Goal: Task Accomplishment & Management: Use online tool/utility

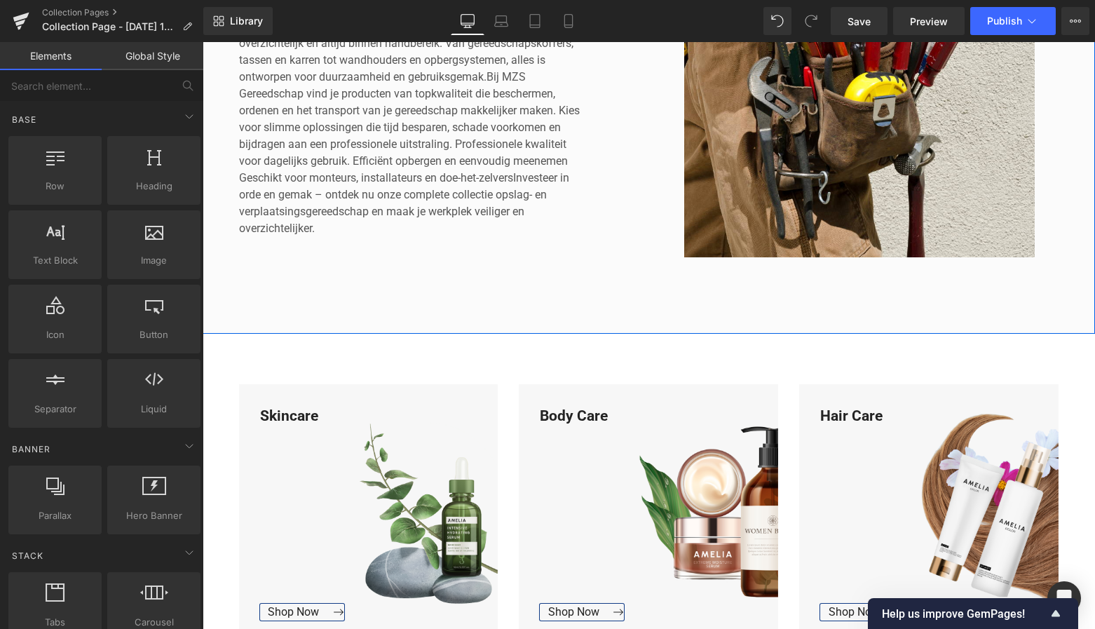
scroll to position [360, 0]
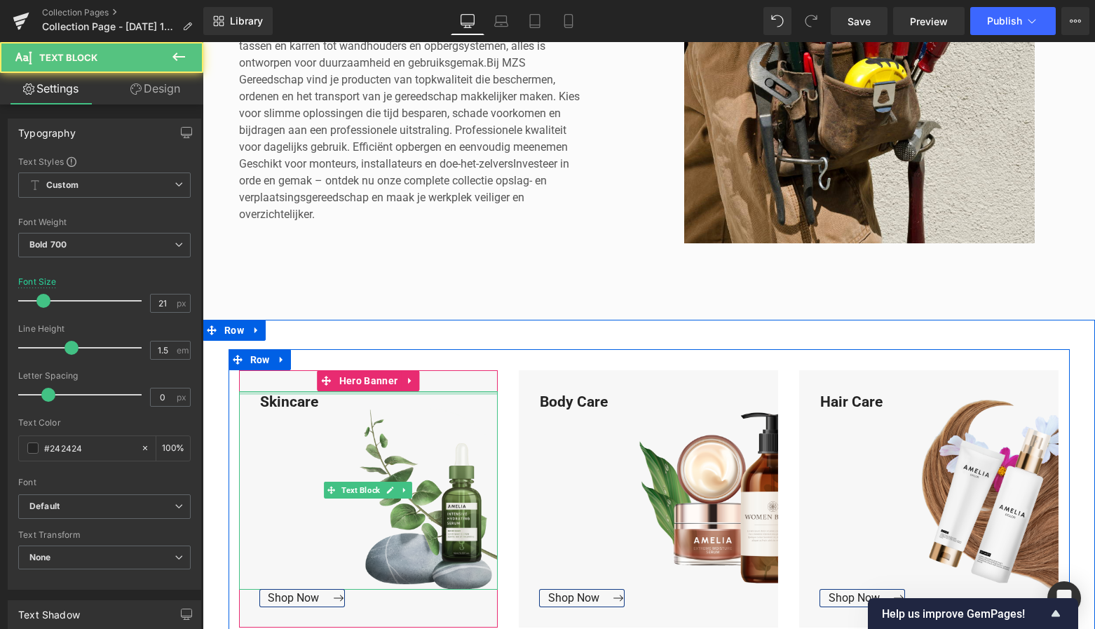
drag, startPoint x: 313, startPoint y: 403, endPoint x: 252, endPoint y: 394, distance: 61.7
click at [252, 394] on div "Skincare Text Block" at bounding box center [368, 490] width 259 height 198
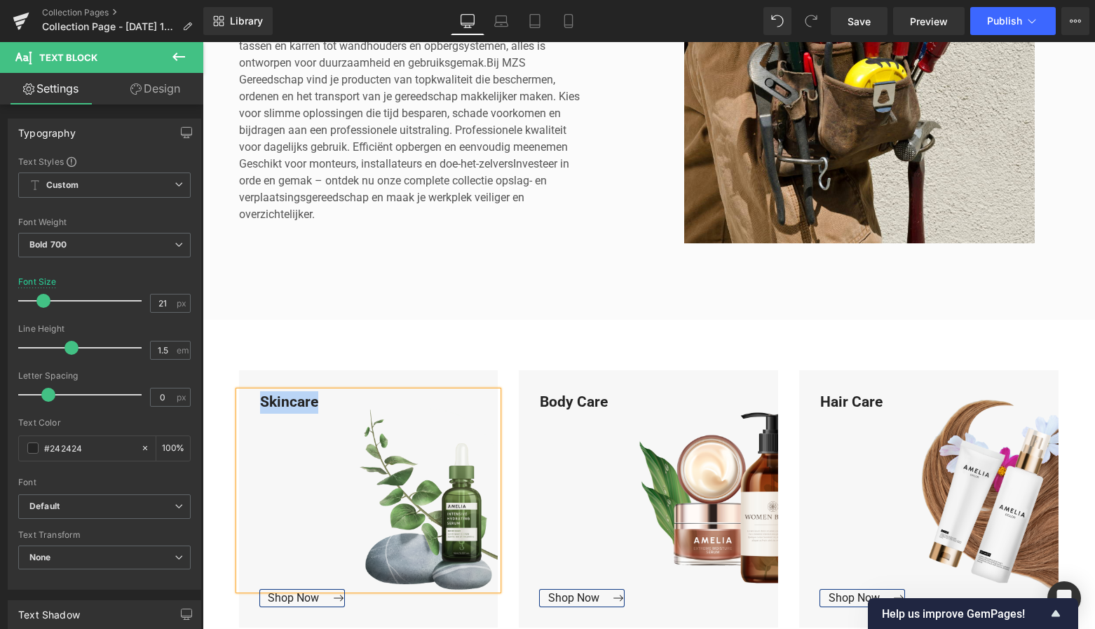
drag, startPoint x: 316, startPoint y: 405, endPoint x: 249, endPoint y: 398, distance: 67.6
click at [249, 398] on div "Skincare" at bounding box center [368, 490] width 259 height 198
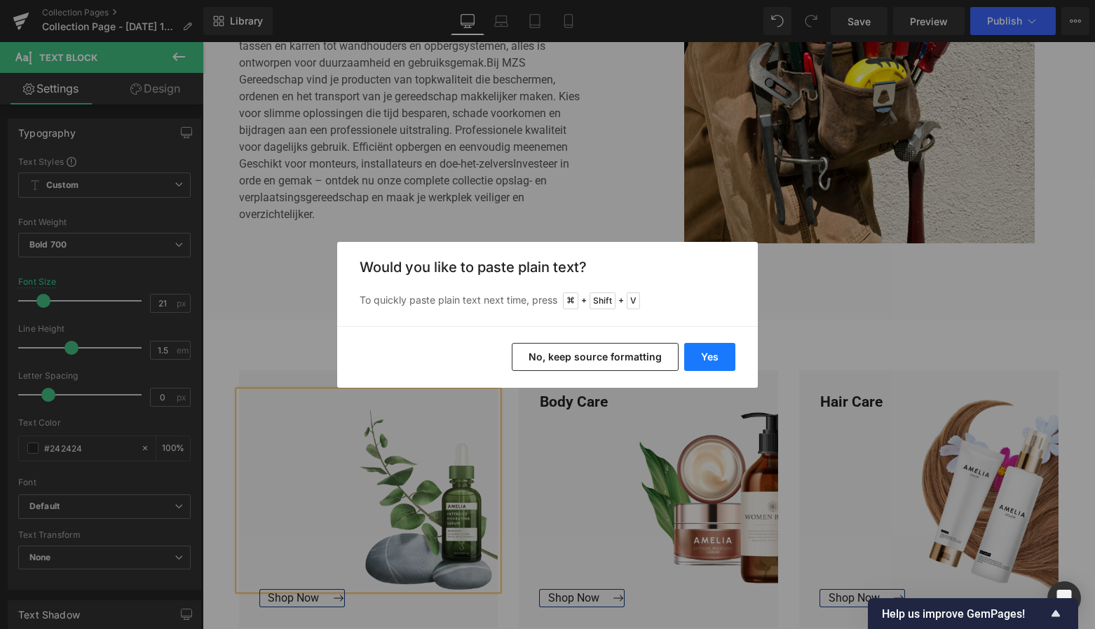
click at [709, 344] on button "Yes" at bounding box center [709, 357] width 51 height 28
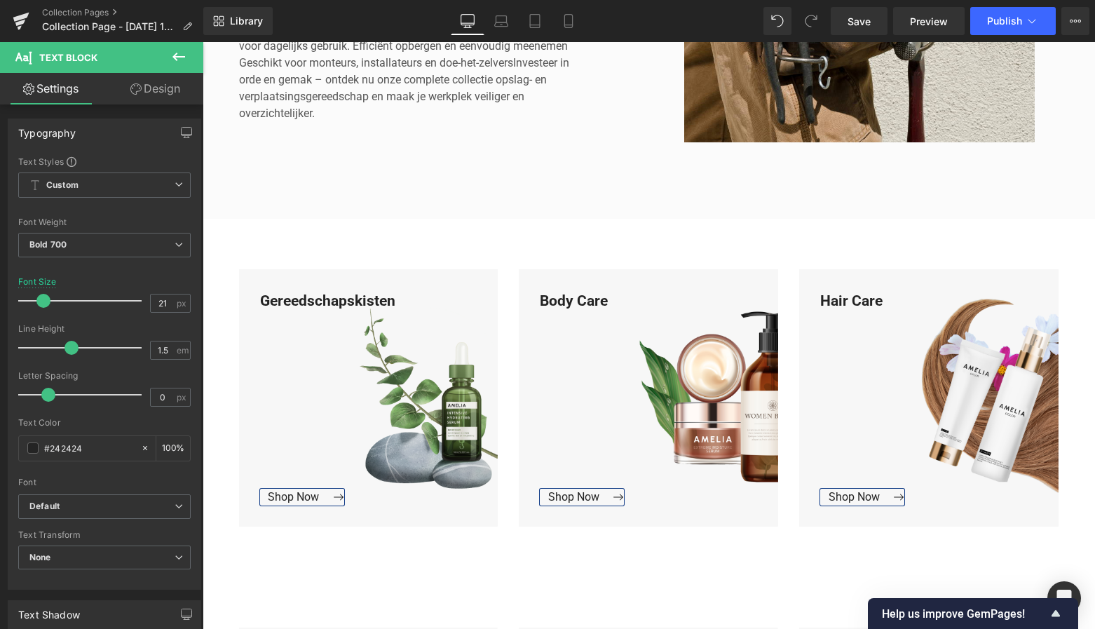
scroll to position [463, 0]
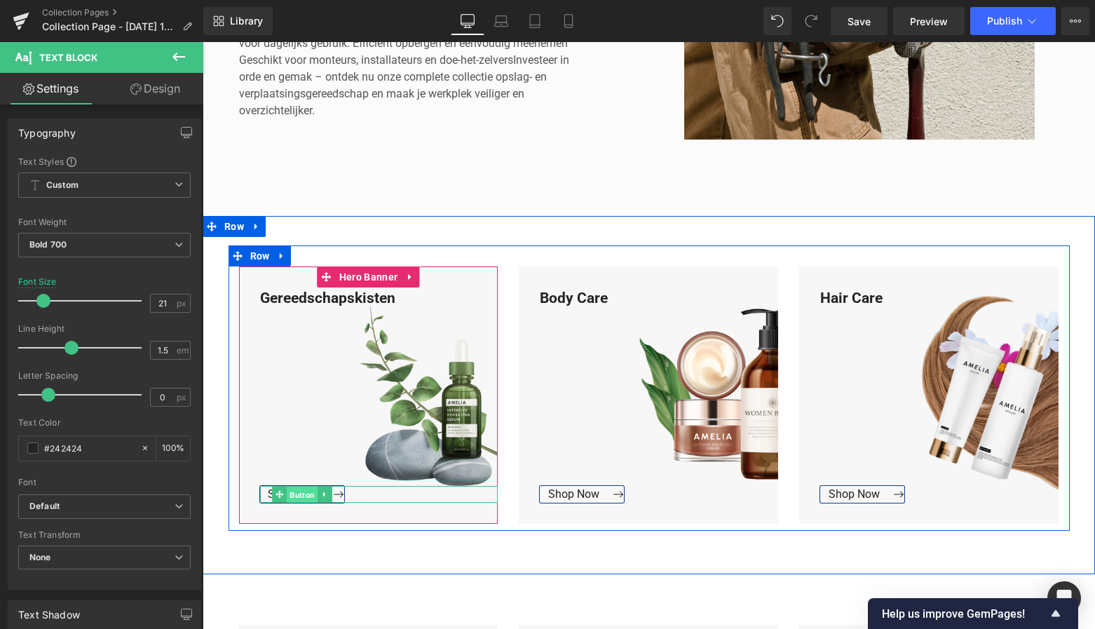
click at [287, 492] on span "Button" at bounding box center [302, 495] width 31 height 17
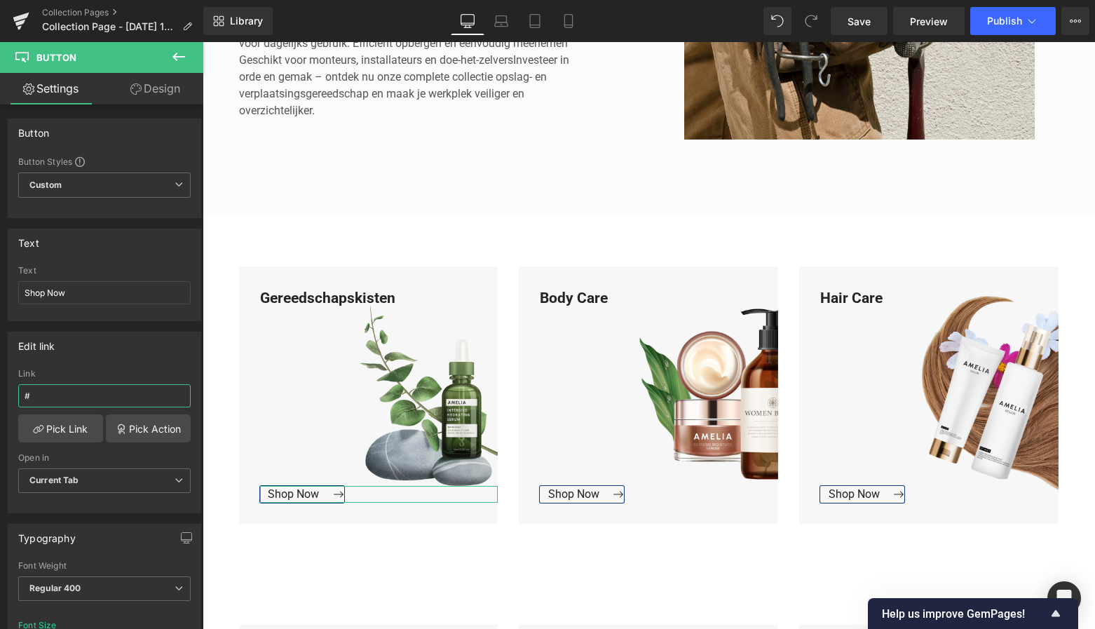
drag, startPoint x: 40, startPoint y: 391, endPoint x: -25, endPoint y: 388, distance: 64.6
click at [0, 388] on html "Button You are previewing how the will restyle your page. You can not edit Elem…" at bounding box center [547, 314] width 1095 height 629
paste input "[URL][DOMAIN_NAME]"
type input "[URL][DOMAIN_NAME]"
click at [74, 433] on link "Pick Link" at bounding box center [60, 428] width 85 height 28
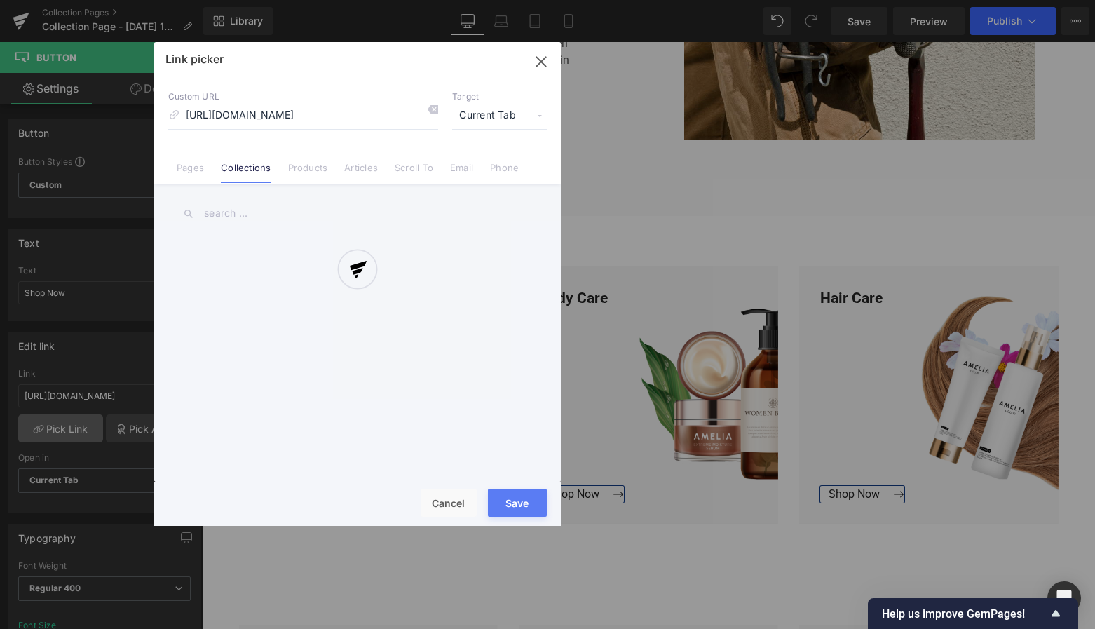
scroll to position [0, 58]
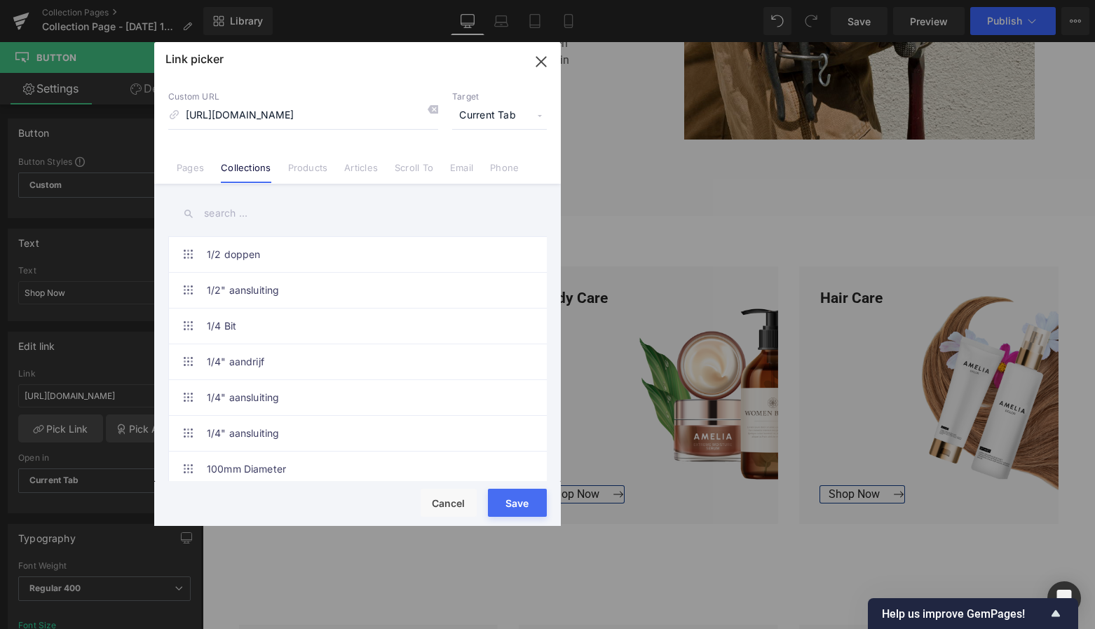
click at [522, 496] on button "Save" at bounding box center [517, 503] width 59 height 28
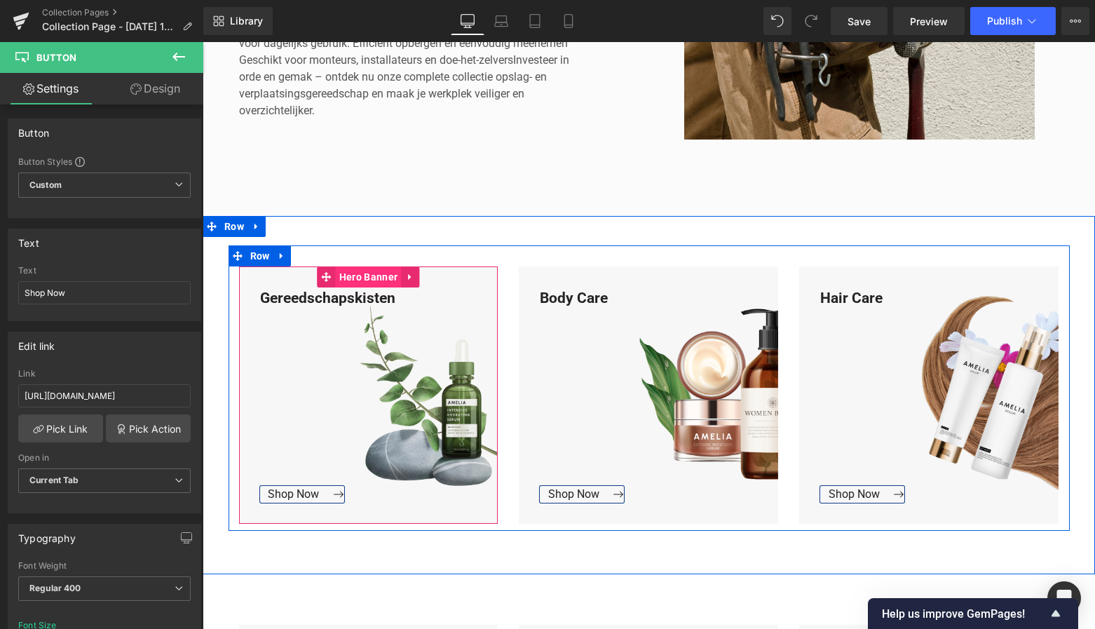
click at [380, 276] on span "Hero Banner" at bounding box center [368, 276] width 65 height 21
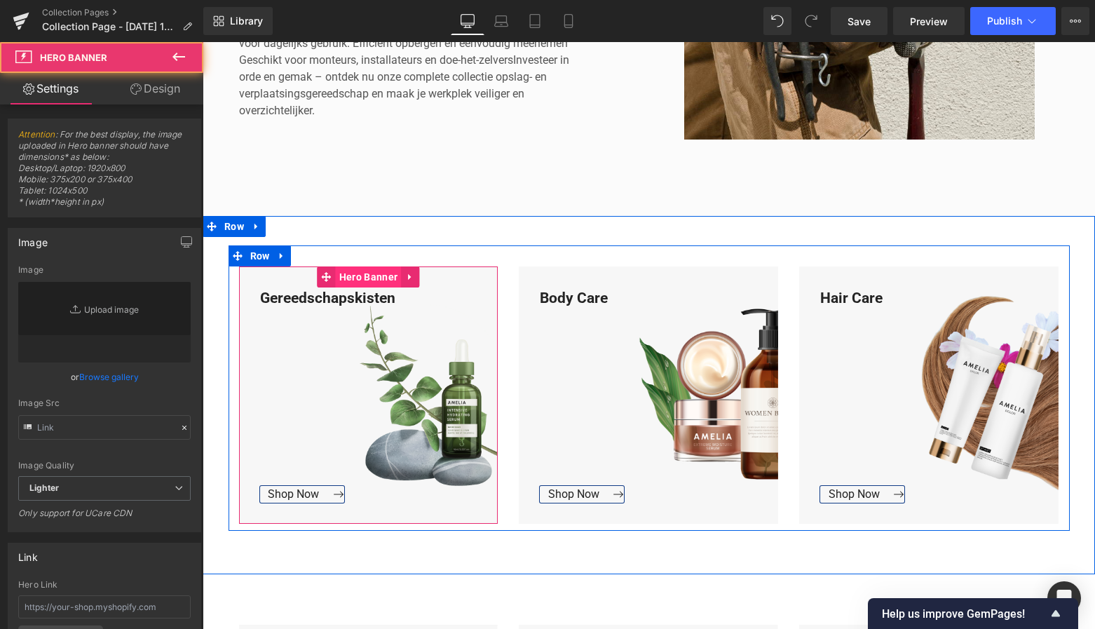
type input "[URL][DOMAIN_NAME]"
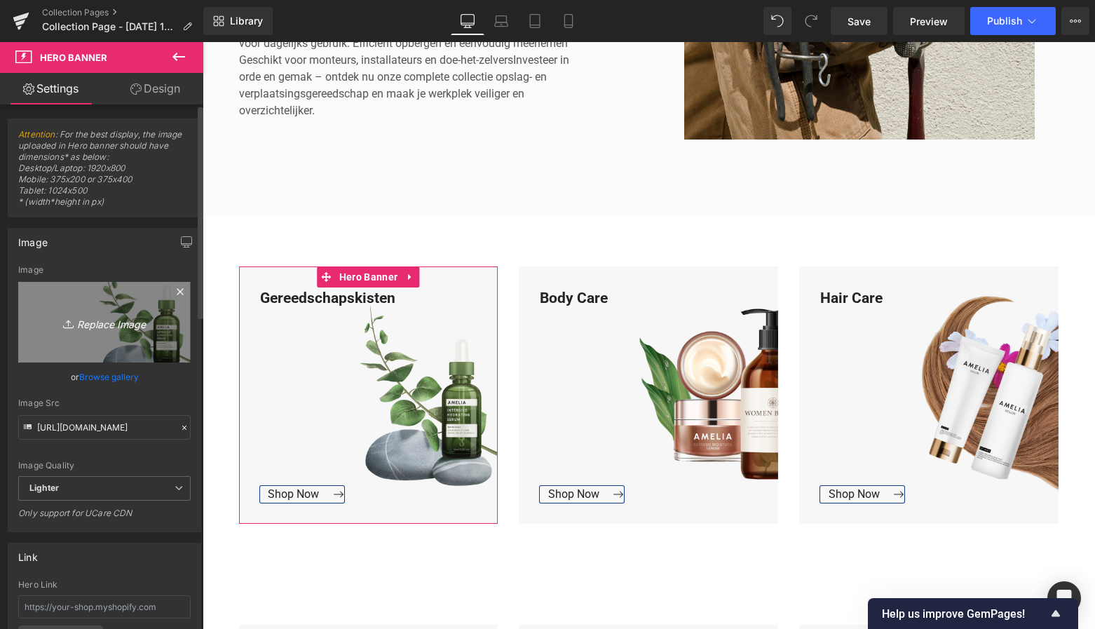
click at [130, 320] on icon "Replace Image" at bounding box center [104, 322] width 112 height 18
type input "C:\fakepath\Scherm­afbeelding [DATE] 20.55.17.png"
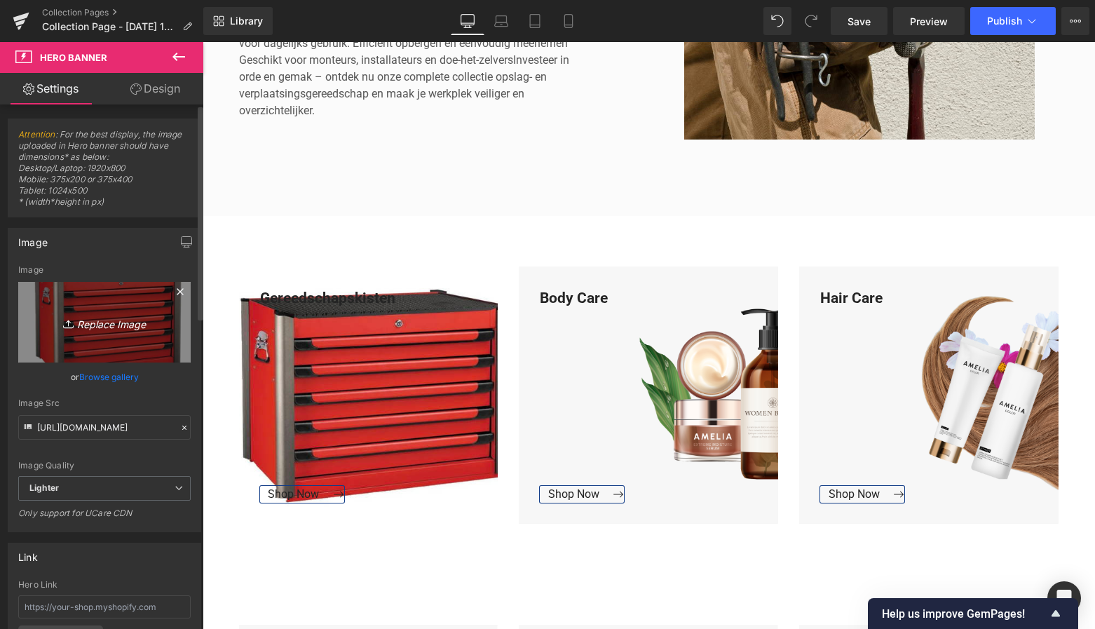
type input "[URL][DOMAIN_NAME]"
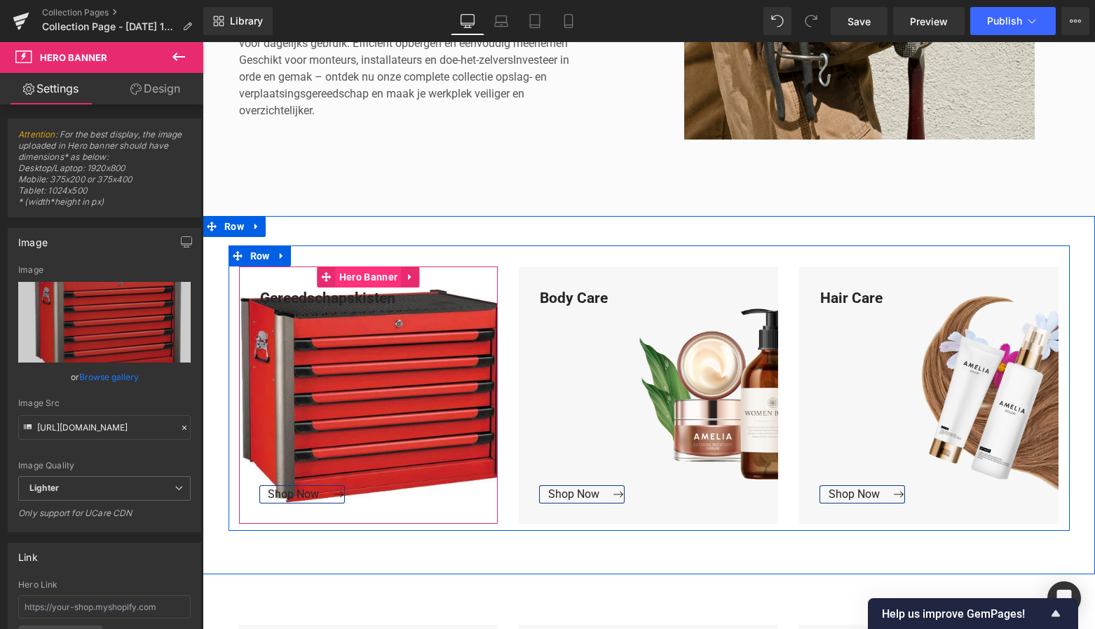
click at [379, 283] on span "Hero Banner" at bounding box center [368, 276] width 65 height 21
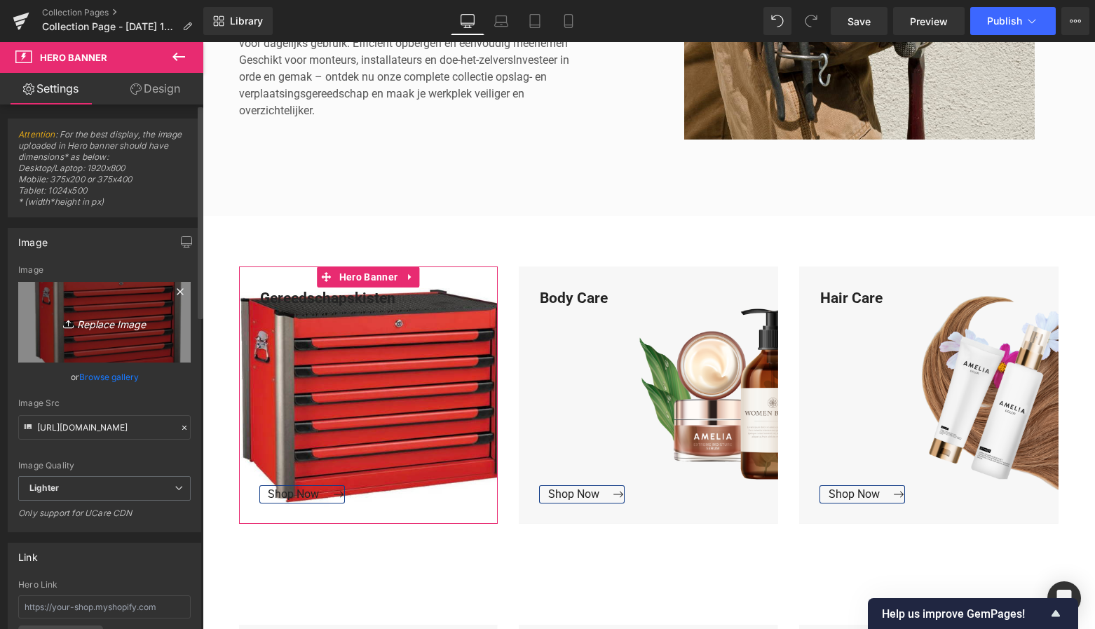
click at [114, 332] on link "Replace Image" at bounding box center [104, 322] width 172 height 81
type input "C:\fakepath\Groen Modern Doe-het-zelf Instagram Stories (800 x 800 px)-3.png"
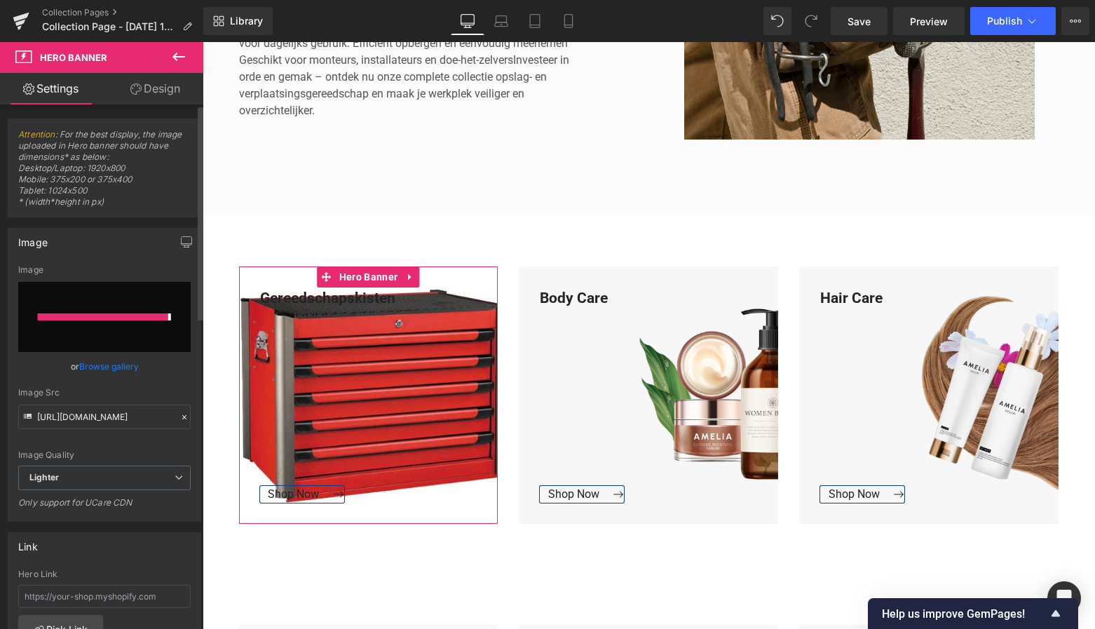
type input "[URL][DOMAIN_NAME]"
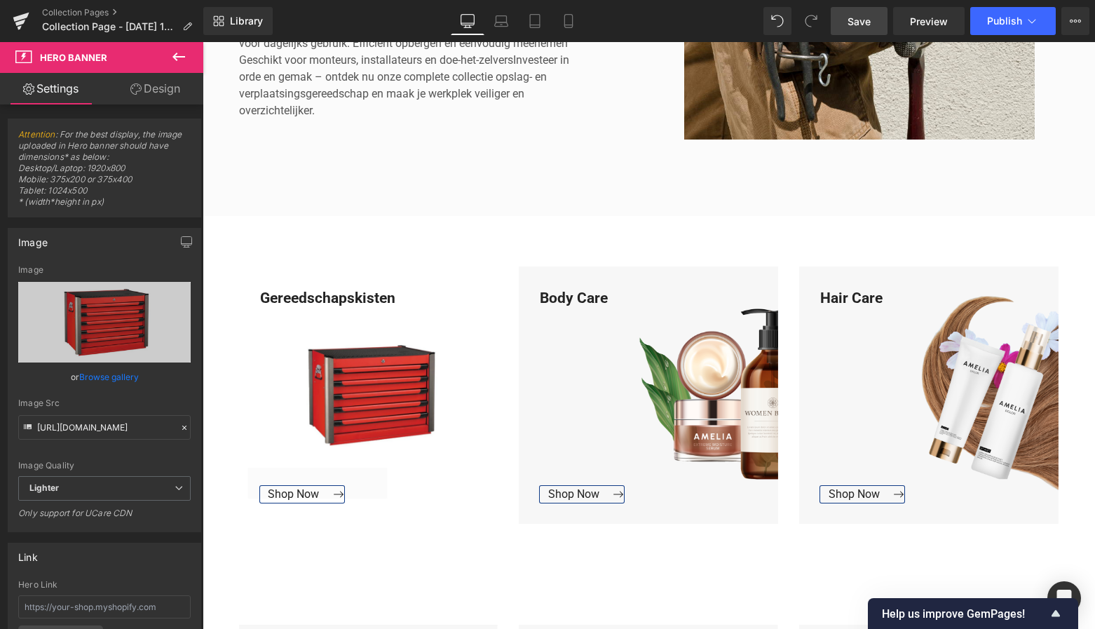
click at [863, 25] on span "Save" at bounding box center [859, 21] width 23 height 15
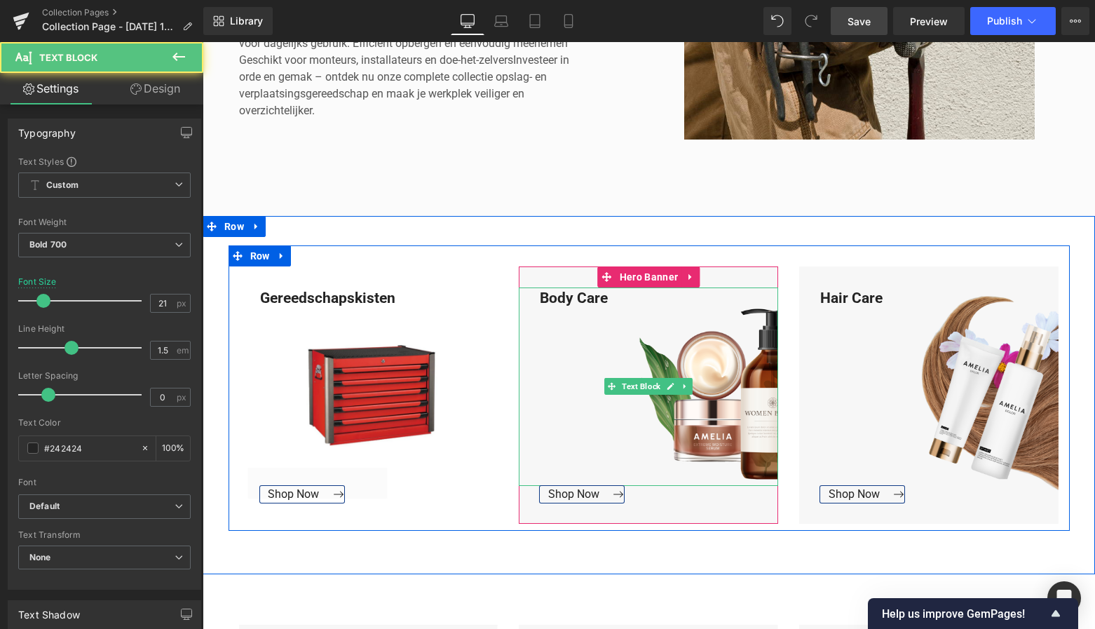
click at [616, 299] on div "Body Care" at bounding box center [648, 386] width 259 height 198
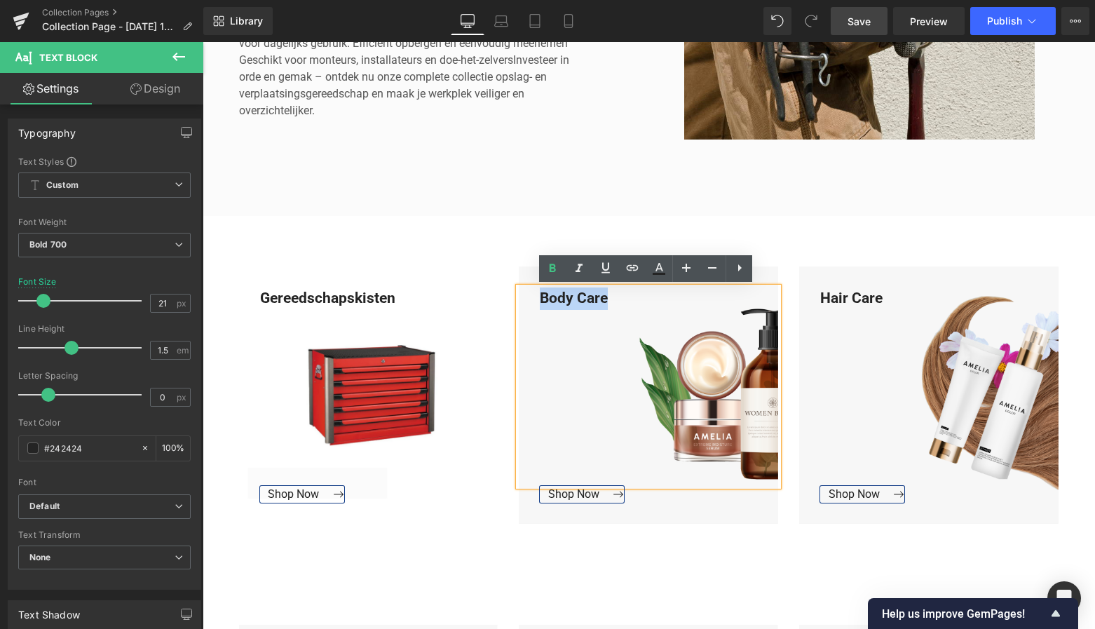
drag, startPoint x: 611, startPoint y: 299, endPoint x: 526, endPoint y: 291, distance: 85.3
click at [526, 291] on div "Body Care" at bounding box center [648, 386] width 259 height 198
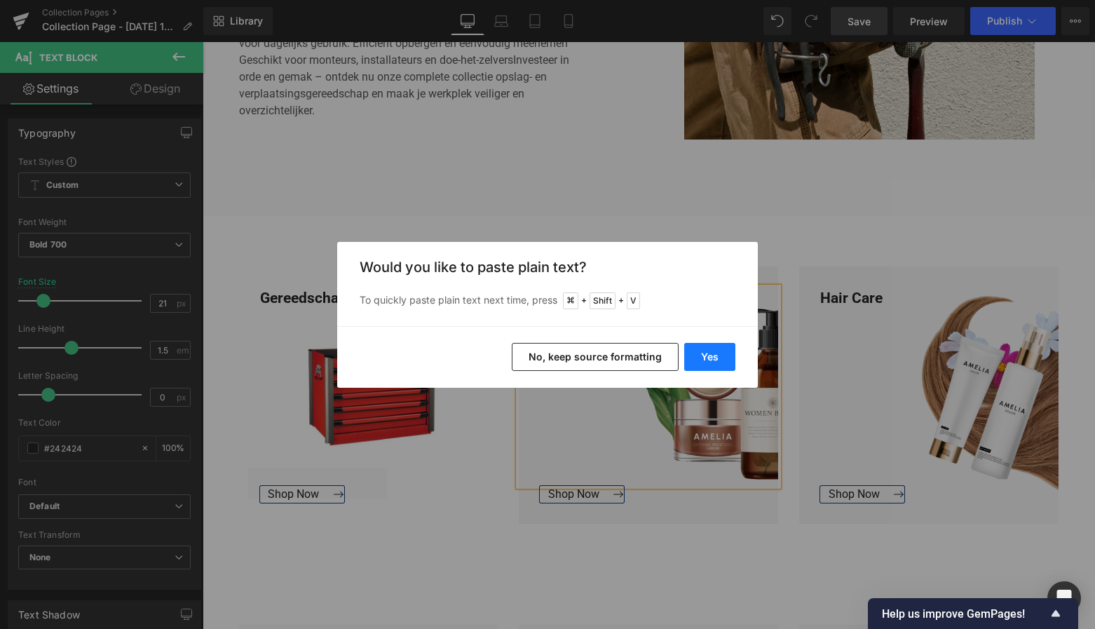
click at [714, 362] on button "Yes" at bounding box center [709, 357] width 51 height 28
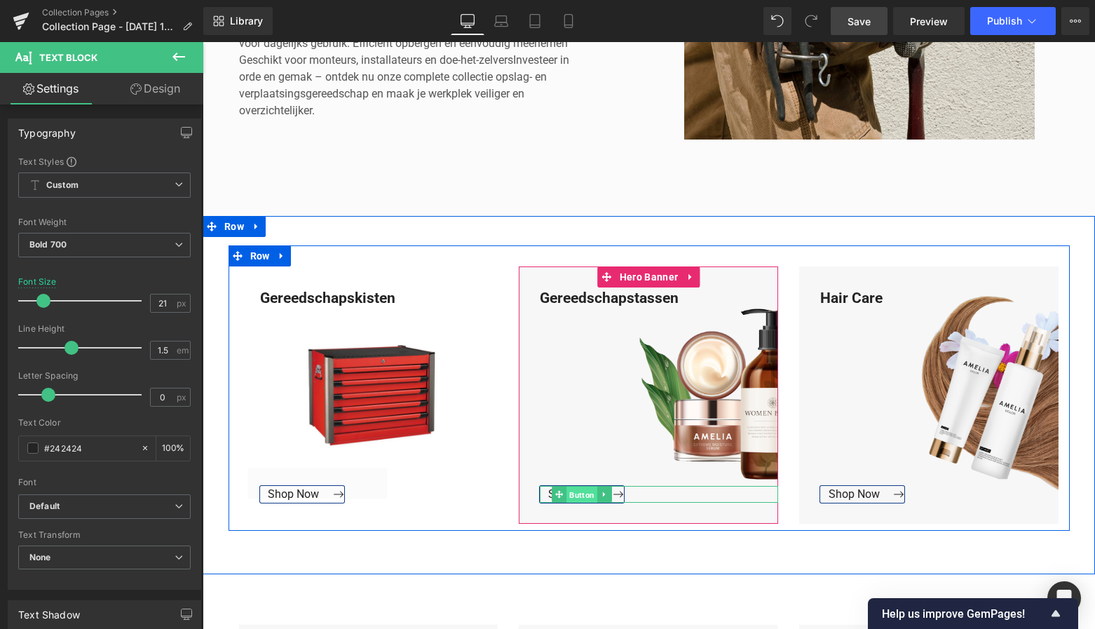
click at [578, 494] on span "Button" at bounding box center [582, 495] width 31 height 17
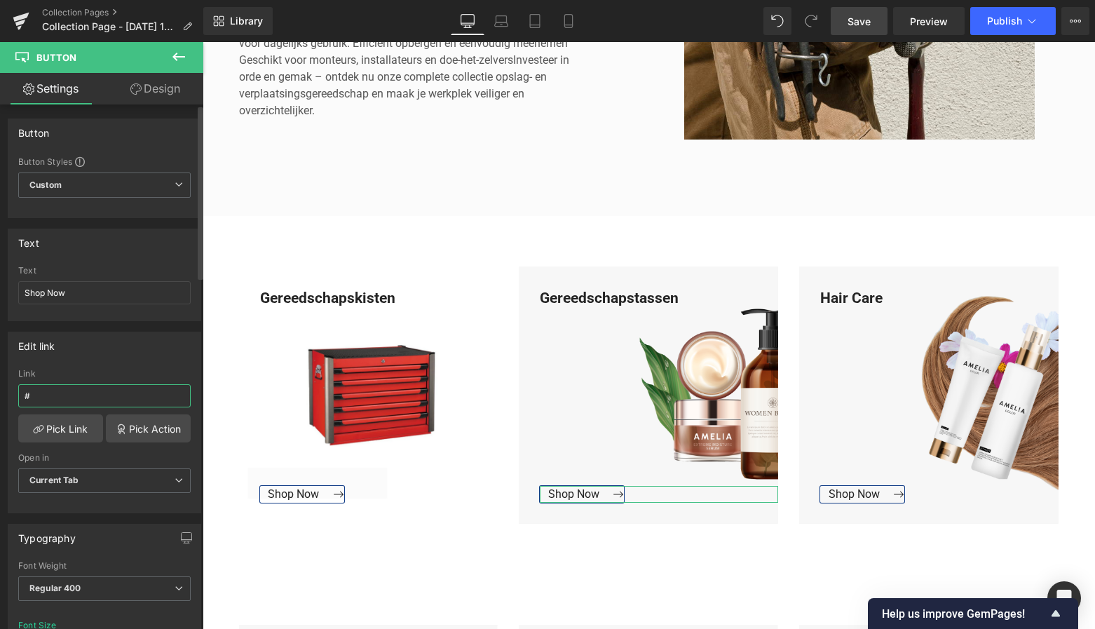
drag, startPoint x: 55, startPoint y: 397, endPoint x: 8, endPoint y: 396, distance: 47.7
click at [8, 396] on div "Edit link # Link # Pick Link Pick Action Current Tab New Tab Open in Current Ta…" at bounding box center [105, 423] width 194 height 182
paste input "[URL][DOMAIN_NAME]"
type input "[URL][DOMAIN_NAME]"
click at [84, 428] on link "Pick Link" at bounding box center [60, 428] width 85 height 28
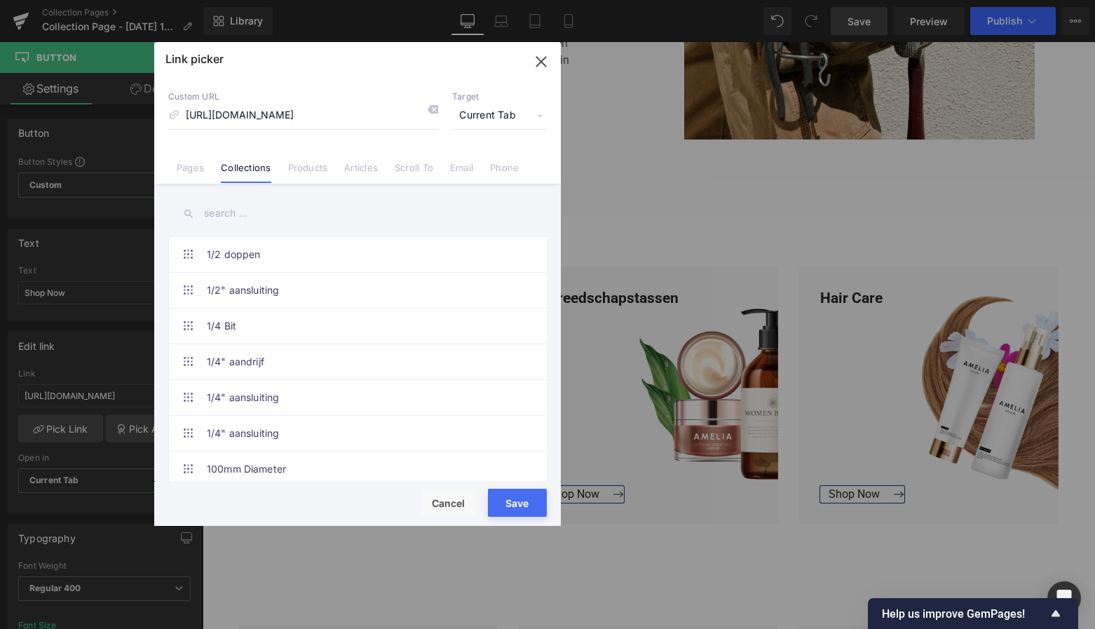
click at [523, 501] on button "Save" at bounding box center [517, 503] width 59 height 28
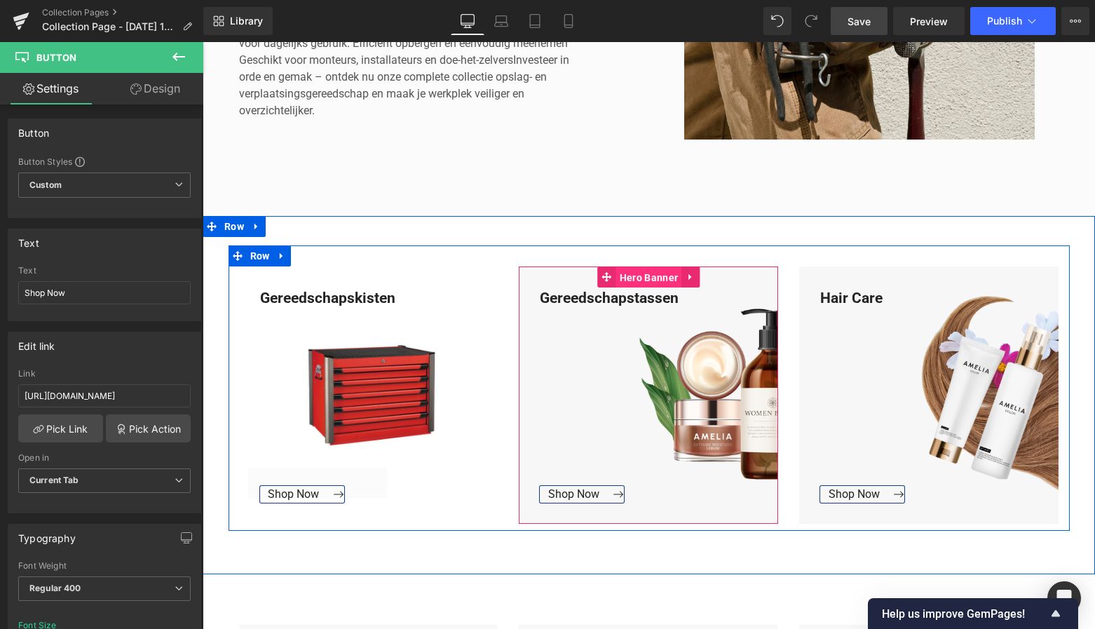
click at [642, 281] on span "Hero Banner" at bounding box center [648, 277] width 65 height 21
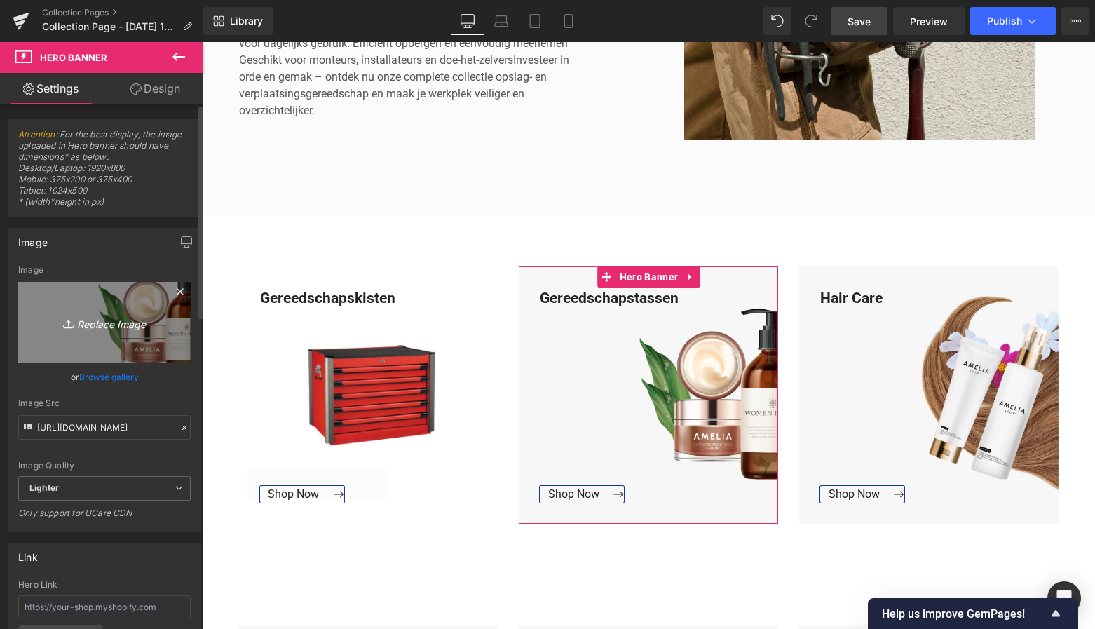
click at [111, 316] on icon "Replace Image" at bounding box center [104, 322] width 112 height 18
click at [100, 323] on icon "Replace Image" at bounding box center [104, 322] width 112 height 18
type input "C:\fakepath\Groen Modern Doe-het-zelf Instagram Stories (800 x 800 px)-3.png"
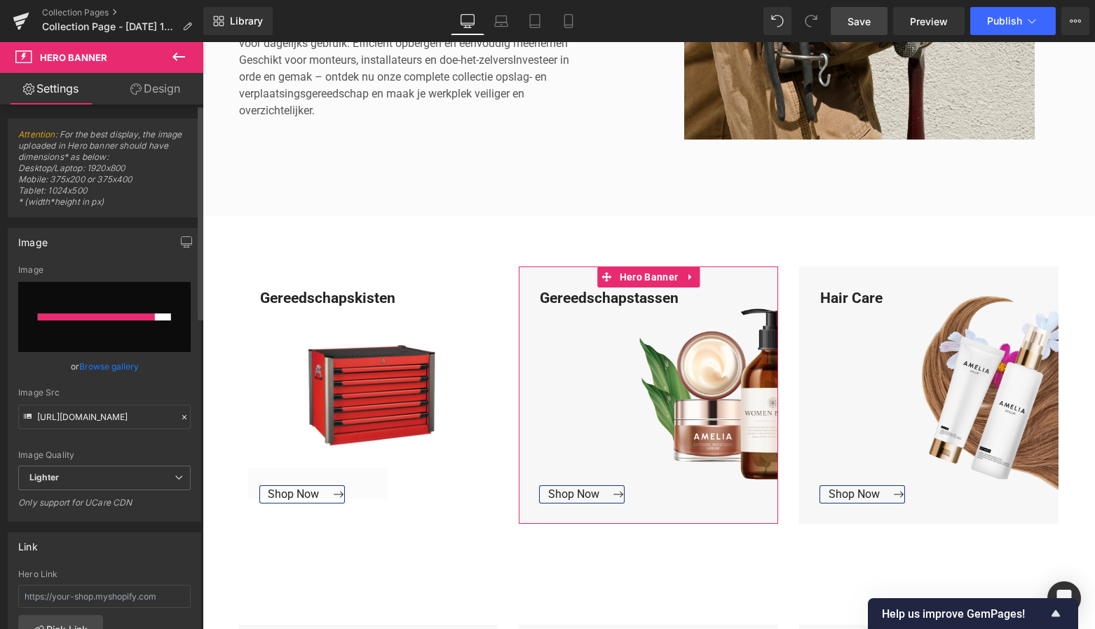
type input "[URL][DOMAIN_NAME]"
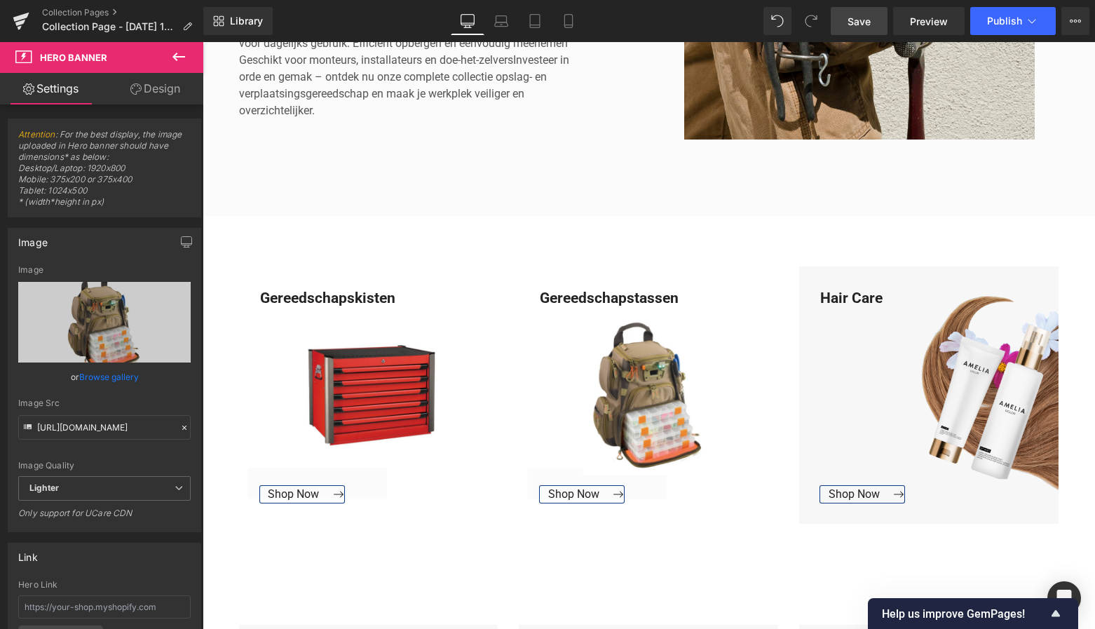
click at [862, 22] on span "Save" at bounding box center [859, 21] width 23 height 15
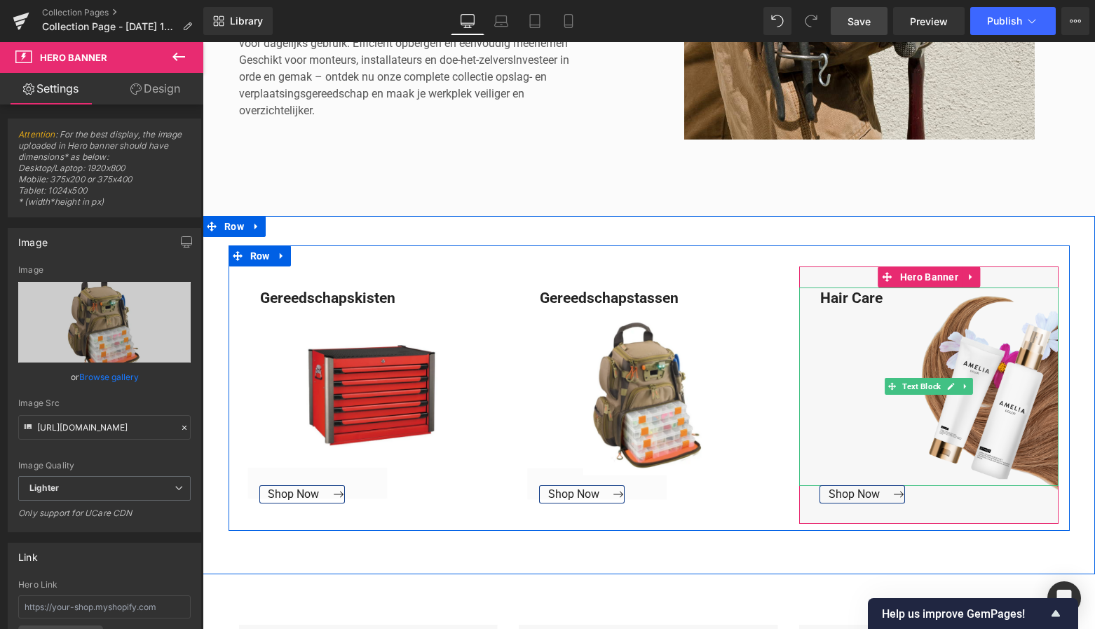
click at [881, 301] on div "Hair Care" at bounding box center [928, 386] width 259 height 198
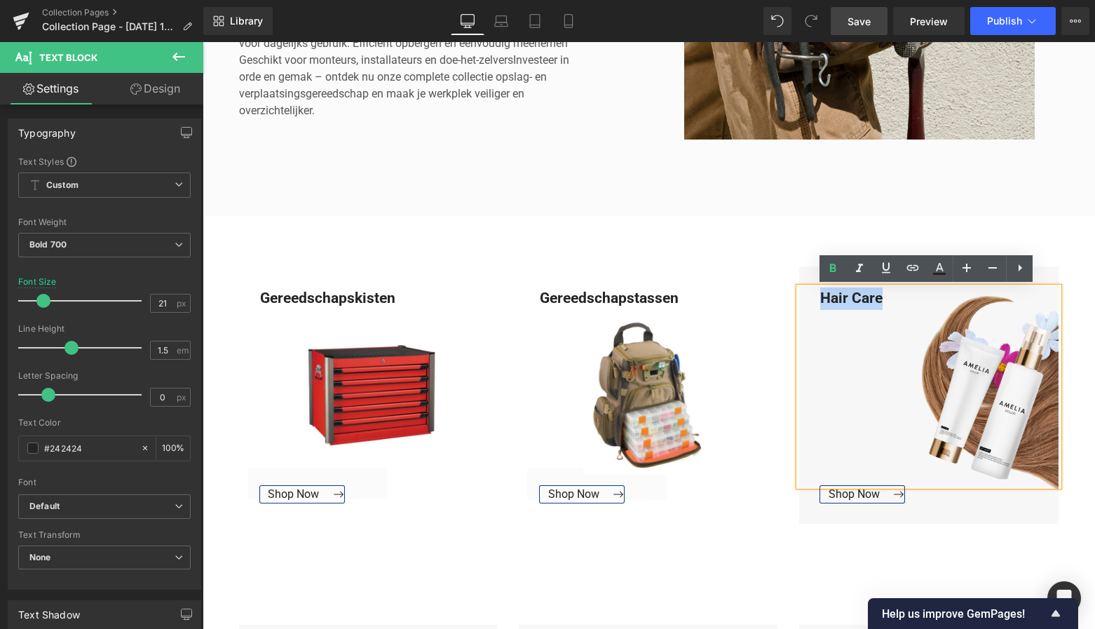
drag, startPoint x: 881, startPoint y: 301, endPoint x: 817, endPoint y: 297, distance: 63.9
click at [818, 296] on div "Hair Care" at bounding box center [928, 386] width 259 height 198
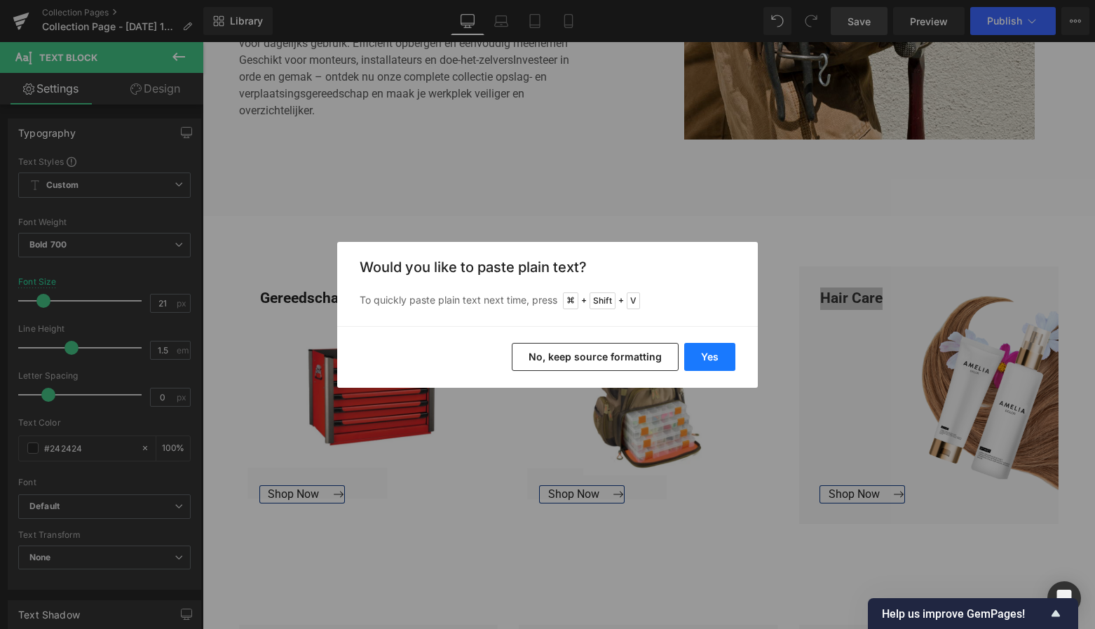
click at [701, 362] on button "Yes" at bounding box center [709, 357] width 51 height 28
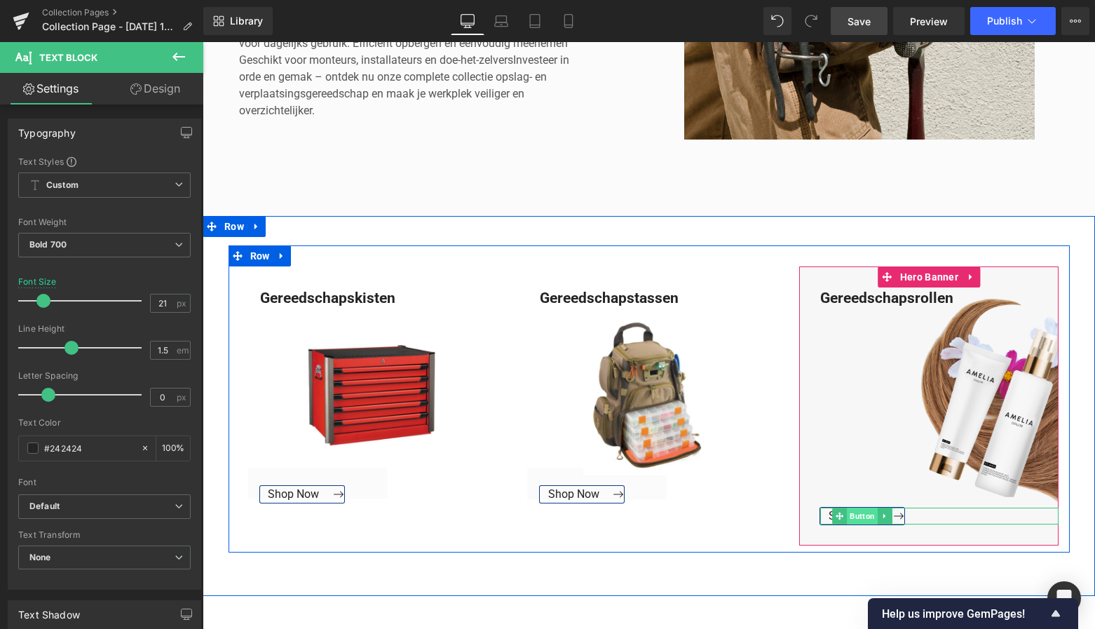
click at [855, 515] on span "Button" at bounding box center [863, 516] width 31 height 17
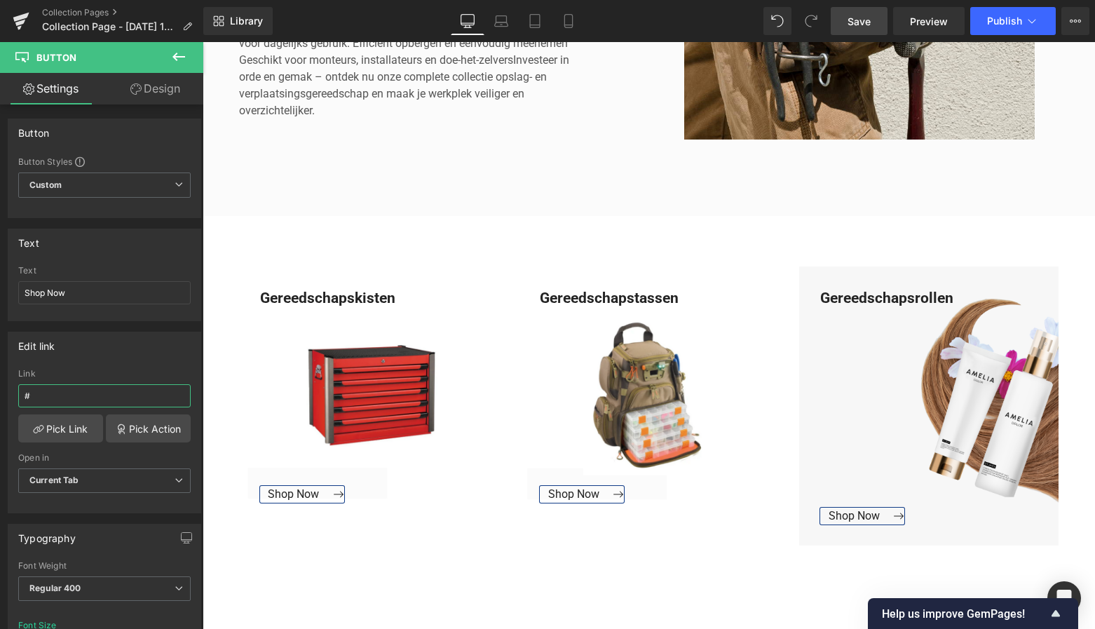
drag, startPoint x: 48, startPoint y: 396, endPoint x: -18, endPoint y: 396, distance: 66.6
click at [0, 396] on html "Button You are previewing how the will restyle your page. You can not edit Elem…" at bounding box center [547, 314] width 1095 height 629
paste input "[URL][DOMAIN_NAME]"
type input "[URL][DOMAIN_NAME]"
click at [62, 438] on link "Pick Link" at bounding box center [60, 428] width 85 height 28
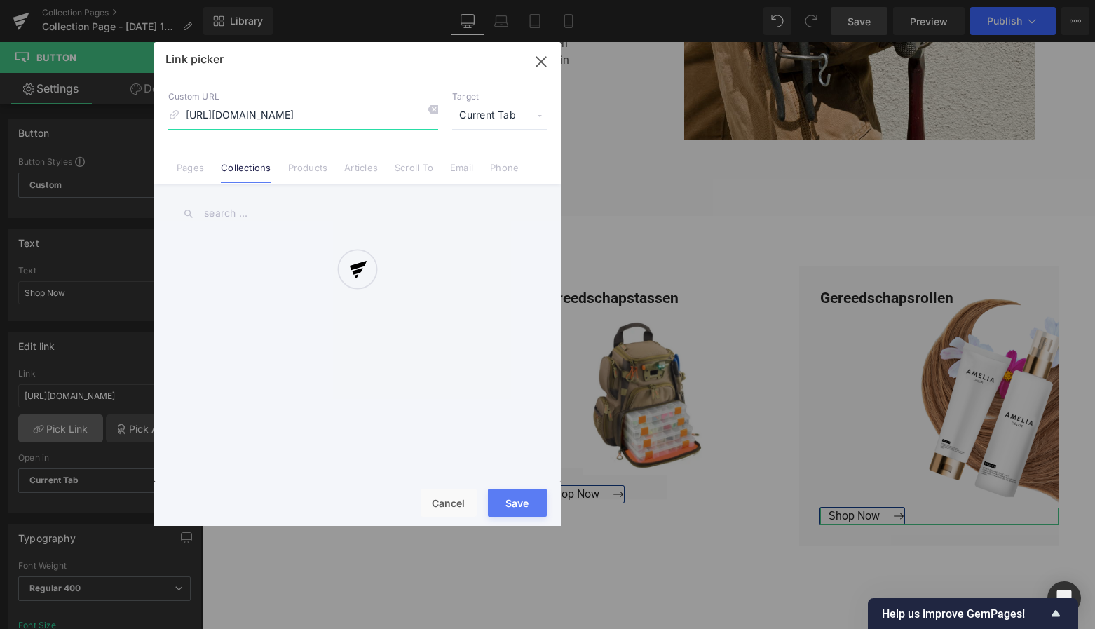
scroll to position [0, 56]
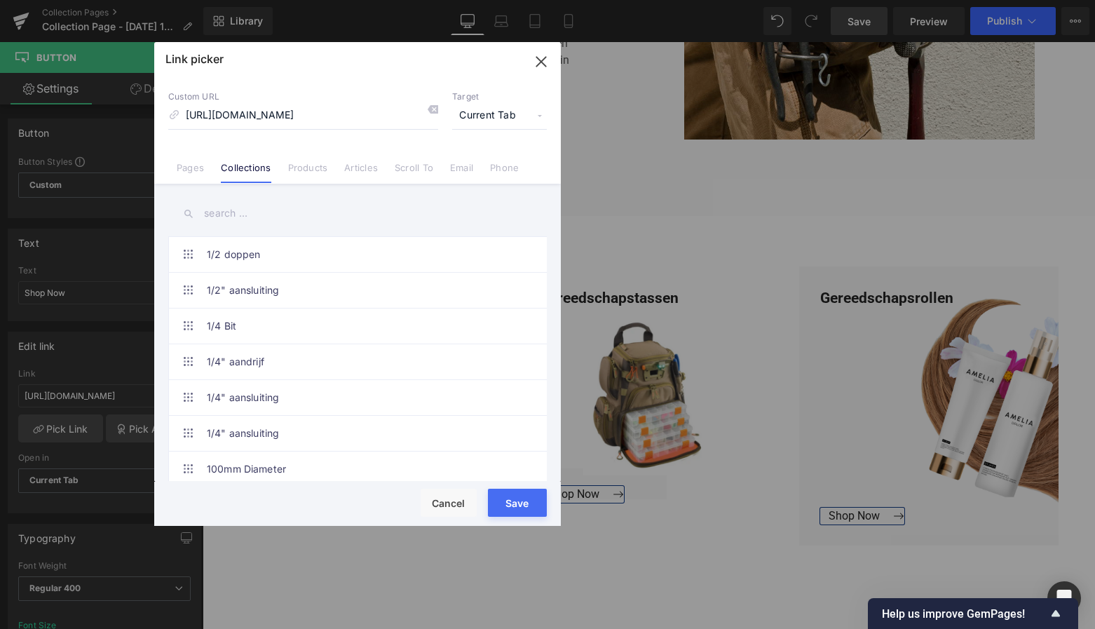
click at [513, 504] on button "Save" at bounding box center [517, 503] width 59 height 28
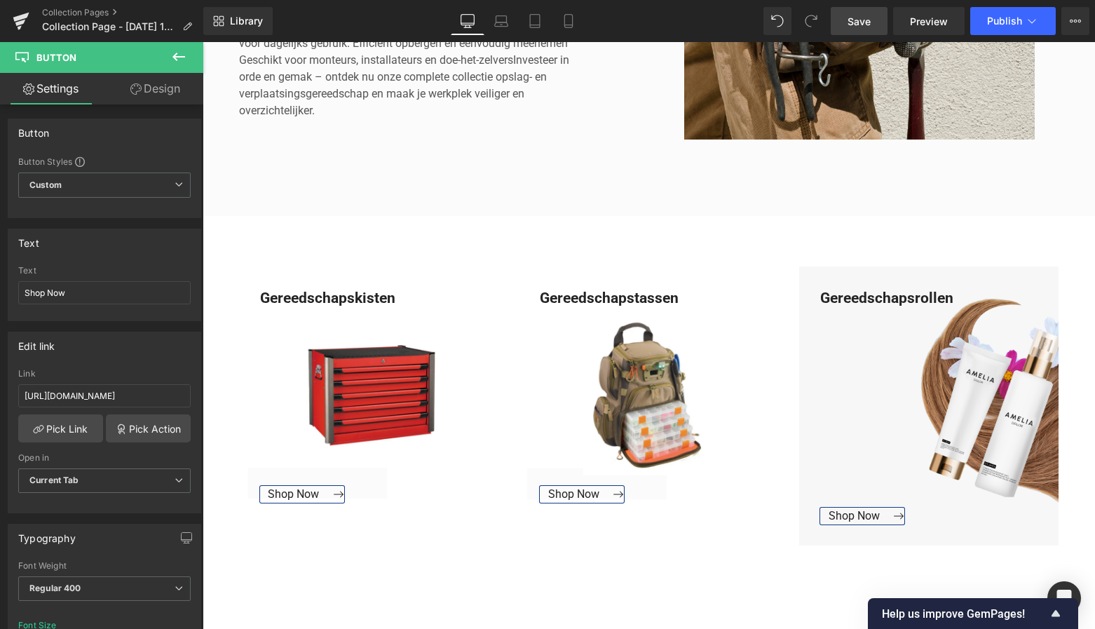
click at [268, 0] on div "Library Desktop Desktop Laptop Tablet Mobile Save Preview Publish Scheduled Vie…" at bounding box center [649, 21] width 892 height 42
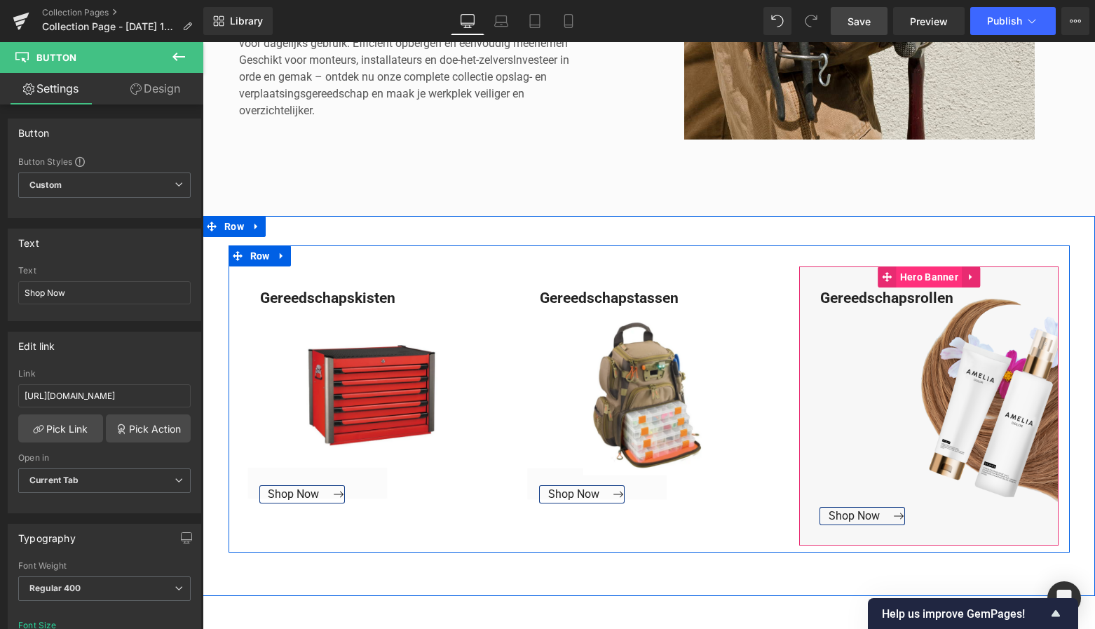
click at [926, 284] on span "Hero Banner" at bounding box center [929, 276] width 65 height 21
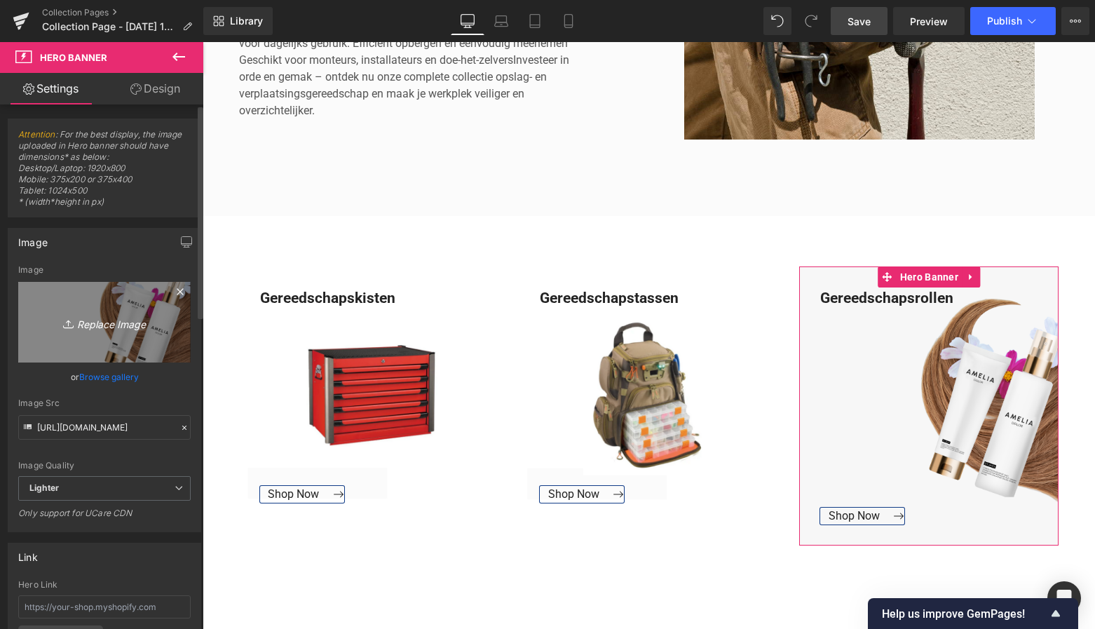
click at [128, 334] on link "Replace Image" at bounding box center [104, 322] width 172 height 81
type input "C:\fakepath\Groen Modern Doe-het-zelf Instagram Stories (800 x 800 px)-3.png"
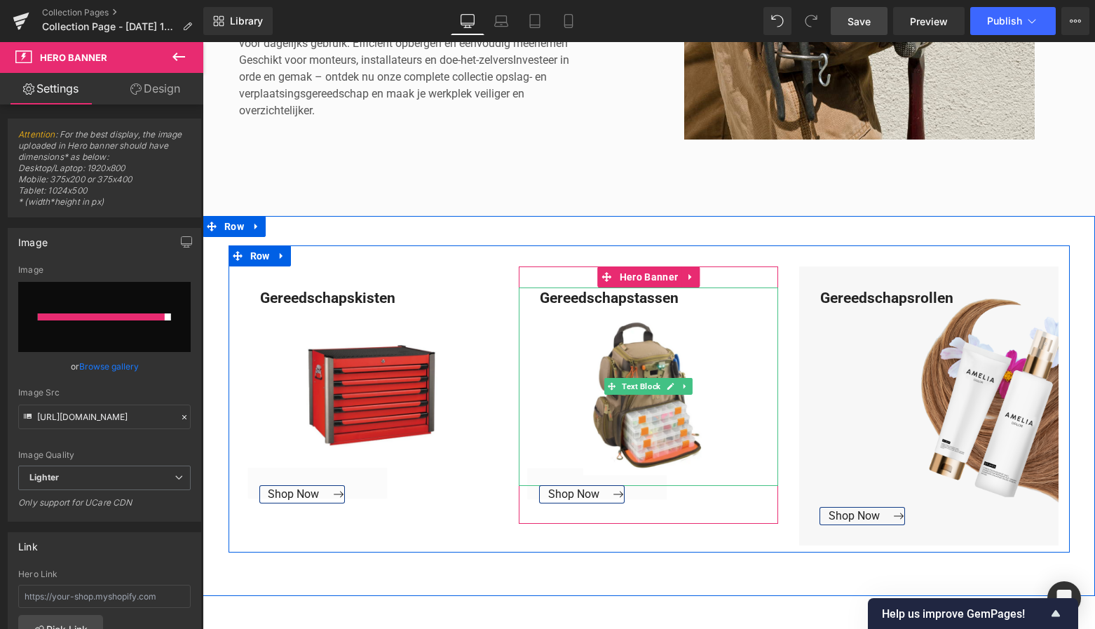
type input "[URL][DOMAIN_NAME]"
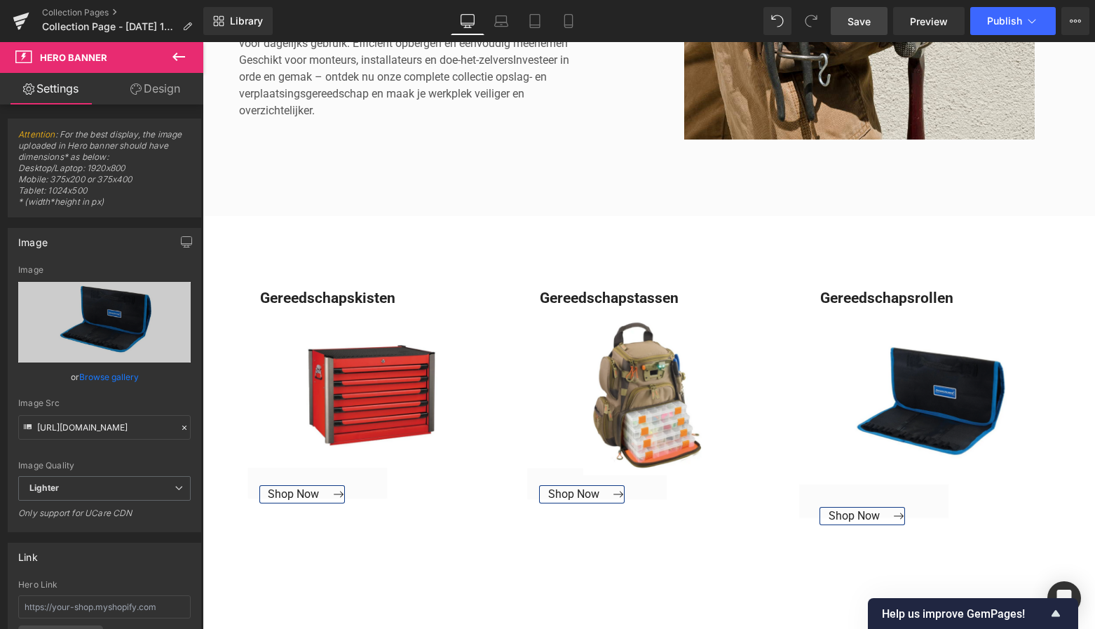
click at [874, 22] on link "Save" at bounding box center [859, 21] width 57 height 28
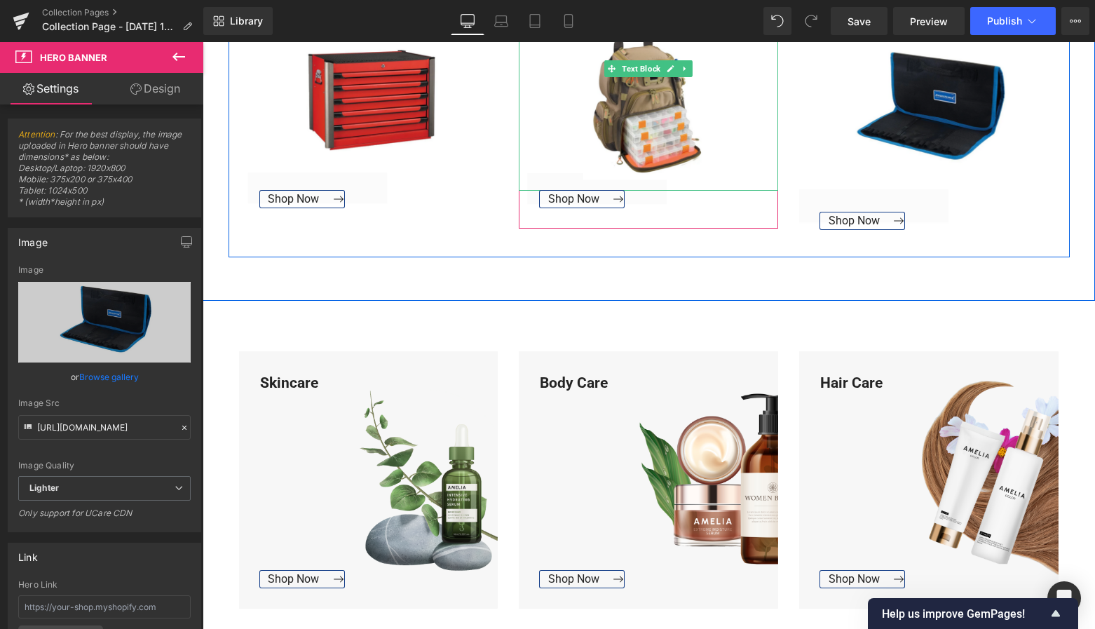
scroll to position [770, 0]
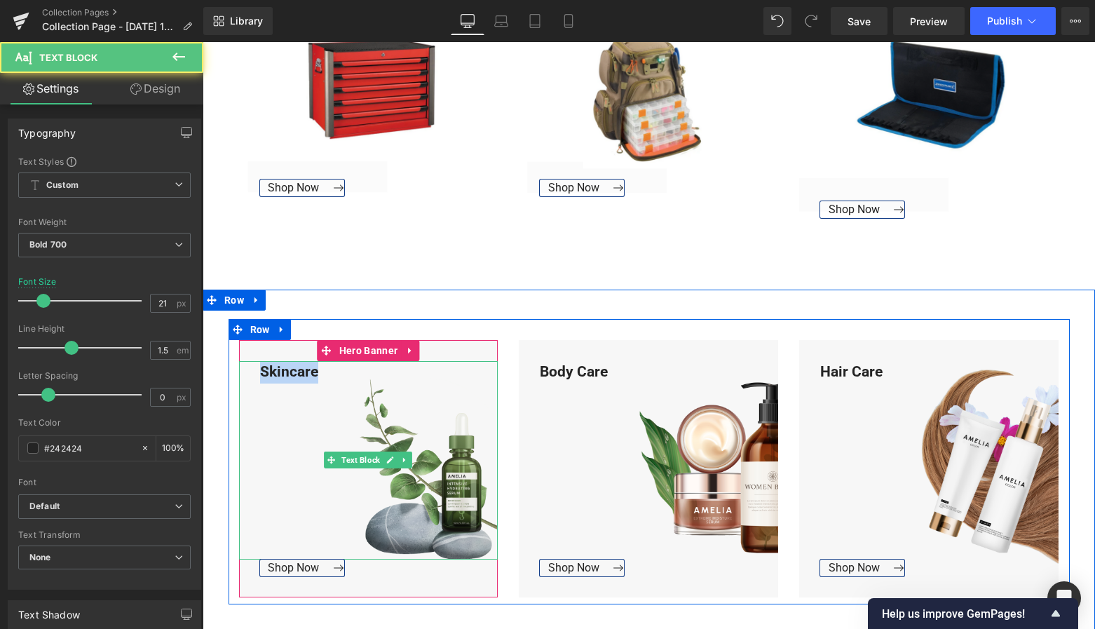
drag, startPoint x: 323, startPoint y: 370, endPoint x: 247, endPoint y: 364, distance: 75.9
click at [247, 364] on div "Skincare" at bounding box center [368, 460] width 259 height 198
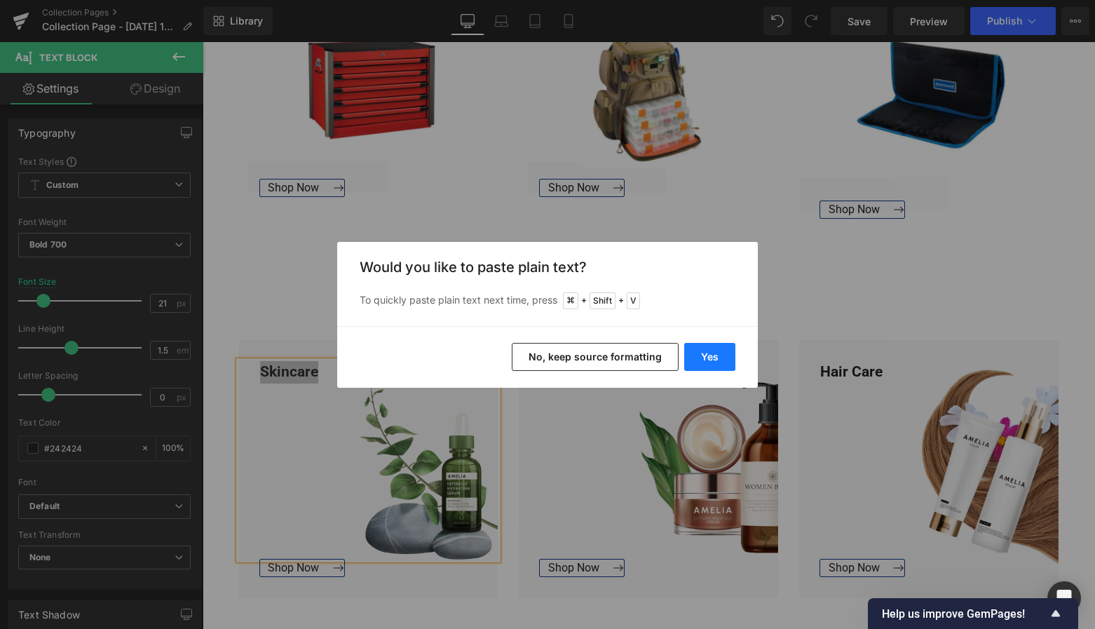
click at [715, 363] on button "Yes" at bounding box center [709, 357] width 51 height 28
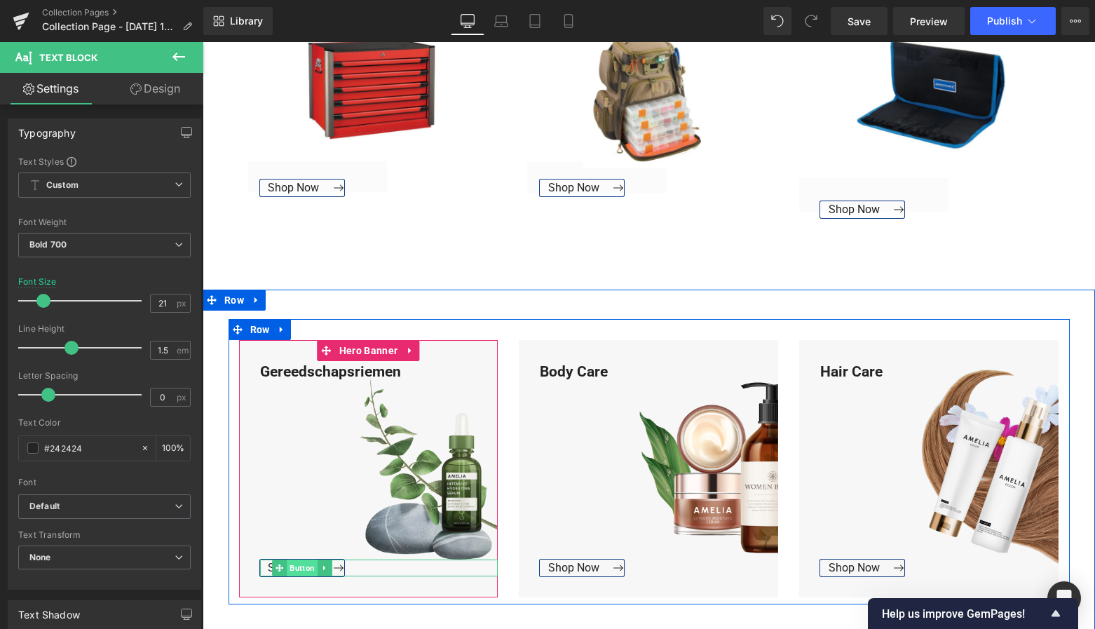
click at [303, 565] on span "Button" at bounding box center [302, 568] width 31 height 17
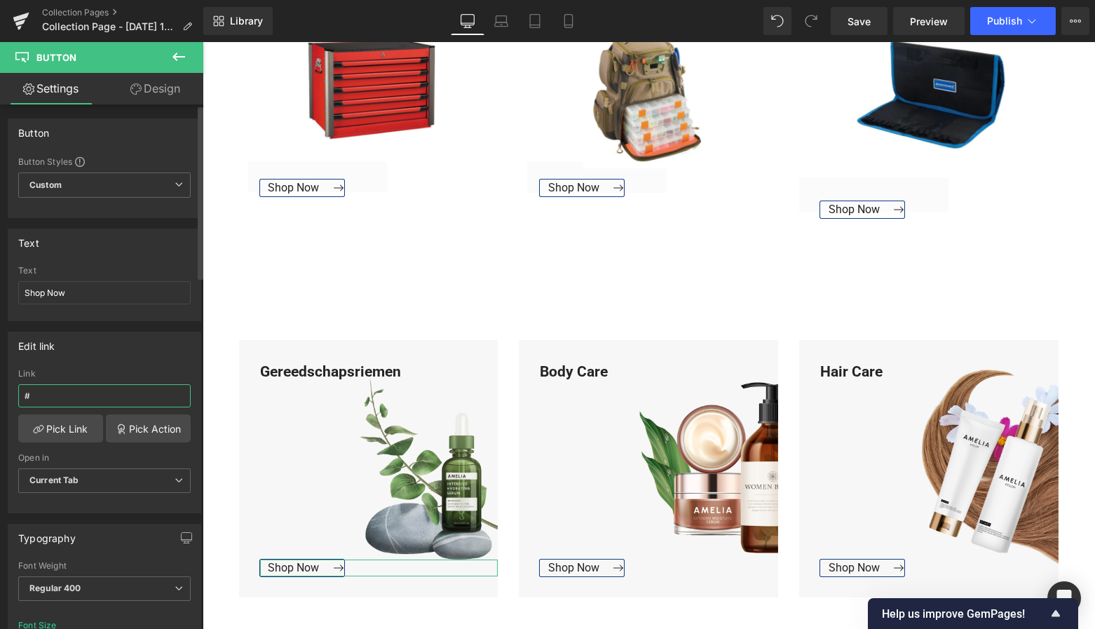
click at [48, 389] on input "#" at bounding box center [104, 395] width 172 height 23
drag, startPoint x: 49, startPoint y: 391, endPoint x: -1, endPoint y: 392, distance: 50.5
click at [0, 392] on html "Button You are previewing how the will restyle your page. You can not edit Elem…" at bounding box center [547, 314] width 1095 height 629
paste input "[URL][DOMAIN_NAME]"
type input "[URL][DOMAIN_NAME]"
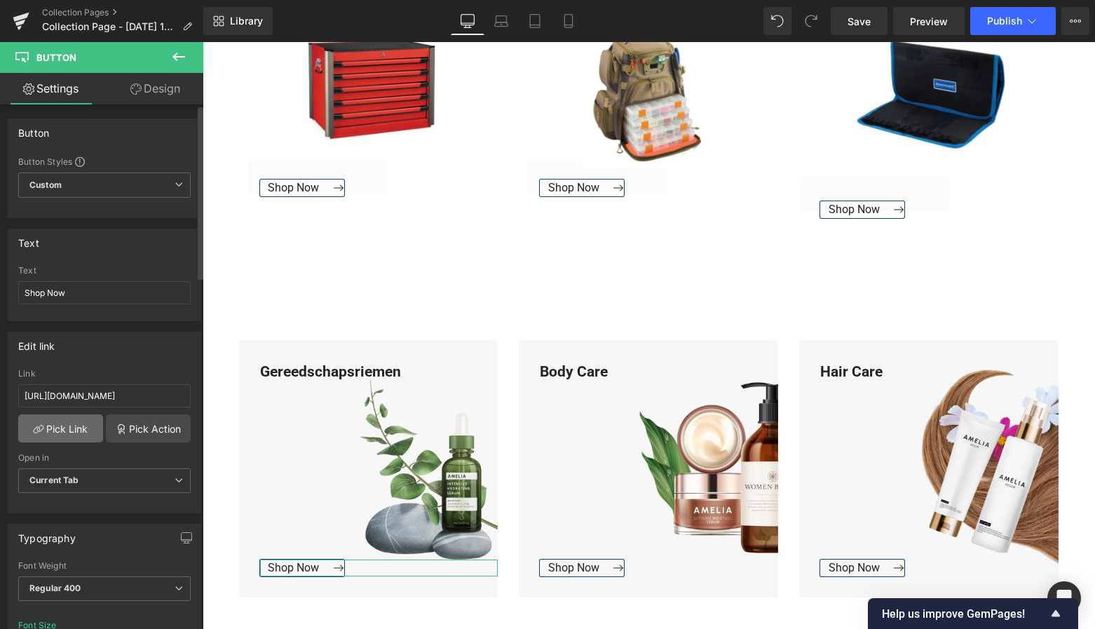
click at [60, 427] on link "Pick Link" at bounding box center [60, 428] width 85 height 28
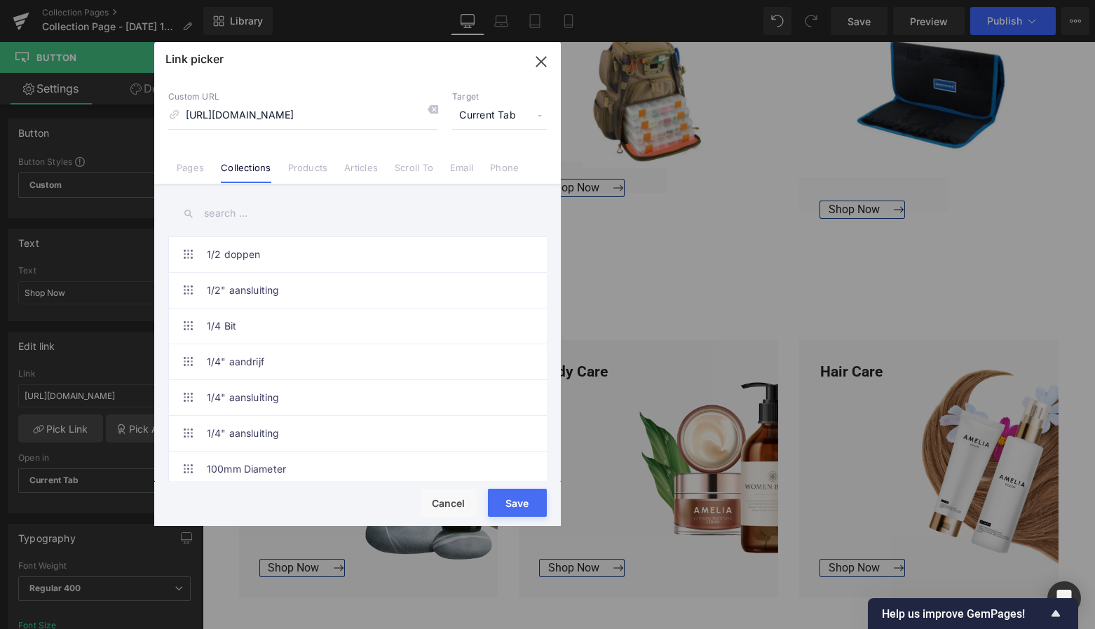
click at [524, 505] on button "Save" at bounding box center [517, 503] width 59 height 28
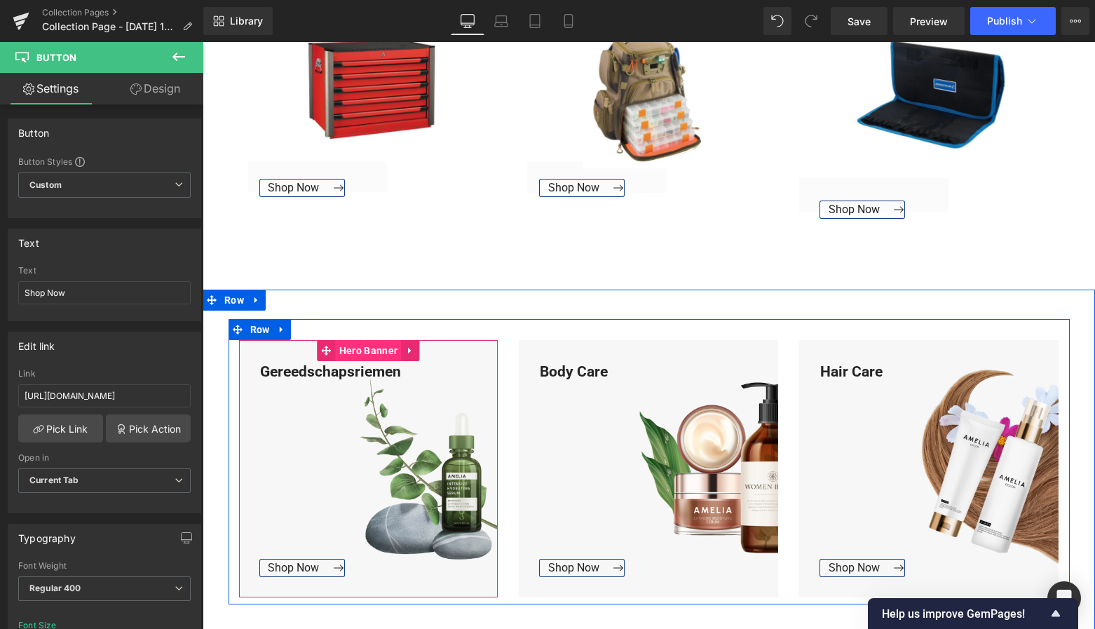
click at [370, 350] on span "Hero Banner" at bounding box center [368, 350] width 65 height 21
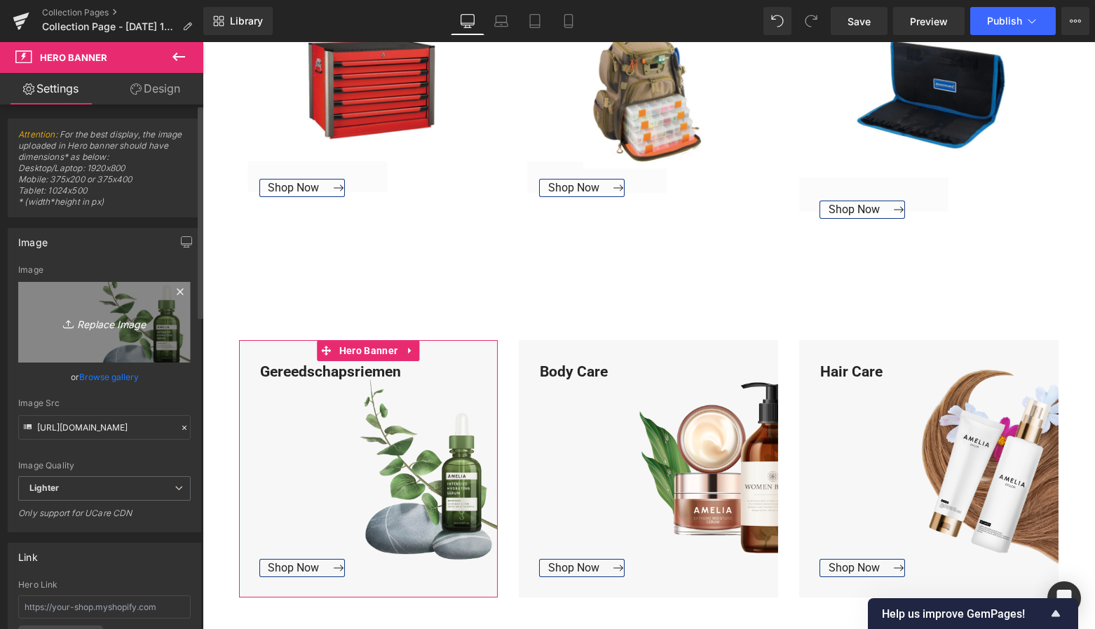
click at [132, 318] on icon "Replace Image" at bounding box center [104, 322] width 112 height 18
type input "C:\fakepath\Groen Modern Doe-het-zelf Instagram Stories (800 x 800 px)-3.png"
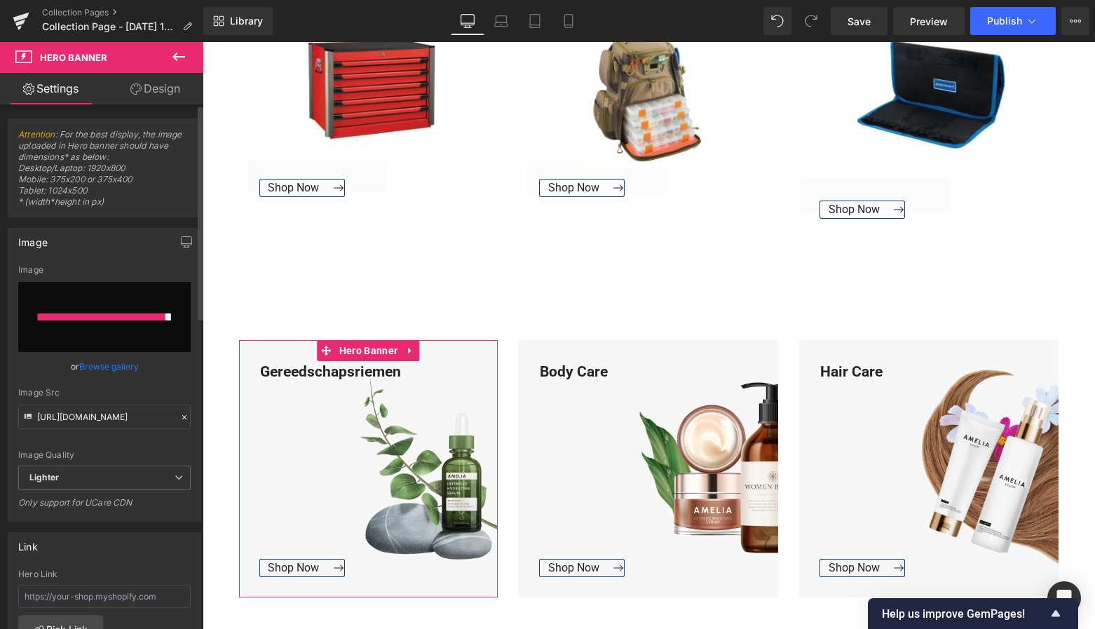
type input "[URL][DOMAIN_NAME]"
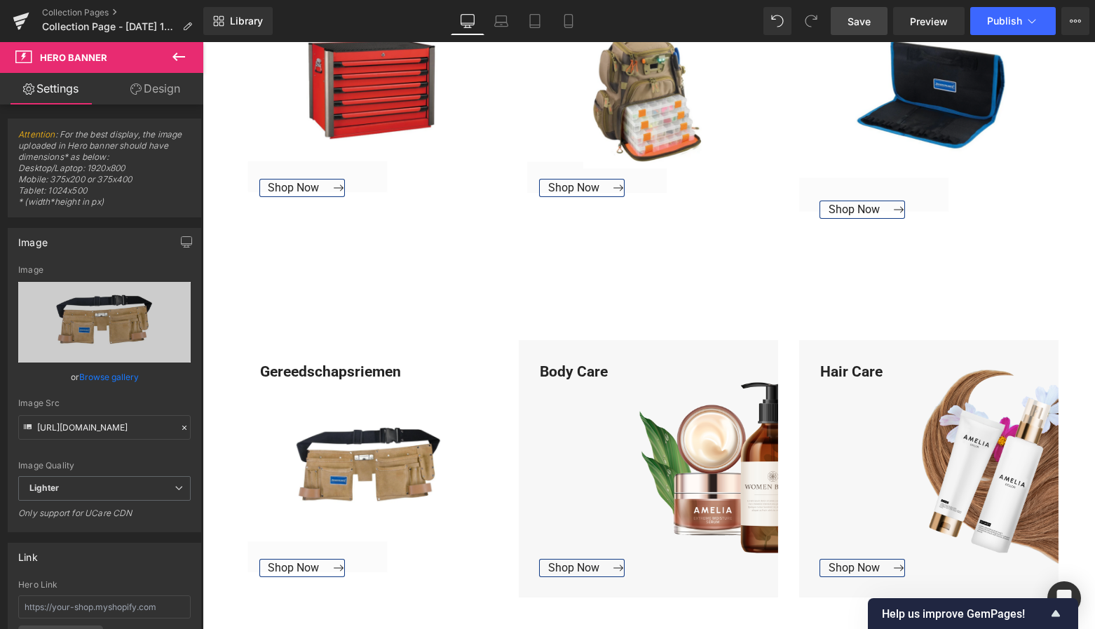
click at [867, 29] on link "Save" at bounding box center [859, 21] width 57 height 28
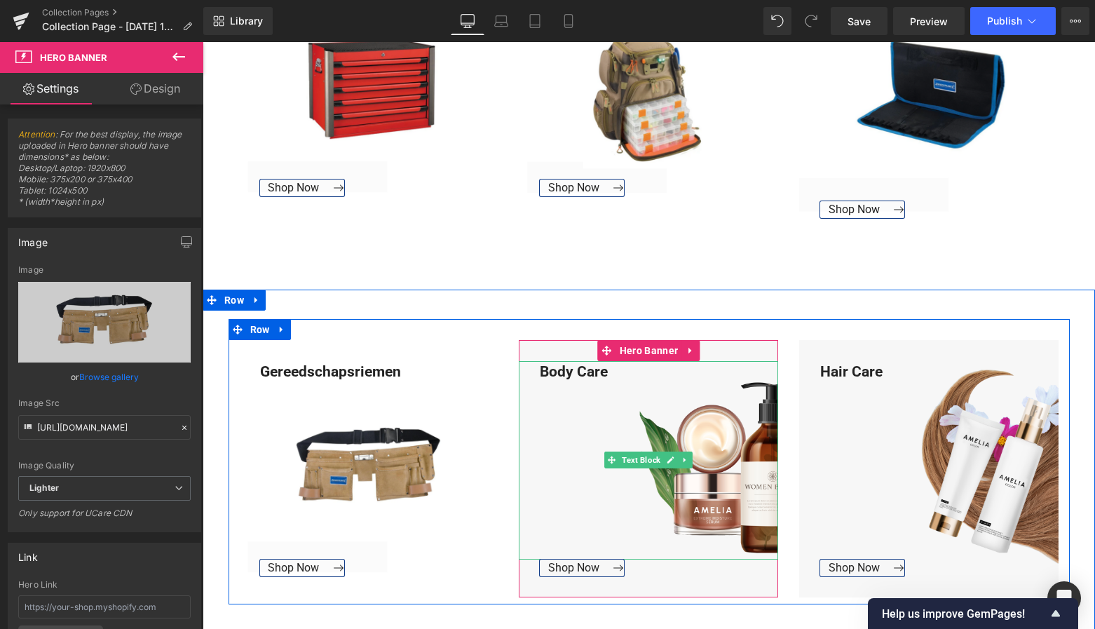
click at [603, 370] on div "Body Care" at bounding box center [648, 460] width 259 height 198
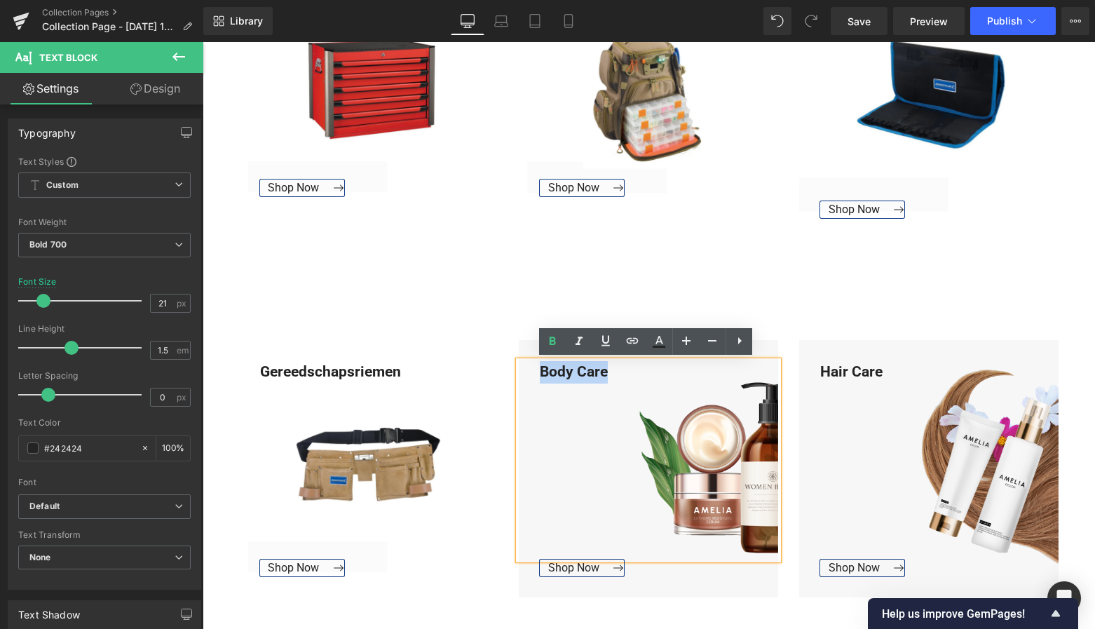
drag, startPoint x: 603, startPoint y: 370, endPoint x: 538, endPoint y: 367, distance: 64.5
click at [538, 367] on div "Body Care" at bounding box center [648, 460] width 259 height 198
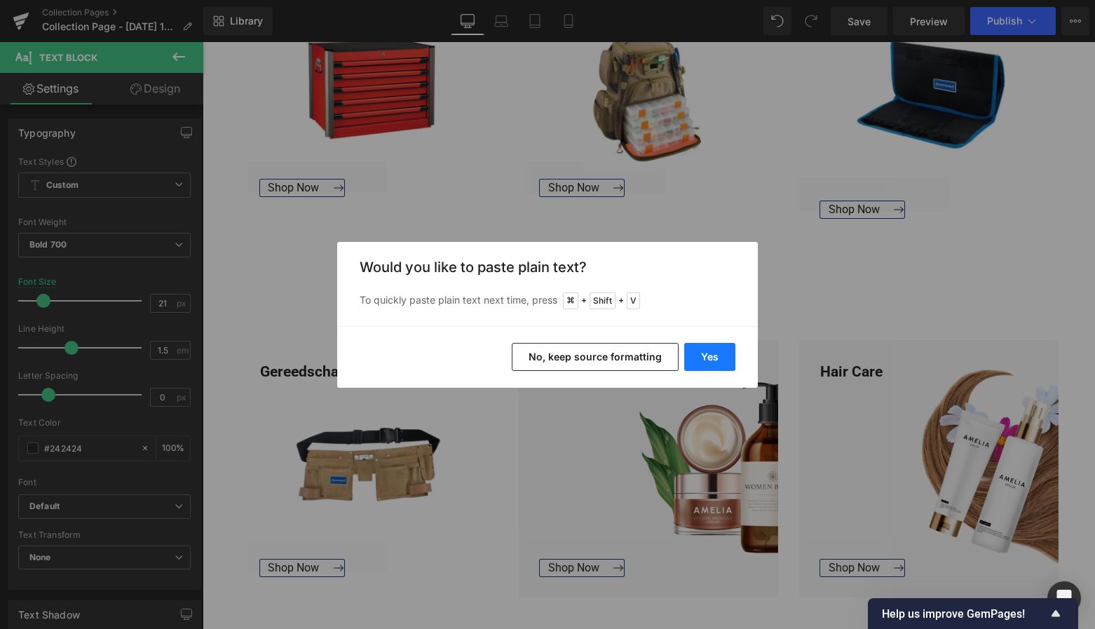
drag, startPoint x: 703, startPoint y: 360, endPoint x: 500, endPoint y: 318, distance: 207.0
click at [703, 360] on button "Yes" at bounding box center [709, 357] width 51 height 28
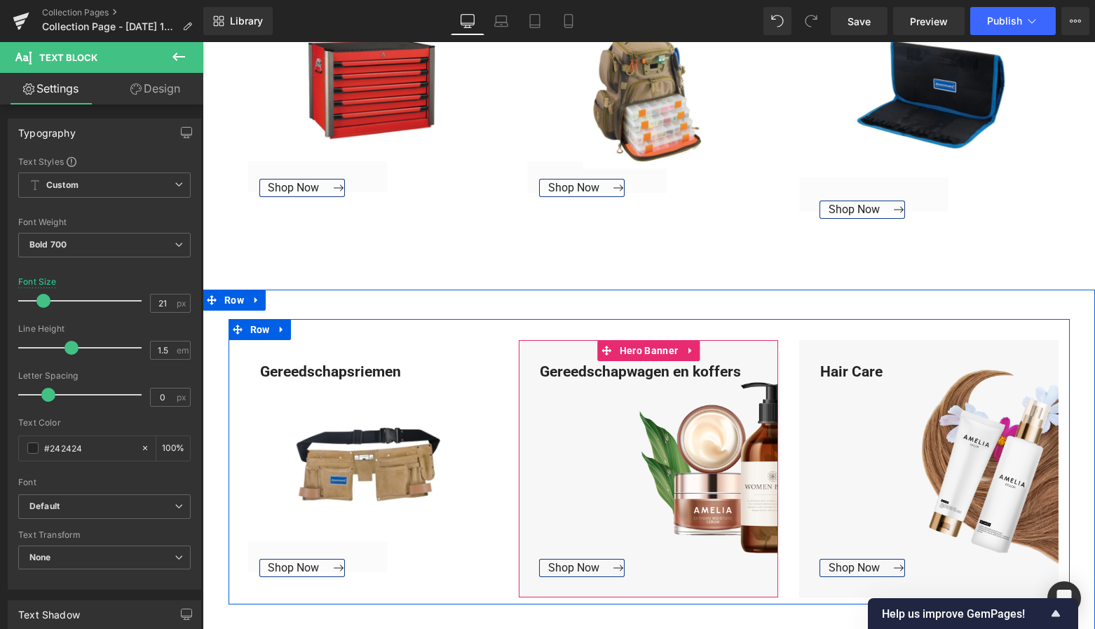
click at [644, 564] on span "Button" at bounding box center [659, 568] width 31 height 17
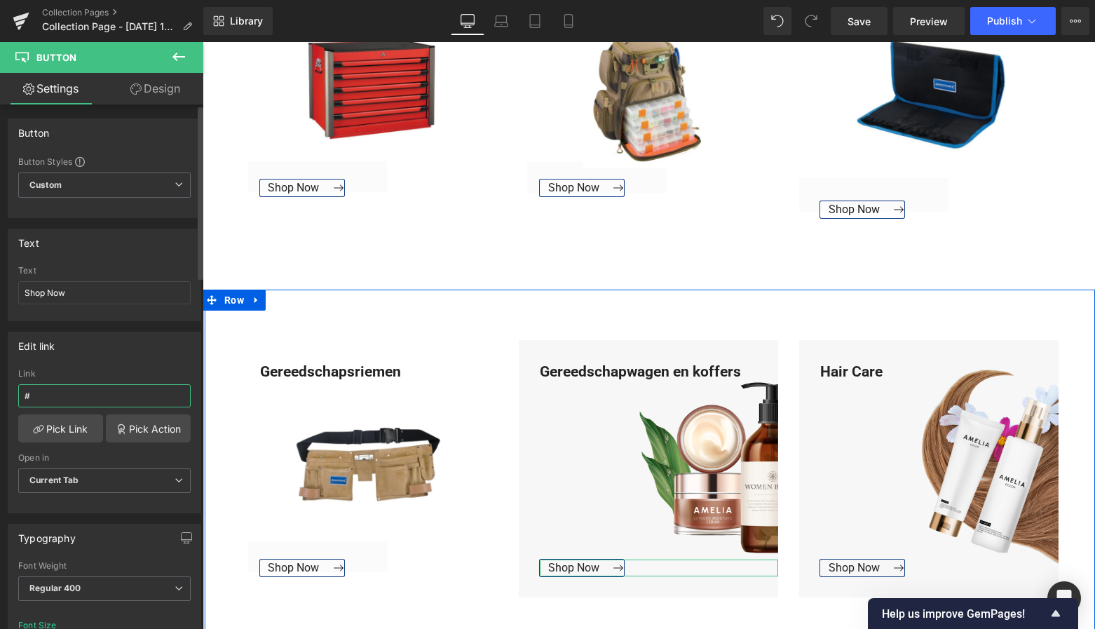
drag, startPoint x: 51, startPoint y: 388, endPoint x: 21, endPoint y: 389, distance: 30.2
click at [19, 389] on input "#" at bounding box center [104, 395] width 172 height 23
drag, startPoint x: 33, startPoint y: 390, endPoint x: -11, endPoint y: 393, distance: 44.3
click at [0, 393] on html "Button You are previewing how the will restyle your page. You can not edit Elem…" at bounding box center [547, 314] width 1095 height 629
drag, startPoint x: 32, startPoint y: 404, endPoint x: -10, endPoint y: 399, distance: 42.4
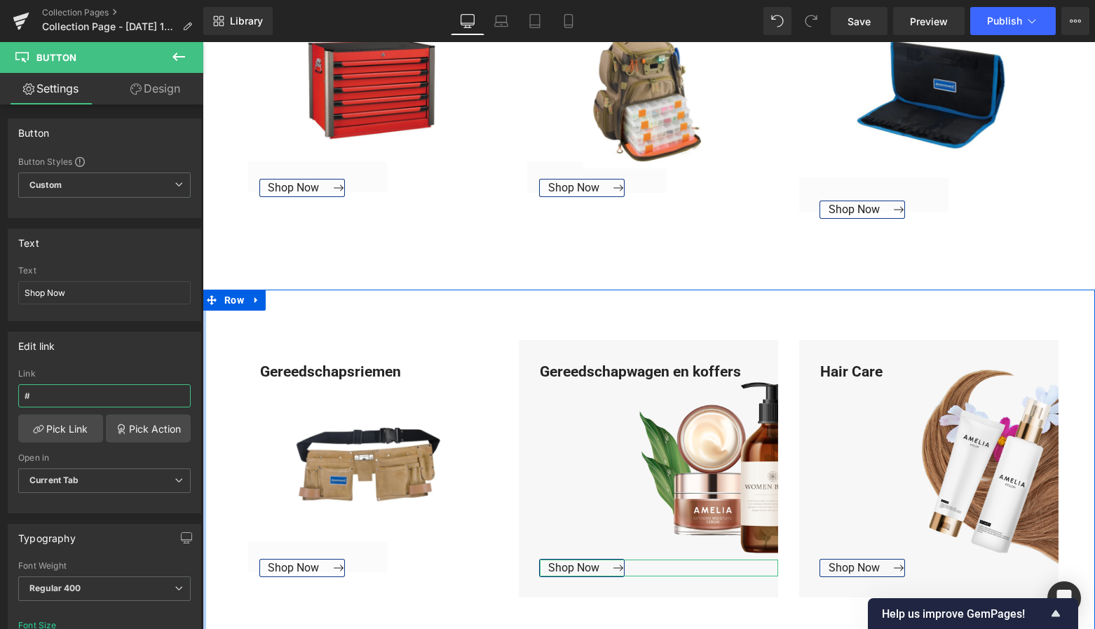
click at [0, 399] on html "Button You are previewing how the will restyle your page. You can not edit Elem…" at bounding box center [547, 314] width 1095 height 629
paste input "[URL][DOMAIN_NAME]"
type input "[URL][DOMAIN_NAME]"
click at [67, 430] on link "Pick Link" at bounding box center [60, 428] width 85 height 28
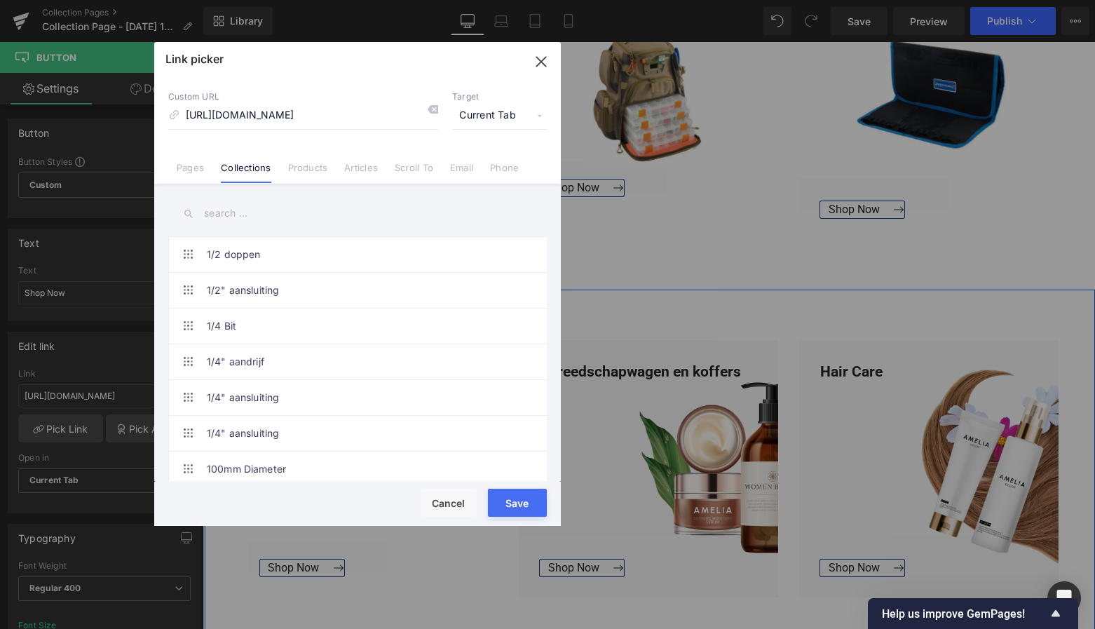
click at [523, 504] on button "Save" at bounding box center [517, 503] width 59 height 28
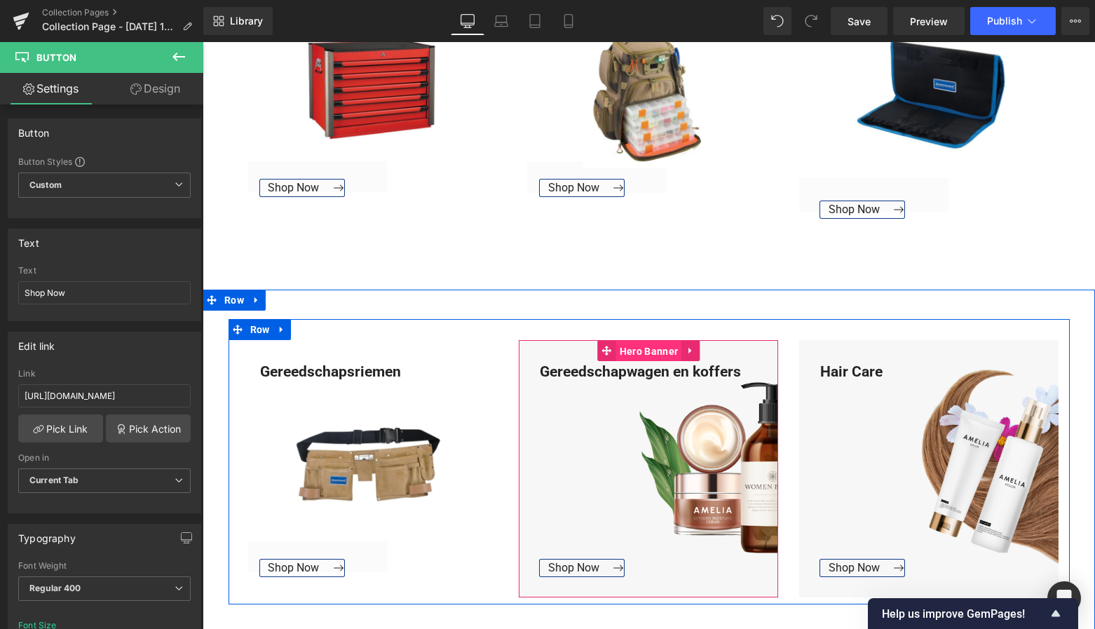
click at [654, 355] on span "Hero Banner" at bounding box center [648, 351] width 65 height 21
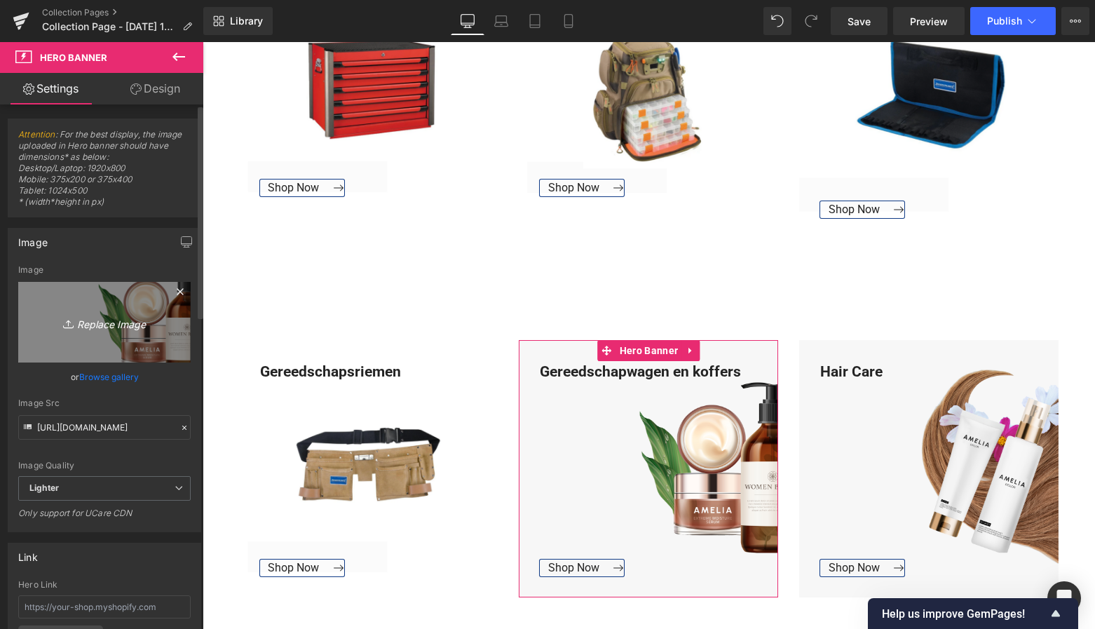
click at [133, 324] on icon "Replace Image" at bounding box center [104, 322] width 112 height 18
type input "C:\fakepath\Groen Modern Doe-het-zelf Instagram Stories (800 x 800 px)-3.png"
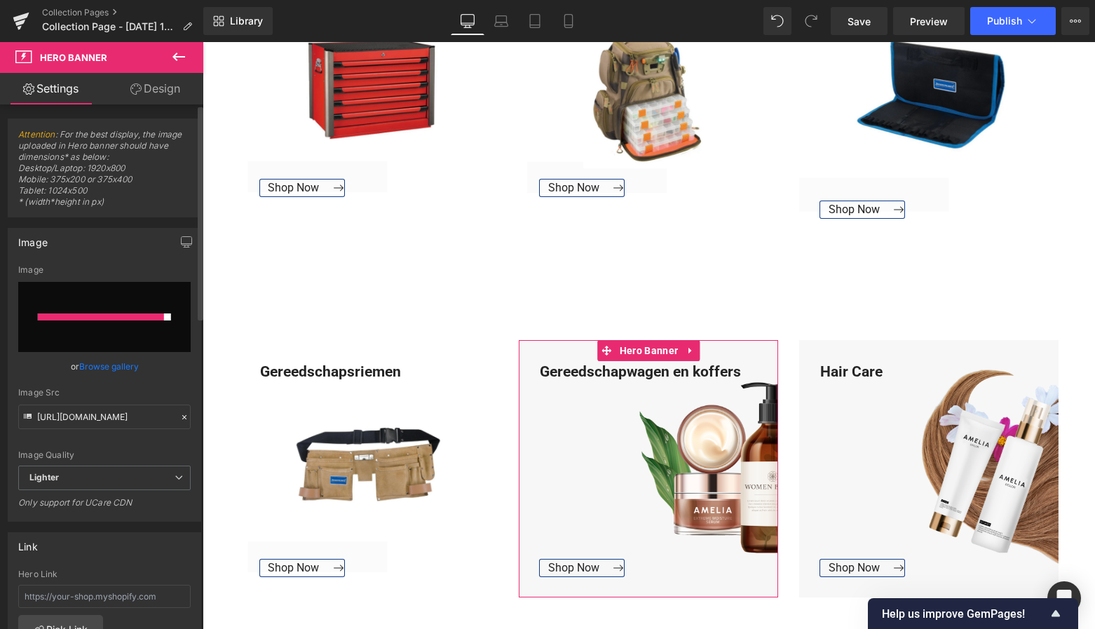
type input "[URL][DOMAIN_NAME]"
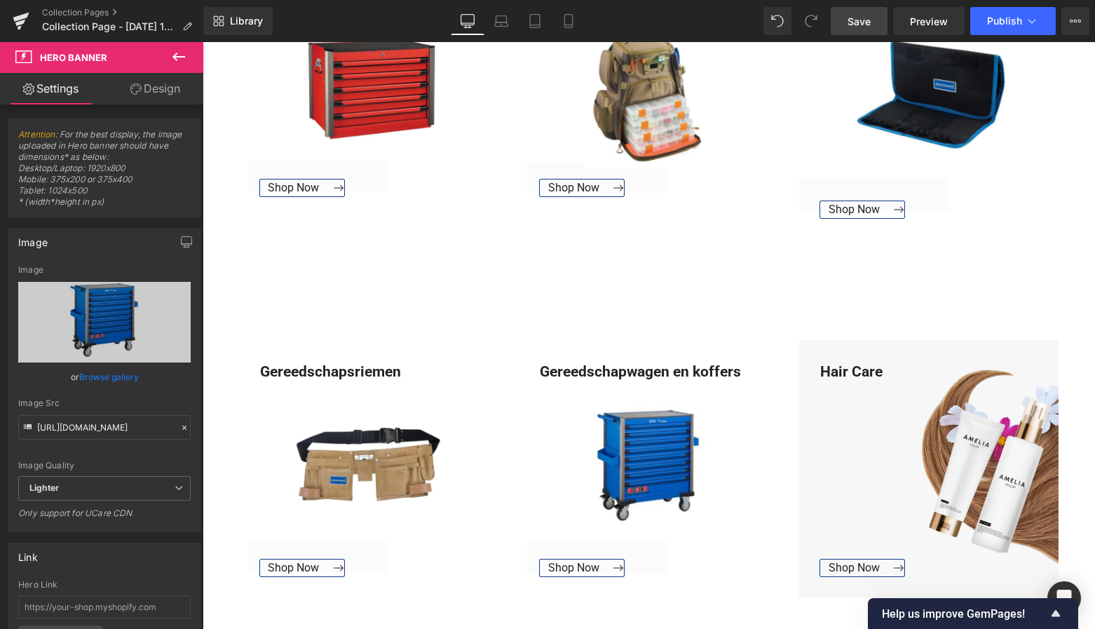
click at [869, 24] on span "Save" at bounding box center [859, 21] width 23 height 15
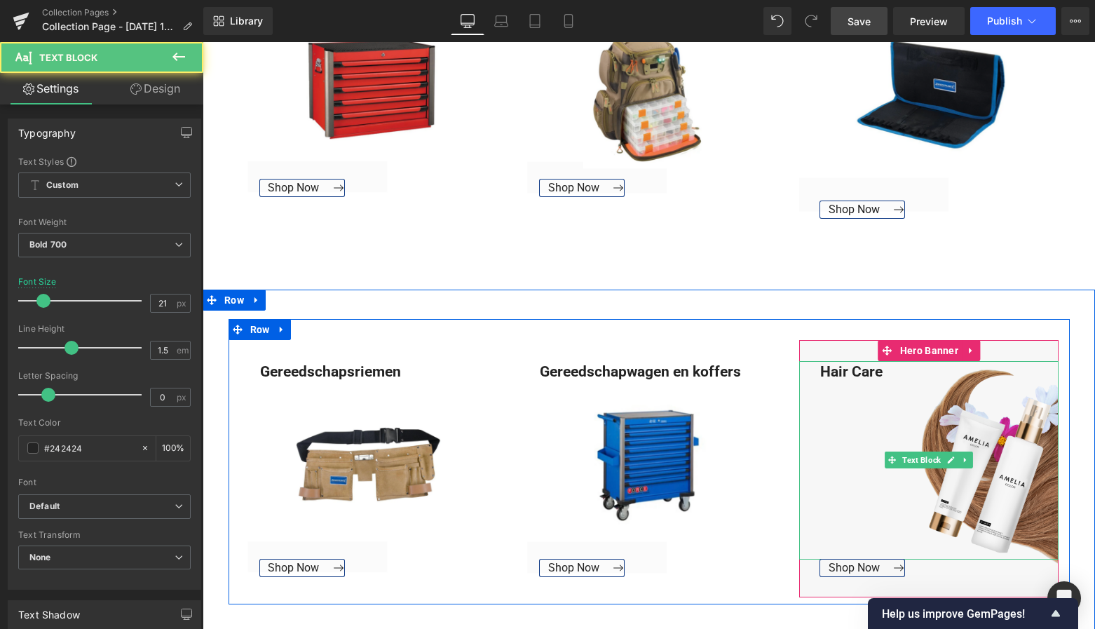
click at [873, 374] on div "Hair Care" at bounding box center [928, 460] width 259 height 198
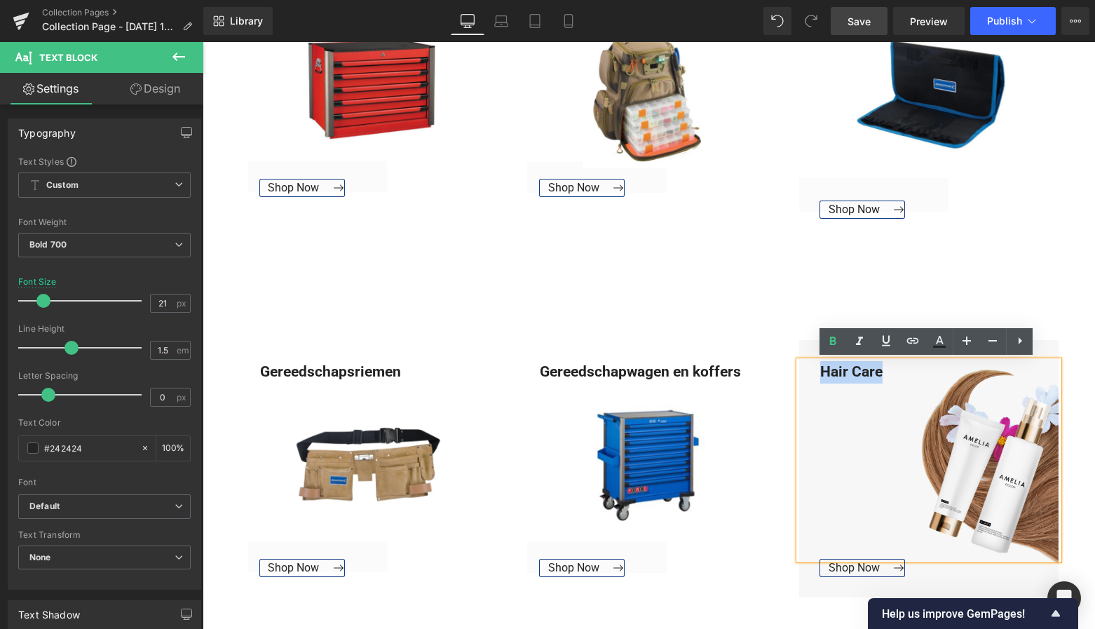
drag, startPoint x: 884, startPoint y: 373, endPoint x: 818, endPoint y: 368, distance: 66.1
click at [818, 368] on div "Hair Care" at bounding box center [928, 460] width 259 height 198
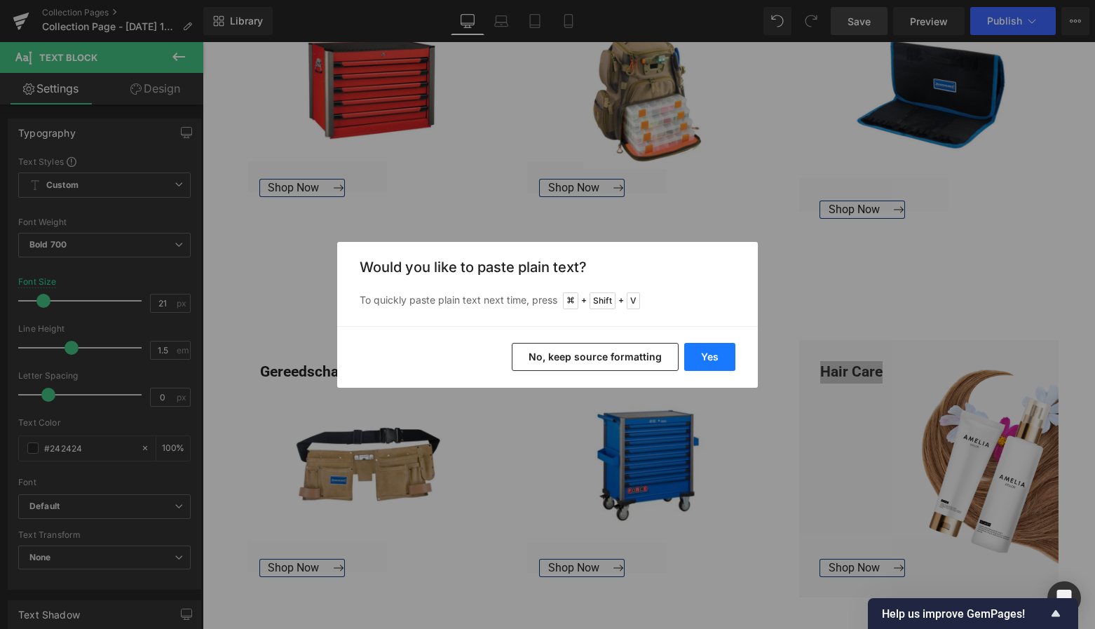
click at [721, 359] on button "Yes" at bounding box center [709, 357] width 51 height 28
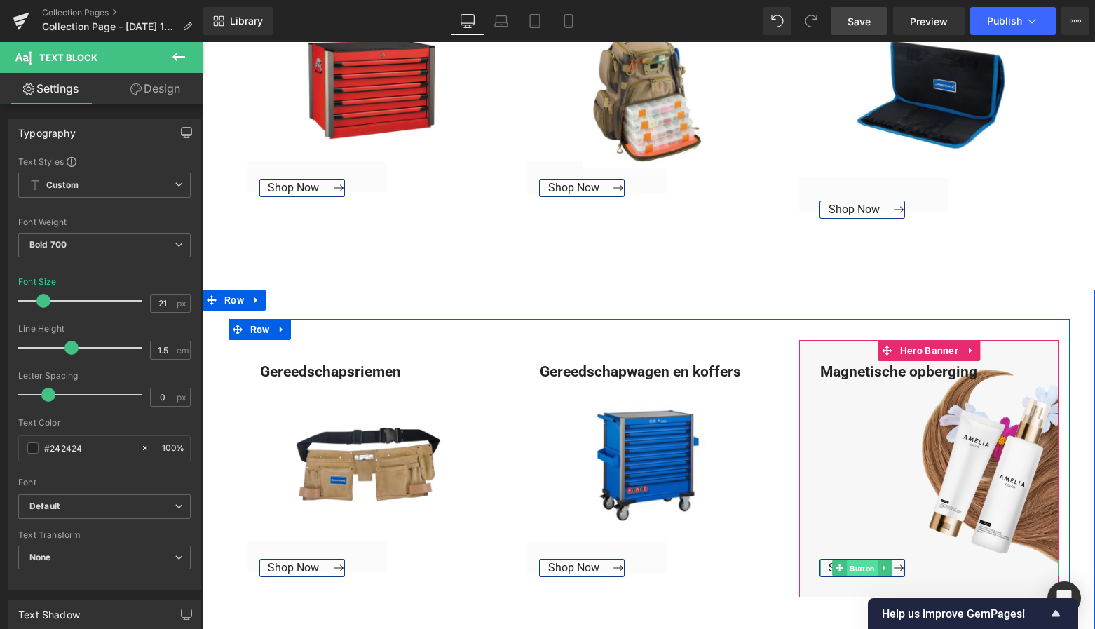
click at [856, 570] on span "Button" at bounding box center [863, 568] width 31 height 17
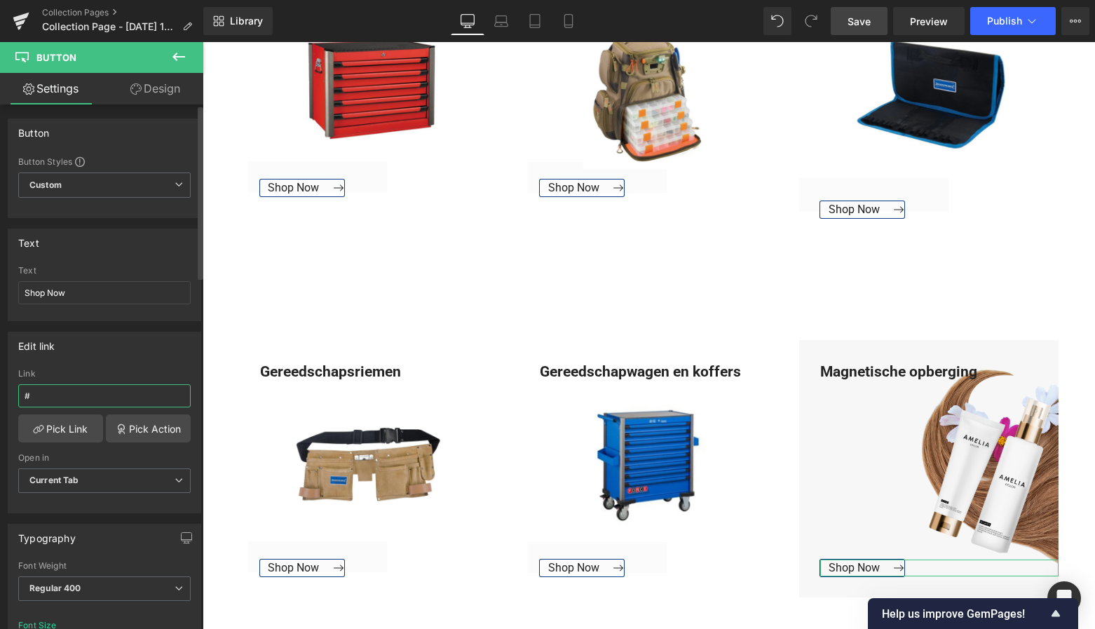
drag, startPoint x: 56, startPoint y: 392, endPoint x: 4, endPoint y: 390, distance: 52.6
click at [4, 390] on div "Edit link # Link # Pick Link Pick Action Current Tab New Tab Open in Current Ta…" at bounding box center [105, 417] width 210 height 192
paste input "[URL][DOMAIN_NAME]"
type input "[URL][DOMAIN_NAME]"
click at [68, 427] on link "Pick Link" at bounding box center [60, 428] width 85 height 28
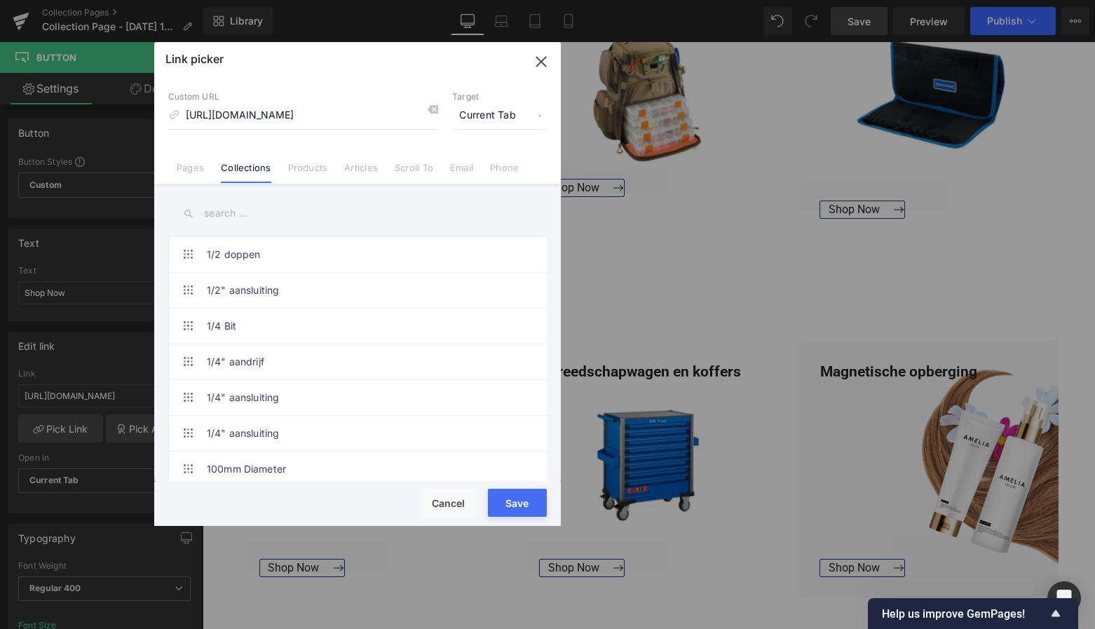
click at [513, 502] on button "Save" at bounding box center [517, 503] width 59 height 28
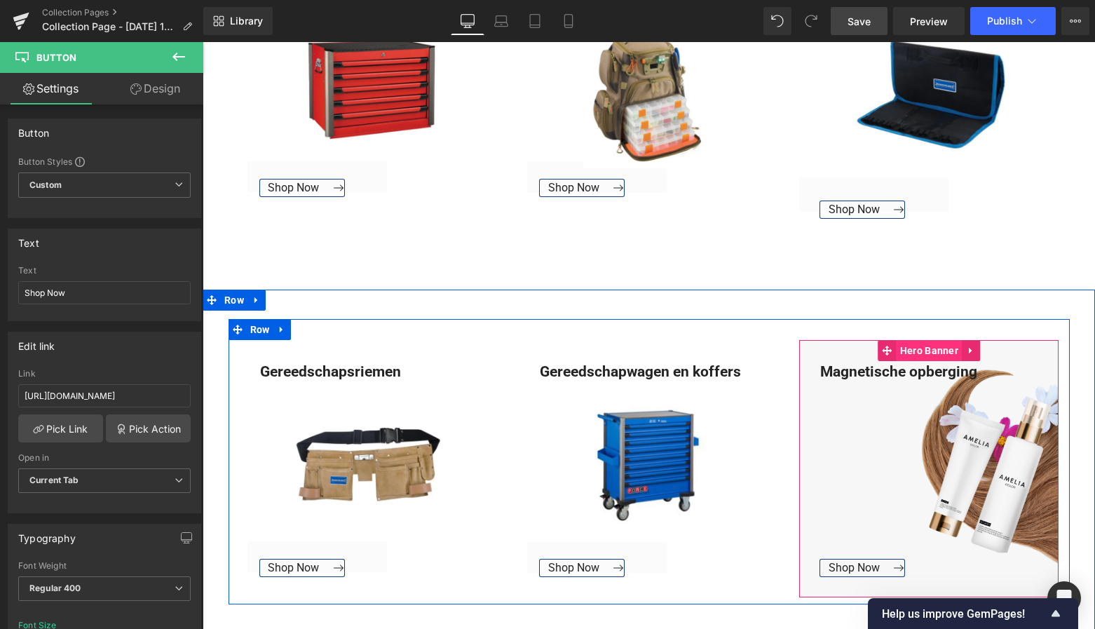
click at [919, 345] on span "Hero Banner" at bounding box center [929, 350] width 65 height 21
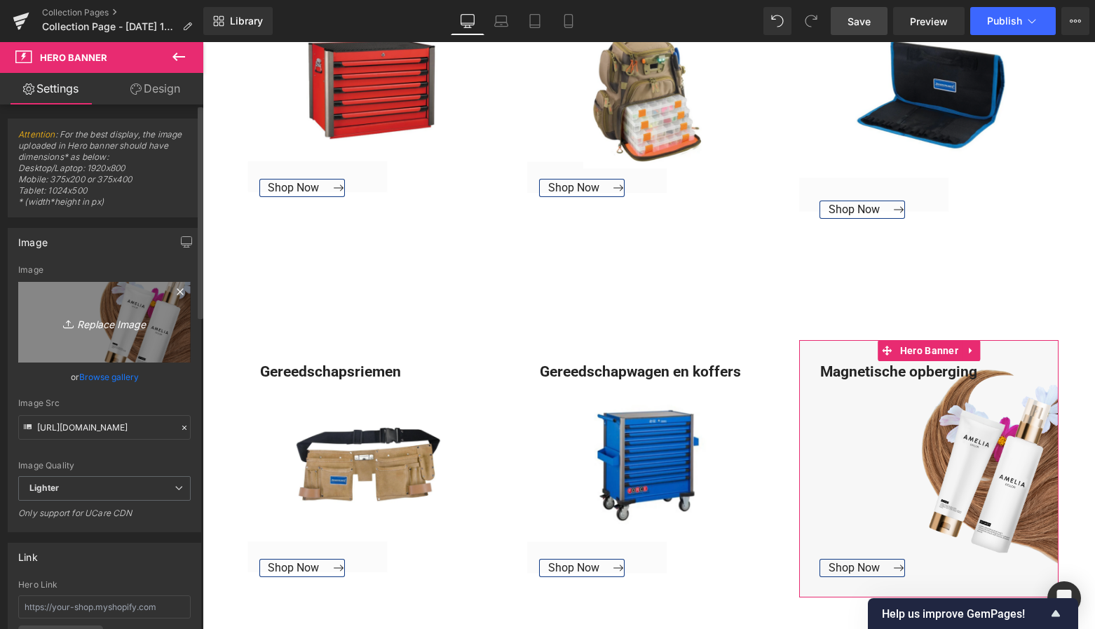
click at [135, 325] on icon "Replace Image" at bounding box center [104, 322] width 112 height 18
type input "C:\fakepath\Groen Modern Doe-het-zelf Instagram Stories (800 x 800 px)-3.png"
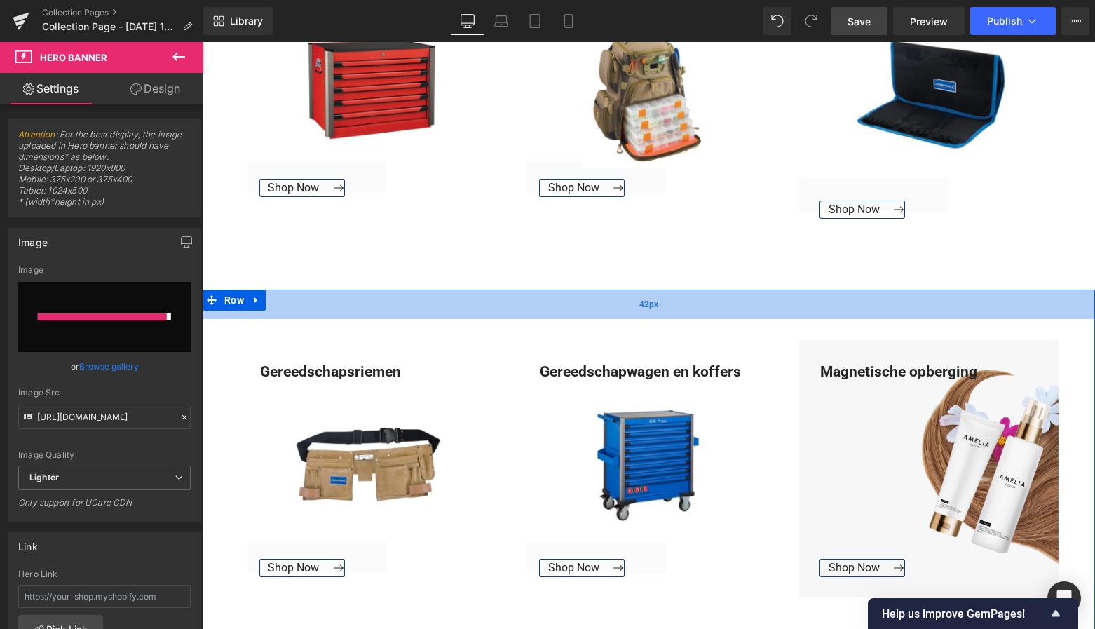
type input "[URL][DOMAIN_NAME]"
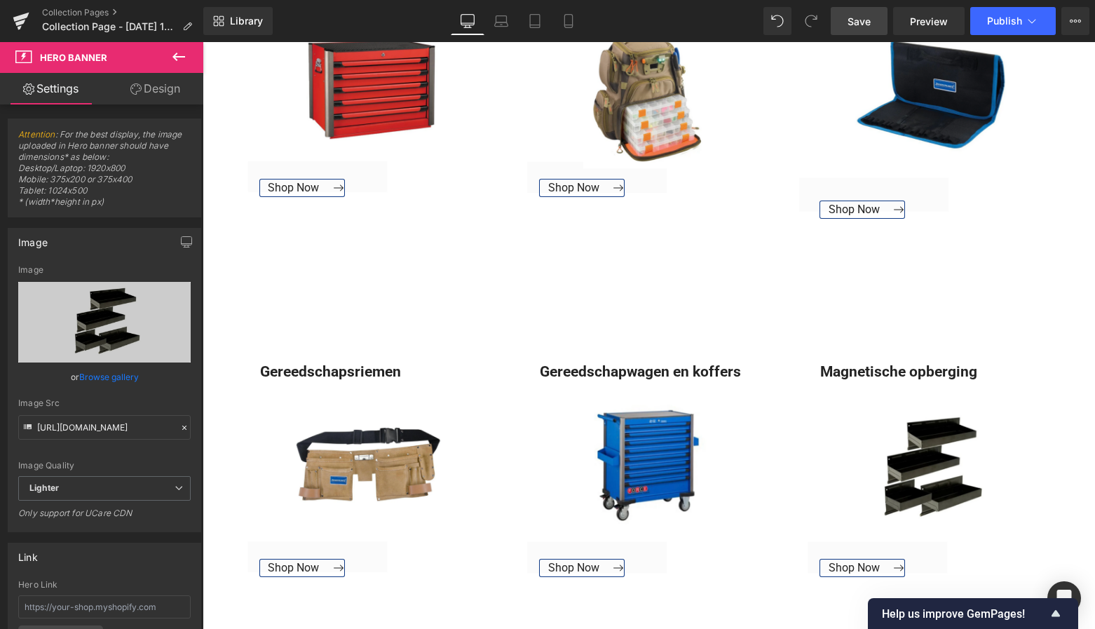
click at [862, 22] on span "Save" at bounding box center [859, 21] width 23 height 15
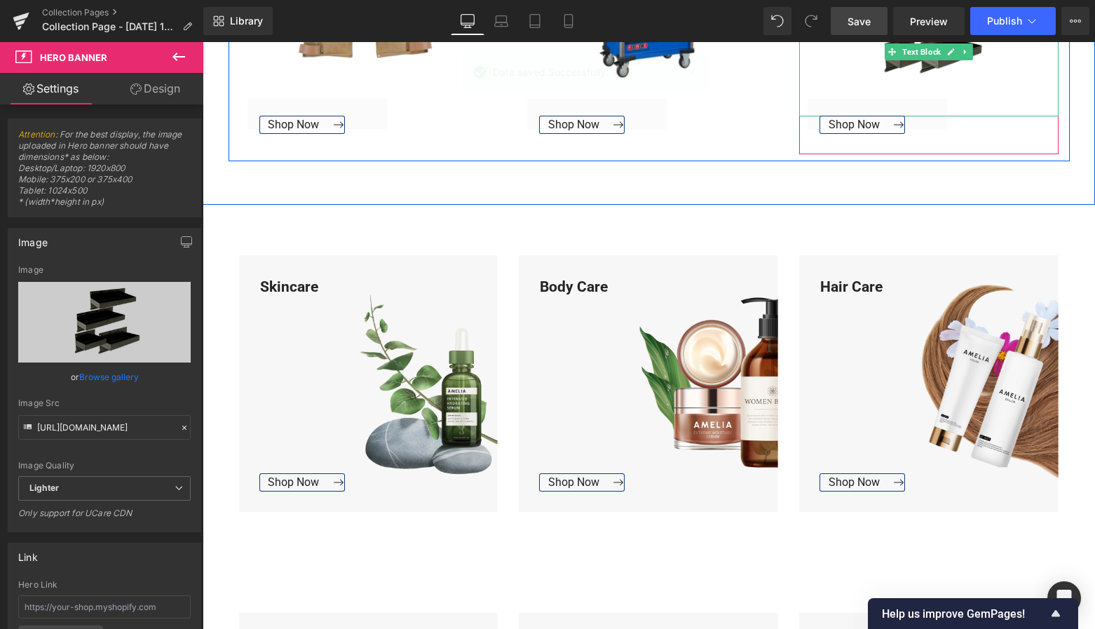
scroll to position [1249, 0]
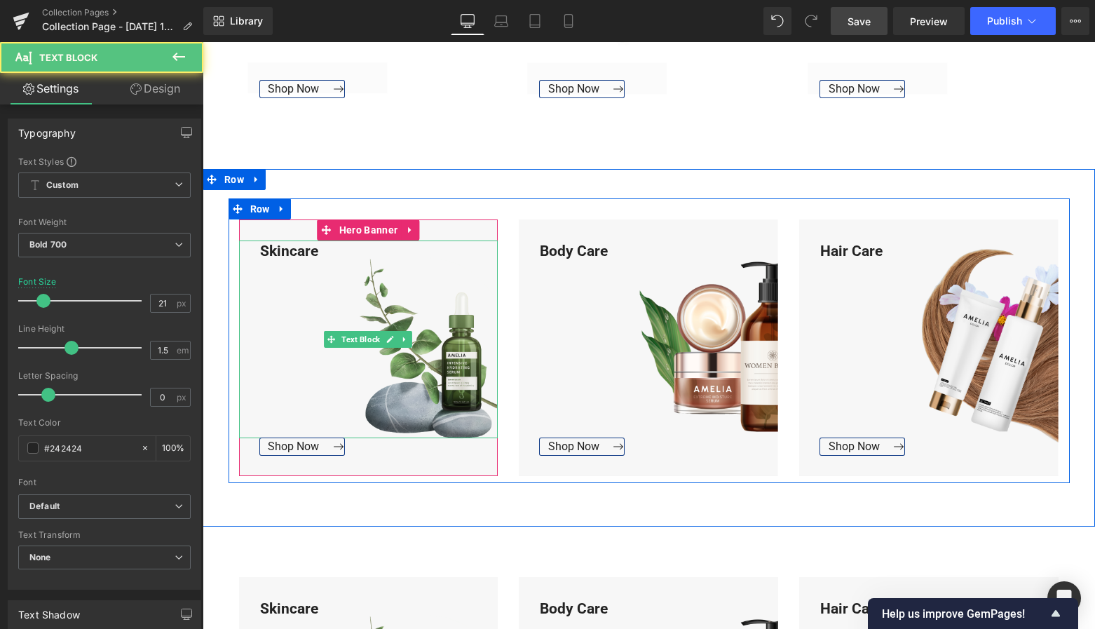
click at [325, 255] on div "Skincare" at bounding box center [368, 339] width 259 height 198
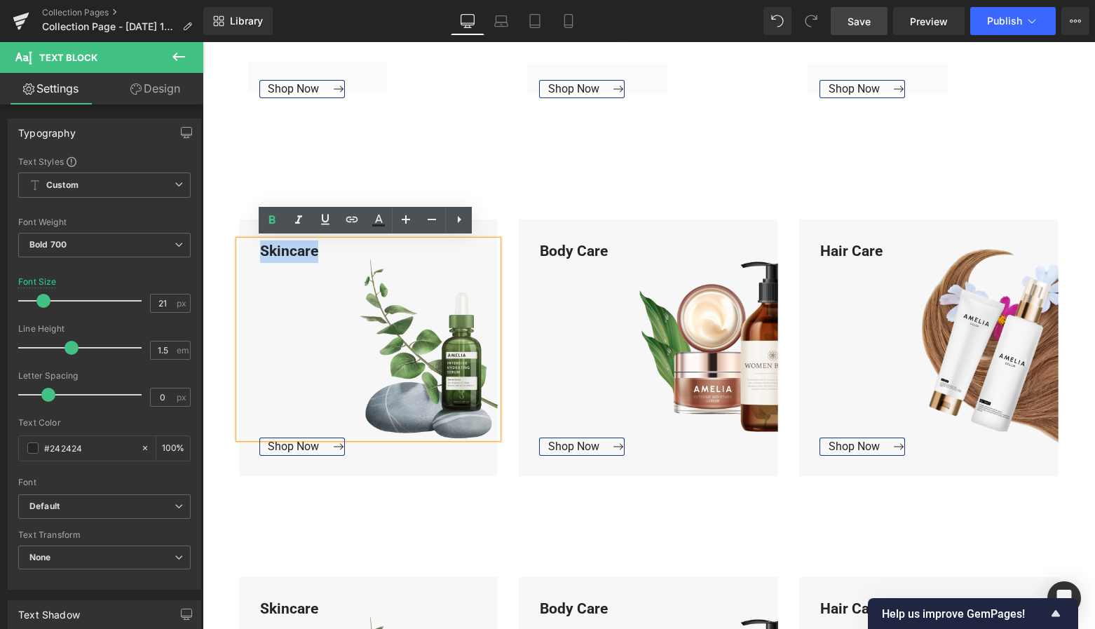
drag, startPoint x: 325, startPoint y: 255, endPoint x: 248, endPoint y: 245, distance: 77.7
click at [248, 245] on div "Skincare" at bounding box center [368, 339] width 259 height 198
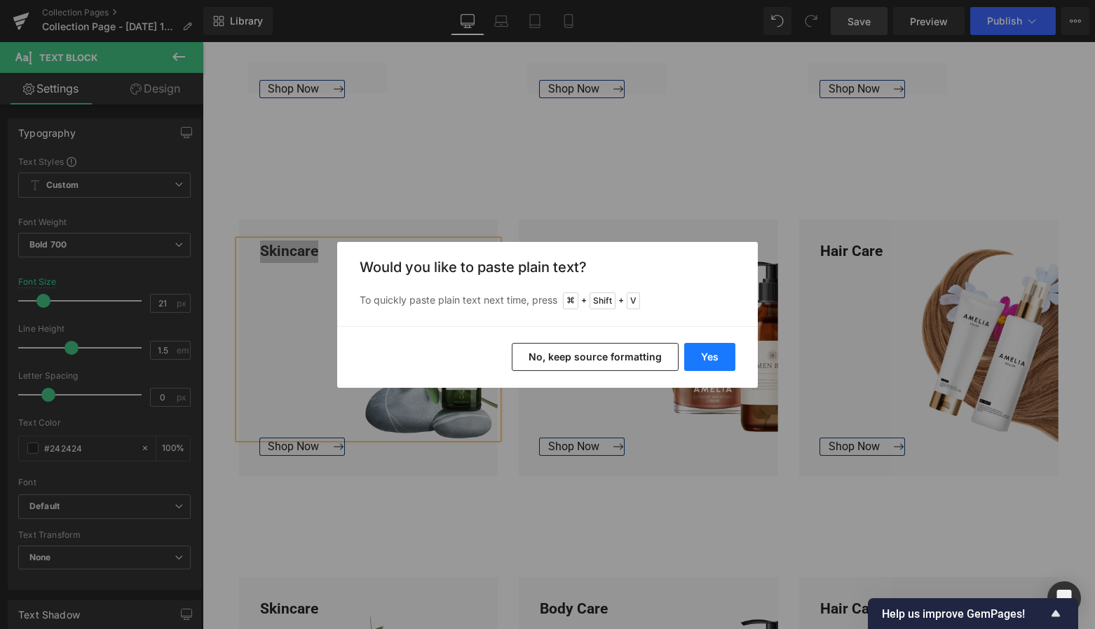
click at [725, 360] on button "Yes" at bounding box center [709, 357] width 51 height 28
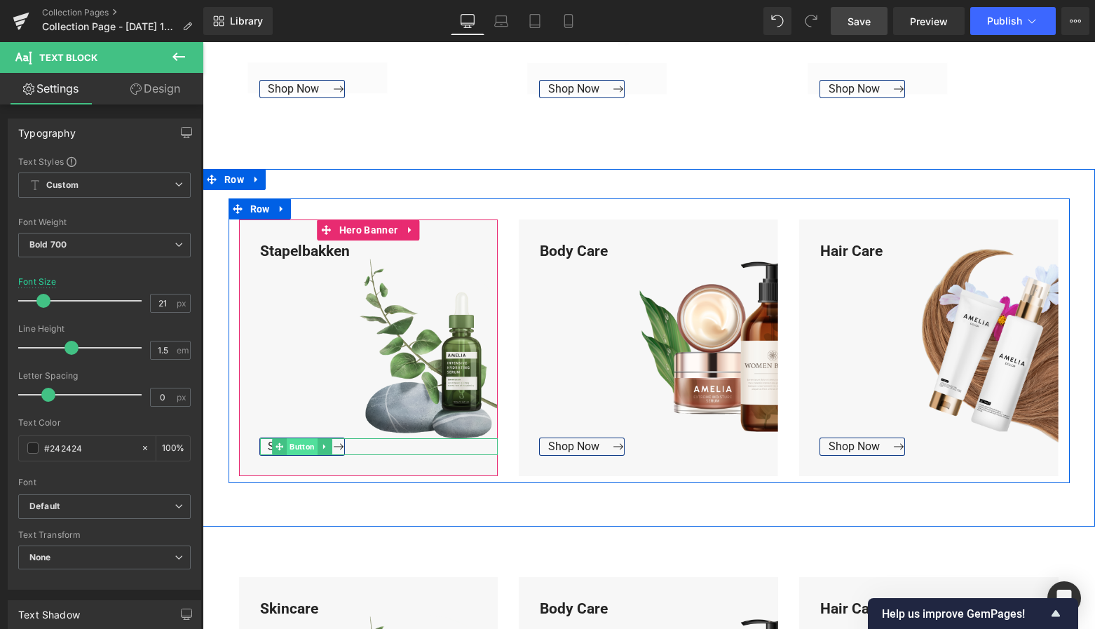
click at [299, 444] on span "Button" at bounding box center [302, 446] width 31 height 17
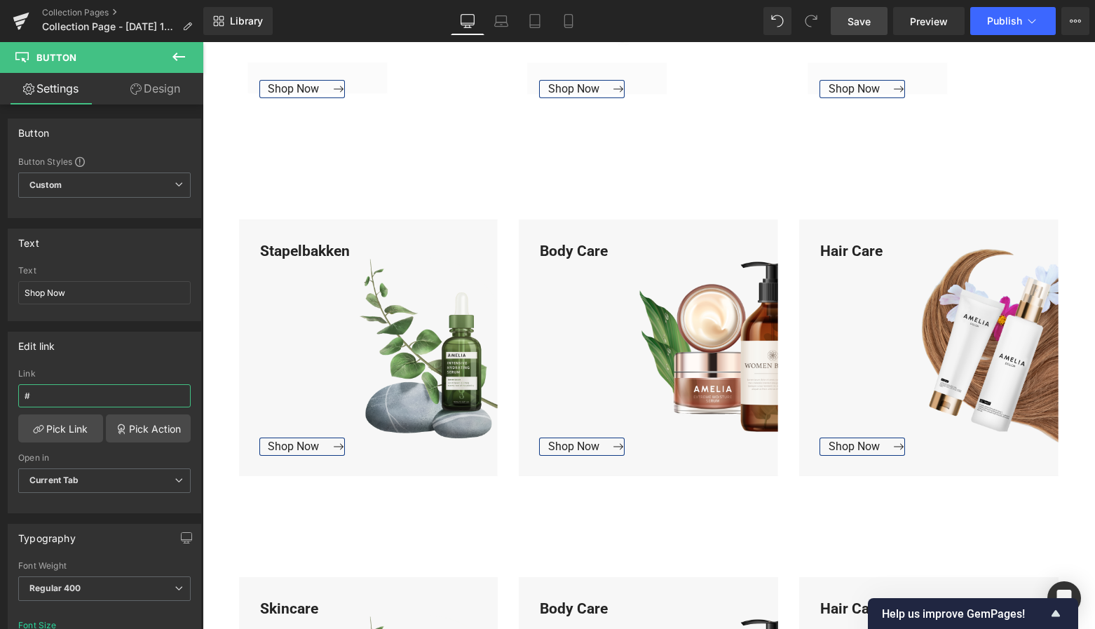
drag, startPoint x: 46, startPoint y: 393, endPoint x: -5, endPoint y: 393, distance: 51.2
click at [0, 393] on html "Button You are previewing how the will restyle your page. You can not edit Elem…" at bounding box center [547, 314] width 1095 height 629
paste input "[URL][DOMAIN_NAME]"
type input "[URL][DOMAIN_NAME]"
click at [64, 423] on link "Pick Link" at bounding box center [60, 428] width 85 height 28
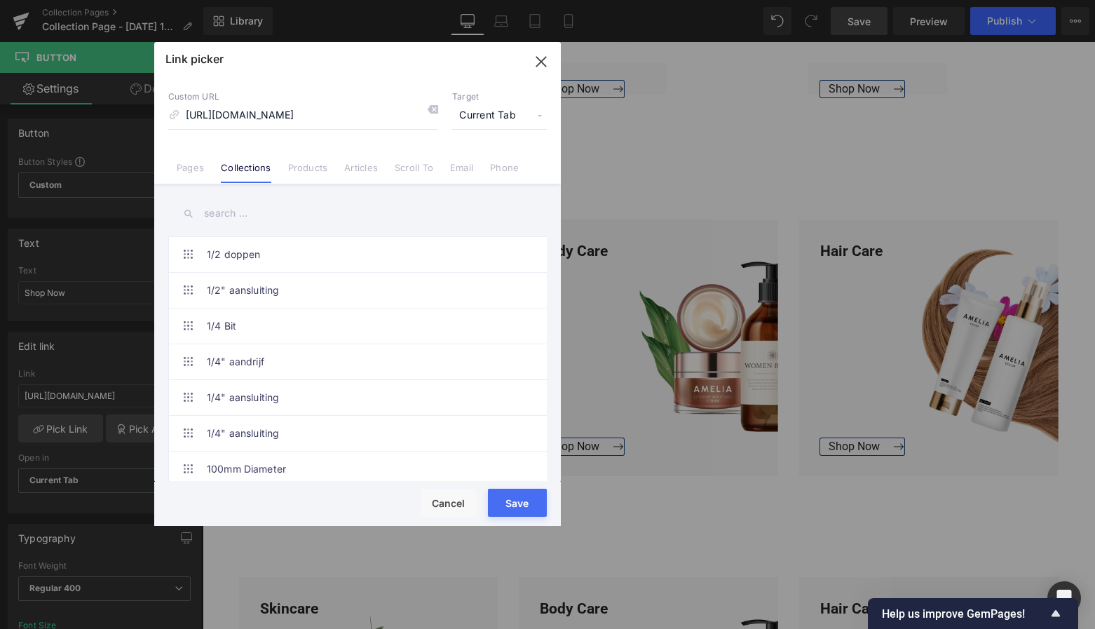
click at [524, 500] on button "Save" at bounding box center [517, 503] width 59 height 28
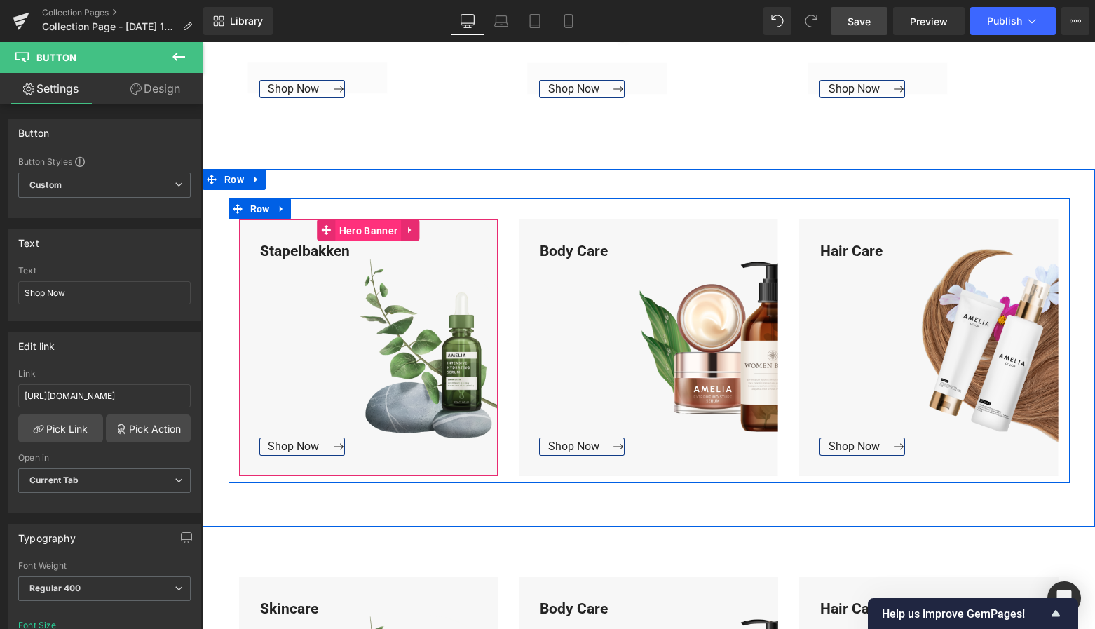
click at [377, 233] on span "Hero Banner" at bounding box center [368, 230] width 65 height 21
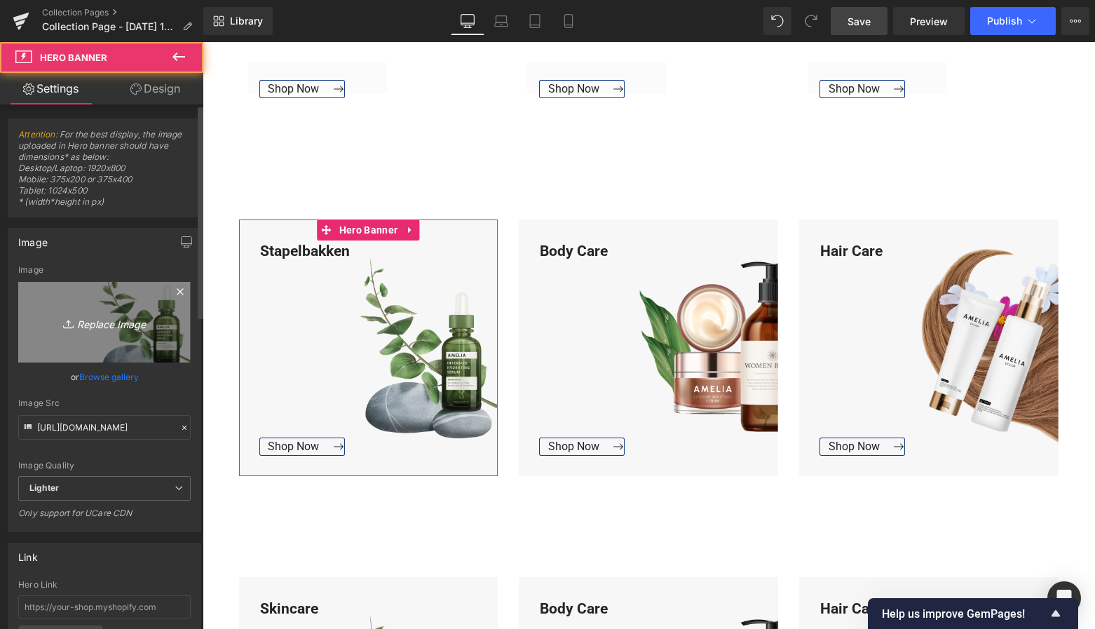
click at [133, 319] on icon "Replace Image" at bounding box center [104, 322] width 112 height 18
type input "C:\fakepath\Groen Modern Doe-het-zelf Instagram Stories (800 x 800 px)-3.png"
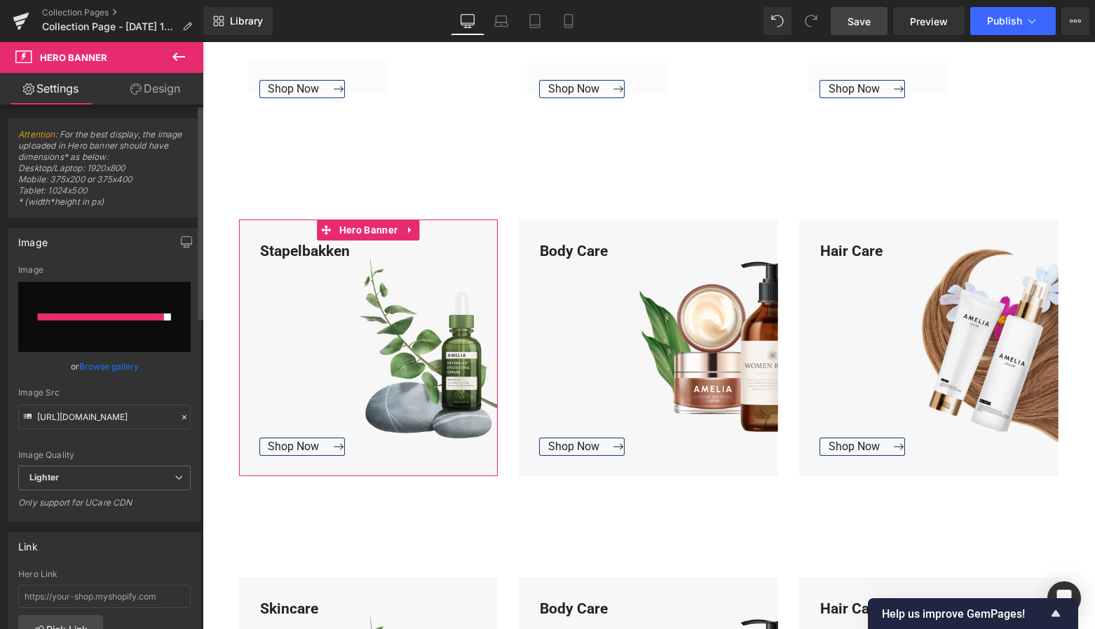
type input "[URL][DOMAIN_NAME]"
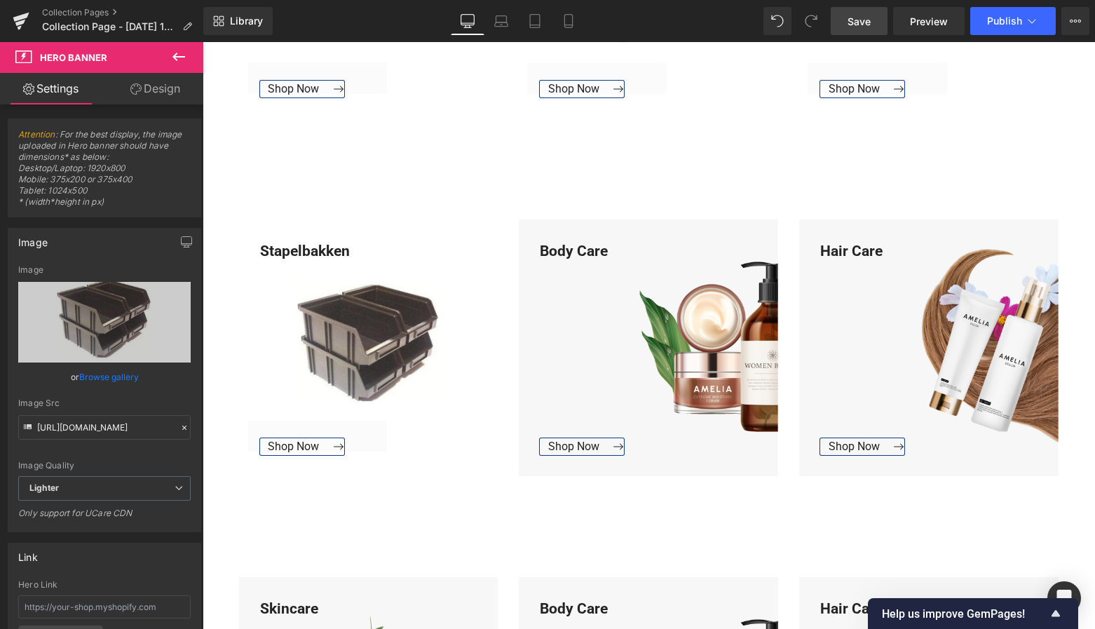
click at [862, 25] on span "Save" at bounding box center [859, 21] width 23 height 15
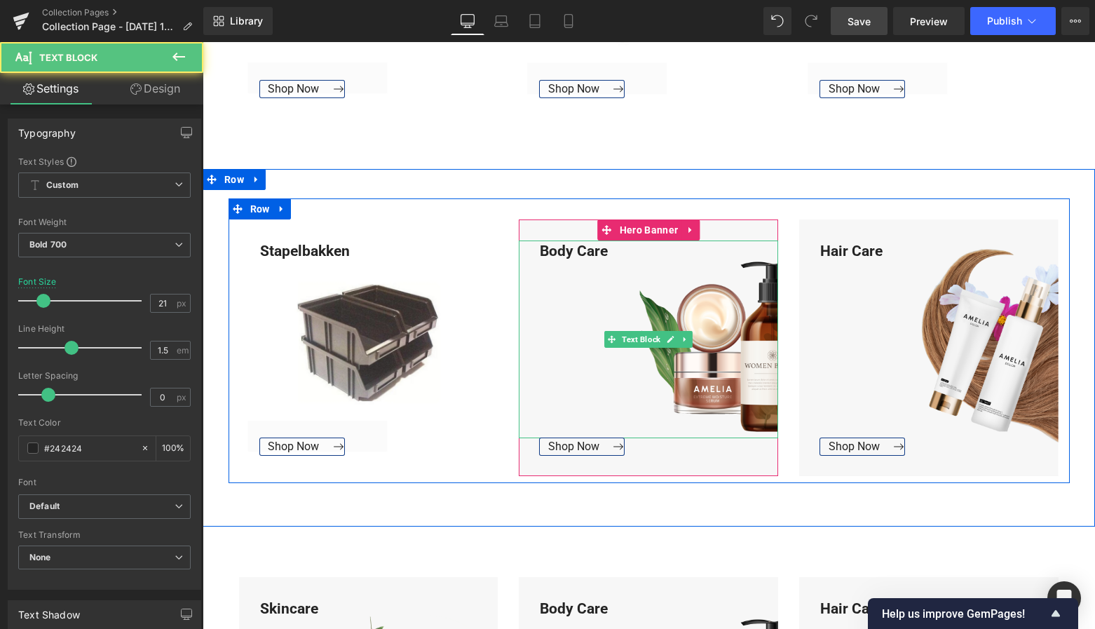
click at [614, 255] on div "Body Care" at bounding box center [648, 339] width 259 height 198
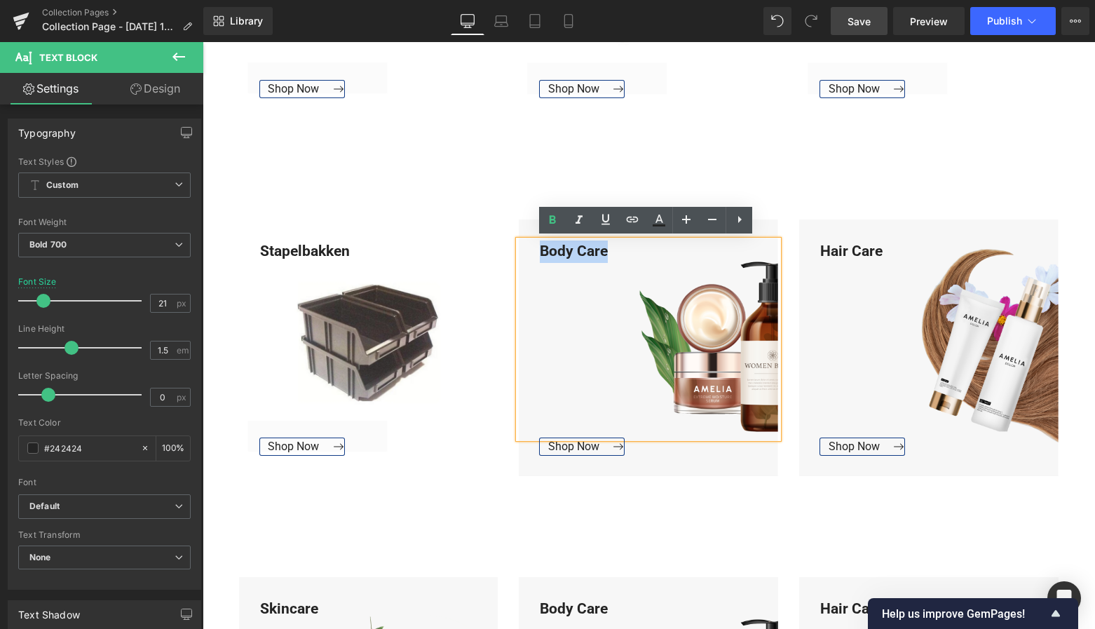
drag, startPoint x: 614, startPoint y: 255, endPoint x: 517, endPoint y: 248, distance: 97.7
click at [519, 248] on div "Body Care" at bounding box center [648, 339] width 259 height 198
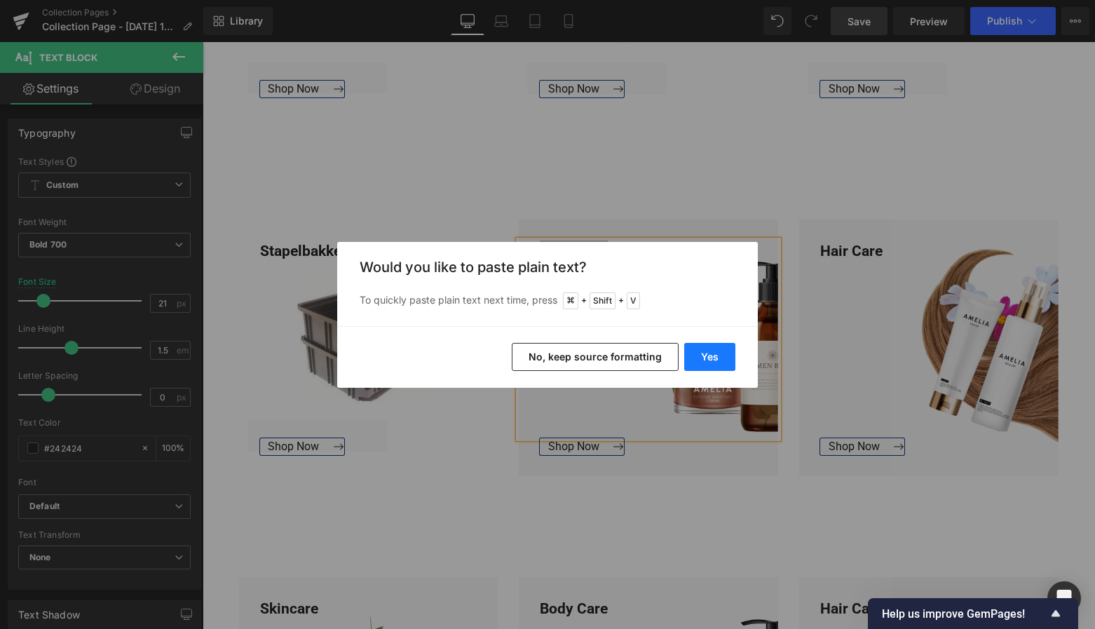
click at [705, 350] on button "Yes" at bounding box center [709, 357] width 51 height 28
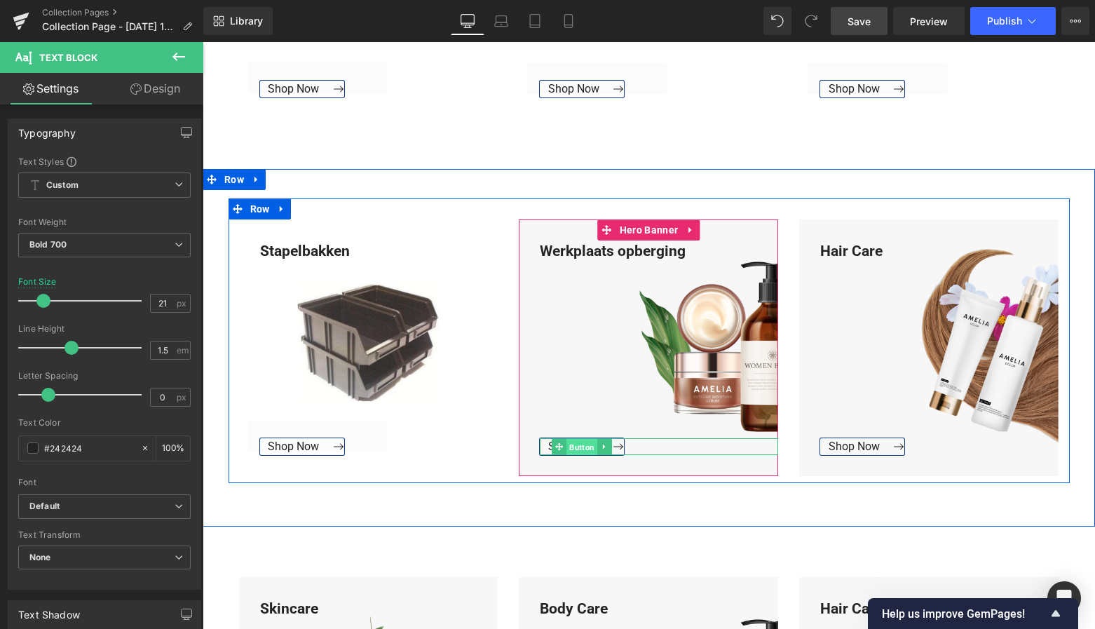
click at [573, 447] on span "Button" at bounding box center [582, 447] width 31 height 17
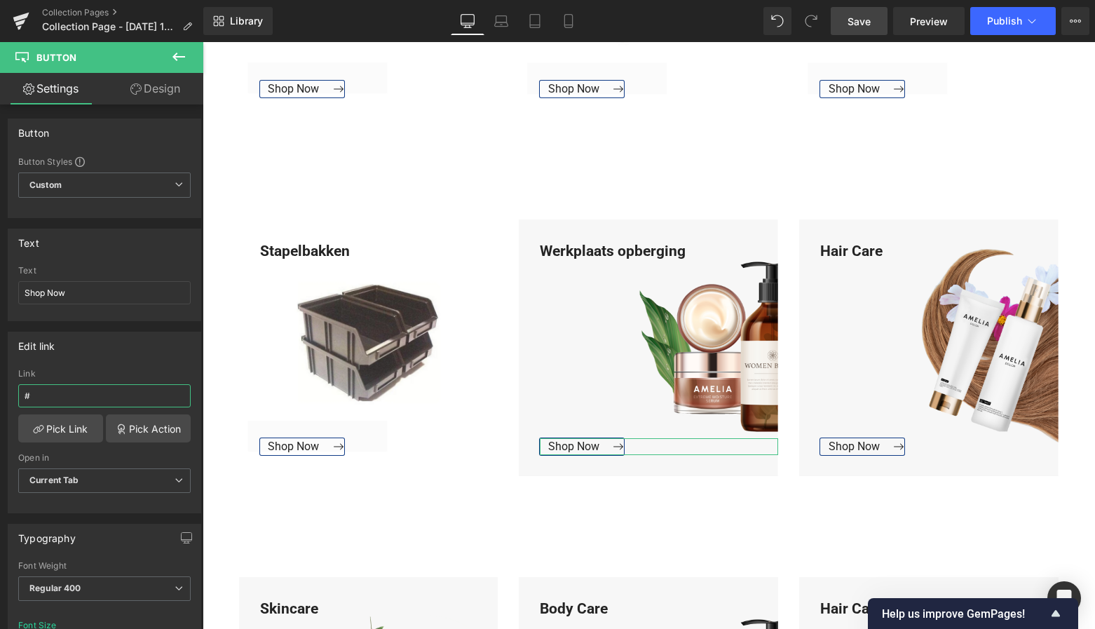
drag, startPoint x: 48, startPoint y: 398, endPoint x: -25, endPoint y: 395, distance: 73.0
click at [0, 395] on html "Button You are previewing how the will restyle your page. You can not edit Elem…" at bounding box center [547, 314] width 1095 height 629
paste input "[URL][DOMAIN_NAME]"
type input "[URL][DOMAIN_NAME]"
click at [61, 423] on link "Pick Link" at bounding box center [60, 428] width 85 height 28
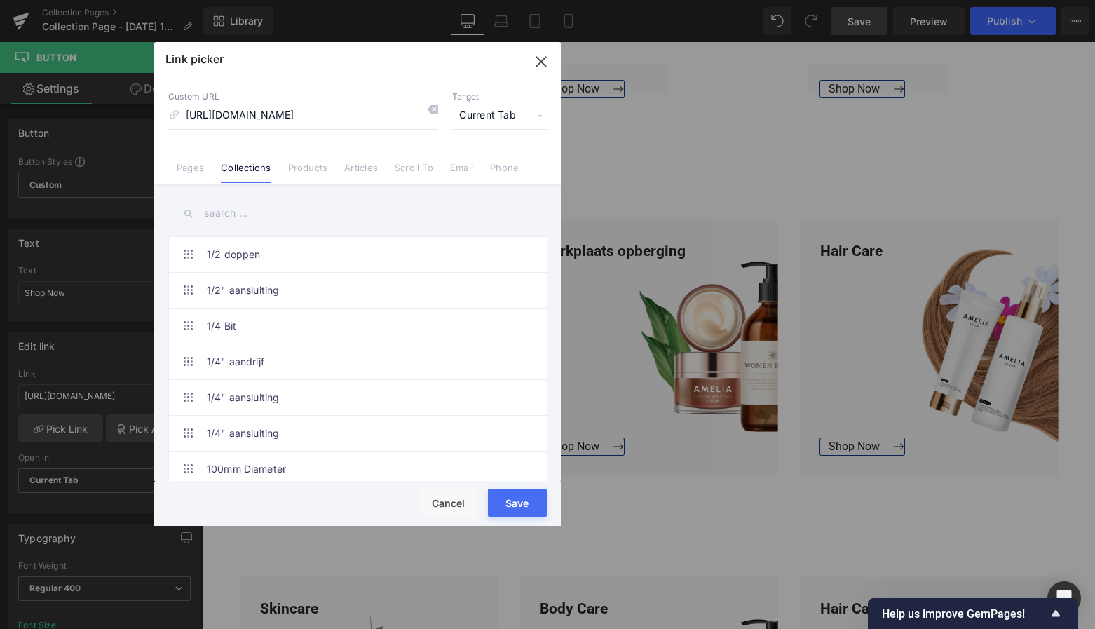
click at [525, 499] on button "Save" at bounding box center [517, 503] width 59 height 28
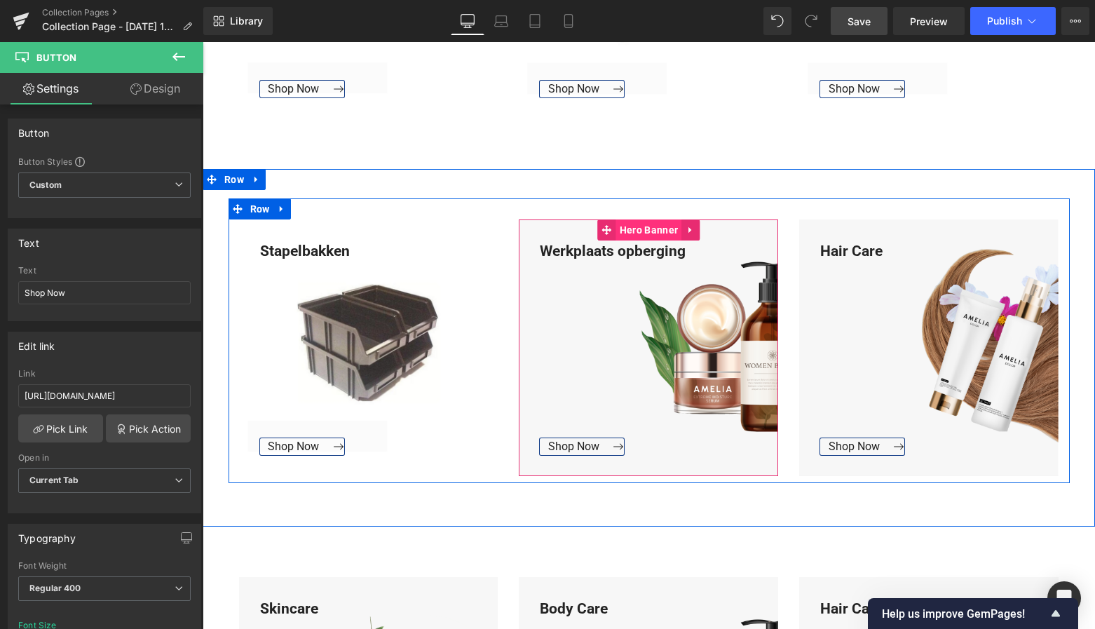
click at [658, 231] on span "Hero Banner" at bounding box center [648, 229] width 65 height 21
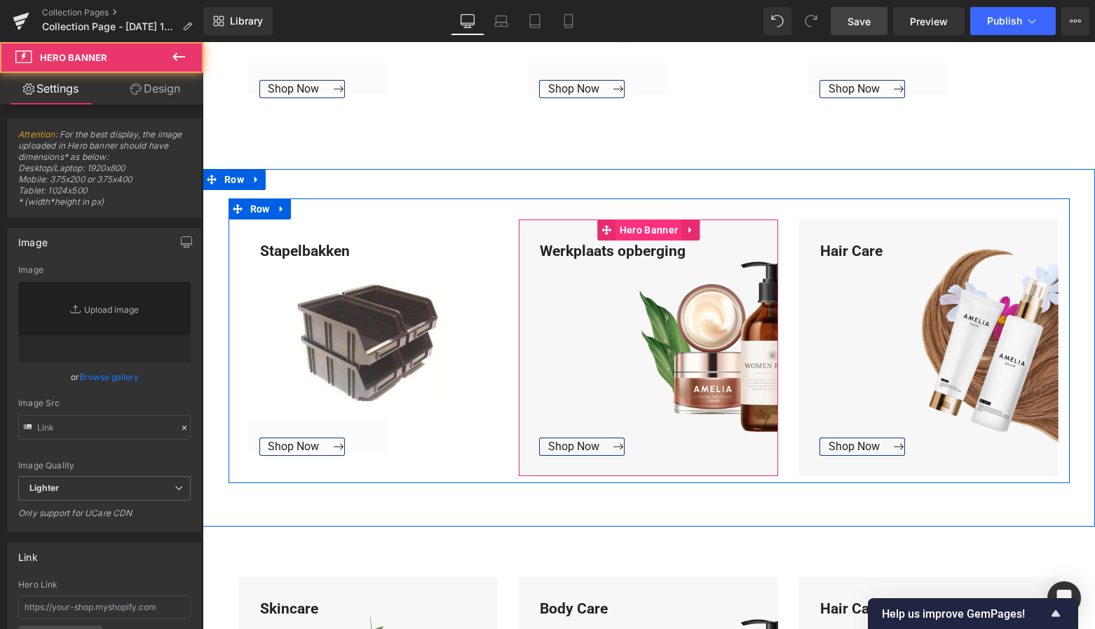
type input "[URL][DOMAIN_NAME]"
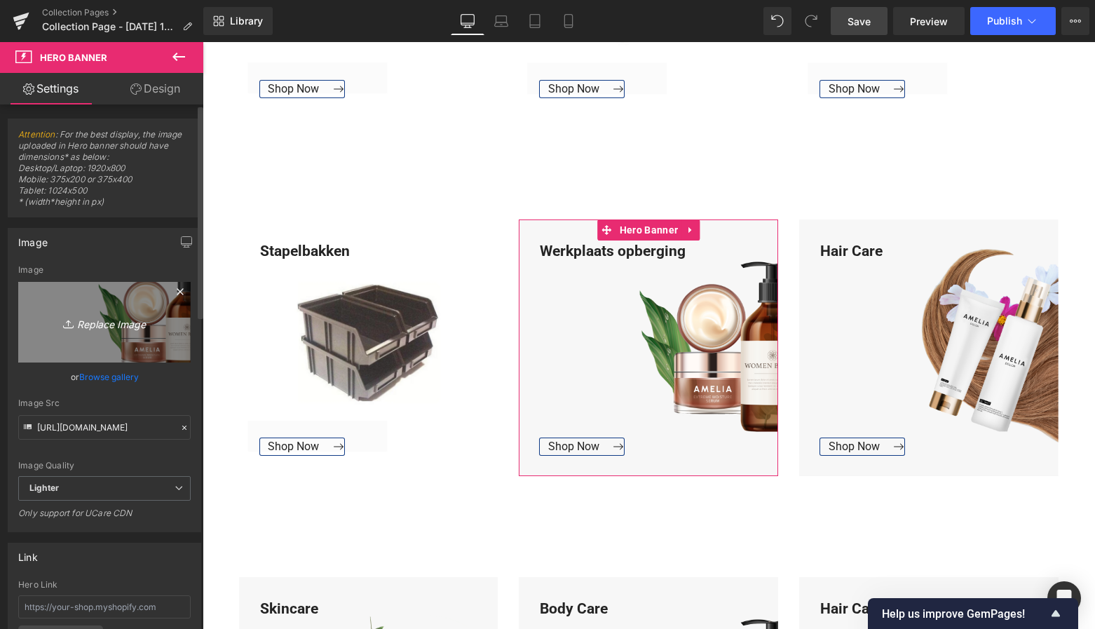
click at [120, 315] on icon "Replace Image" at bounding box center [104, 322] width 112 height 18
type input "C:\fakepath\Groen Modern Doe-het-zelf Instagram Stories (800 x 800 px)-3.png"
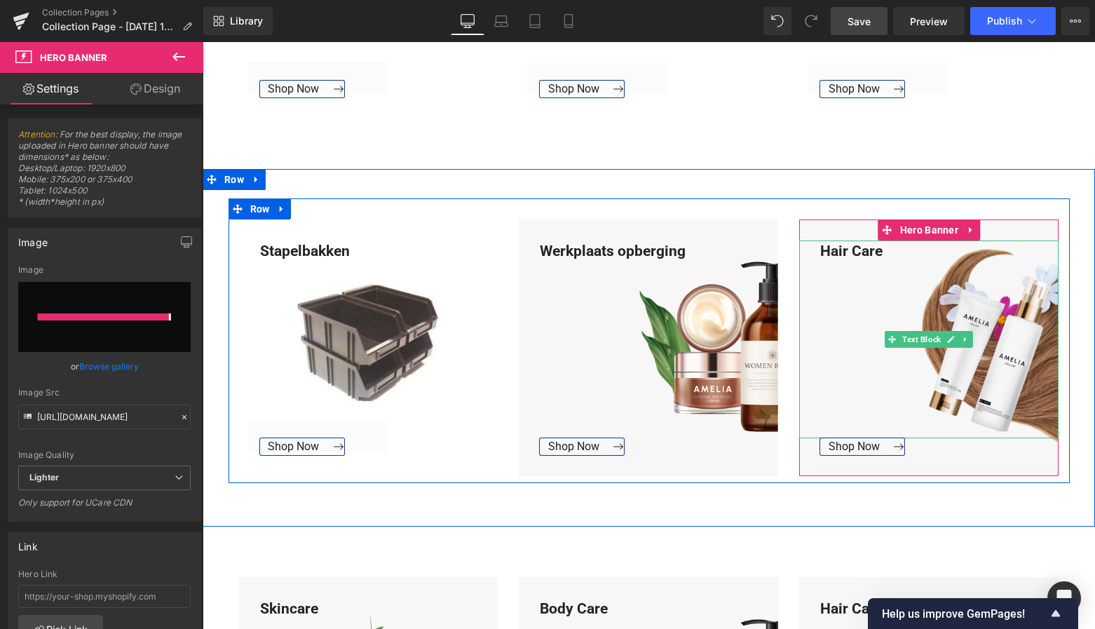
type input "[URL][DOMAIN_NAME]"
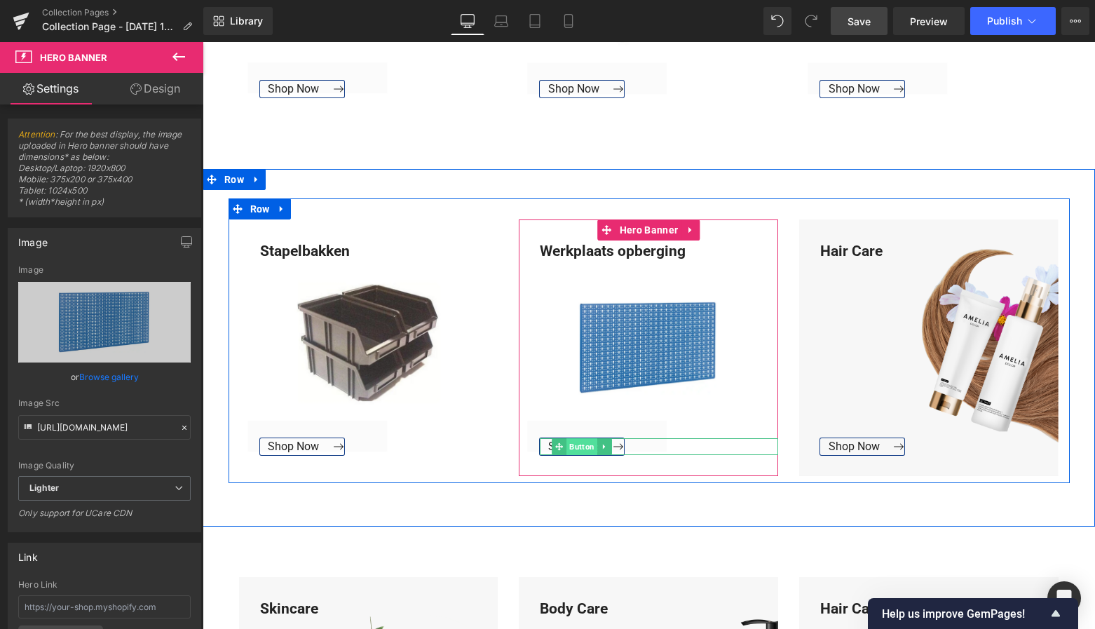
click at [572, 442] on span "Button" at bounding box center [582, 446] width 31 height 17
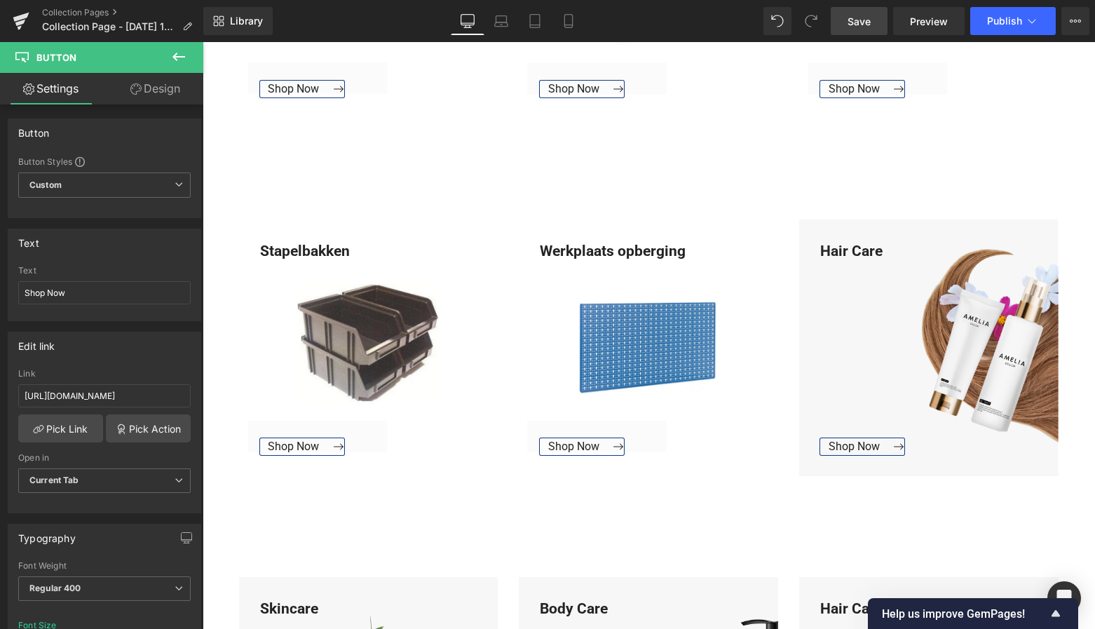
click at [867, 9] on link "Save" at bounding box center [859, 21] width 57 height 28
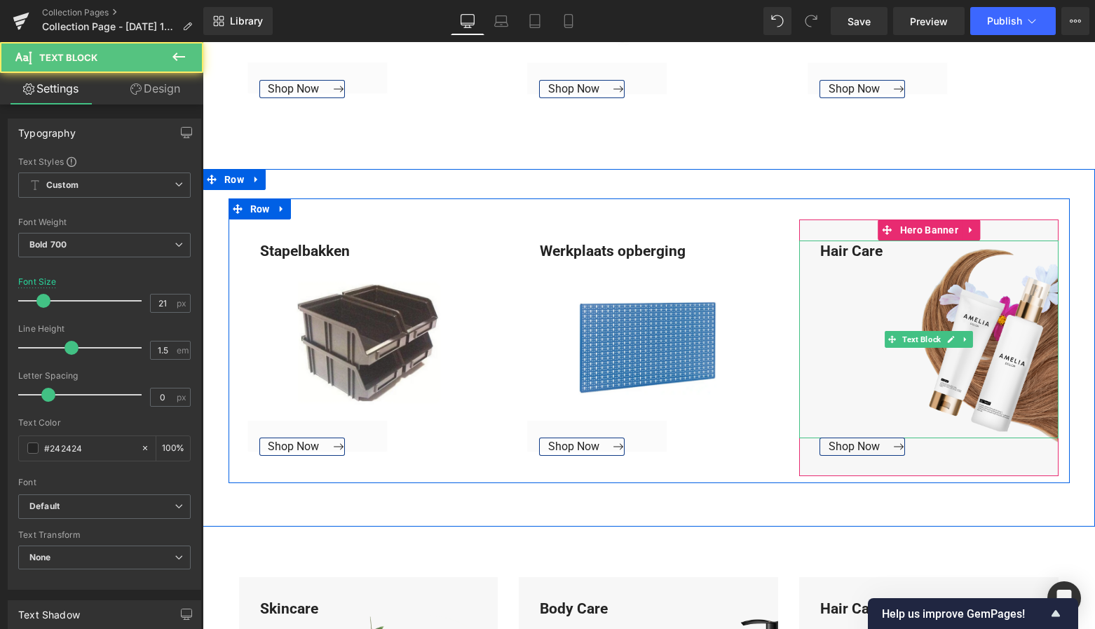
click at [815, 252] on div "Hair Care" at bounding box center [928, 339] width 259 height 198
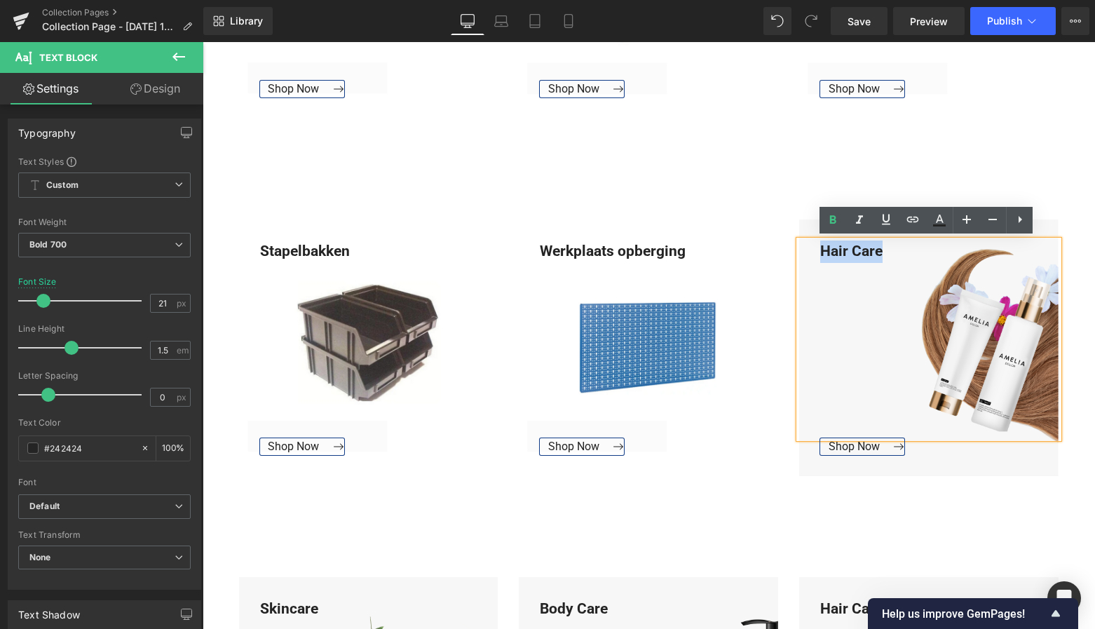
drag, startPoint x: 818, startPoint y: 248, endPoint x: 883, endPoint y: 248, distance: 64.5
click at [883, 248] on div "Hair Care" at bounding box center [928, 339] width 259 height 198
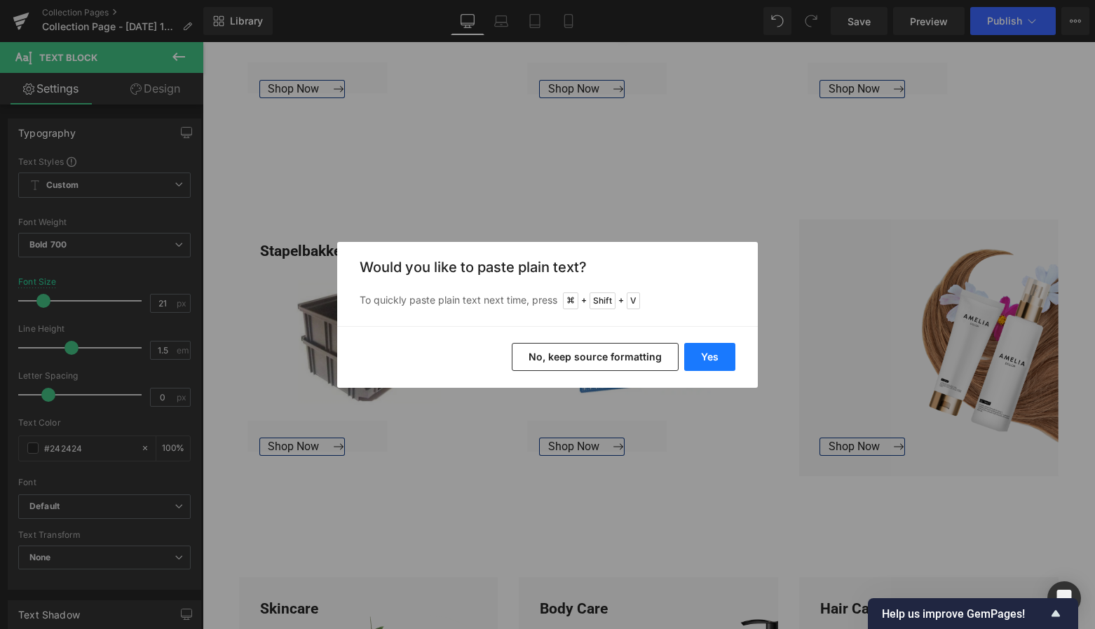
click at [724, 346] on button "Yes" at bounding box center [709, 357] width 51 height 28
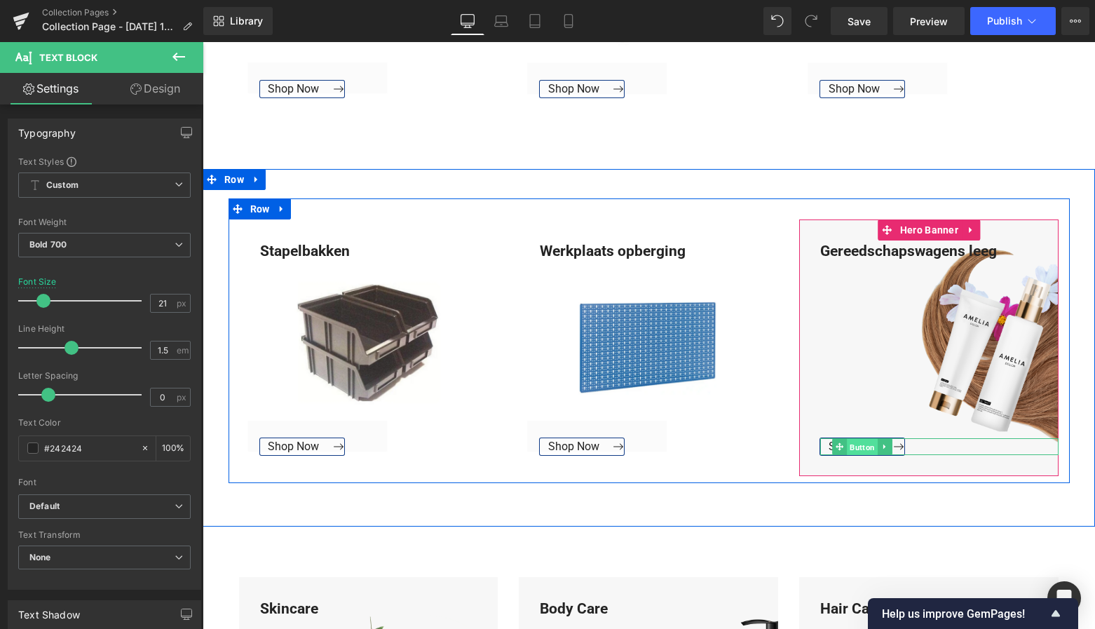
click at [850, 447] on span "Button" at bounding box center [863, 447] width 31 height 17
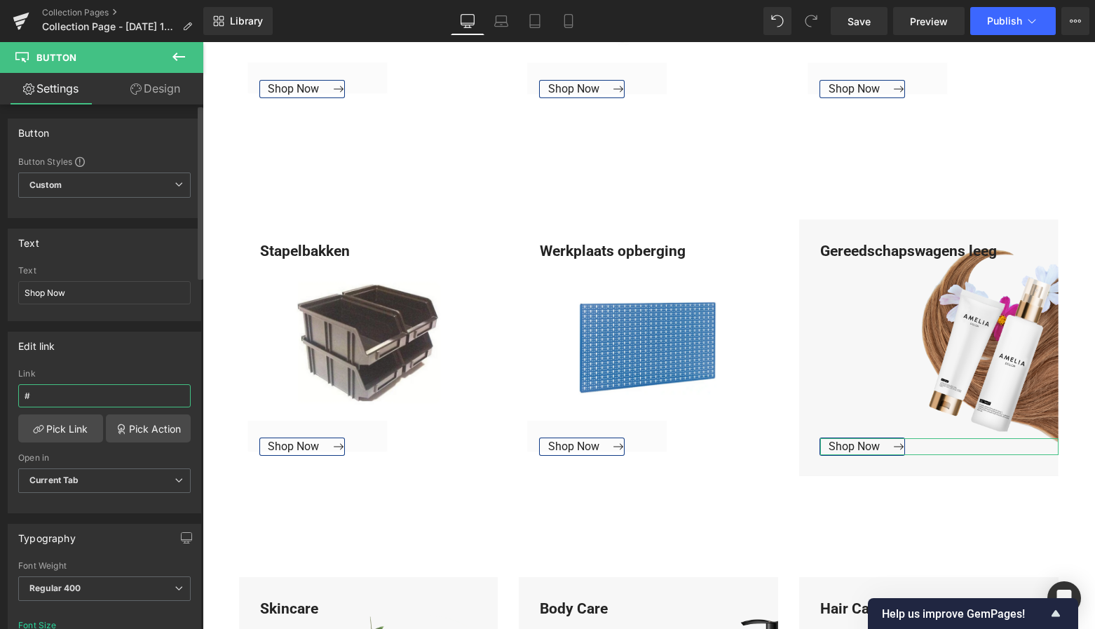
drag, startPoint x: 49, startPoint y: 396, endPoint x: 5, endPoint y: 397, distance: 44.2
click at [5, 397] on div "Edit link # Link # Pick Link Pick Action Current Tab New Tab Open in Current Ta…" at bounding box center [105, 417] width 210 height 192
paste input "[URL][DOMAIN_NAME]"
type input "[URL][DOMAIN_NAME]"
click at [57, 425] on link "Pick Link" at bounding box center [60, 428] width 85 height 28
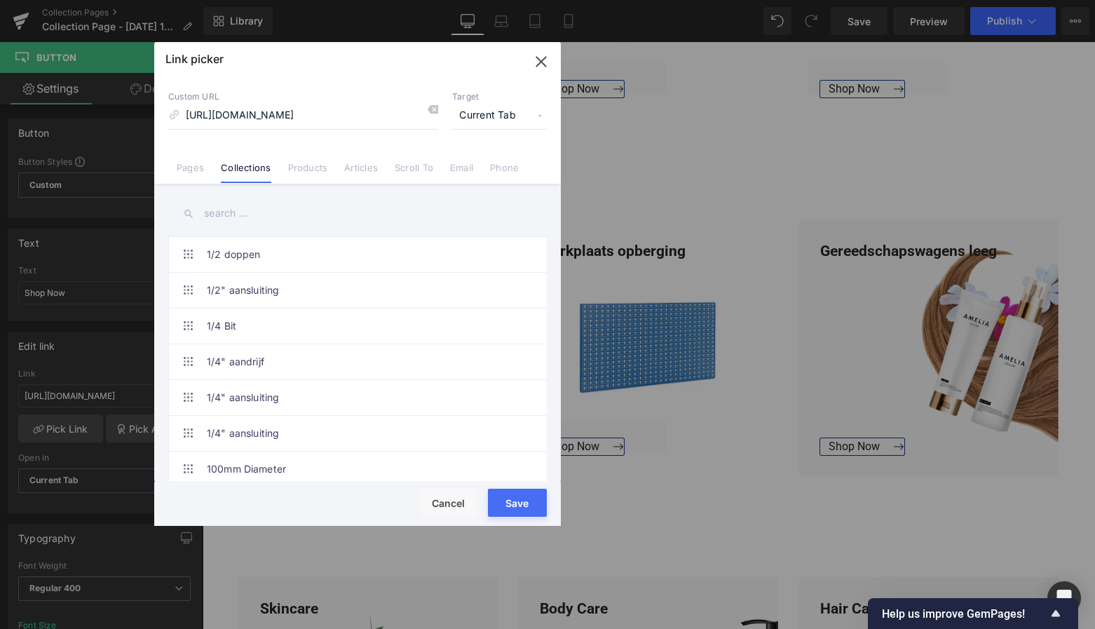
click at [520, 493] on button "Save" at bounding box center [517, 503] width 59 height 28
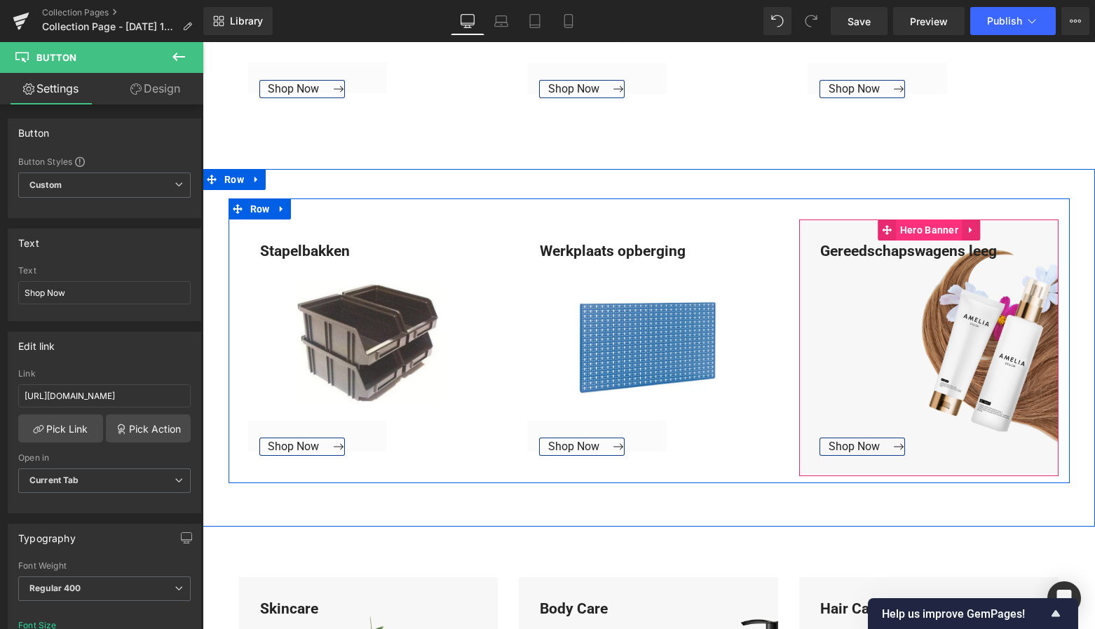
click at [927, 231] on span "Hero Banner" at bounding box center [929, 229] width 65 height 21
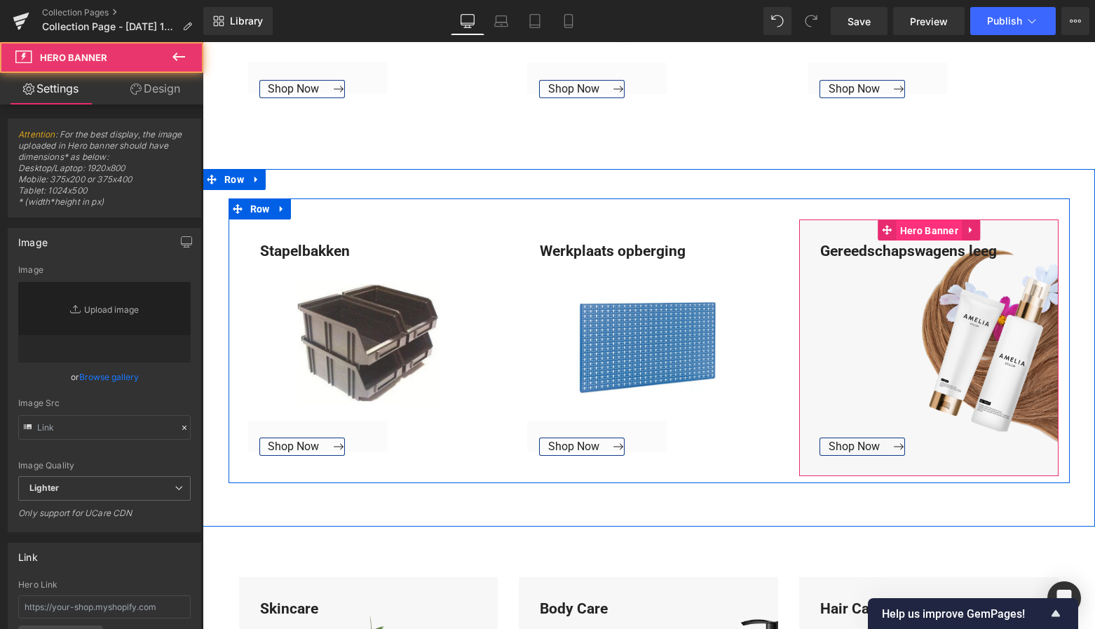
type input "[URL][DOMAIN_NAME]"
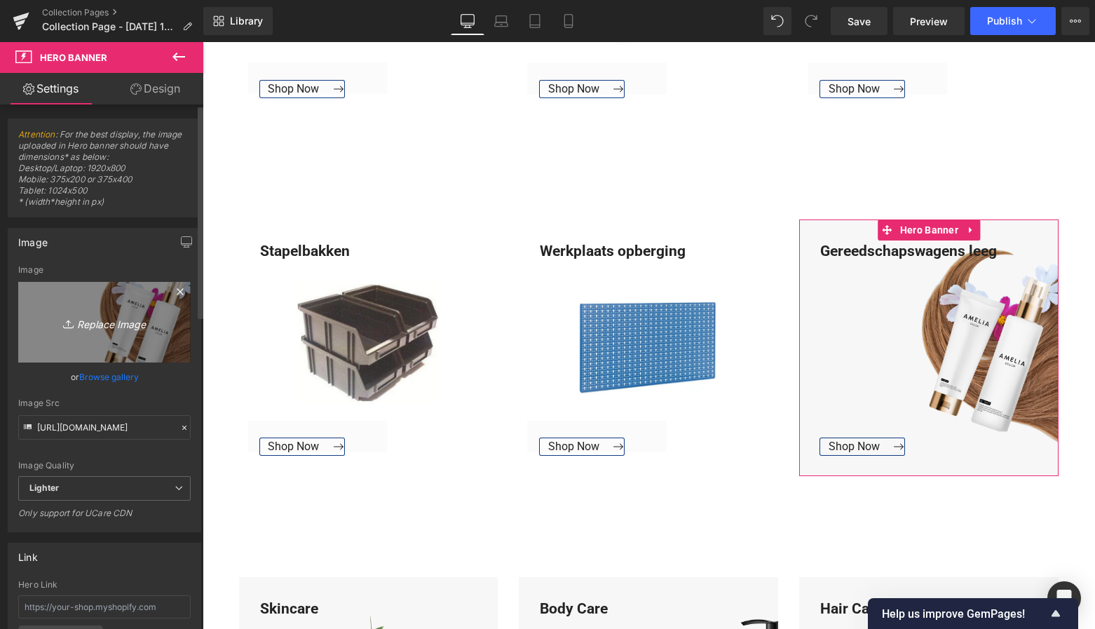
click at [102, 318] on icon "Replace Image" at bounding box center [104, 322] width 112 height 18
type input "C:\fakepath\Groen Modern Doe-het-zelf Instagram Stories (800 x 800 px)-3.png"
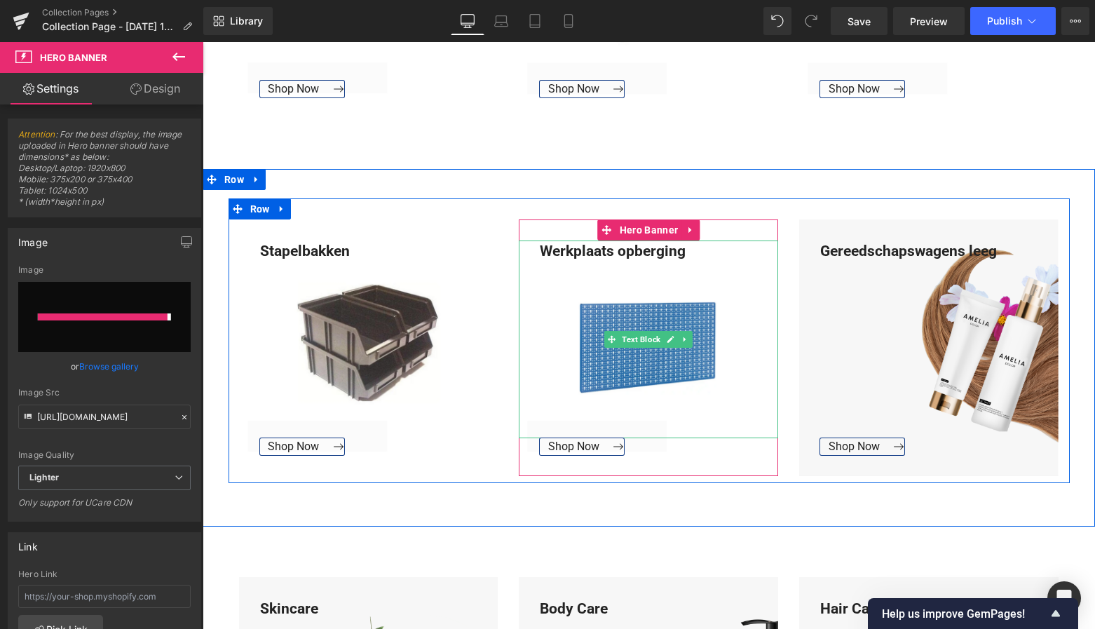
type input "[URL][DOMAIN_NAME]"
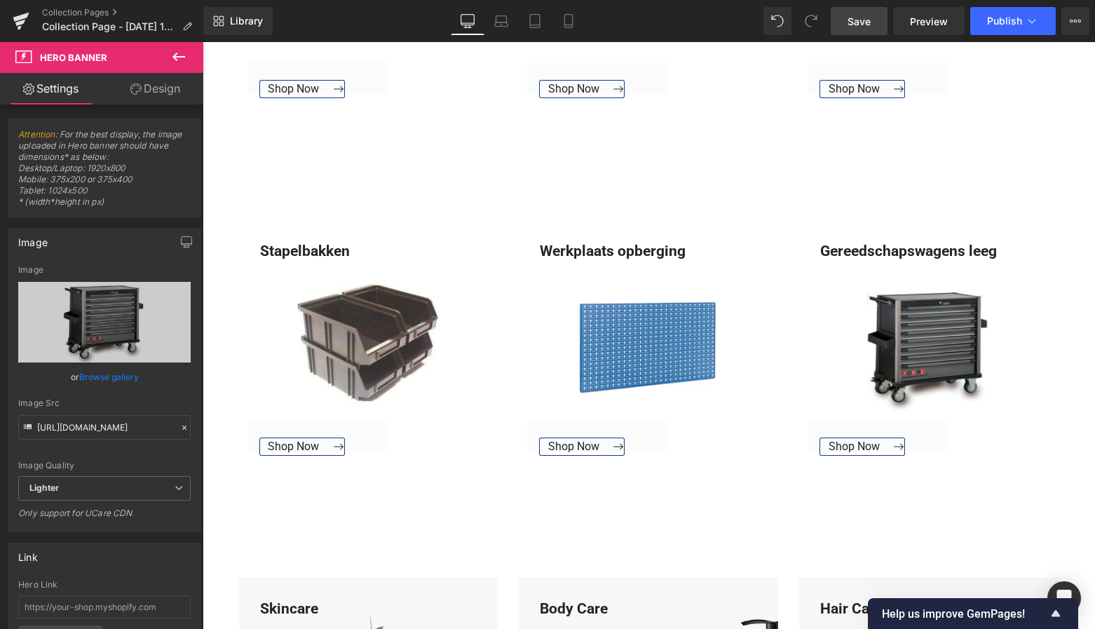
click at [866, 27] on span "Save" at bounding box center [859, 21] width 23 height 15
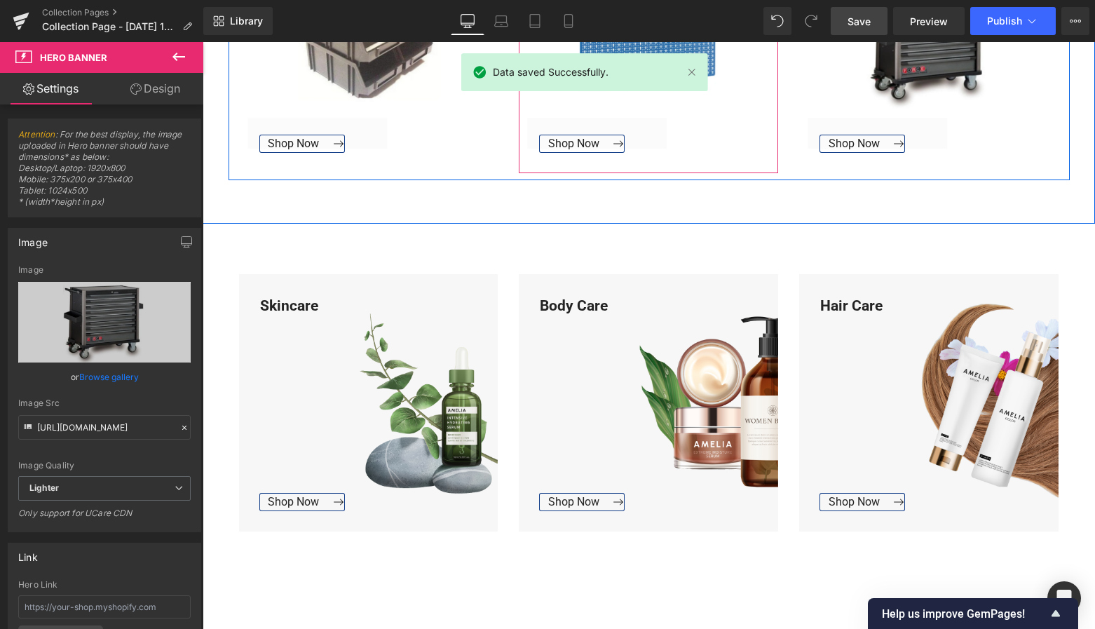
scroll to position [1602, 0]
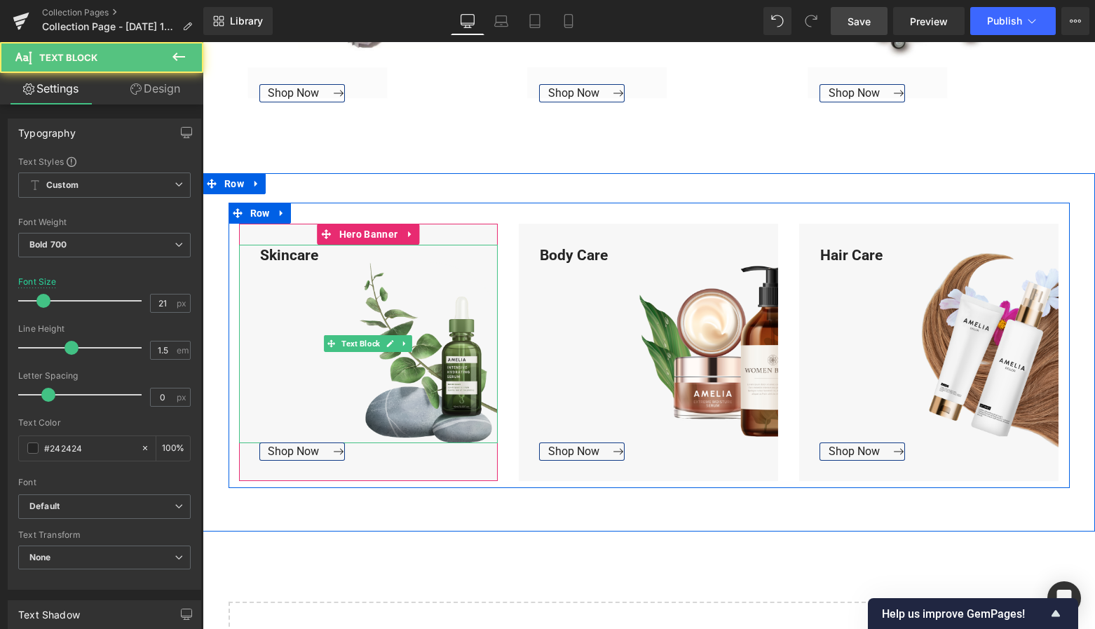
click at [320, 255] on div "Skincare" at bounding box center [368, 344] width 259 height 198
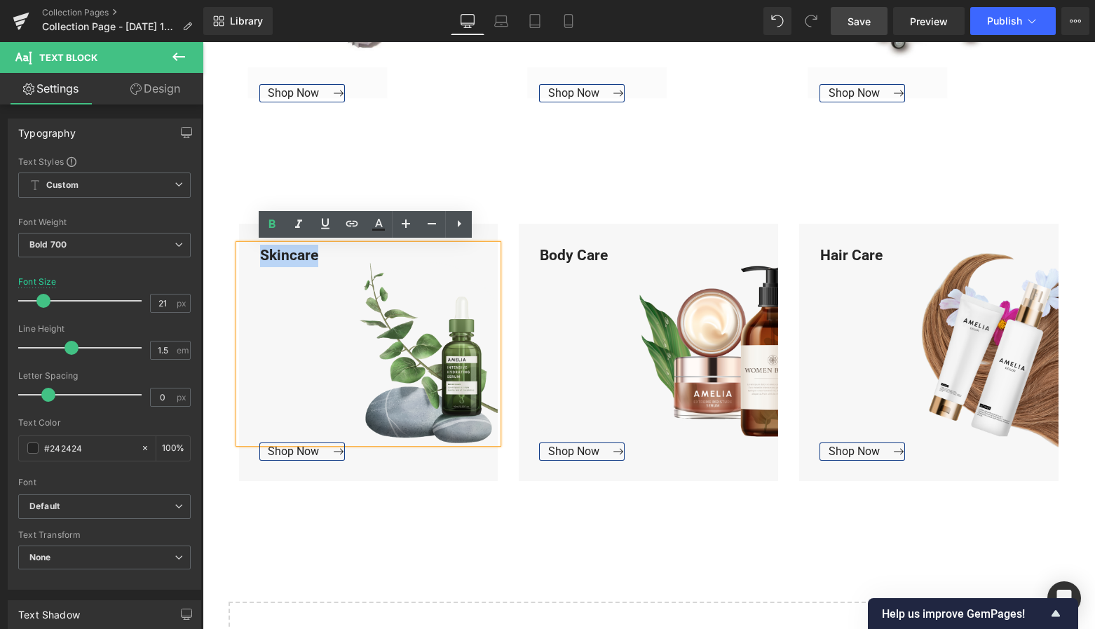
drag, startPoint x: 320, startPoint y: 255, endPoint x: 250, endPoint y: 255, distance: 70.1
click at [250, 255] on div "Skincare" at bounding box center [368, 344] width 259 height 198
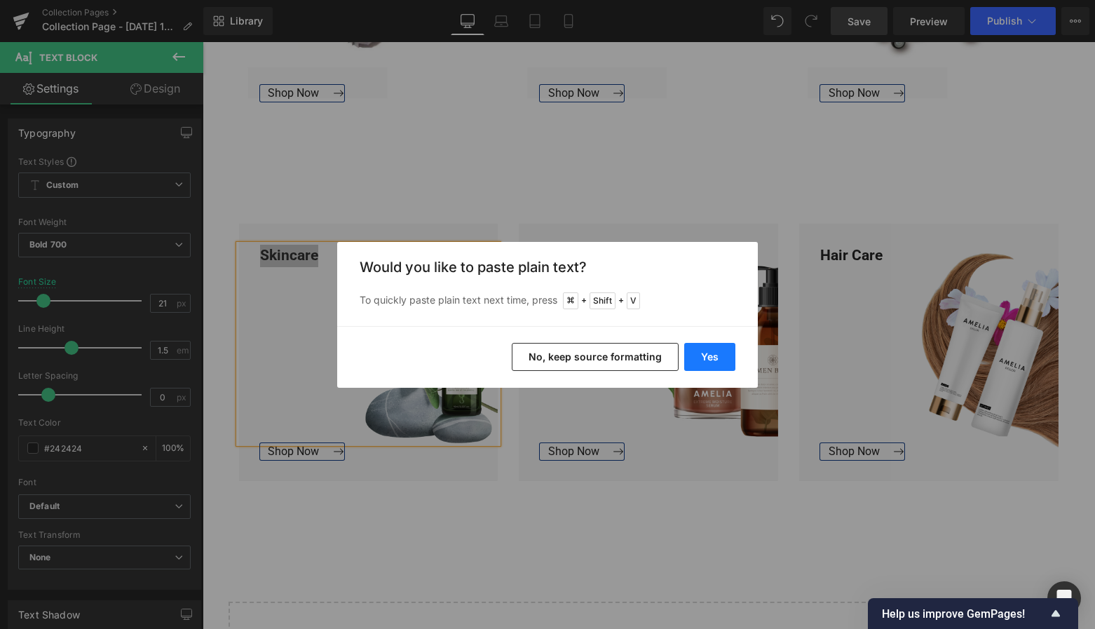
click at [714, 355] on button "Yes" at bounding box center [709, 357] width 51 height 28
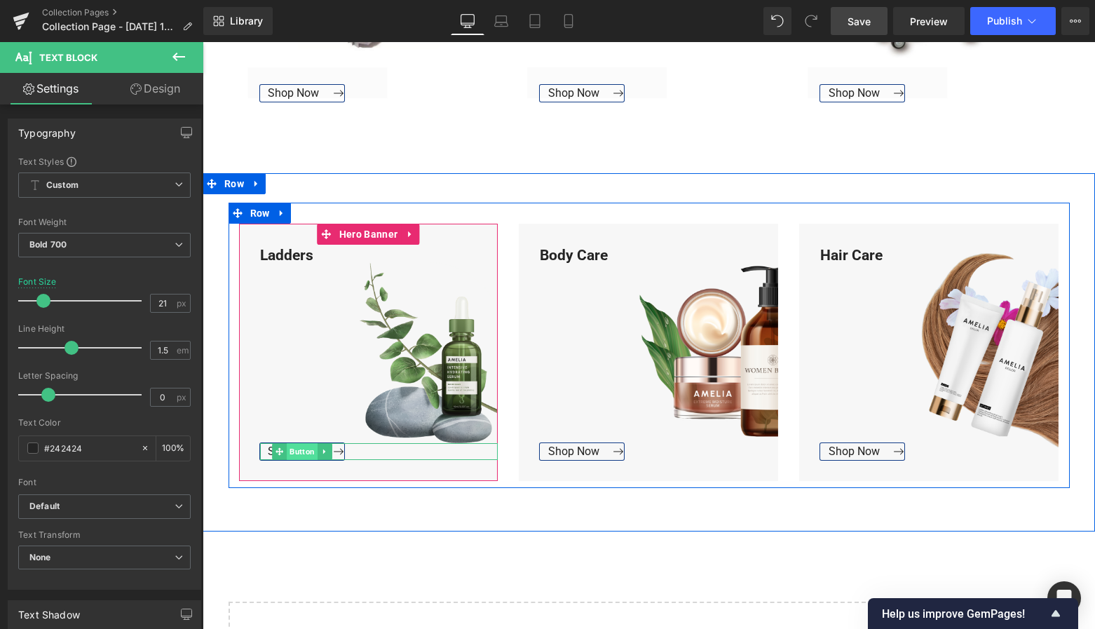
click at [290, 447] on span "Button" at bounding box center [302, 451] width 31 height 17
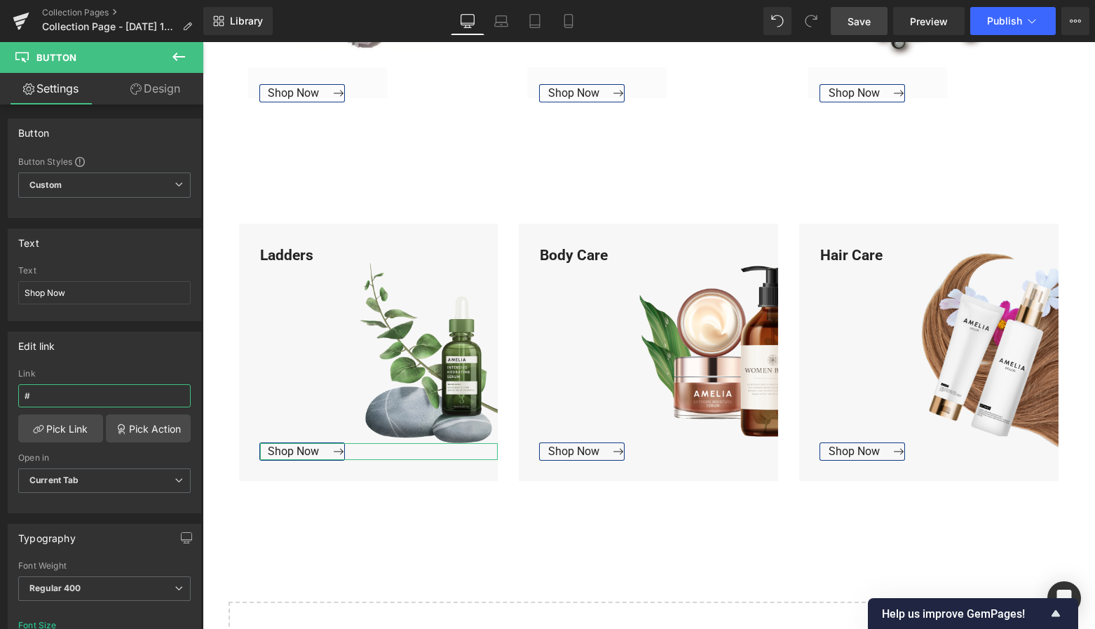
drag, startPoint x: 54, startPoint y: 397, endPoint x: -18, endPoint y: 395, distance: 71.5
click at [0, 395] on html "Button You are previewing how the will restyle your page. You can not edit Elem…" at bounding box center [547, 314] width 1095 height 629
paste input "[URL][DOMAIN_NAME]"
type input "[URL][DOMAIN_NAME]"
click at [55, 428] on link "Pick Link" at bounding box center [60, 428] width 85 height 28
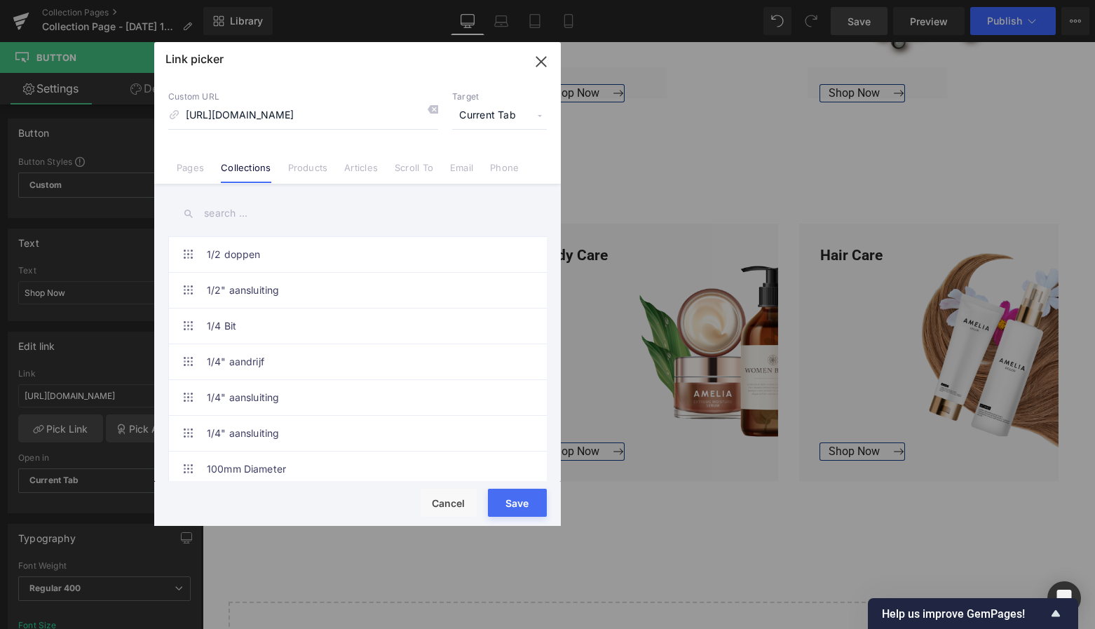
click at [512, 496] on button "Save" at bounding box center [517, 503] width 59 height 28
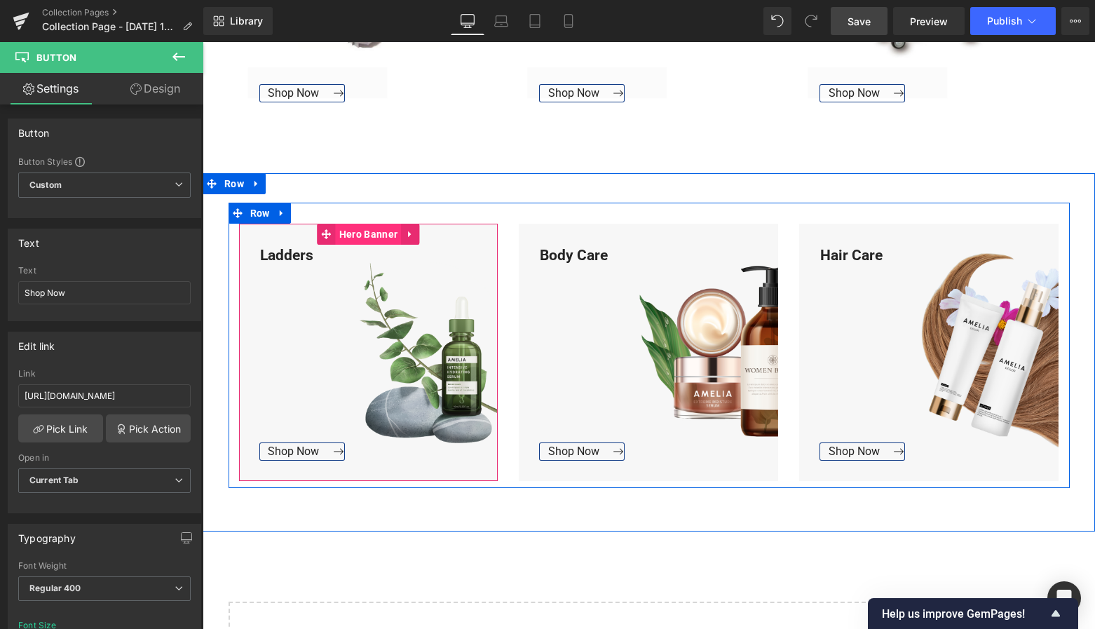
click at [371, 233] on span "Hero Banner" at bounding box center [368, 234] width 65 height 21
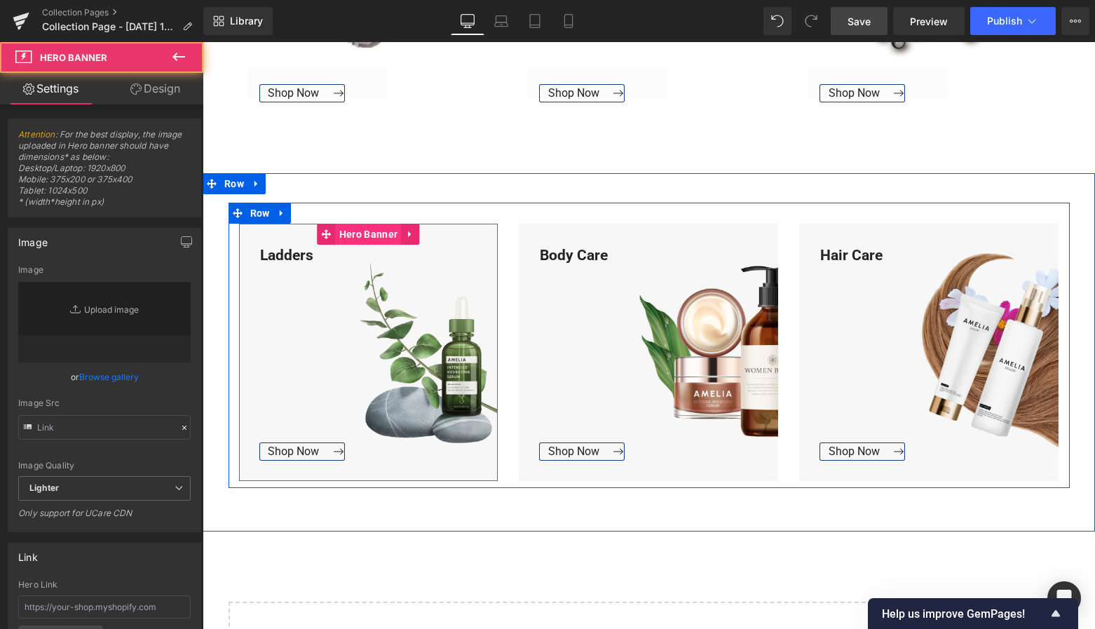
type input "[URL][DOMAIN_NAME]"
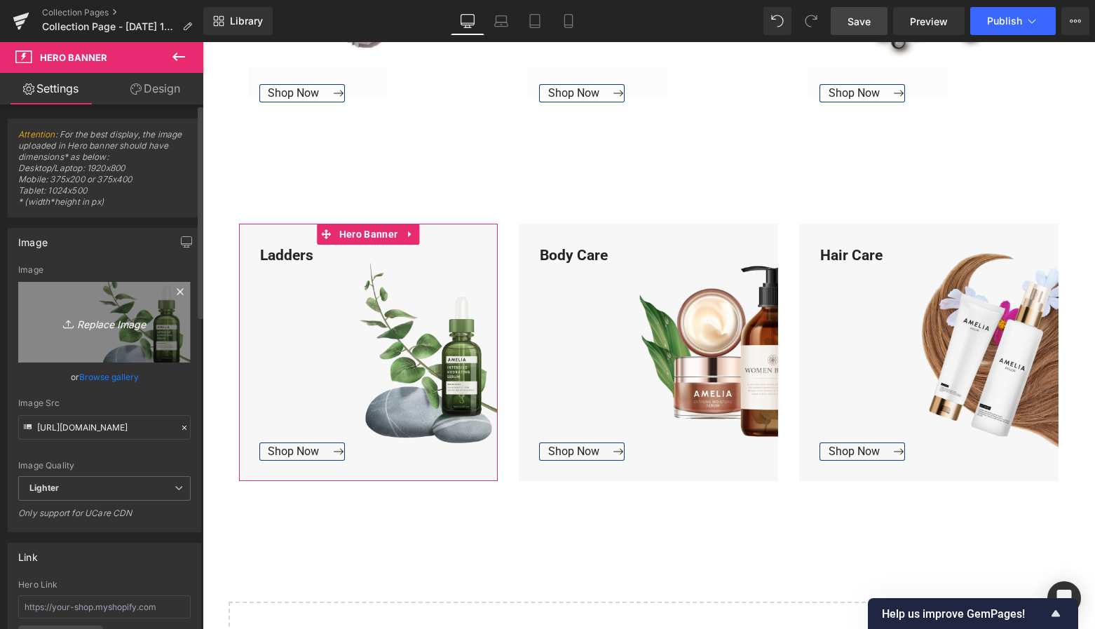
click at [129, 325] on icon "Replace Image" at bounding box center [104, 322] width 112 height 18
type input "C:\fakepath\Groen Modern Doe-het-zelf Instagram Stories (800 x 800 px)-3.png"
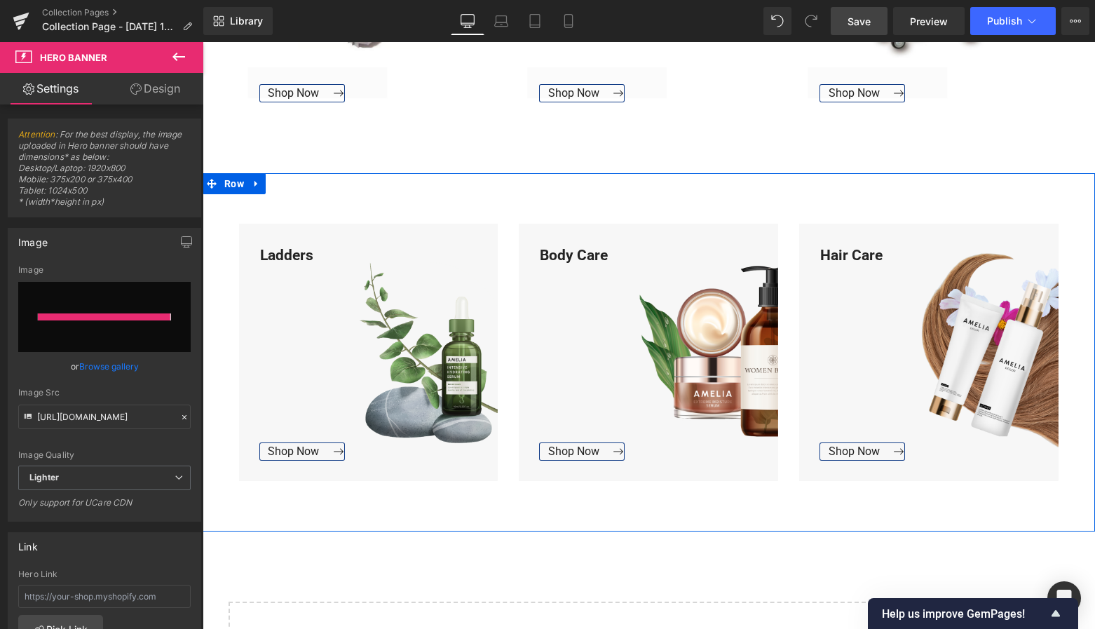
type input "[URL][DOMAIN_NAME]"
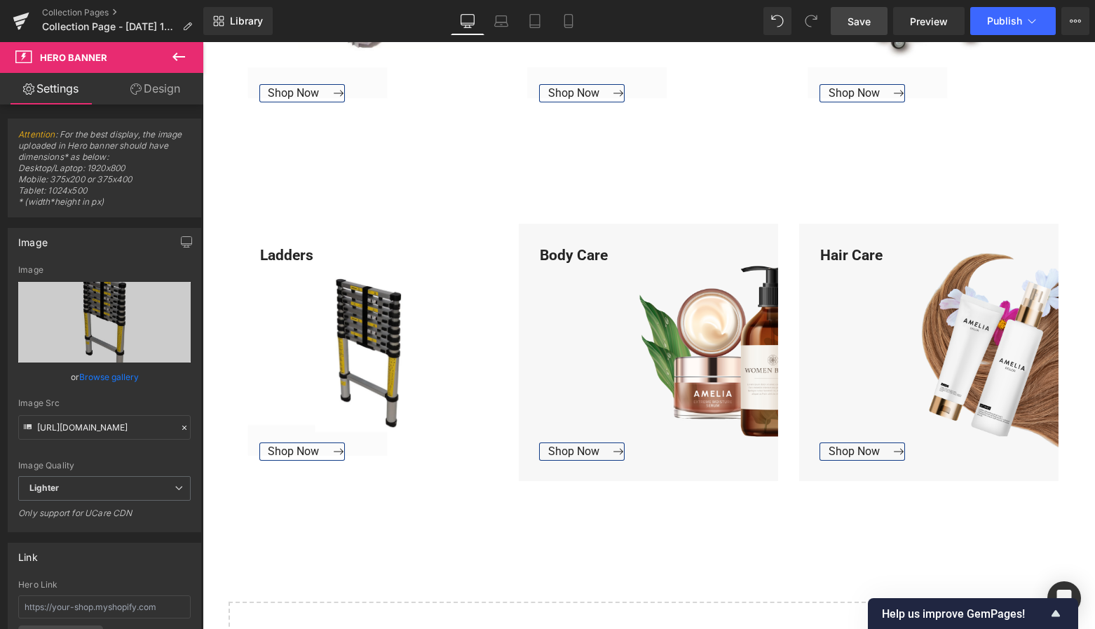
click at [866, 26] on span "Save" at bounding box center [859, 21] width 23 height 15
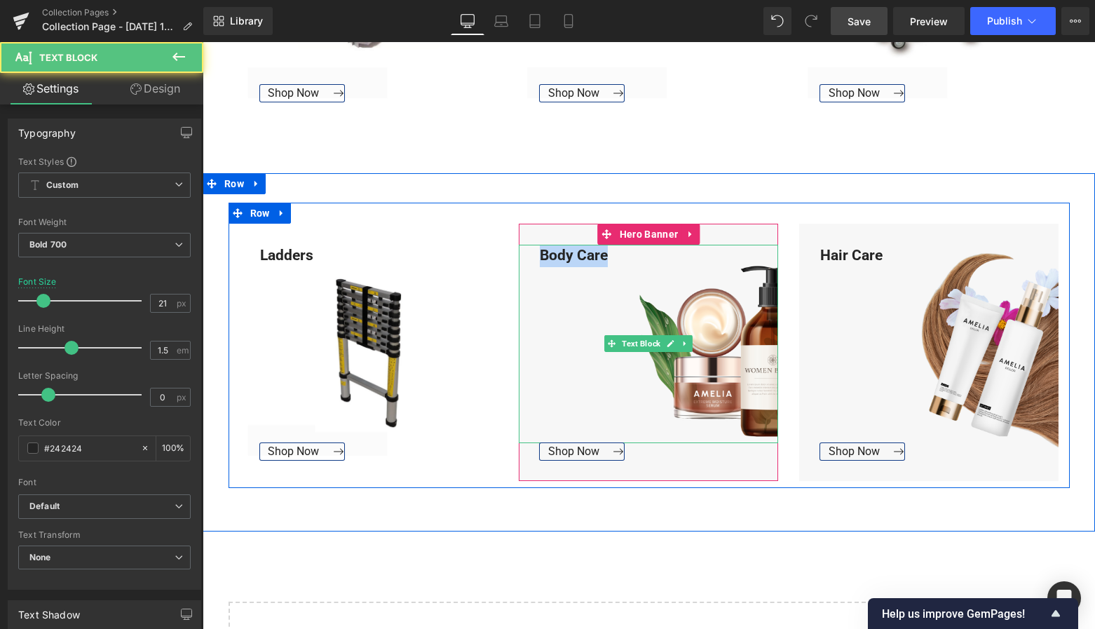
drag, startPoint x: 607, startPoint y: 255, endPoint x: 532, endPoint y: 250, distance: 75.2
click at [532, 250] on div "Body Care" at bounding box center [648, 344] width 259 height 198
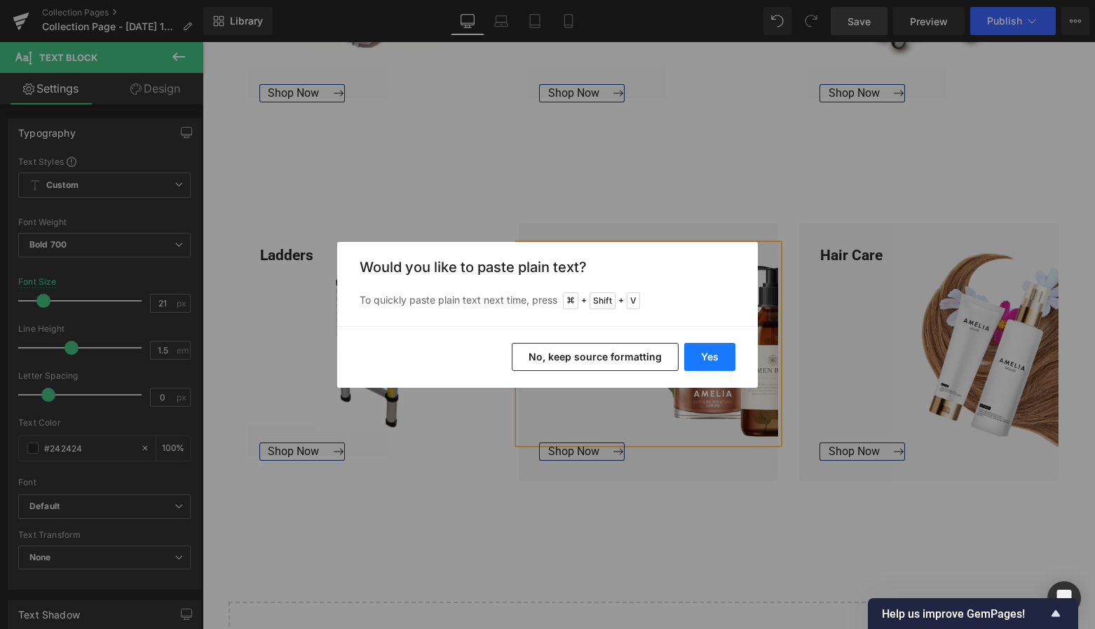
click at [721, 355] on button "Yes" at bounding box center [709, 357] width 51 height 28
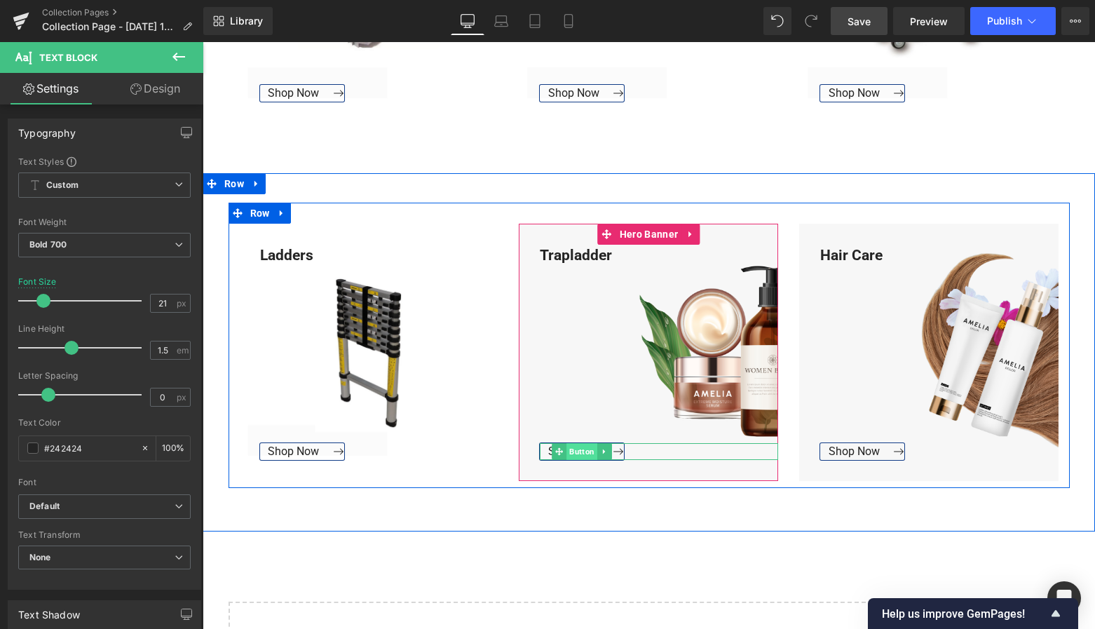
click at [574, 448] on span "Button" at bounding box center [582, 451] width 31 height 17
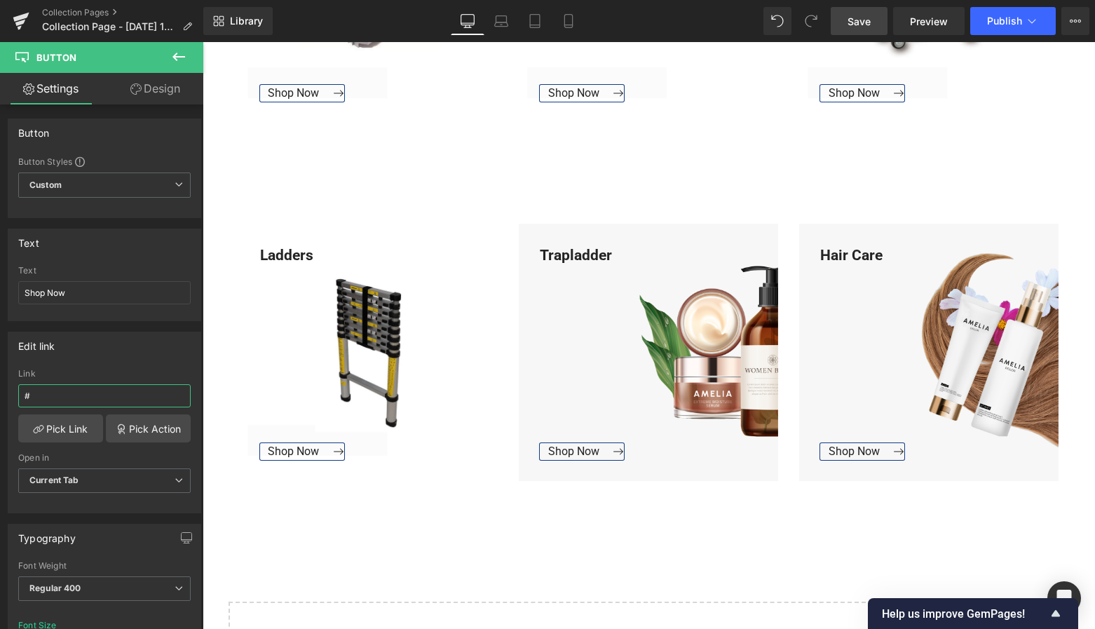
drag, startPoint x: 43, startPoint y: 393, endPoint x: -8, endPoint y: 390, distance: 50.6
click at [0, 390] on html "Button You are previewing how the will restyle your page. You can not edit Elem…" at bounding box center [547, 314] width 1095 height 629
paste input "[URL][DOMAIN_NAME]"
type input "[URL][DOMAIN_NAME]"
click at [59, 421] on link "Pick Link" at bounding box center [60, 428] width 85 height 28
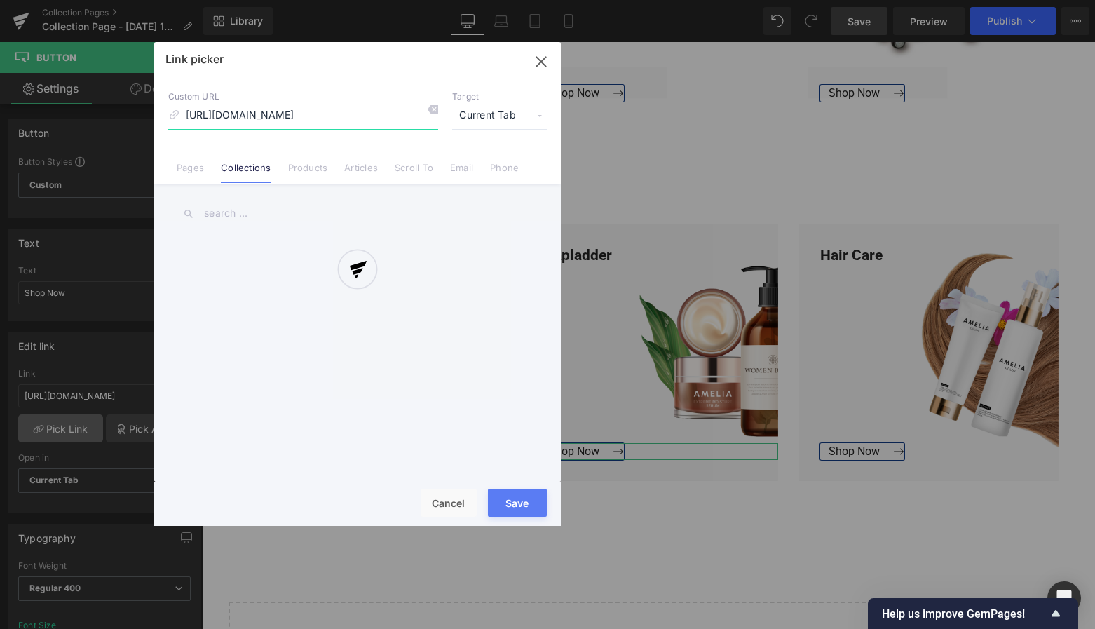
scroll to position [0, 12]
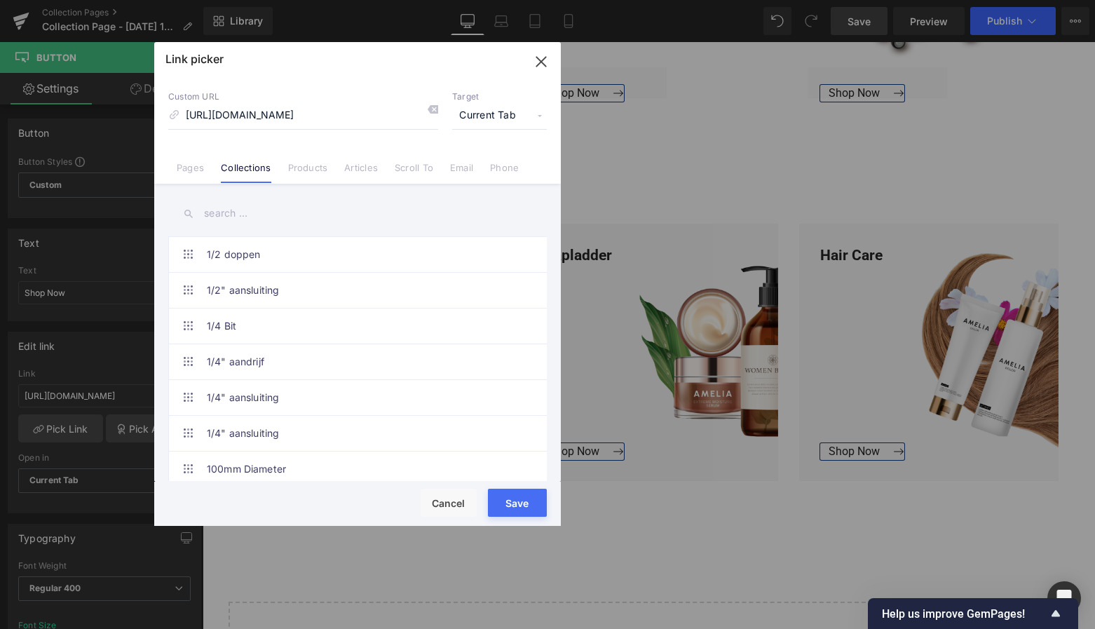
click at [519, 504] on button "Save" at bounding box center [517, 503] width 59 height 28
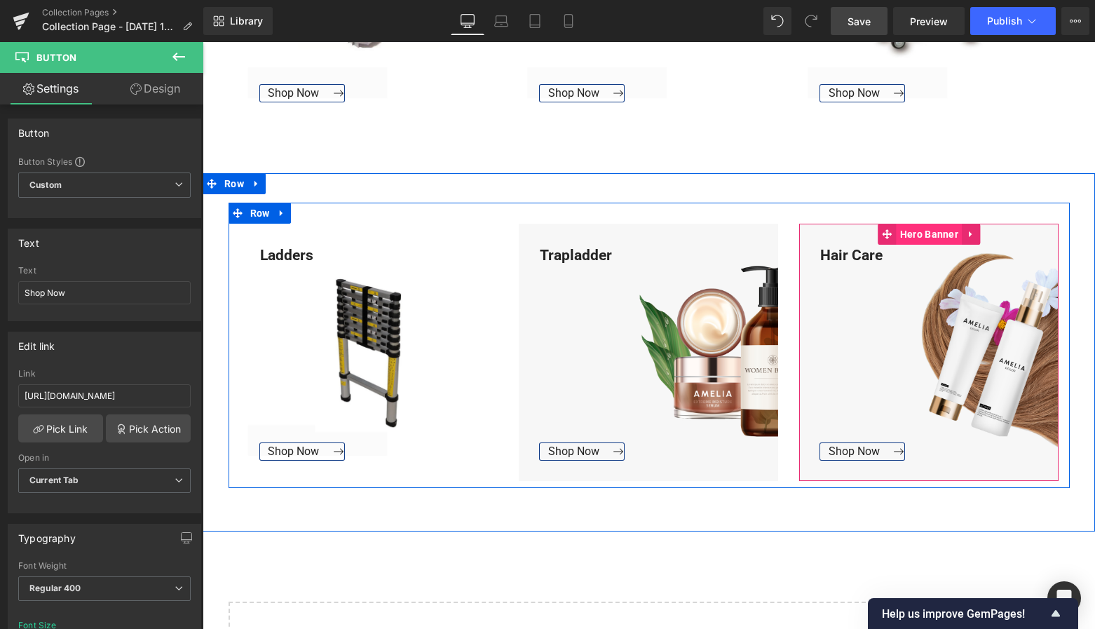
click at [926, 236] on span "Hero Banner" at bounding box center [929, 234] width 65 height 21
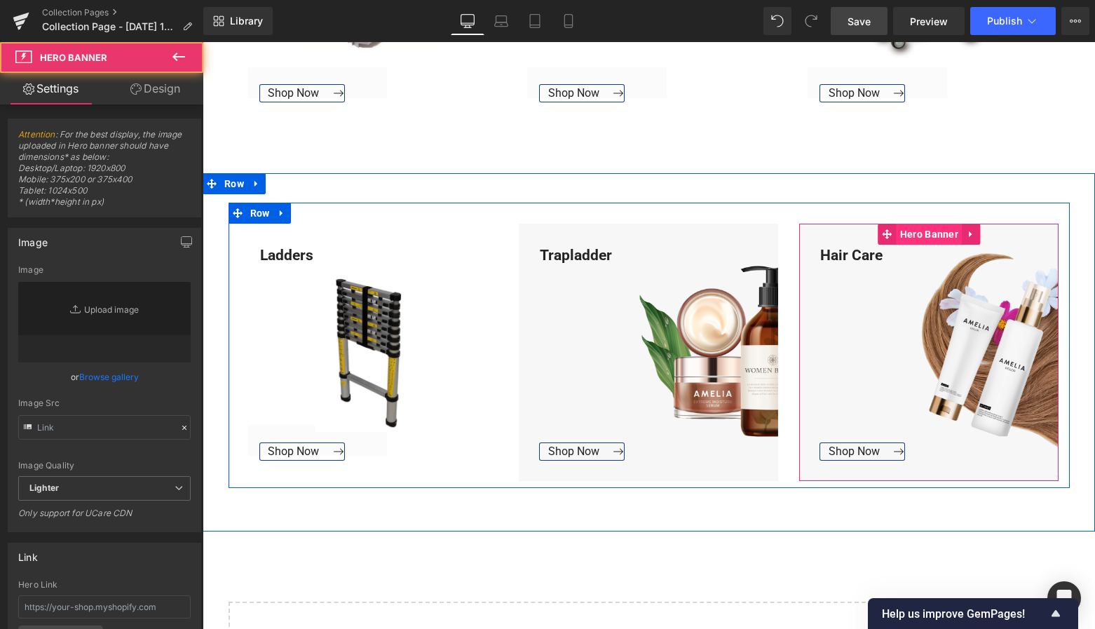
type input "[URL][DOMAIN_NAME]"
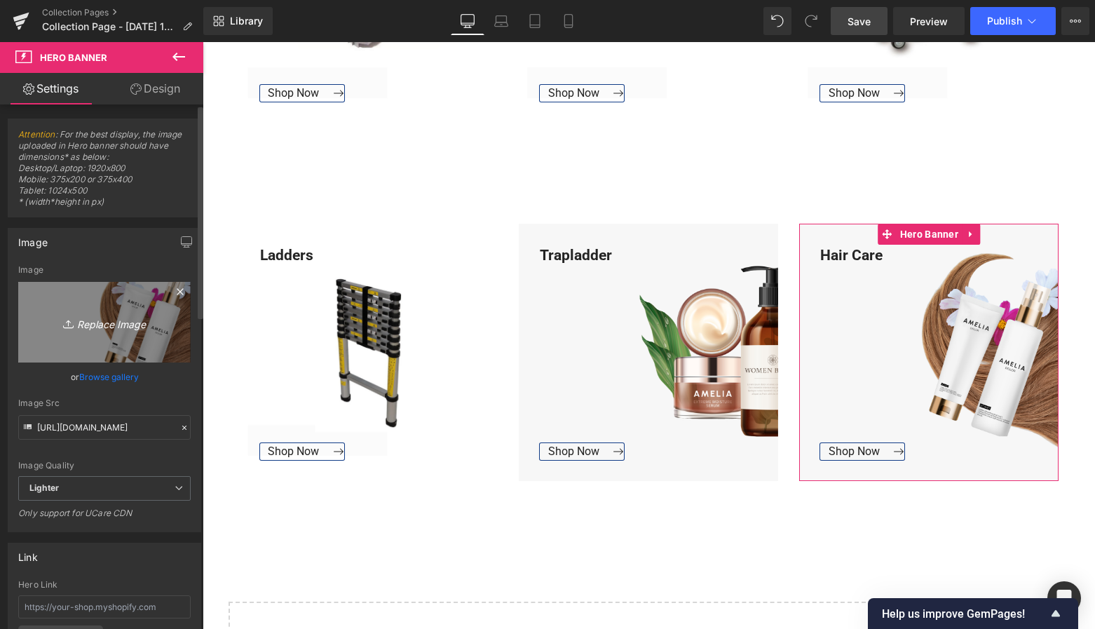
click at [127, 317] on icon "Replace Image" at bounding box center [104, 322] width 112 height 18
type input "C:\fakepath\Groen Modern Doe-het-zelf Instagram Stories (800 x 800 px)-3.png"
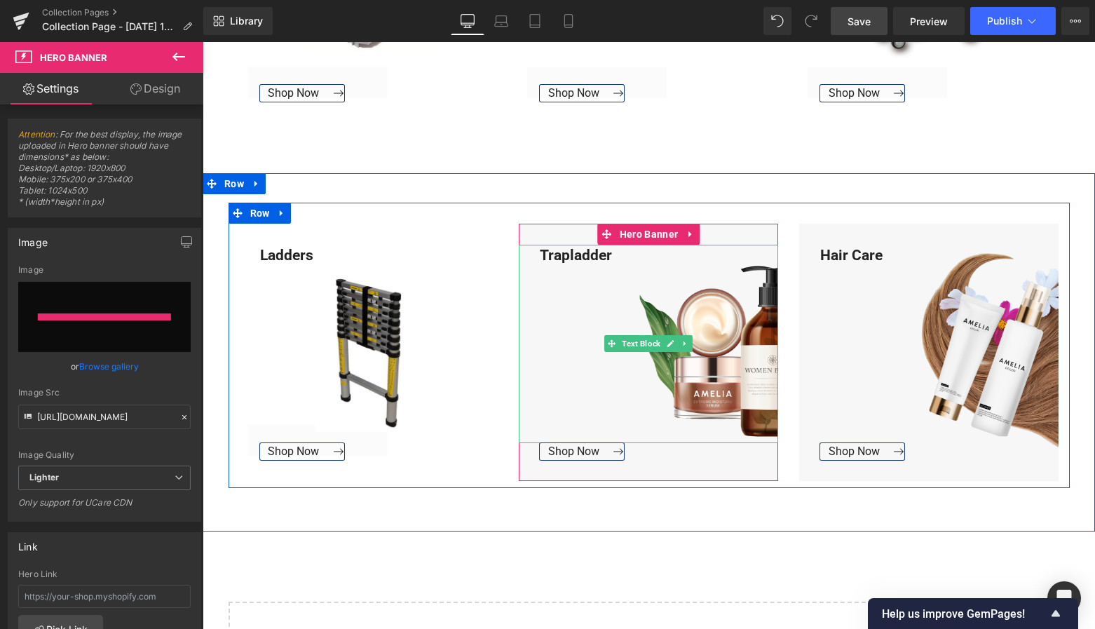
type input "[URL][DOMAIN_NAME]"
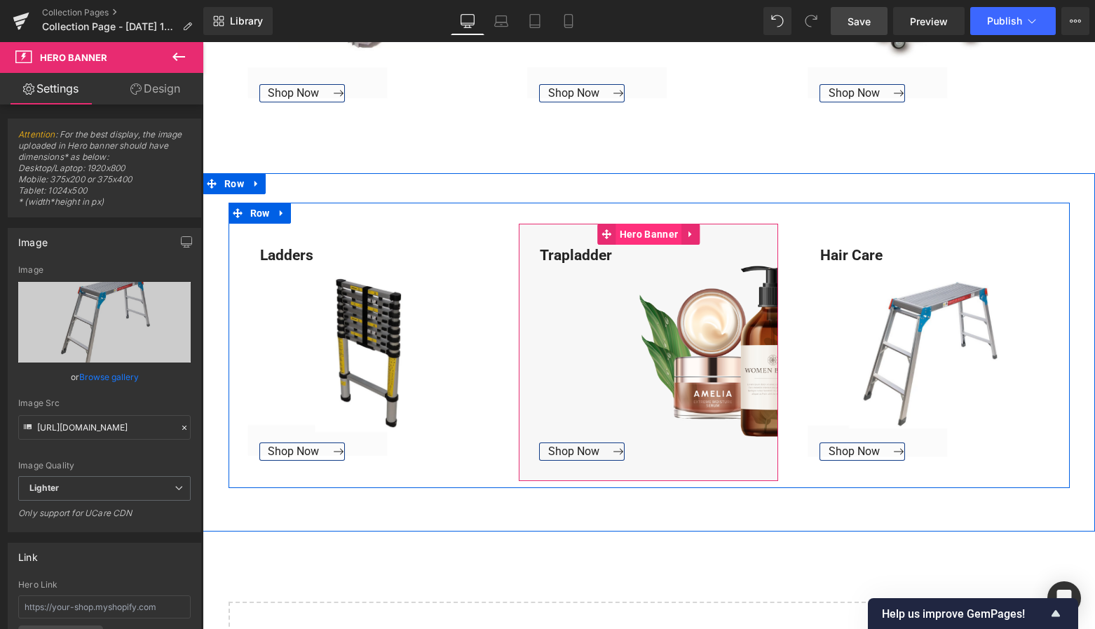
click at [656, 234] on span "Hero Banner" at bounding box center [648, 234] width 65 height 21
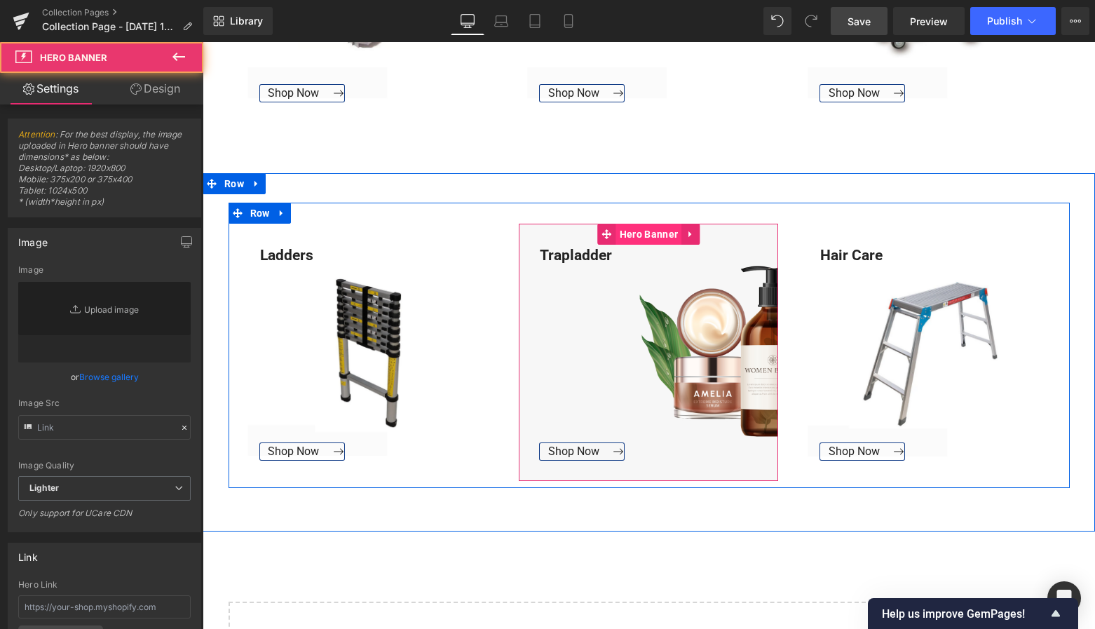
type input "[URL][DOMAIN_NAME]"
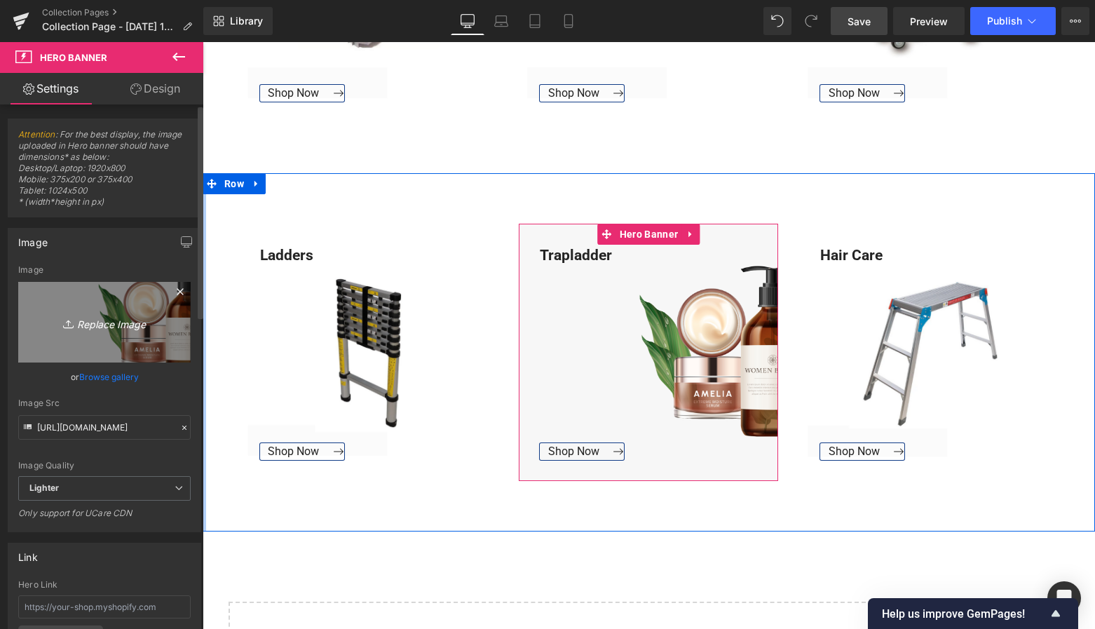
click at [128, 319] on icon "Replace Image" at bounding box center [104, 322] width 112 height 18
type input "C:\fakepath\Groen Modern Doe-het-zelf Instagram Stories (800 x 800 px)-3.png"
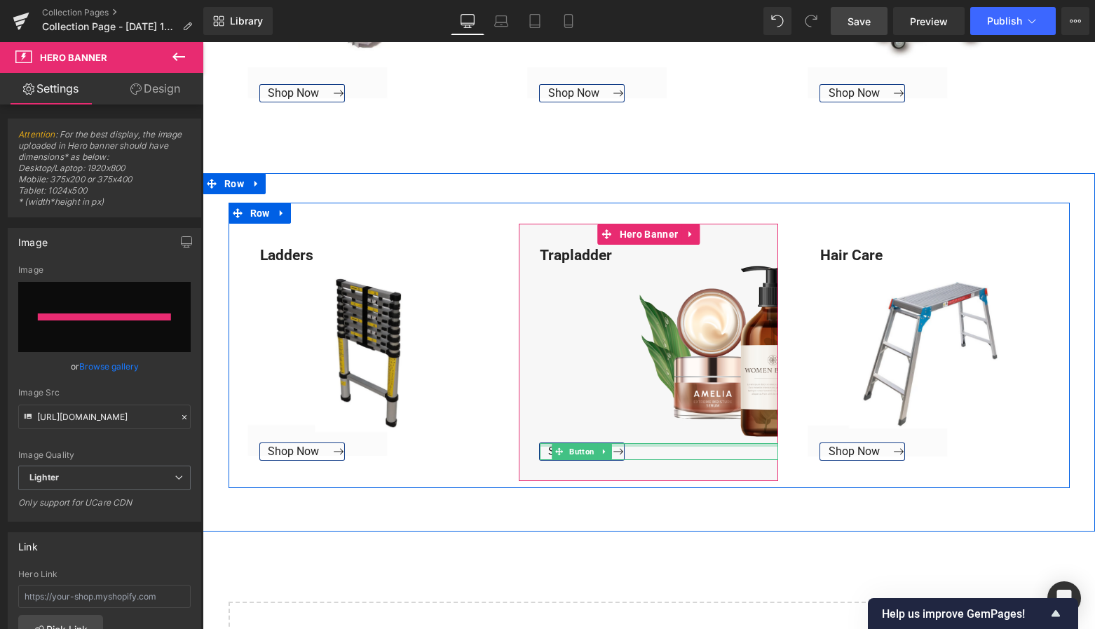
type input "[URL][DOMAIN_NAME]"
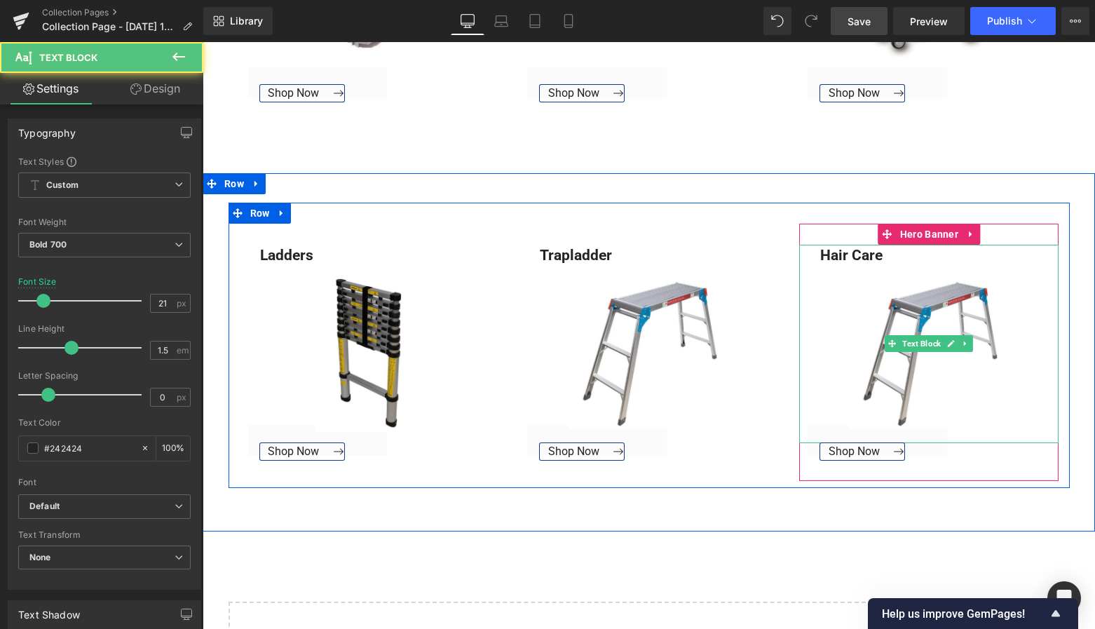
click at [933, 356] on div "Hair Care" at bounding box center [928, 344] width 259 height 198
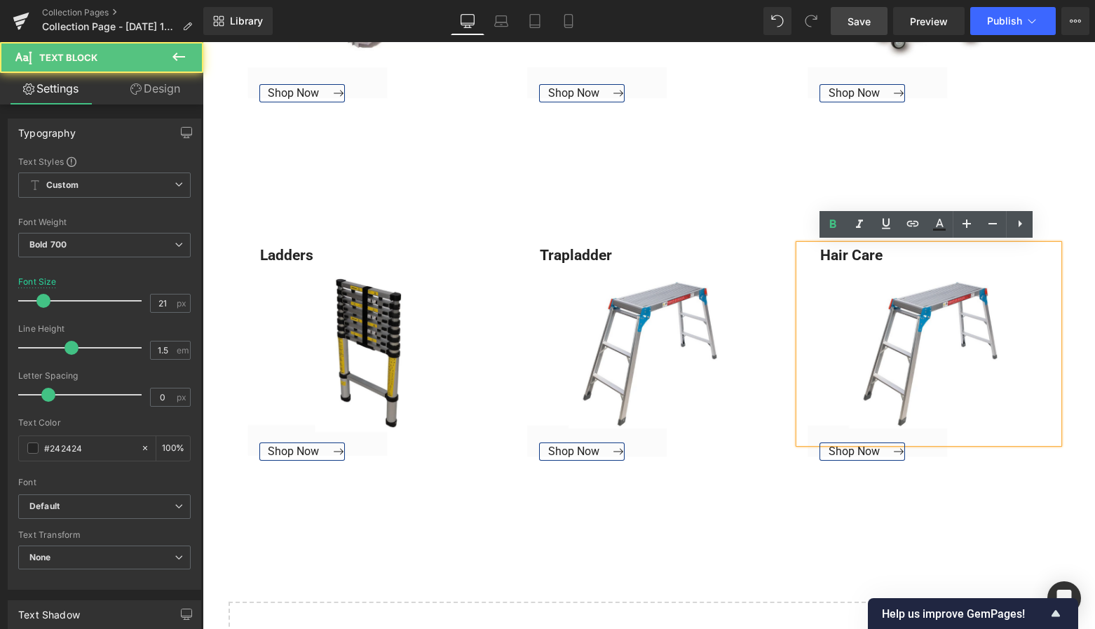
click at [886, 327] on div "Hair Care" at bounding box center [928, 344] width 259 height 198
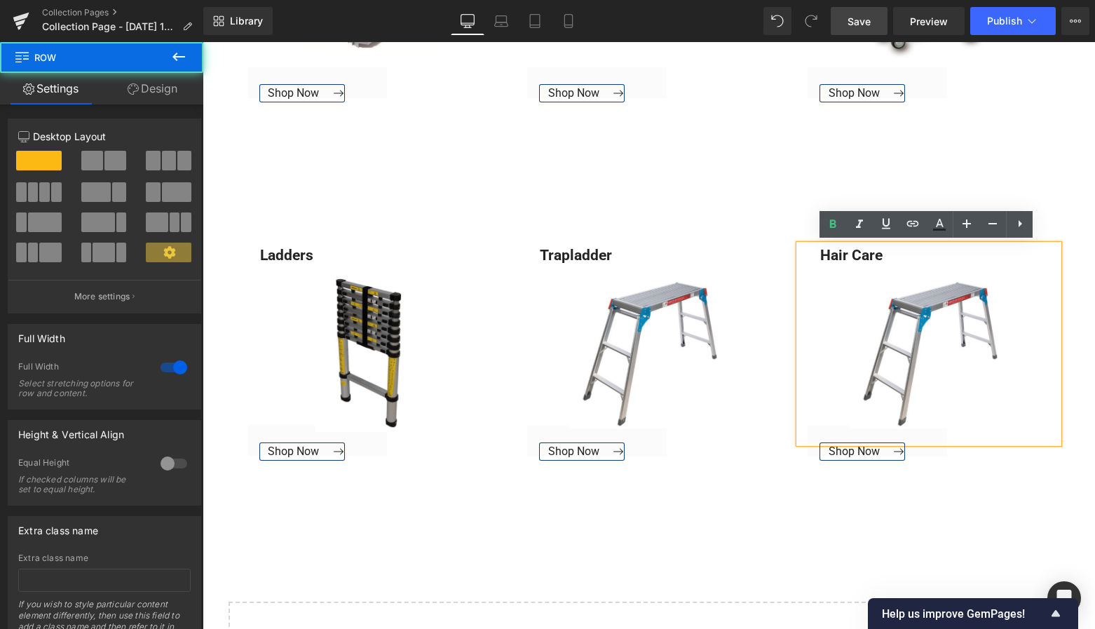
click at [761, 189] on div "Ladders Text Block Shop Now Button Hero Banner Trapladder Text Block Shop Now B…" at bounding box center [649, 352] width 893 height 358
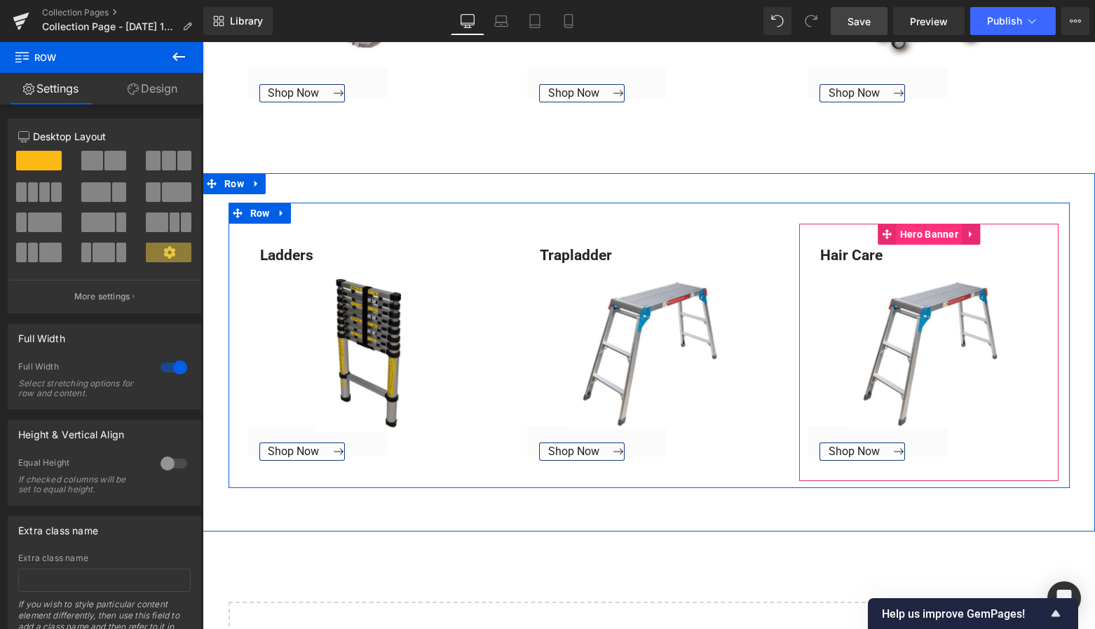
click at [930, 233] on span "Hero Banner" at bounding box center [929, 234] width 65 height 21
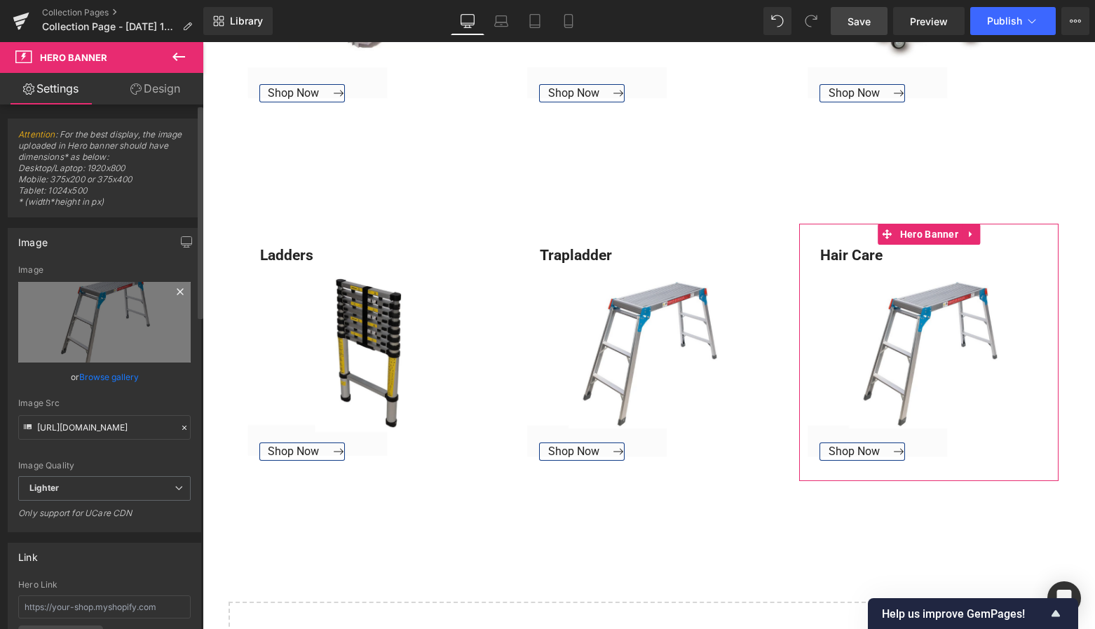
click at [177, 293] on icon at bounding box center [180, 291] width 6 height 6
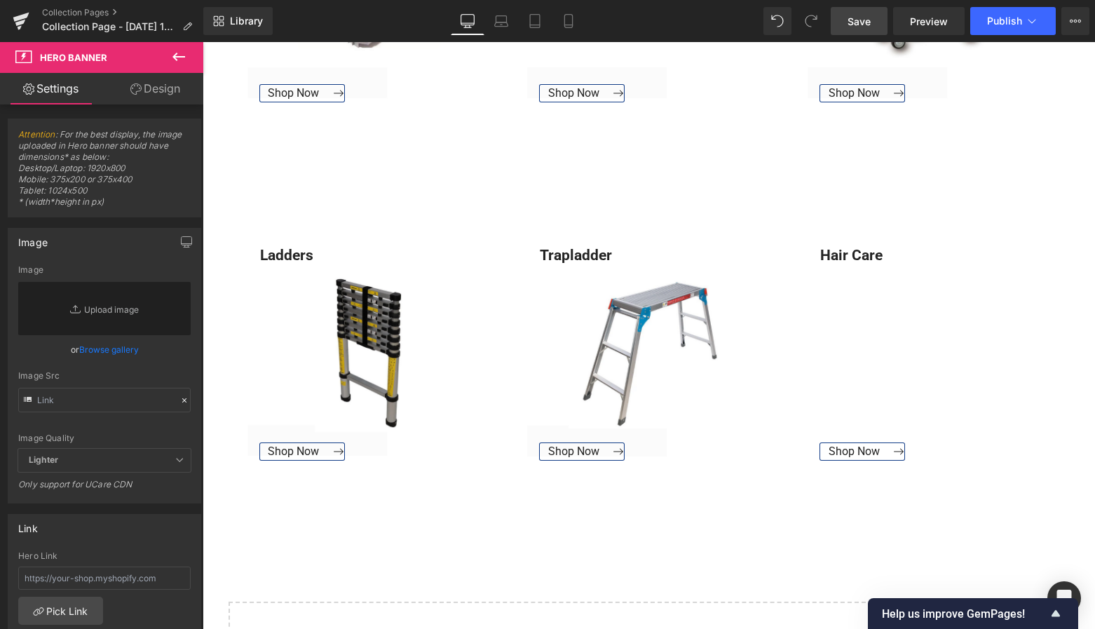
click at [876, 18] on link "Save" at bounding box center [859, 21] width 57 height 28
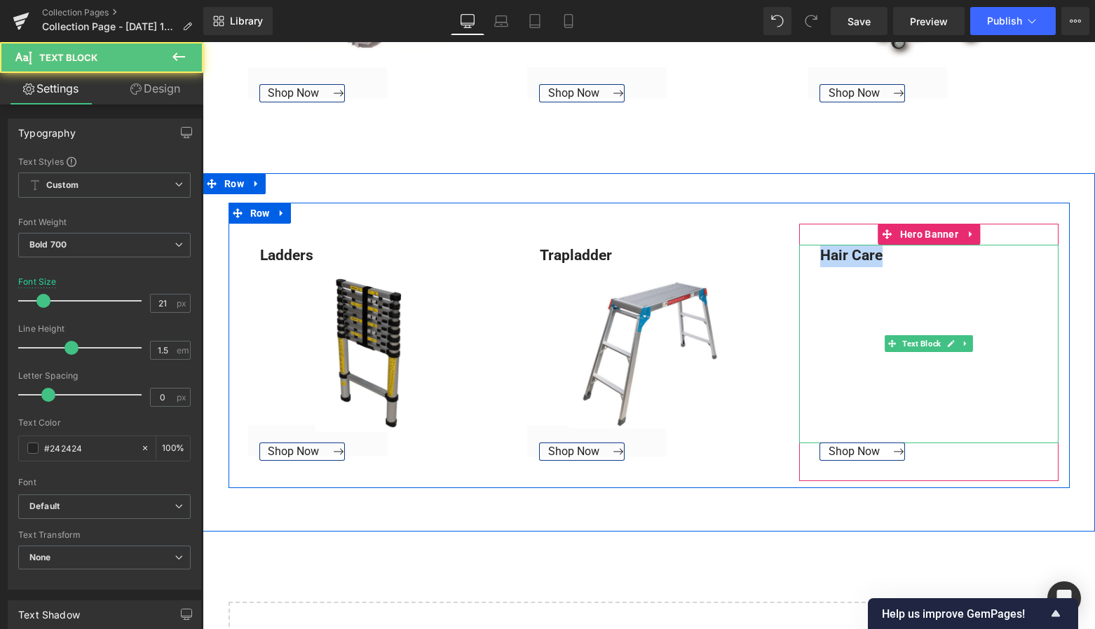
drag, startPoint x: 813, startPoint y: 254, endPoint x: 894, endPoint y: 254, distance: 81.3
click at [894, 254] on div "Hair Care" at bounding box center [928, 344] width 259 height 198
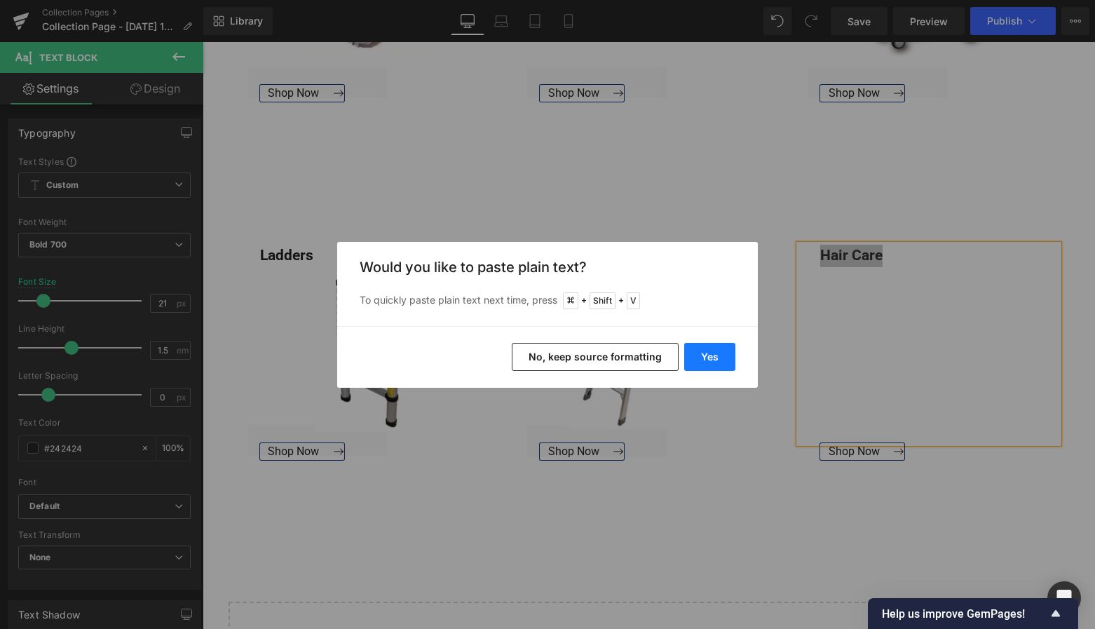
click at [719, 360] on button "Yes" at bounding box center [709, 357] width 51 height 28
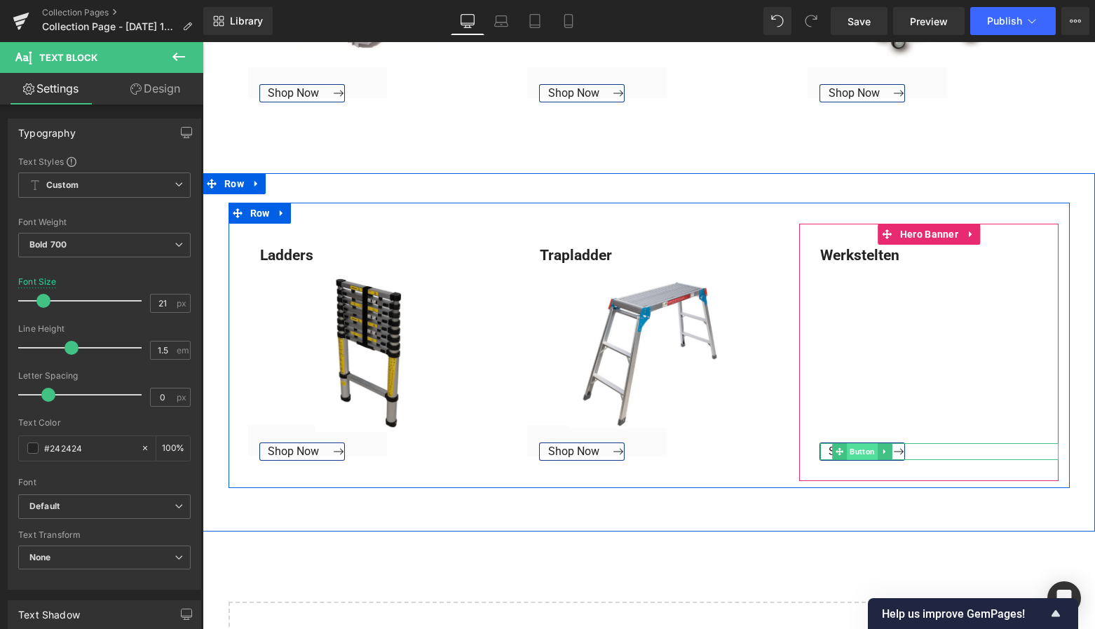
click at [860, 452] on span "Button" at bounding box center [863, 451] width 31 height 17
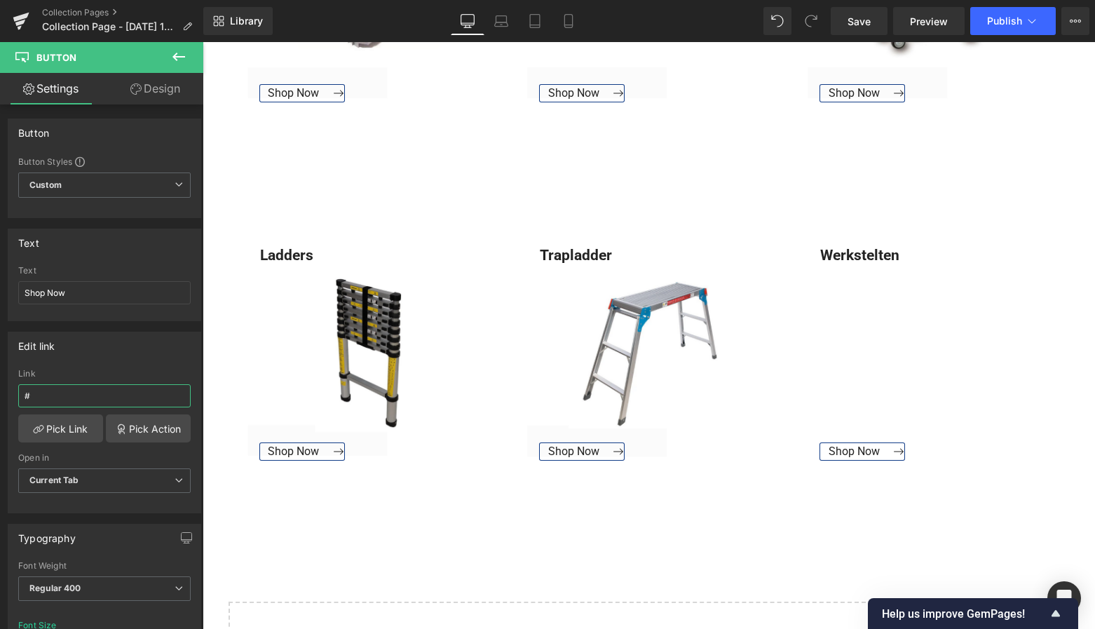
drag, startPoint x: 57, startPoint y: 394, endPoint x: -1, endPoint y: 393, distance: 58.9
click at [0, 393] on html "Button You are previewing how the will restyle your page. You can not edit Elem…" at bounding box center [547, 314] width 1095 height 629
paste input "[URL][DOMAIN_NAME]"
type input "[URL][DOMAIN_NAME]"
click at [69, 433] on link "Pick Link" at bounding box center [60, 428] width 85 height 28
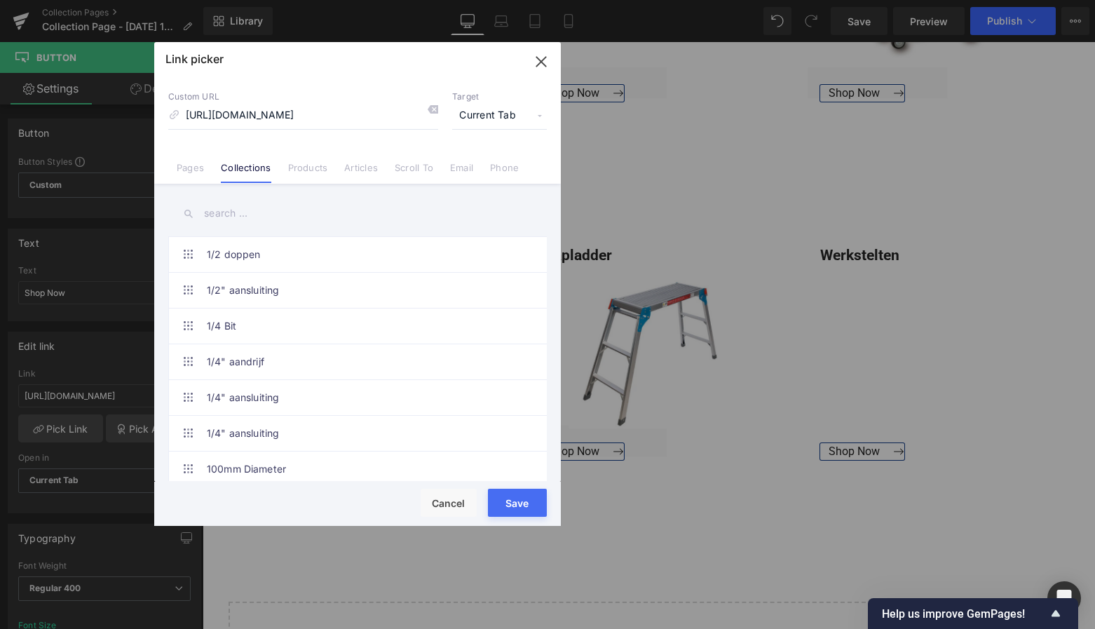
click at [521, 503] on button "Save" at bounding box center [517, 503] width 59 height 28
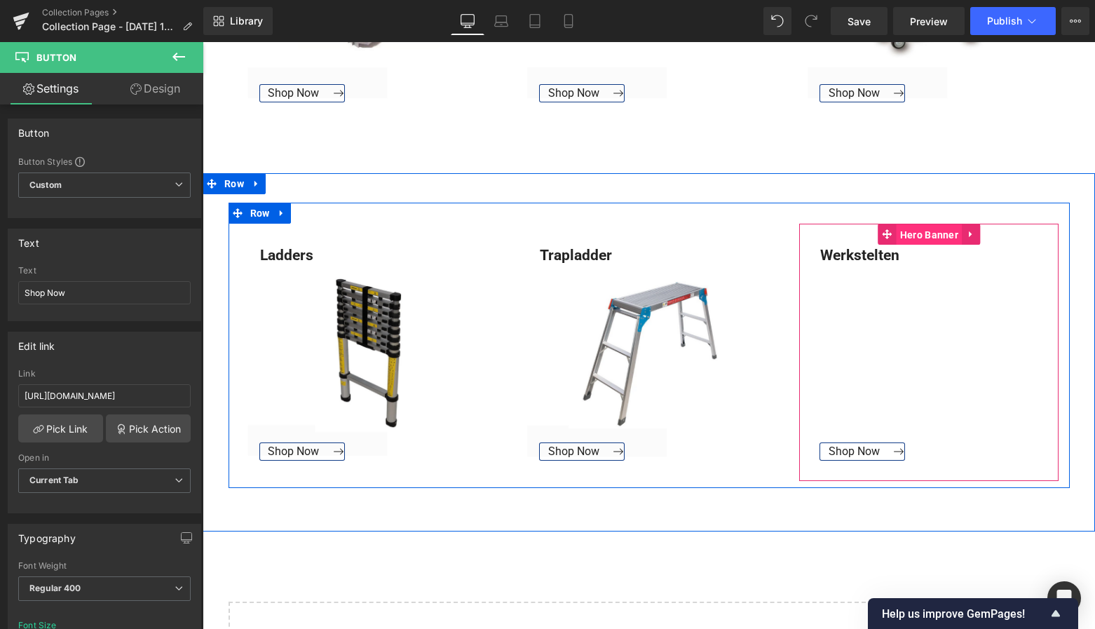
click at [930, 233] on span "Hero Banner" at bounding box center [929, 234] width 65 height 21
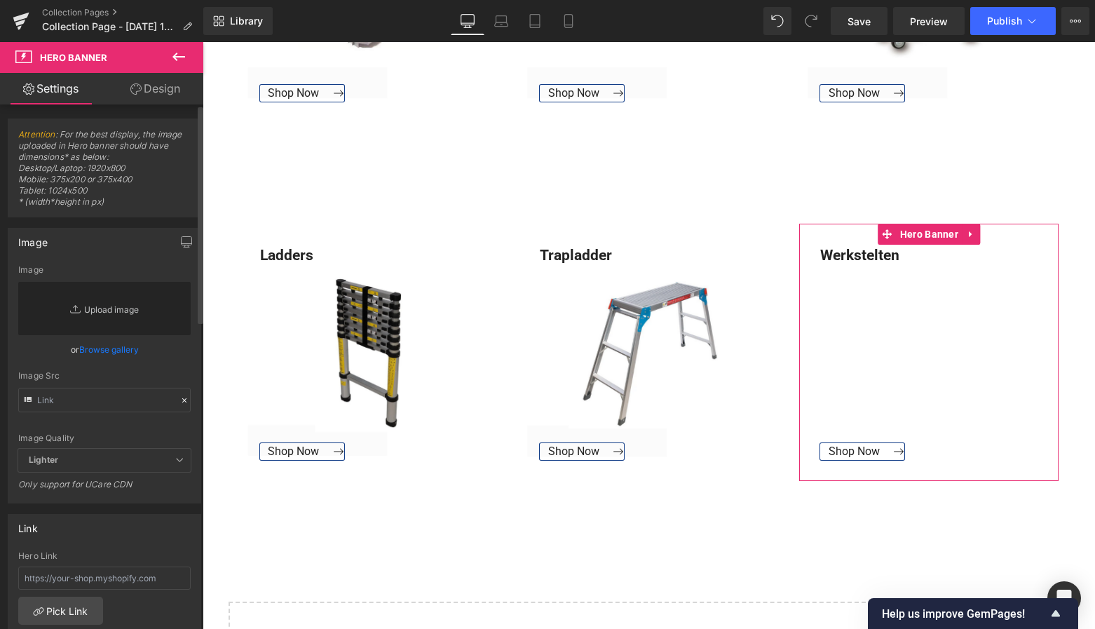
click at [124, 311] on link "Replace Image" at bounding box center [104, 308] width 172 height 53
type input "C:\fakepath\Groen Modern Doe-het-zelf Instagram Stories (800 x 800 px)-3.png"
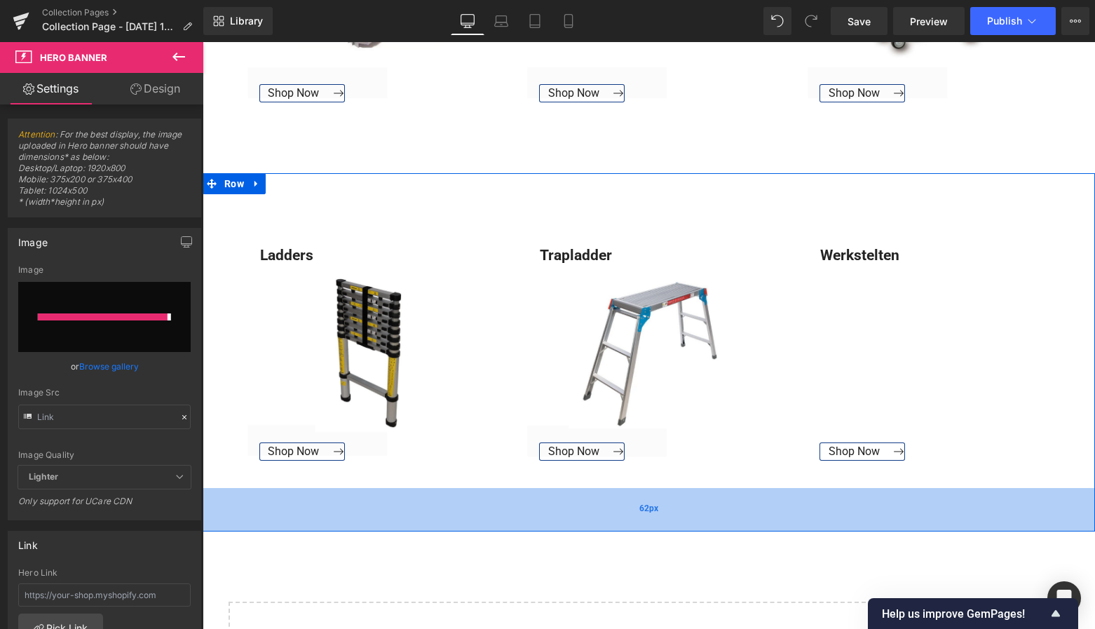
type input "[URL][DOMAIN_NAME]"
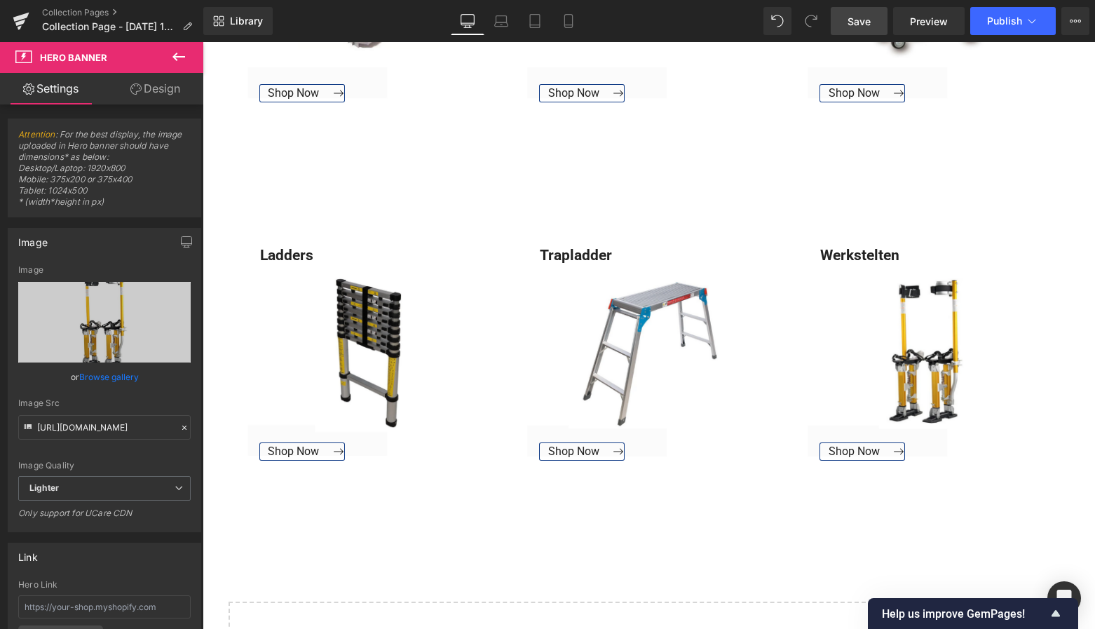
click at [860, 25] on span "Save" at bounding box center [859, 21] width 23 height 15
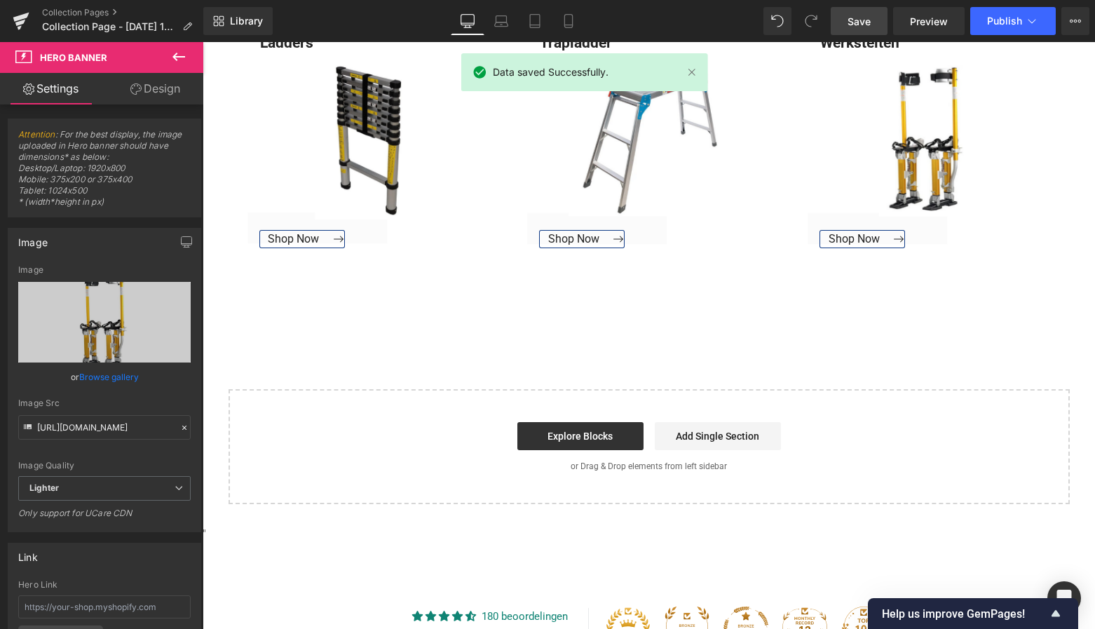
scroll to position [1836, 0]
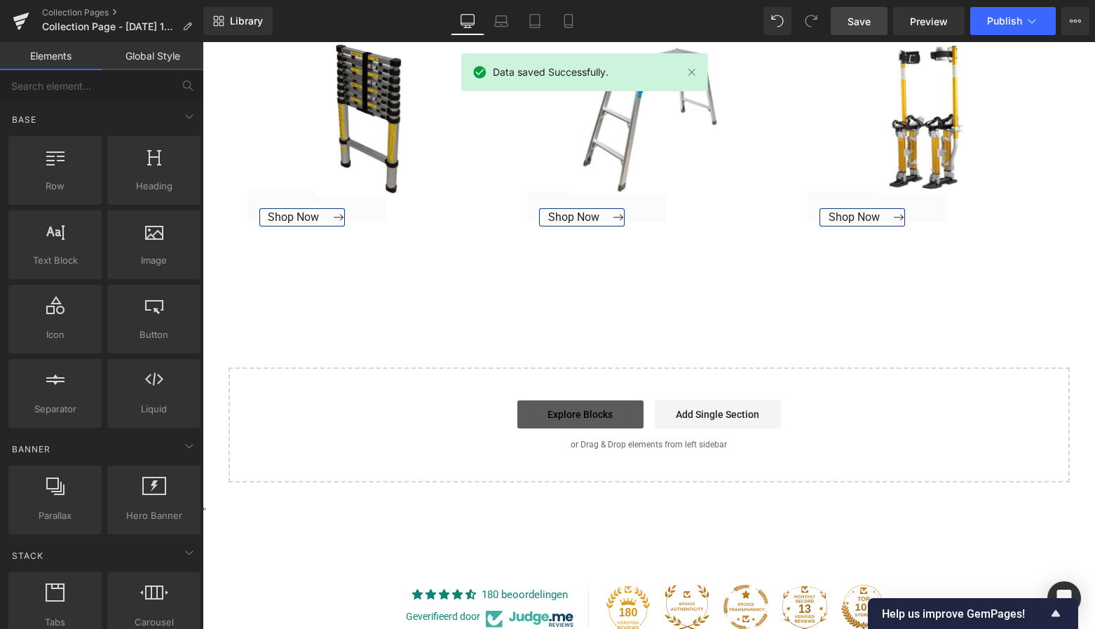
click at [604, 406] on link "Explore Blocks" at bounding box center [580, 414] width 126 height 28
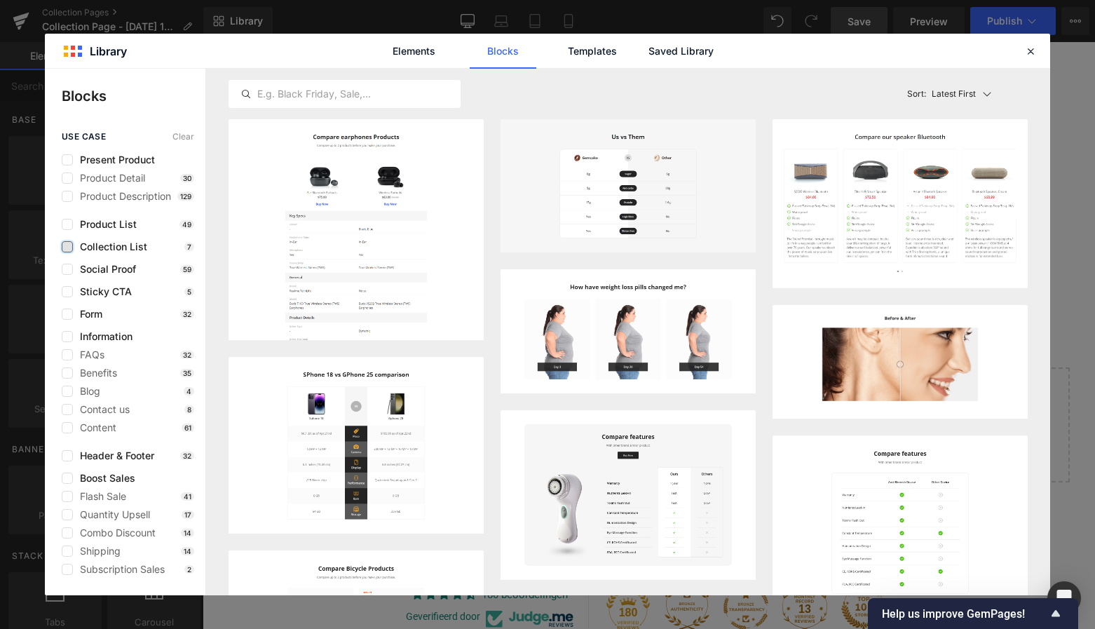
click at [69, 247] on label at bounding box center [67, 246] width 11 height 11
click at [67, 247] on input "checkbox" at bounding box center [67, 247] width 0 height 0
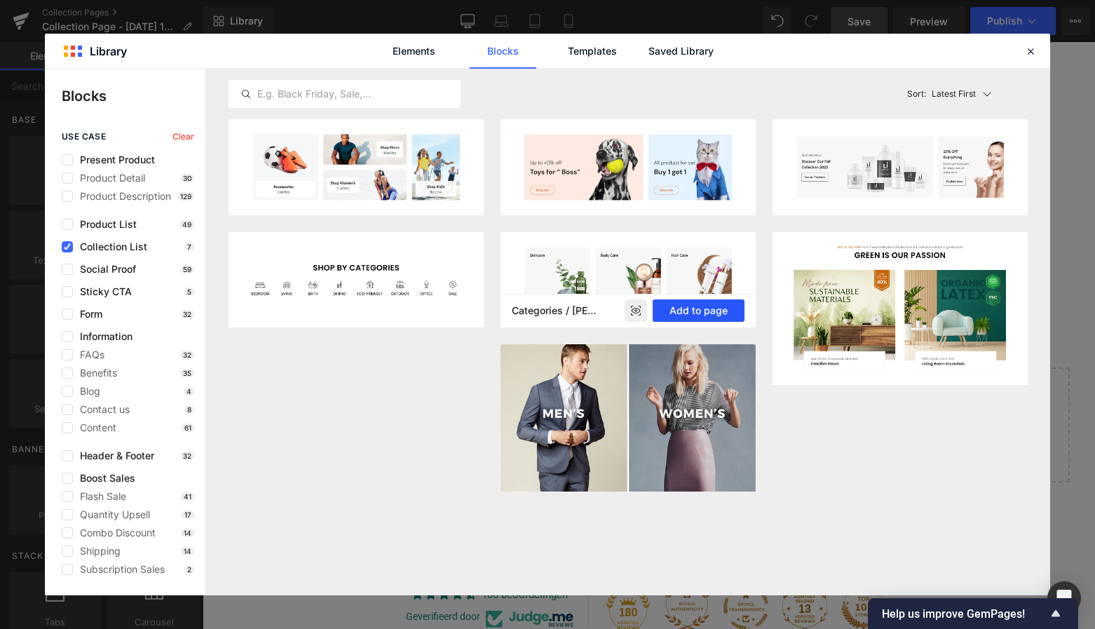
click at [699, 312] on button "Add to page" at bounding box center [699, 310] width 92 height 22
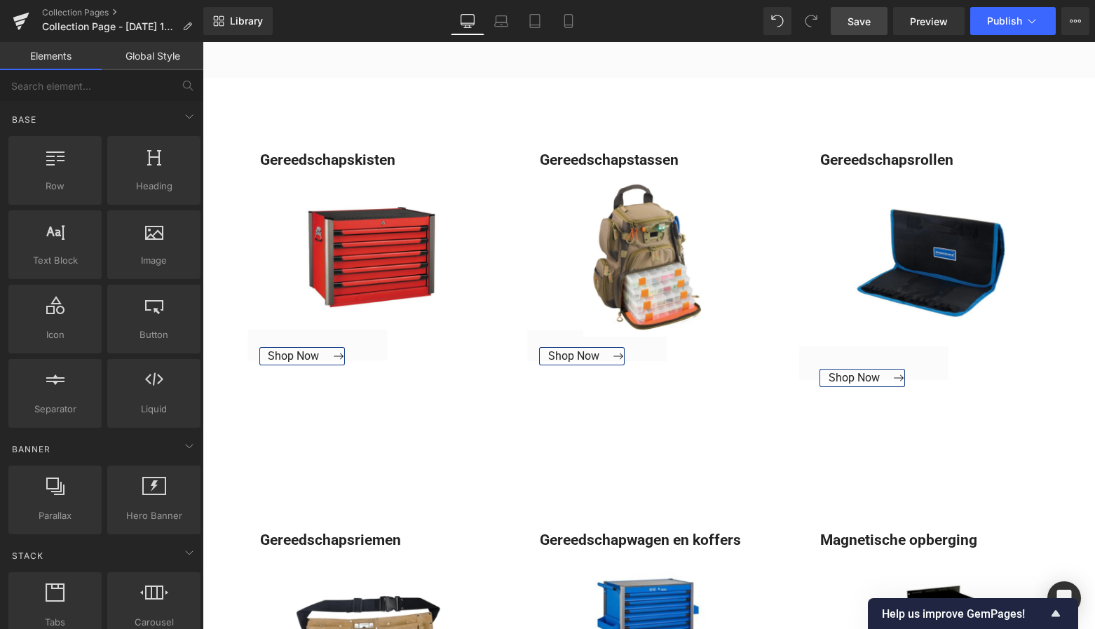
scroll to position [592, 0]
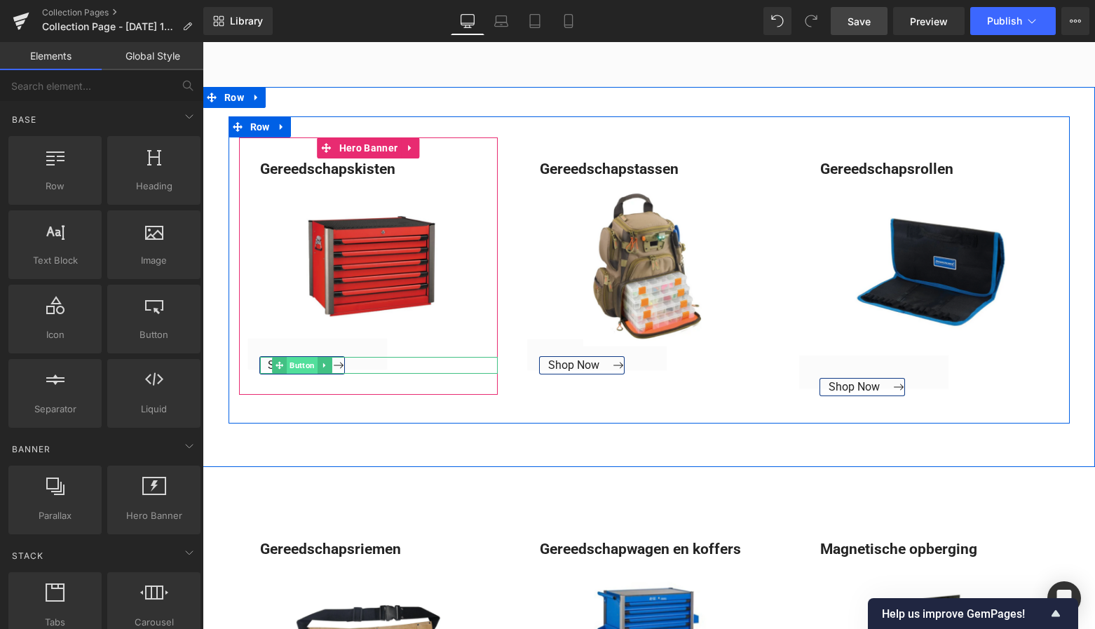
click at [297, 365] on span "Button" at bounding box center [302, 365] width 31 height 17
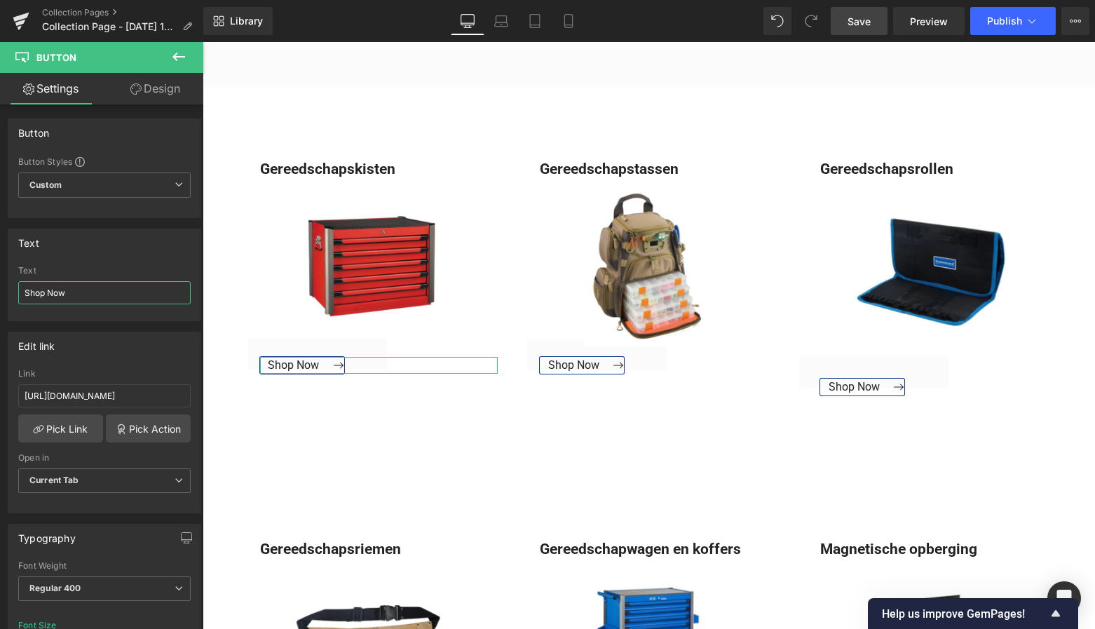
drag, startPoint x: 84, startPoint y: 296, endPoint x: -7, endPoint y: 292, distance: 91.2
click at [0, 292] on html "Button You are previewing how the will restyle your page. You can not edit Elem…" at bounding box center [547, 314] width 1095 height 629
type input "Bekijk Collectie"
drag, startPoint x: 86, startPoint y: 297, endPoint x: 21, endPoint y: 287, distance: 65.2
click at [21, 287] on input "Bekijk Collectie" at bounding box center [104, 292] width 172 height 23
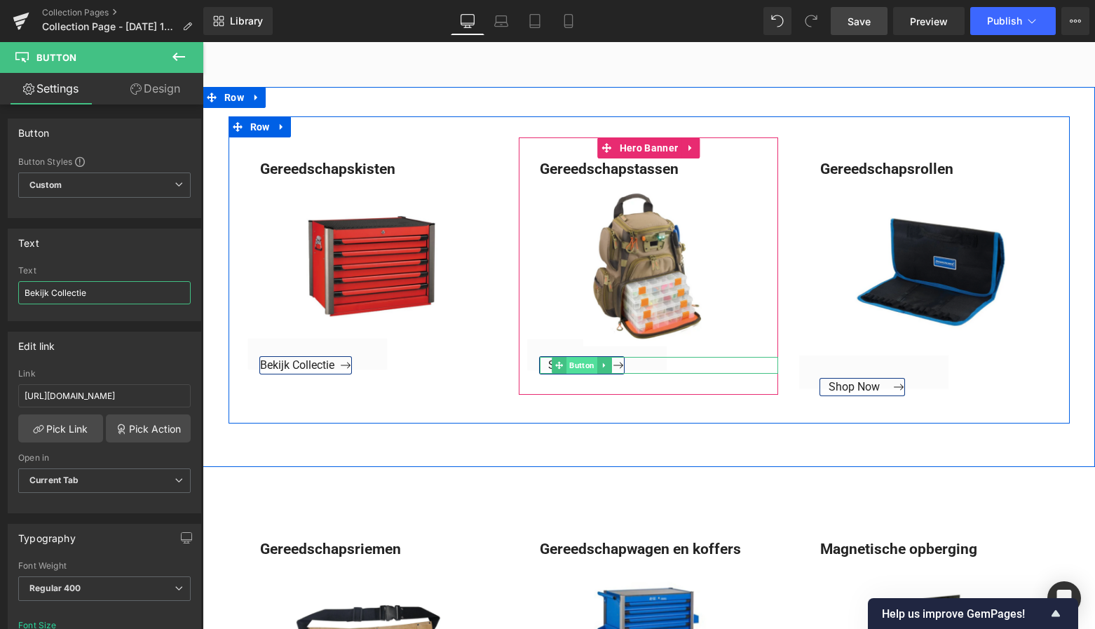
click at [571, 367] on span "Button" at bounding box center [582, 365] width 31 height 17
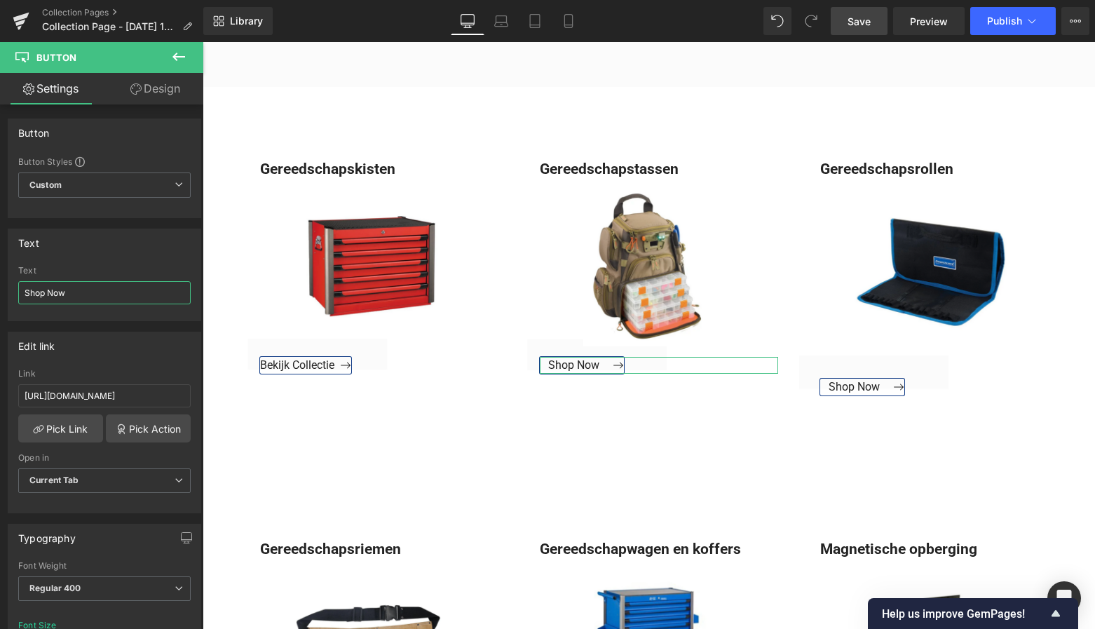
drag, startPoint x: 81, startPoint y: 294, endPoint x: -18, endPoint y: 294, distance: 98.9
click at [0, 294] on html "Button You are previewing how the will restyle your page. You can not edit Elem…" at bounding box center [547, 314] width 1095 height 629
paste input "Bekijk Collectie"
type input "Bekijk Collectie"
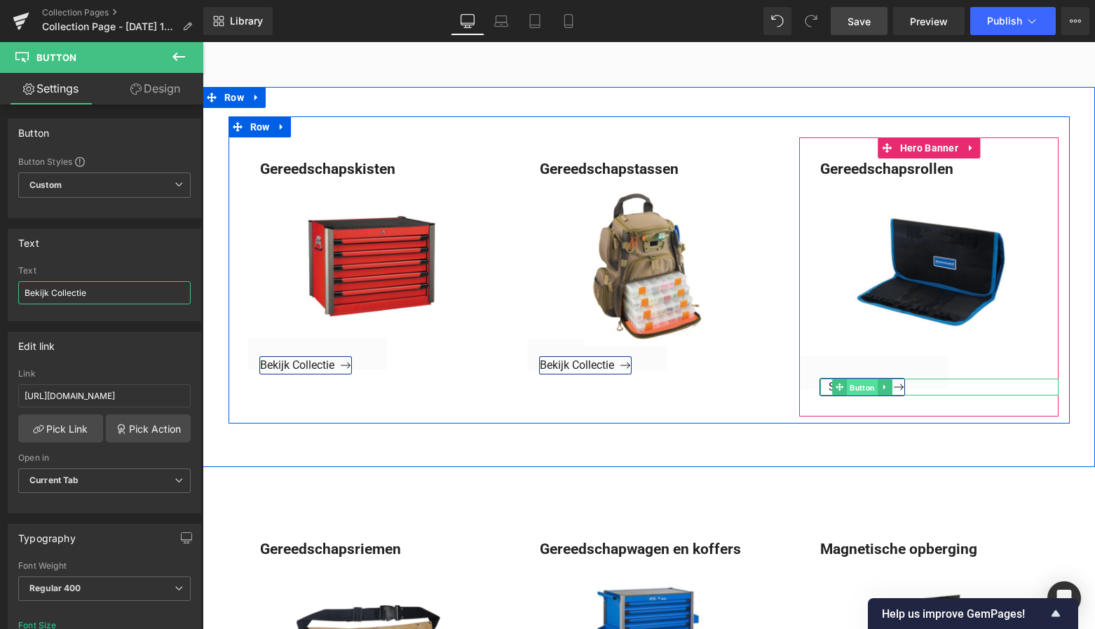
click at [856, 390] on span "Button" at bounding box center [863, 387] width 31 height 17
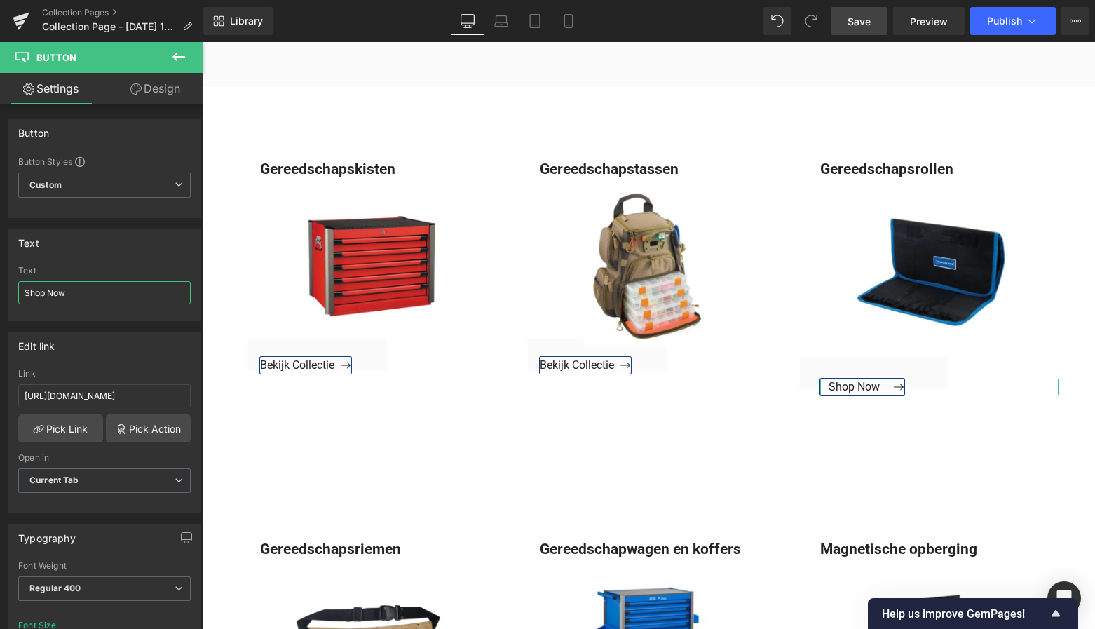
drag, startPoint x: 75, startPoint y: 294, endPoint x: -20, endPoint y: 294, distance: 94.7
click at [0, 294] on html "Button You are previewing how the will restyle your page. You can not edit Elem…" at bounding box center [547, 314] width 1095 height 629
paste input "Bekijk Collectie"
type input "Bekijk Collectie"
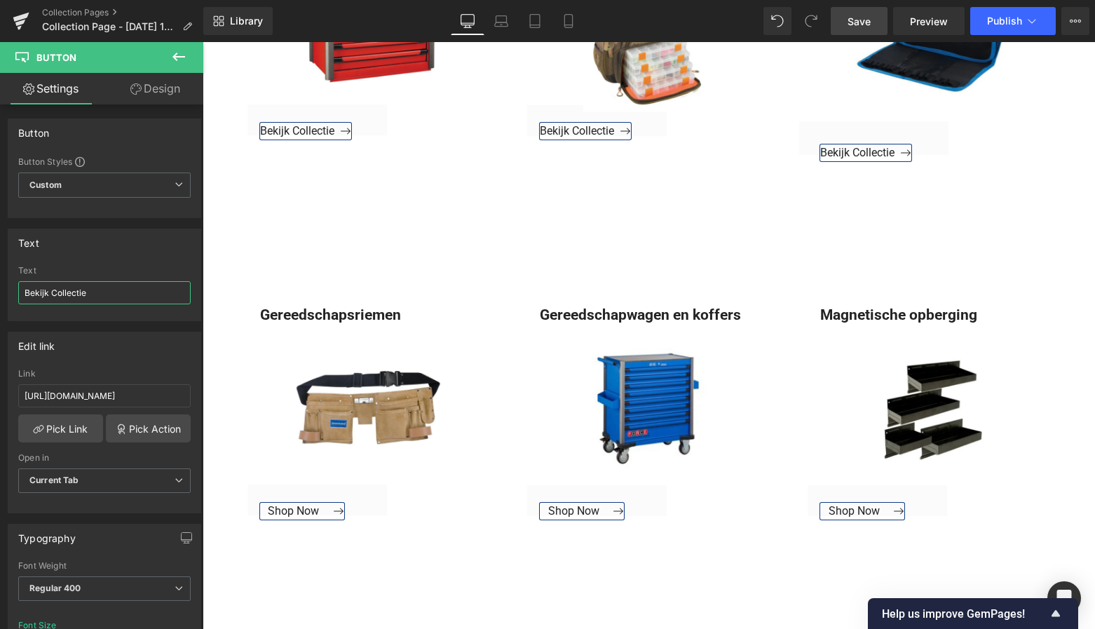
scroll to position [879, 0]
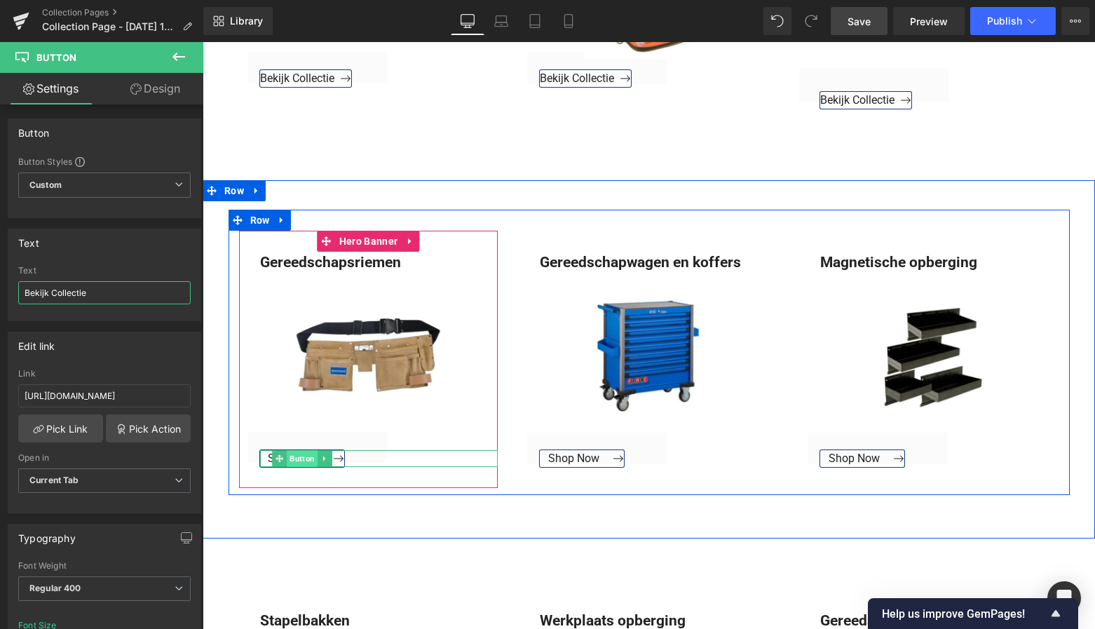
click at [292, 456] on span "Button" at bounding box center [302, 458] width 31 height 17
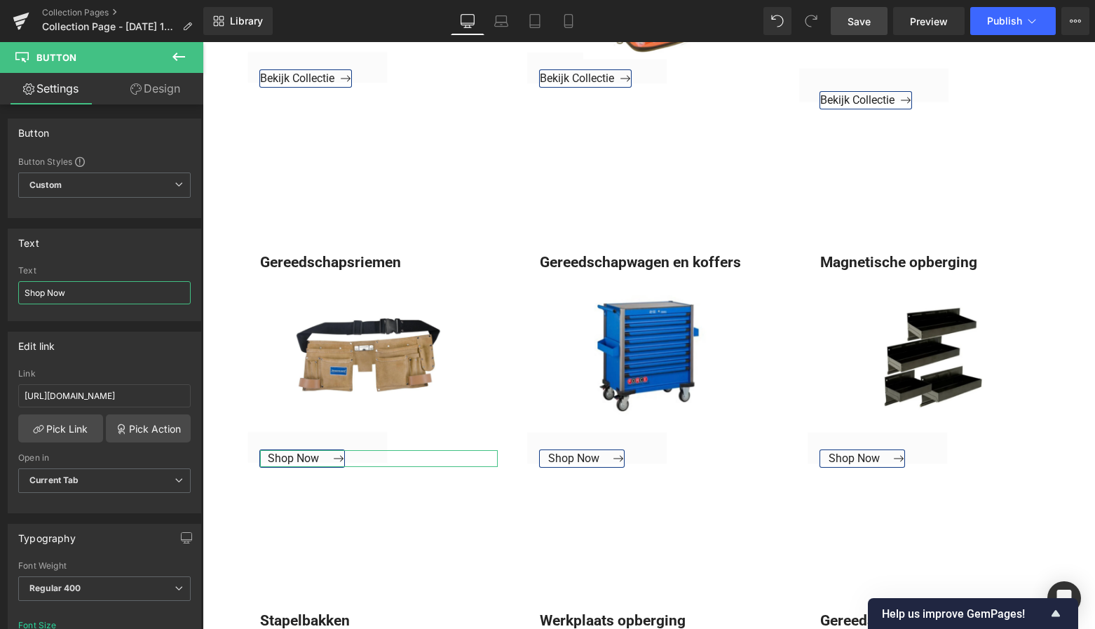
drag, startPoint x: 69, startPoint y: 292, endPoint x: -14, endPoint y: 293, distance: 82.7
click at [0, 293] on html "Button You are previewing how the will restyle your page. You can not edit Elem…" at bounding box center [547, 314] width 1095 height 629
paste input "Bekijk Collectie"
type input "Bekijk Collectie"
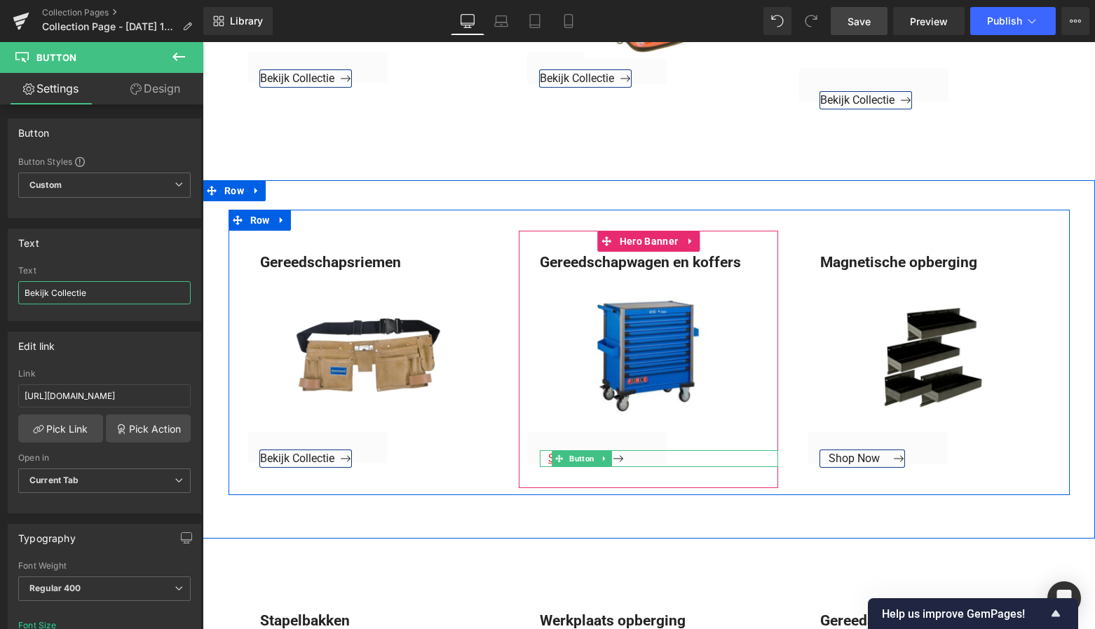
click at [567, 463] on span "Button" at bounding box center [582, 458] width 31 height 17
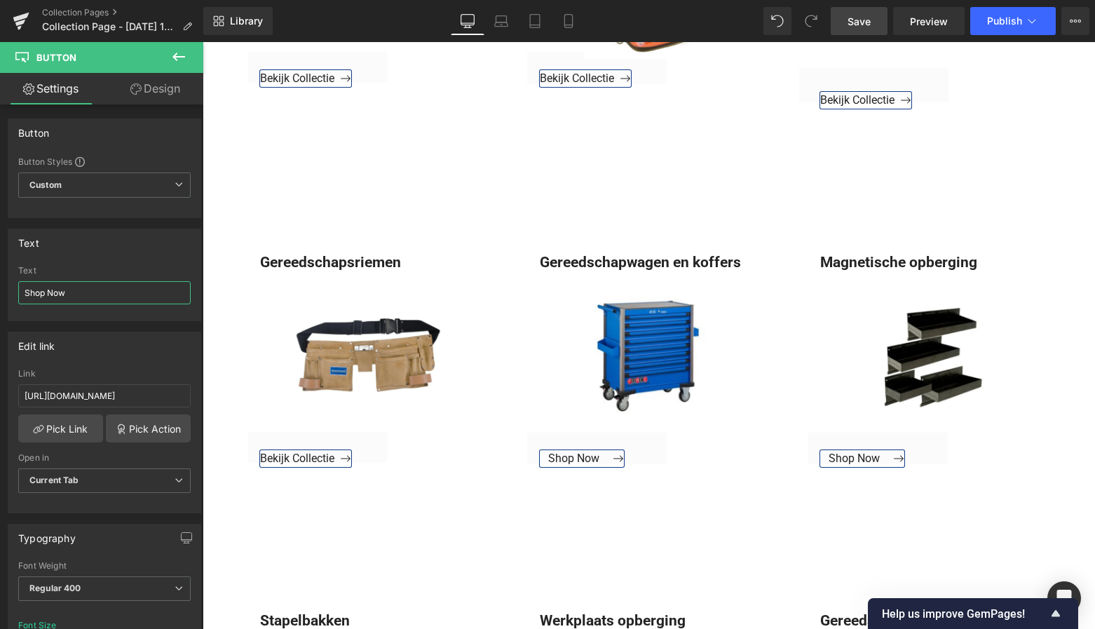
drag, startPoint x: 84, startPoint y: 296, endPoint x: -18, endPoint y: 298, distance: 102.4
click at [0, 298] on html "Button You are previewing how the will restyle your page. You can not edit Elem…" at bounding box center [547, 314] width 1095 height 629
paste input "Bekijk Collectie"
drag, startPoint x: 142, startPoint y: 293, endPoint x: -25, endPoint y: 292, distance: 166.9
click at [0, 292] on html "Button You are previewing how the will restyle your page. You can not edit Elem…" at bounding box center [547, 314] width 1095 height 629
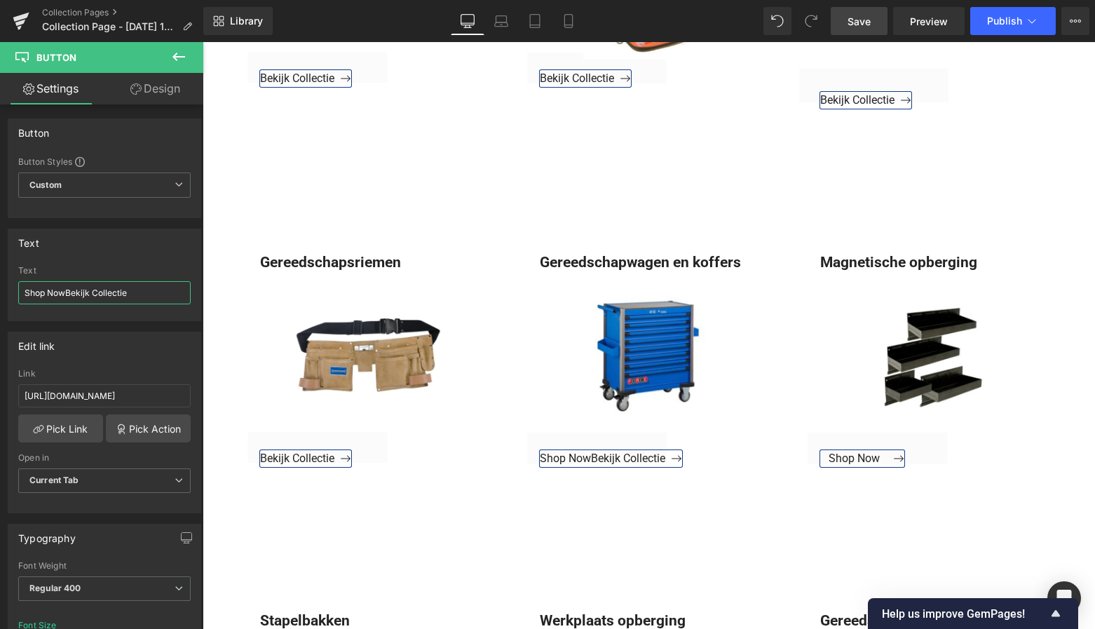
paste input "text"
type input "Bekijk Collectie"
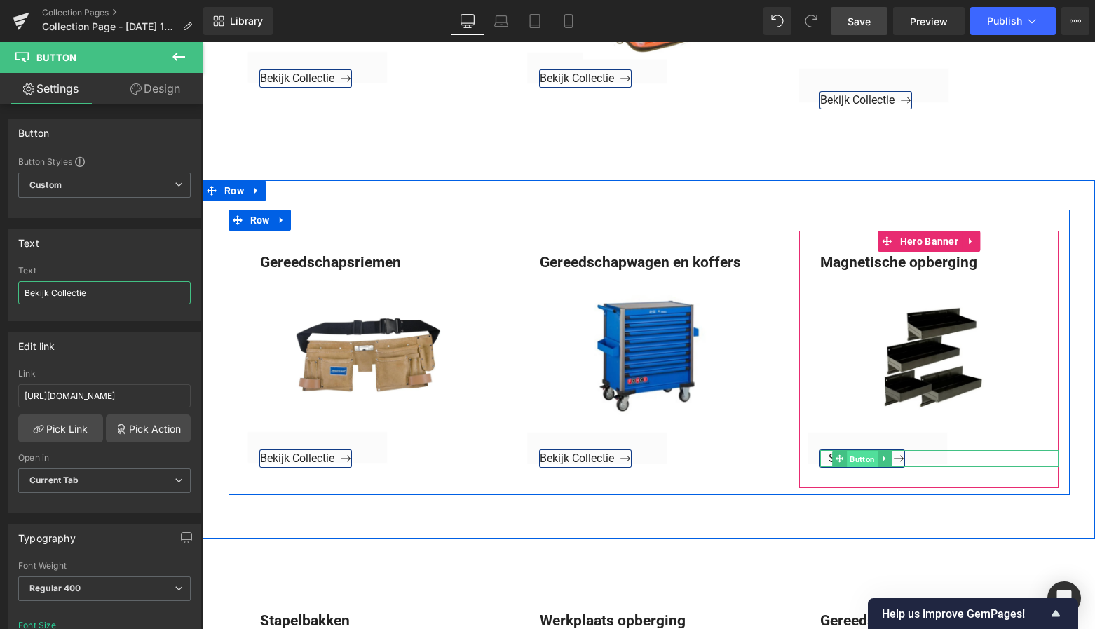
click at [853, 459] on span "Button" at bounding box center [863, 459] width 31 height 17
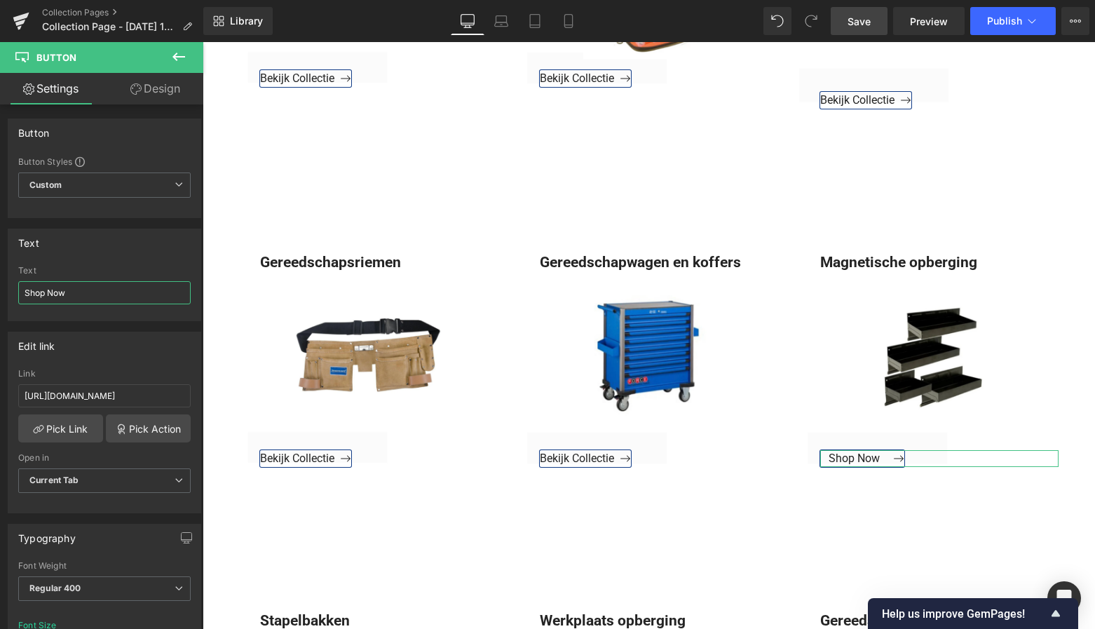
drag, startPoint x: 90, startPoint y: 297, endPoint x: -25, endPoint y: 294, distance: 114.3
click at [0, 294] on html "Button You are previewing how the will restyle your page. You can not edit Elem…" at bounding box center [547, 314] width 1095 height 629
paste input "Bekijk Collectie"
type input "Bekijk Collectie"
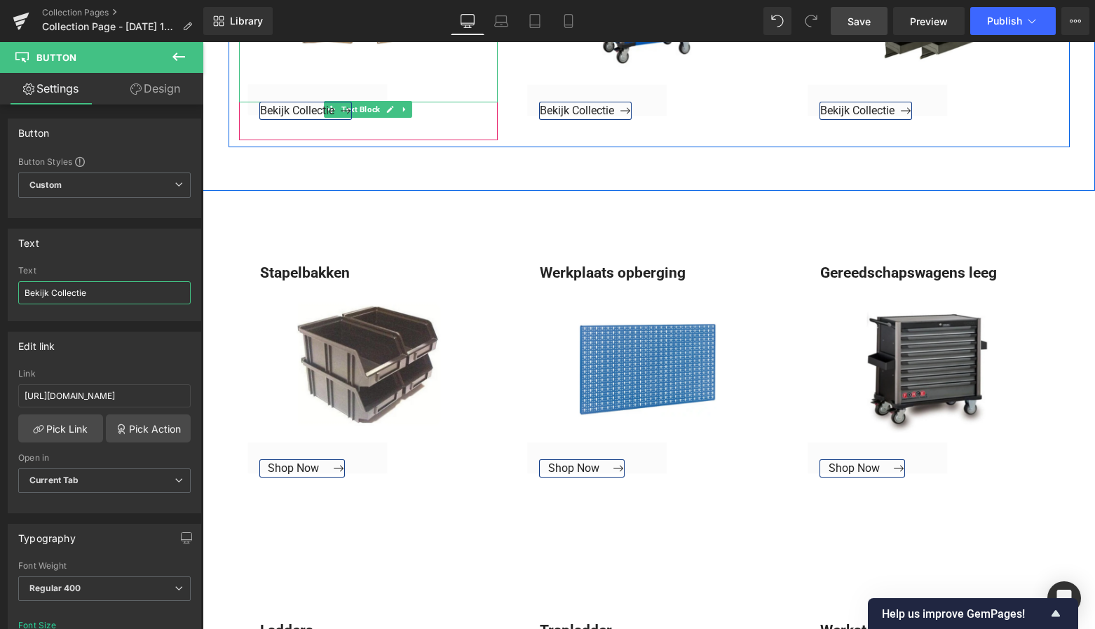
scroll to position [1303, 0]
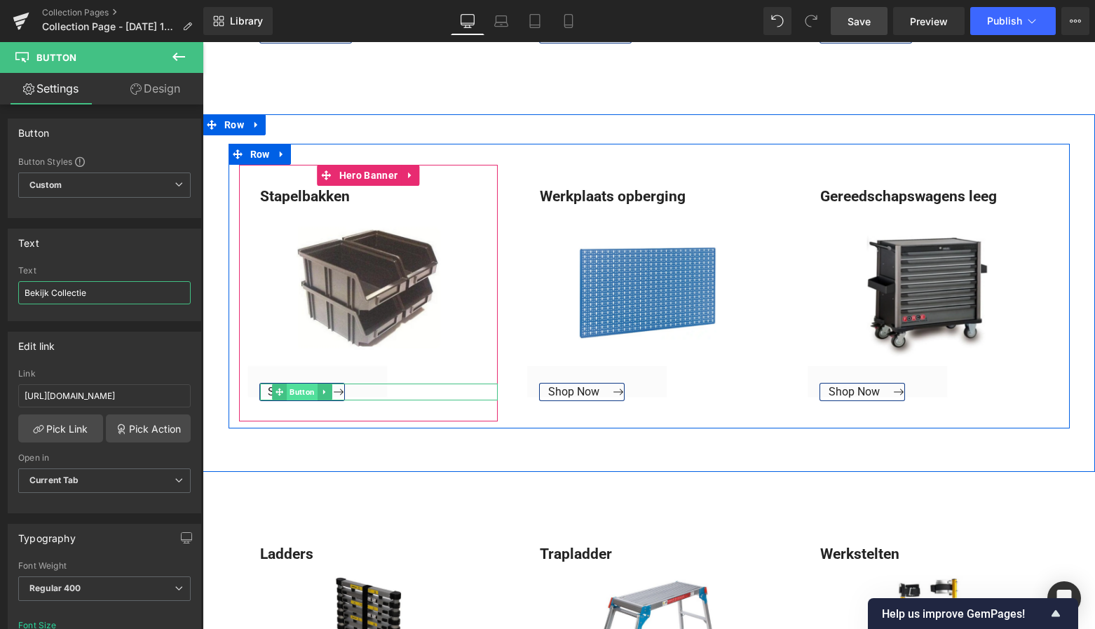
click at [293, 391] on span "Button" at bounding box center [302, 392] width 31 height 17
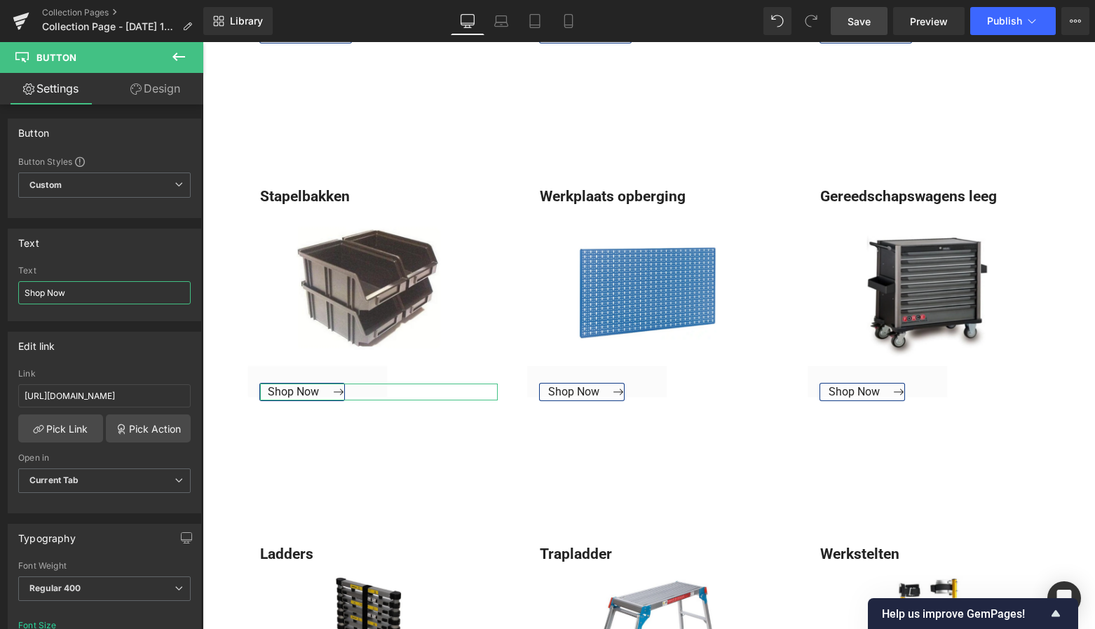
drag, startPoint x: 73, startPoint y: 294, endPoint x: -25, endPoint y: 296, distance: 97.5
click at [0, 296] on html "Button You are previewing how the will restyle your page. You can not edit Elem…" at bounding box center [547, 314] width 1095 height 629
paste input "Bekijk Collectie"
type input "Bekijk Collectie"
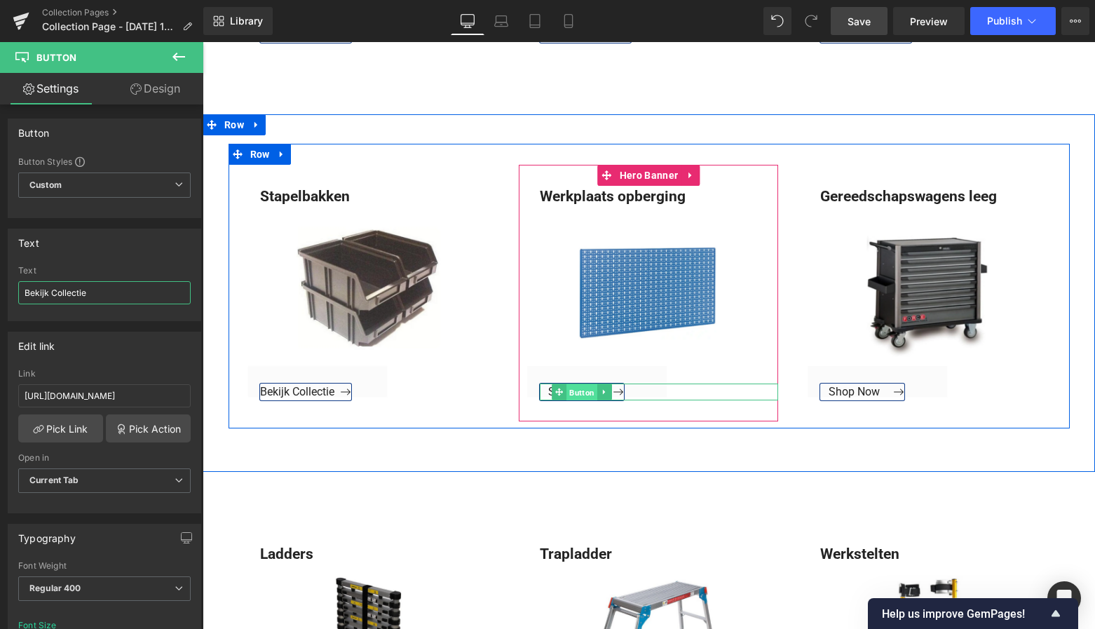
click at [583, 391] on span "Button" at bounding box center [582, 392] width 31 height 17
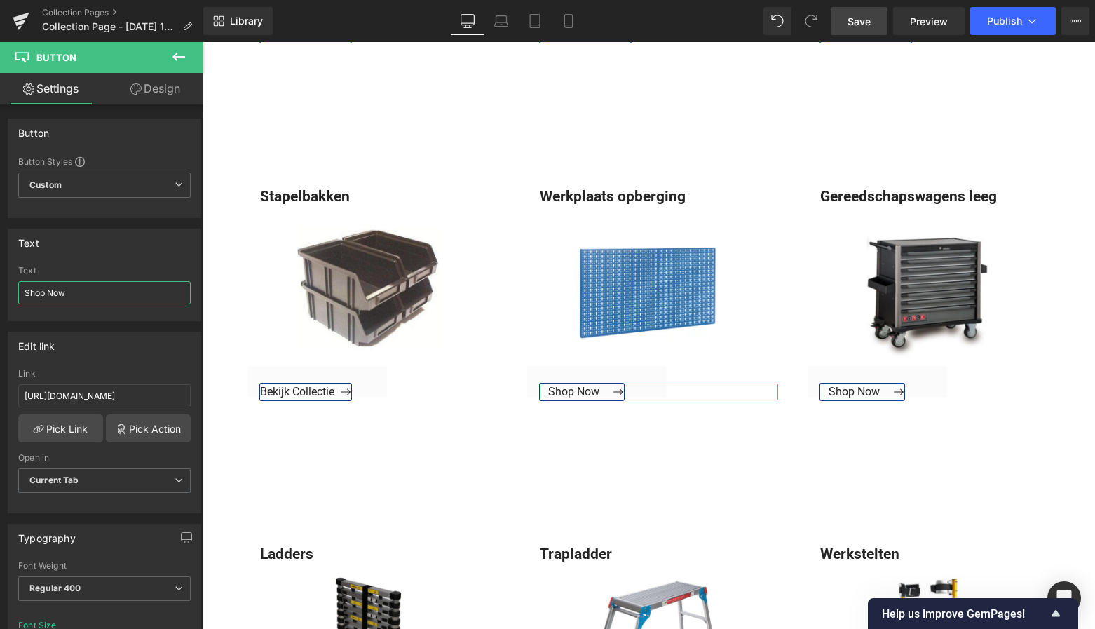
drag, startPoint x: 97, startPoint y: 294, endPoint x: -20, endPoint y: 294, distance: 117.1
click at [0, 294] on html "Button You are previewing how the will restyle your page. You can not edit Elem…" at bounding box center [547, 314] width 1095 height 629
paste input "Bekijk Collectie"
type input "Bekijk Collectie"
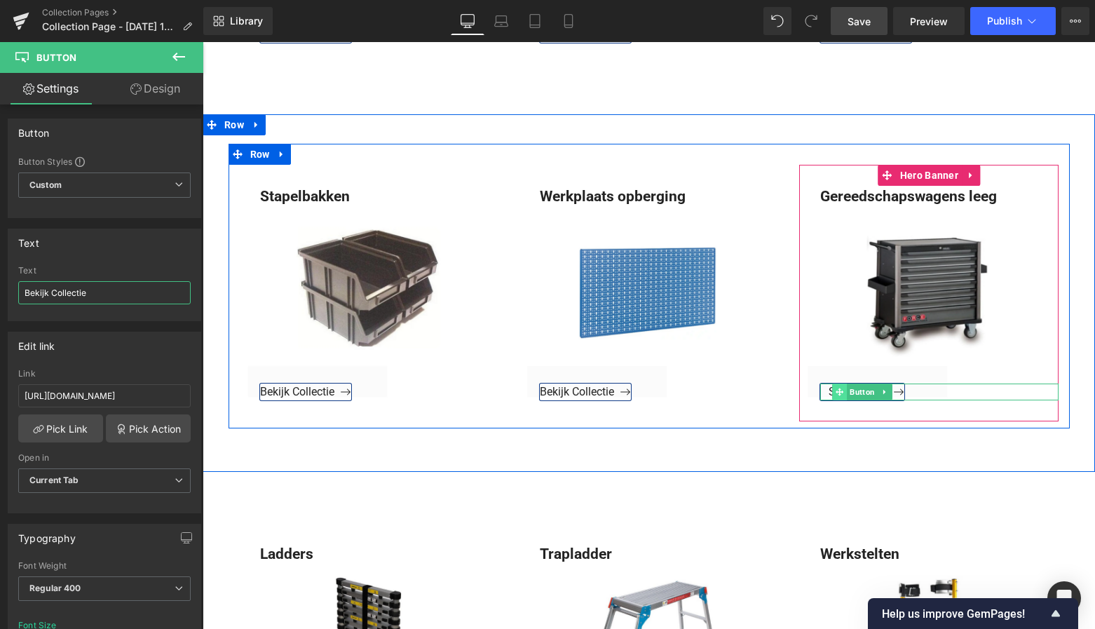
click at [845, 391] on span at bounding box center [840, 392] width 15 height 17
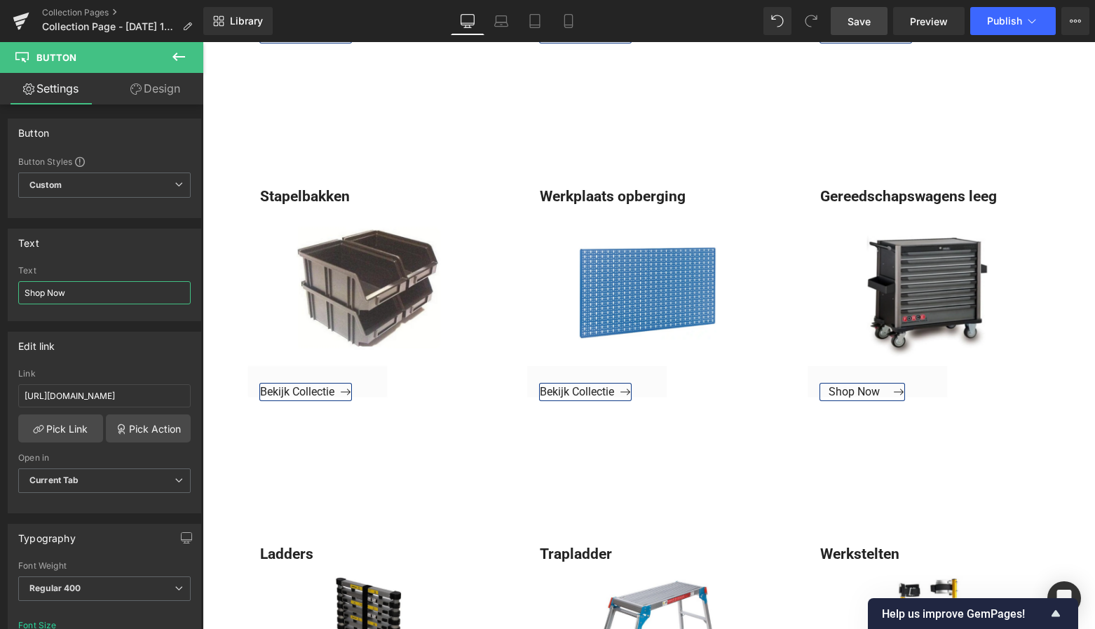
drag, startPoint x: 83, startPoint y: 294, endPoint x: -25, endPoint y: 293, distance: 108.0
click at [0, 293] on html "Button You are previewing how the will restyle your page. You can not edit Elem…" at bounding box center [547, 314] width 1095 height 629
paste input "Bekijk Collectie"
type input "Bekijk Collectie"
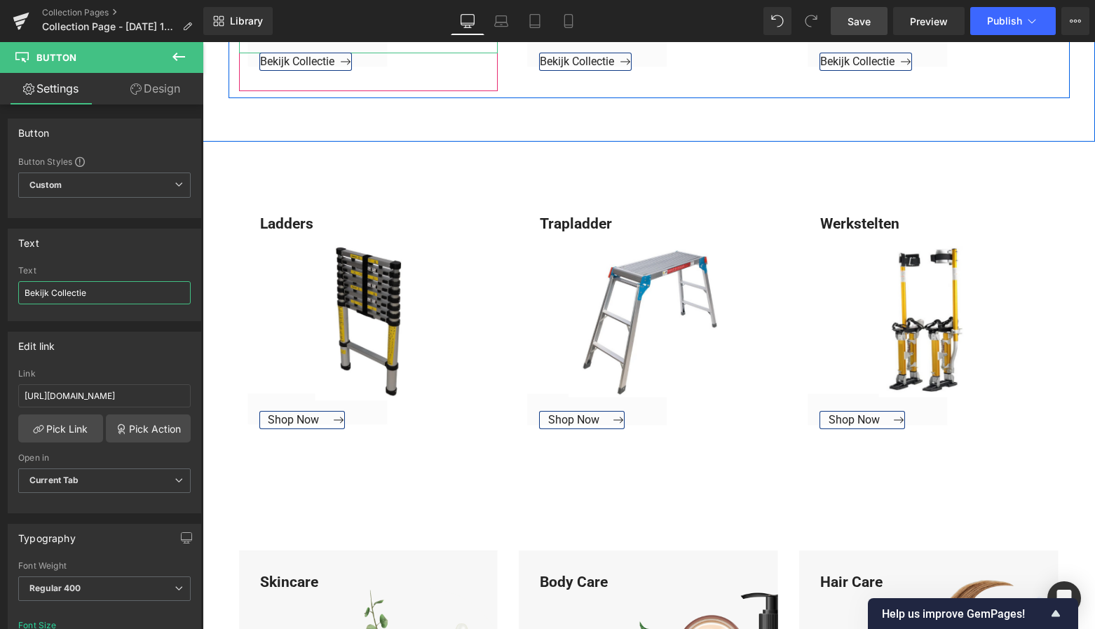
scroll to position [1664, 0]
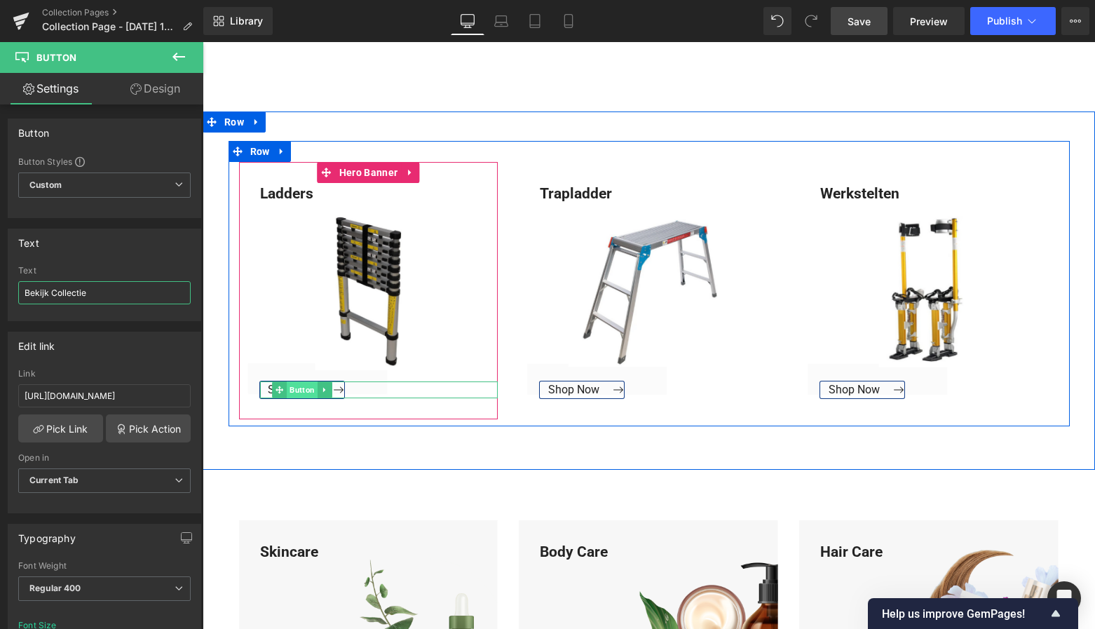
click at [297, 385] on span "Button" at bounding box center [302, 389] width 31 height 17
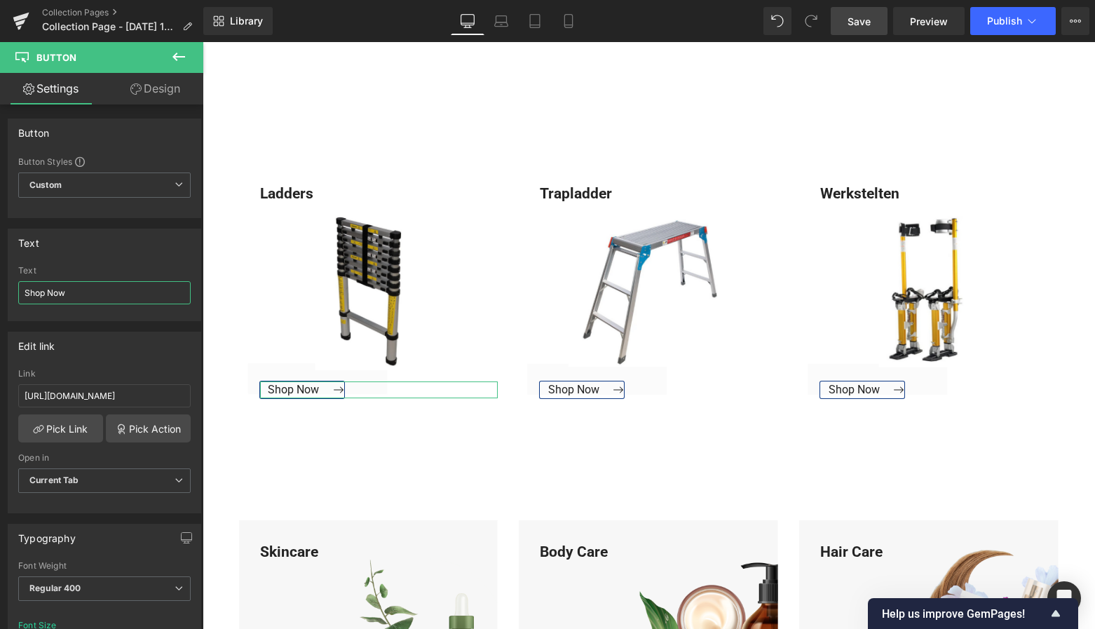
drag, startPoint x: 76, startPoint y: 293, endPoint x: -25, endPoint y: 293, distance: 100.3
click at [0, 293] on html "Button You are previewing how the will restyle your page. You can not edit Elem…" at bounding box center [547, 314] width 1095 height 629
paste input "Bekijk Collectie"
type input "Bekijk Collectie"
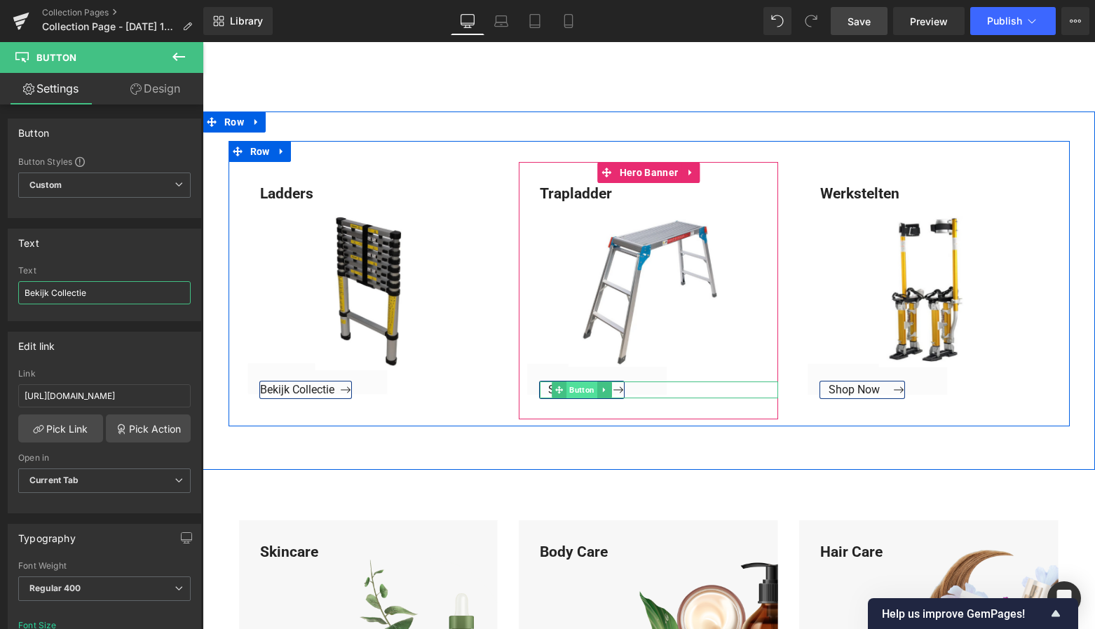
click at [578, 389] on span "Button" at bounding box center [582, 389] width 31 height 17
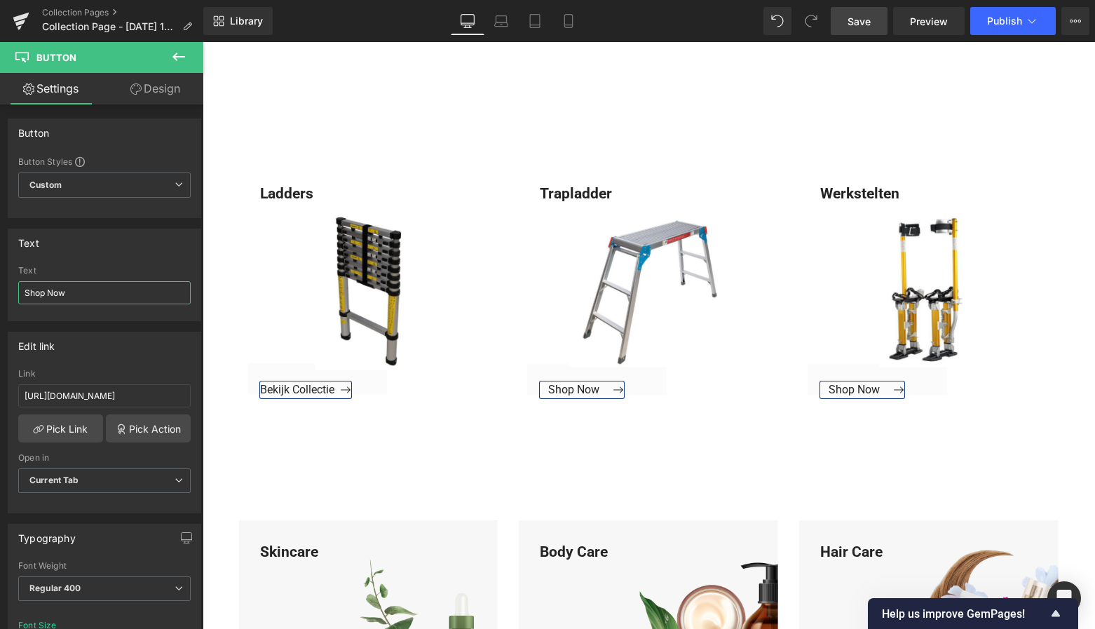
drag, startPoint x: 84, startPoint y: 285, endPoint x: -25, endPoint y: 293, distance: 109.0
click at [0, 293] on html "Button You are previewing how the will restyle your page. You can not edit Elem…" at bounding box center [547, 314] width 1095 height 629
drag, startPoint x: 71, startPoint y: 296, endPoint x: -20, endPoint y: 299, distance: 90.5
click at [0, 299] on html "Button You are previewing how the will restyle your page. You can not edit Elem…" at bounding box center [547, 314] width 1095 height 629
paste input "Bekijk Collectie"
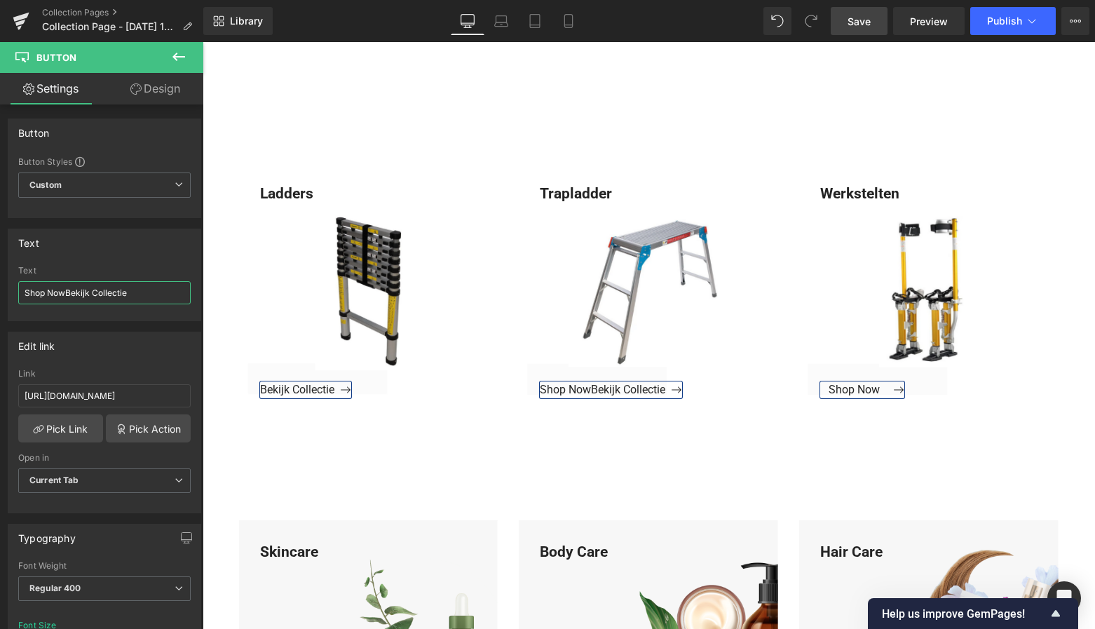
drag, startPoint x: 130, startPoint y: 292, endPoint x: -25, endPoint y: 292, distance: 154.3
click at [0, 292] on html "Button You are previewing how the will restyle your page. You can not edit Elem…" at bounding box center [547, 314] width 1095 height 629
paste input "text"
type input "Bekijk Collectie"
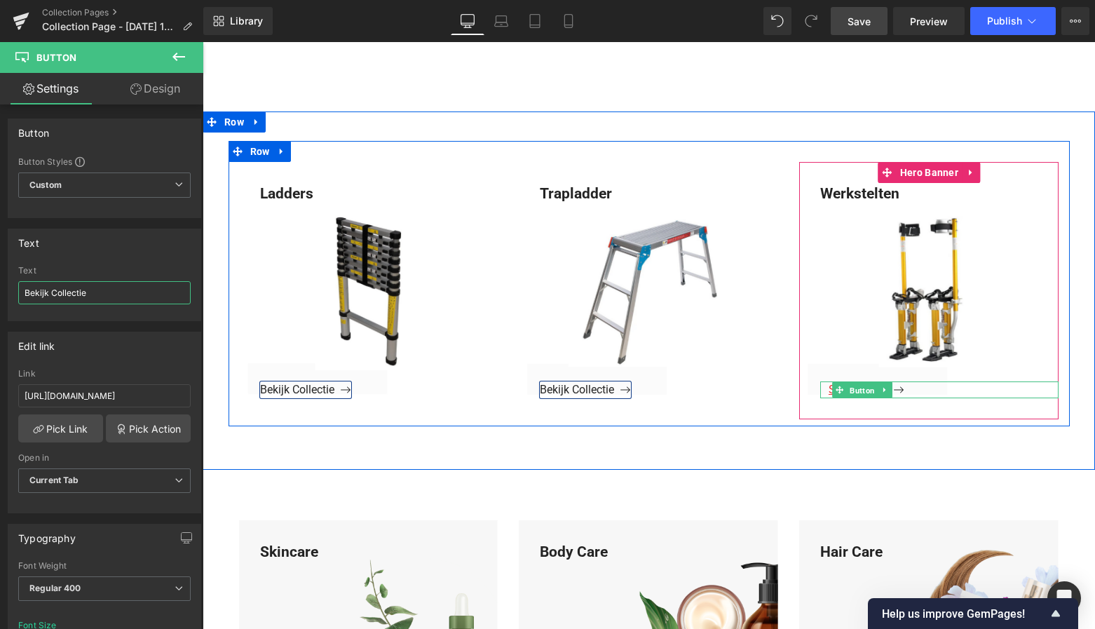
click at [858, 393] on span "Button" at bounding box center [863, 390] width 31 height 17
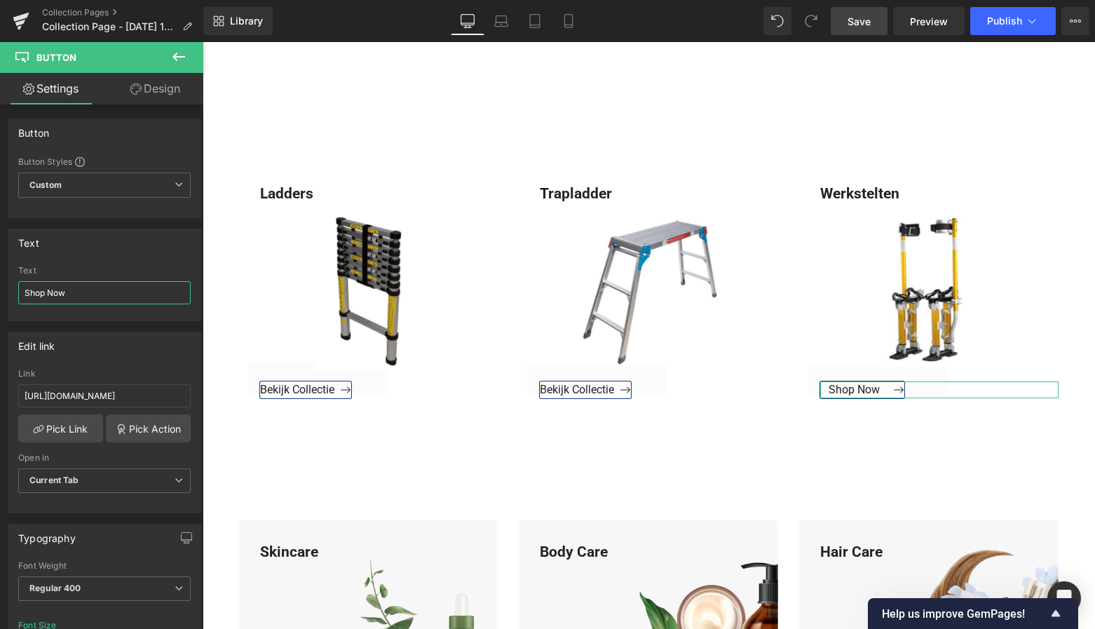
drag, startPoint x: 81, startPoint y: 290, endPoint x: -21, endPoint y: 290, distance: 102.4
click at [0, 290] on html "Button You are previewing how the will restyle your page. You can not edit Elem…" at bounding box center [547, 314] width 1095 height 629
paste input "Bekijk Collectie"
type input "Bekijk Collectie"
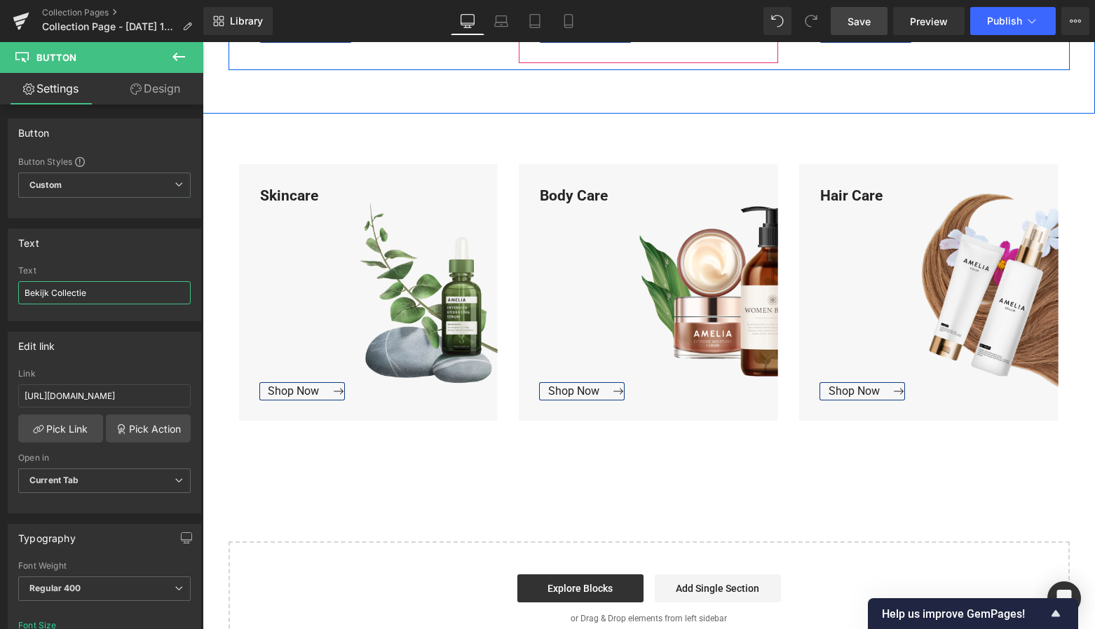
scroll to position [2033, 0]
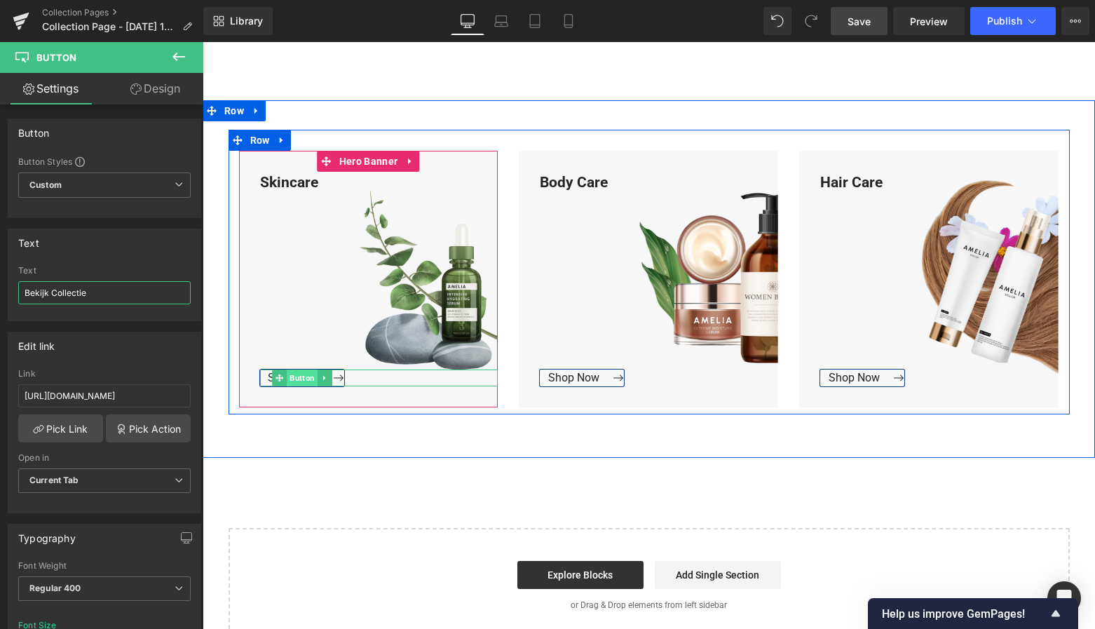
click at [299, 371] on span "Button" at bounding box center [302, 378] width 31 height 17
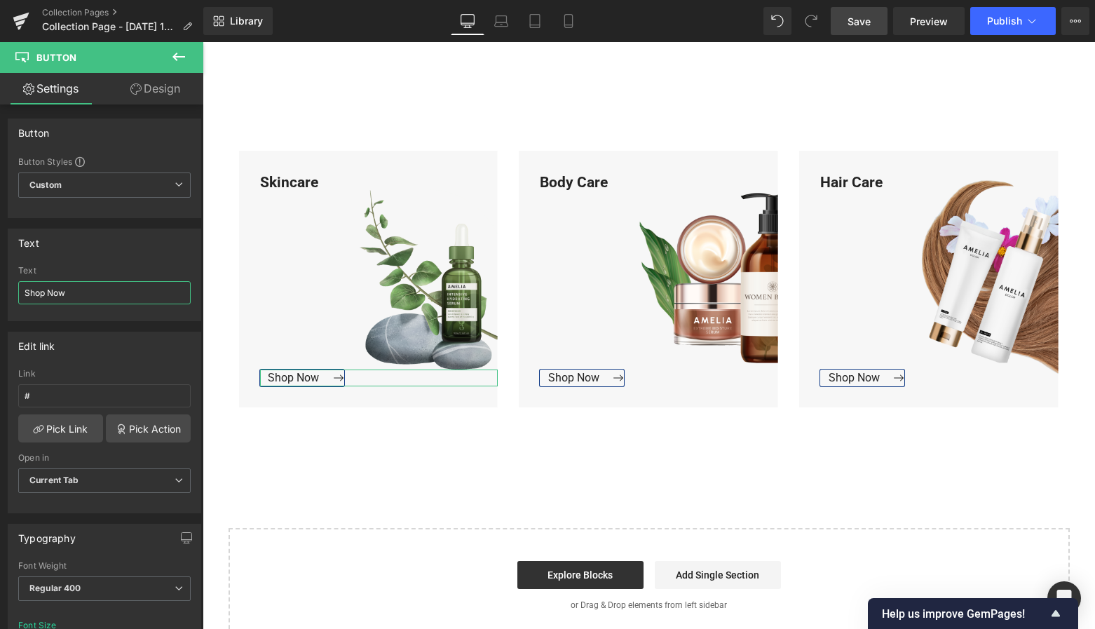
drag, startPoint x: 79, startPoint y: 294, endPoint x: -20, endPoint y: 291, distance: 98.9
click at [0, 291] on html "Button You are previewing how the will restyle your page. You can not edit Elem…" at bounding box center [547, 314] width 1095 height 629
paste input "Bekijk Collectie"
type input "Bekijk Collectie"
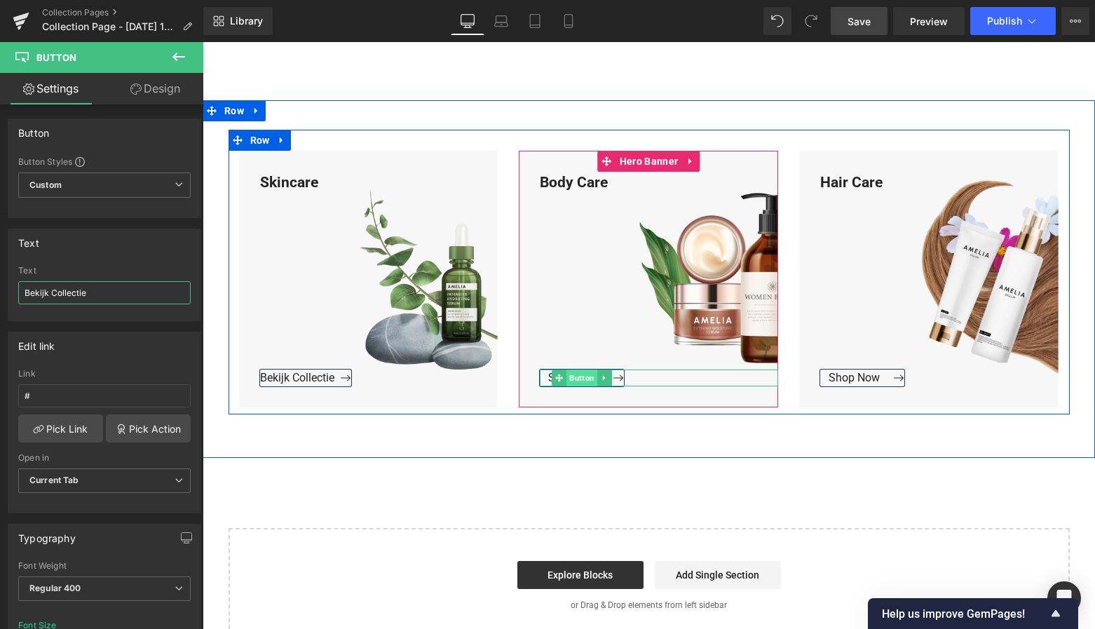
click at [574, 376] on span "Button" at bounding box center [582, 378] width 31 height 17
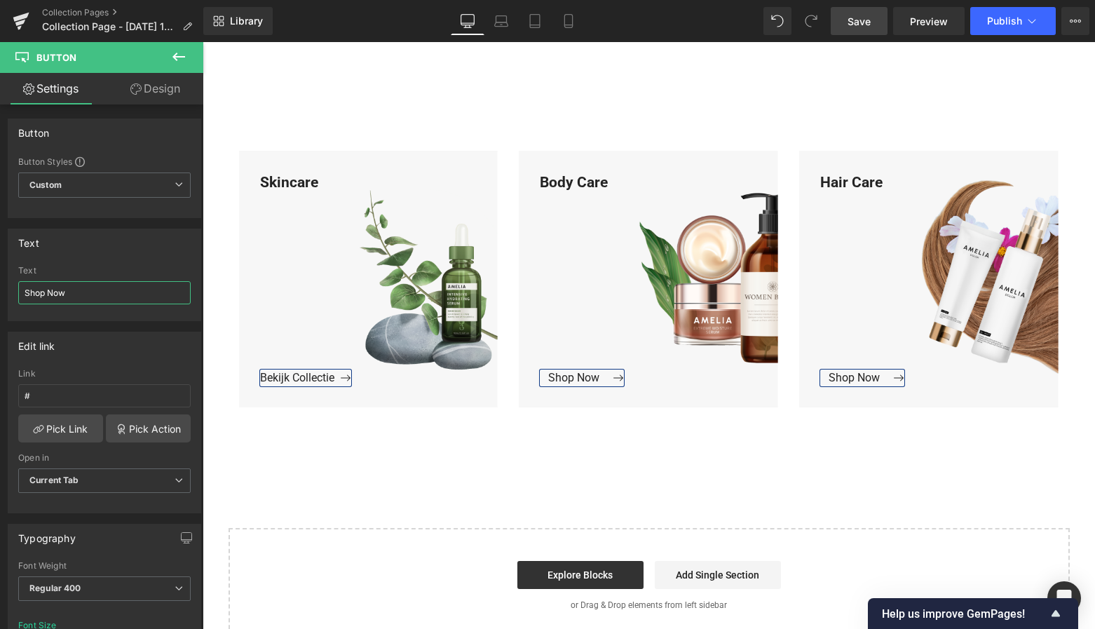
drag, startPoint x: 97, startPoint y: 299, endPoint x: -25, endPoint y: 298, distance: 121.3
click at [0, 298] on html "Button You are previewing how the will restyle your page. You can not edit Elem…" at bounding box center [547, 314] width 1095 height 629
drag, startPoint x: 79, startPoint y: 290, endPoint x: 3, endPoint y: 290, distance: 76.4
click at [3, 290] on div "Text Shop Now Text Shop Now" at bounding box center [105, 269] width 210 height 103
paste input "Bekijk Collectie"
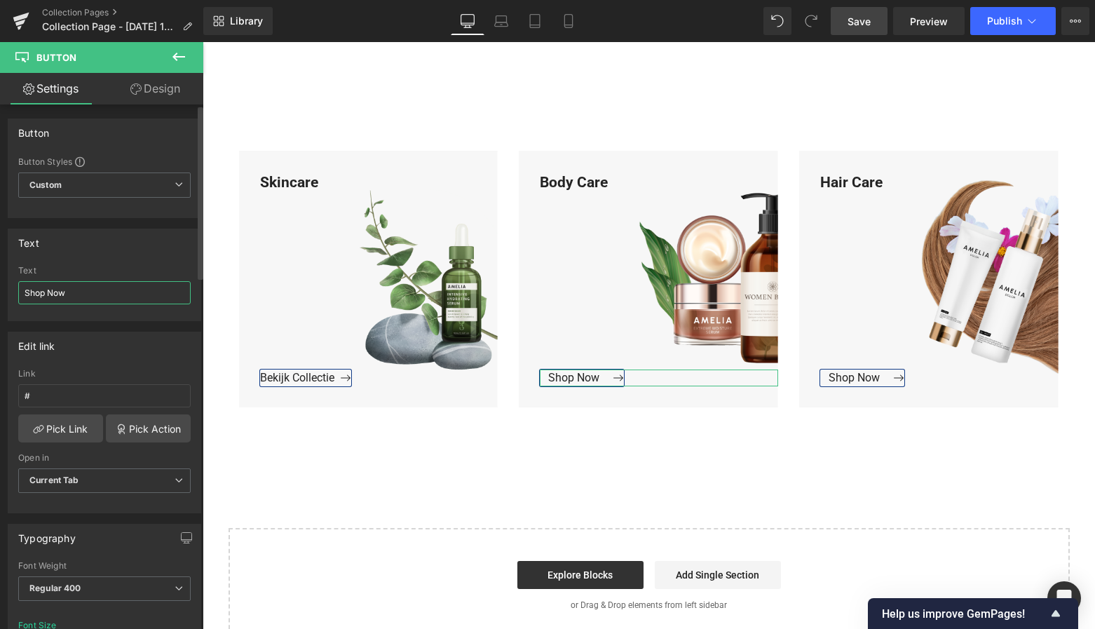
type input "Bekijk Collectie"
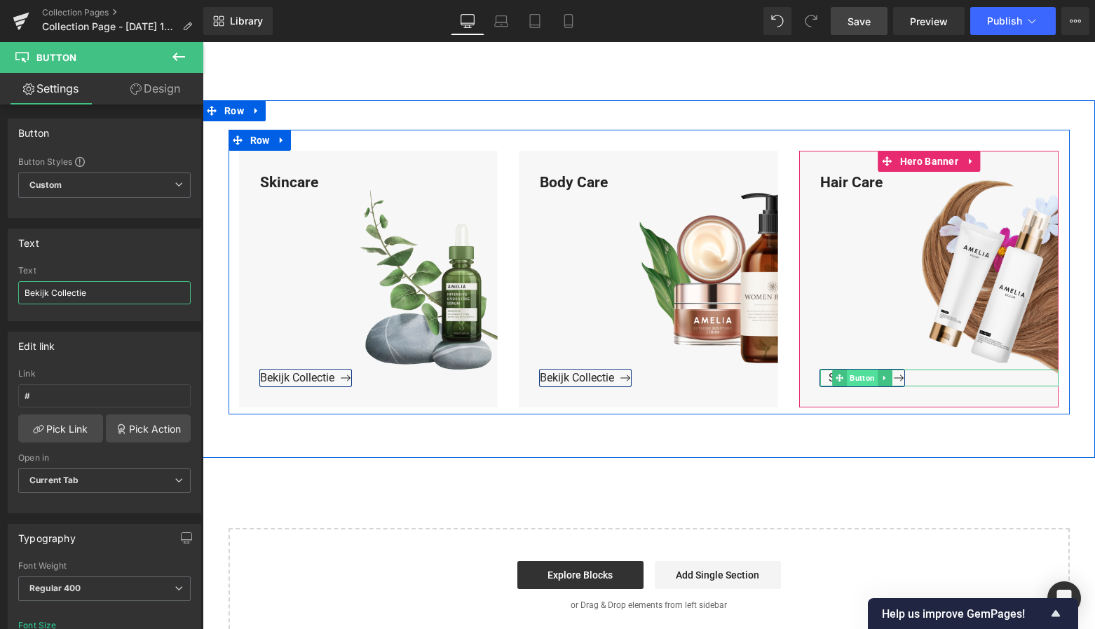
click at [859, 375] on span "Button" at bounding box center [863, 378] width 31 height 17
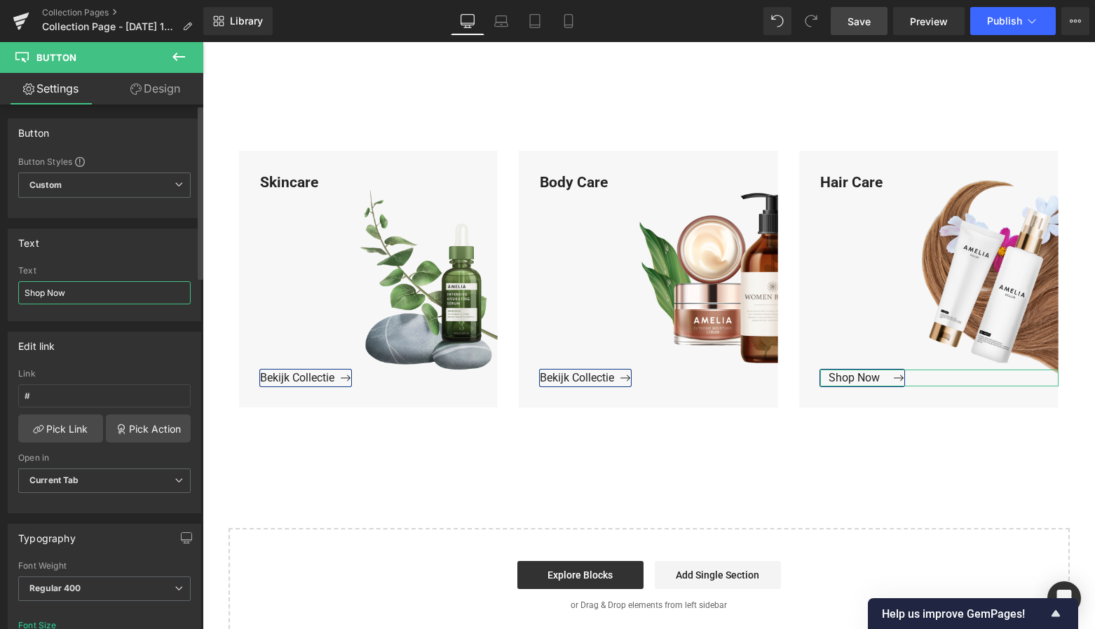
drag, startPoint x: 93, startPoint y: 297, endPoint x: 8, endPoint y: 298, distance: 84.2
click at [8, 297] on div "Shop Now Text Shop Now" at bounding box center [104, 293] width 192 height 55
paste input "Bekijk Collectie"
type input "Bekijk Collectie"
click at [866, 25] on span "Save" at bounding box center [859, 21] width 23 height 15
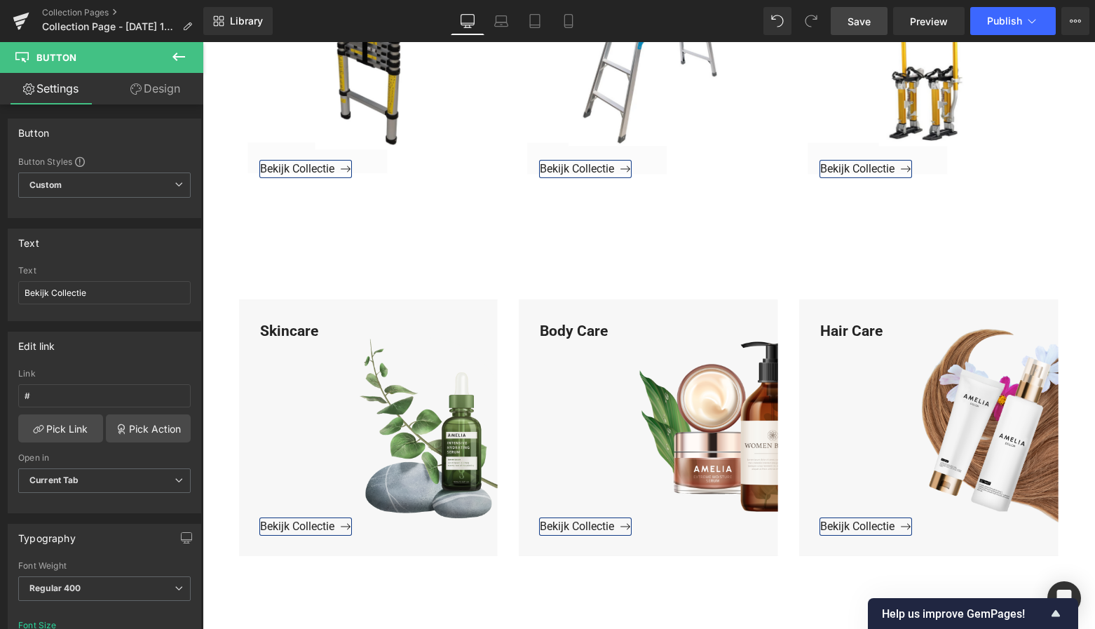
scroll to position [1883, 0]
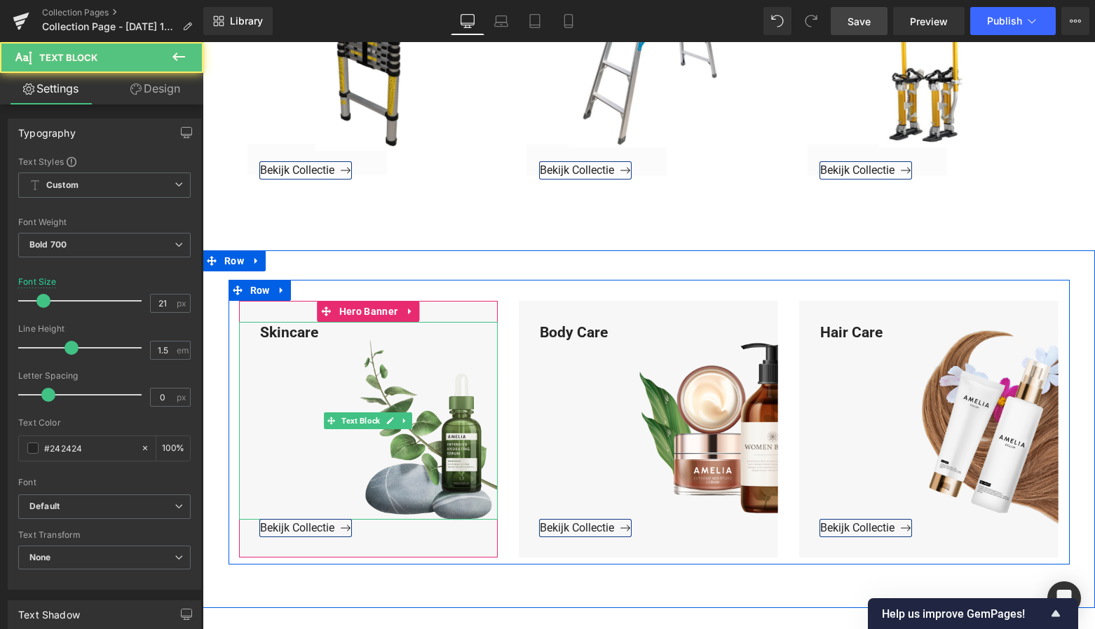
click at [316, 332] on div "Skincare" at bounding box center [368, 421] width 259 height 198
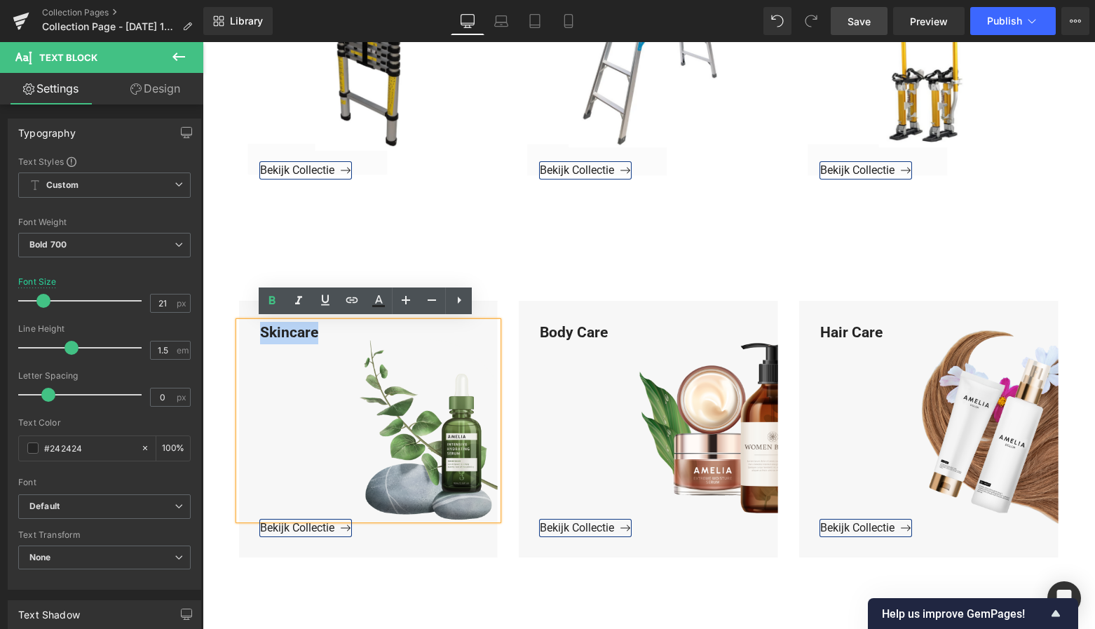
drag, startPoint x: 316, startPoint y: 332, endPoint x: 237, endPoint y: 327, distance: 79.3
click at [239, 327] on div "Skincare" at bounding box center [368, 421] width 259 height 198
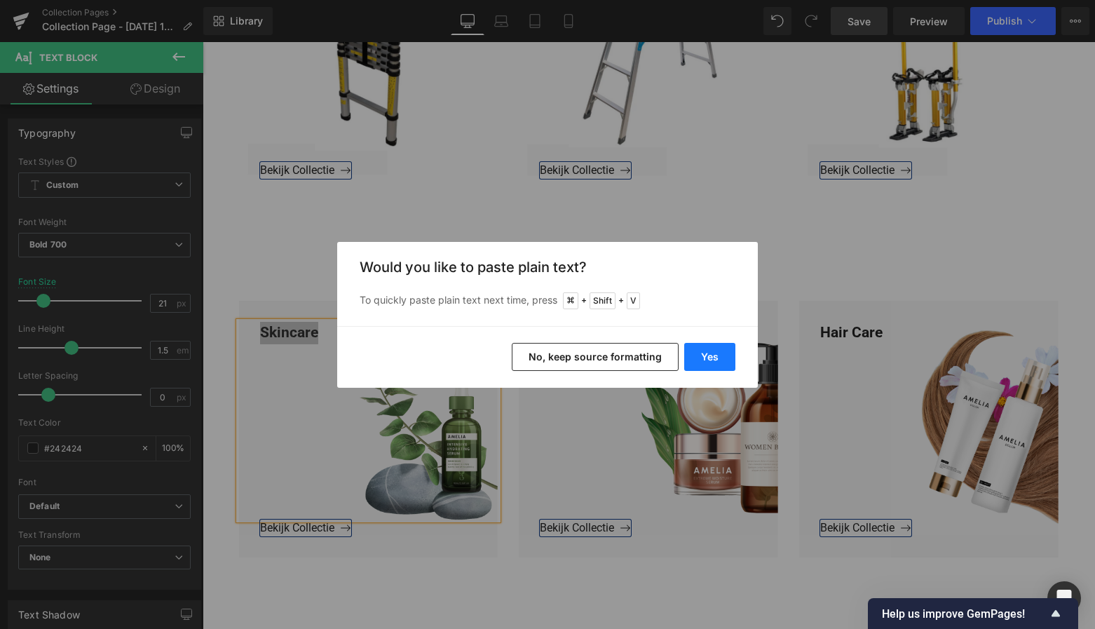
click at [707, 356] on button "Yes" at bounding box center [709, 357] width 51 height 28
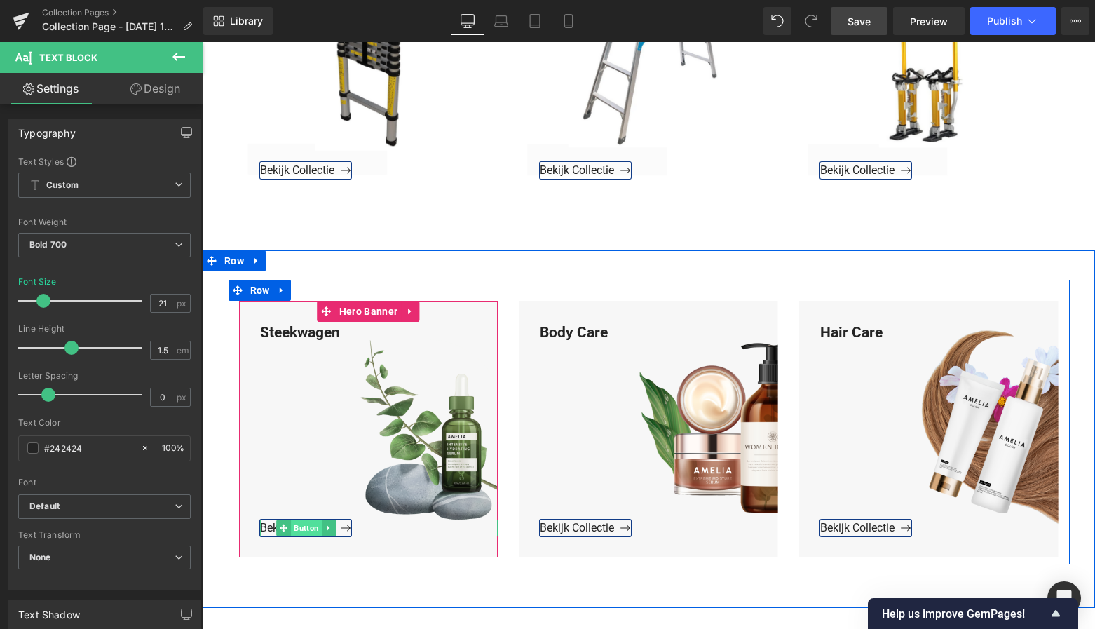
click at [298, 524] on span "Button" at bounding box center [306, 528] width 31 height 17
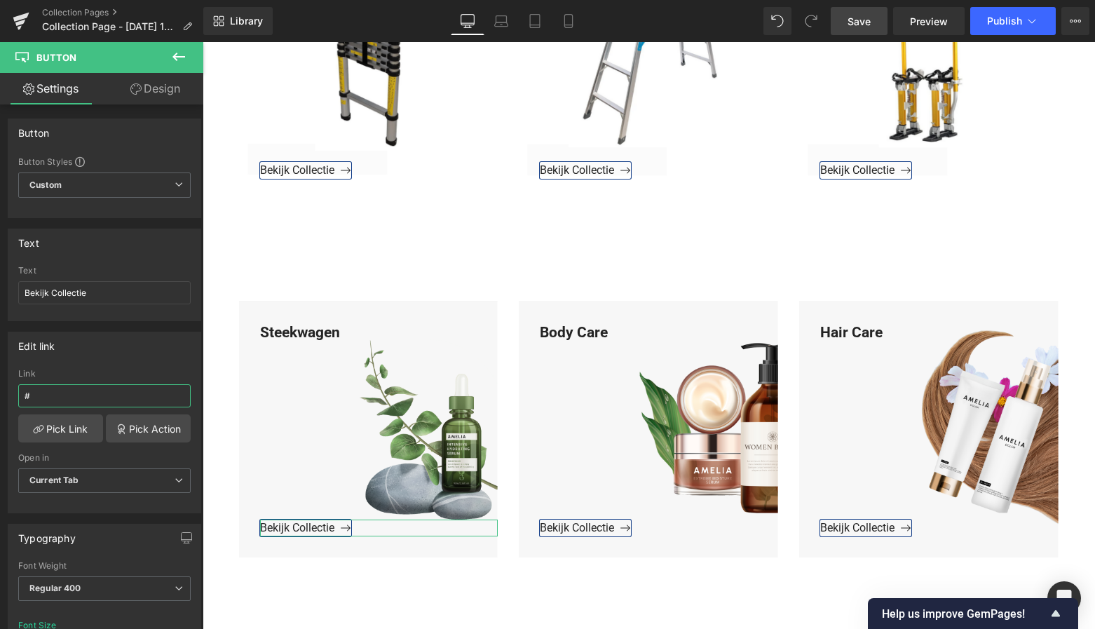
drag, startPoint x: 57, startPoint y: 400, endPoint x: -25, endPoint y: 393, distance: 82.4
click at [0, 393] on html "Button You are previewing how the will restyle your page. You can not edit Elem…" at bounding box center [547, 314] width 1095 height 629
paste input "[URL][DOMAIN_NAME]"
type input "[URL][DOMAIN_NAME]"
click at [62, 428] on link "Pick Link" at bounding box center [60, 428] width 85 height 28
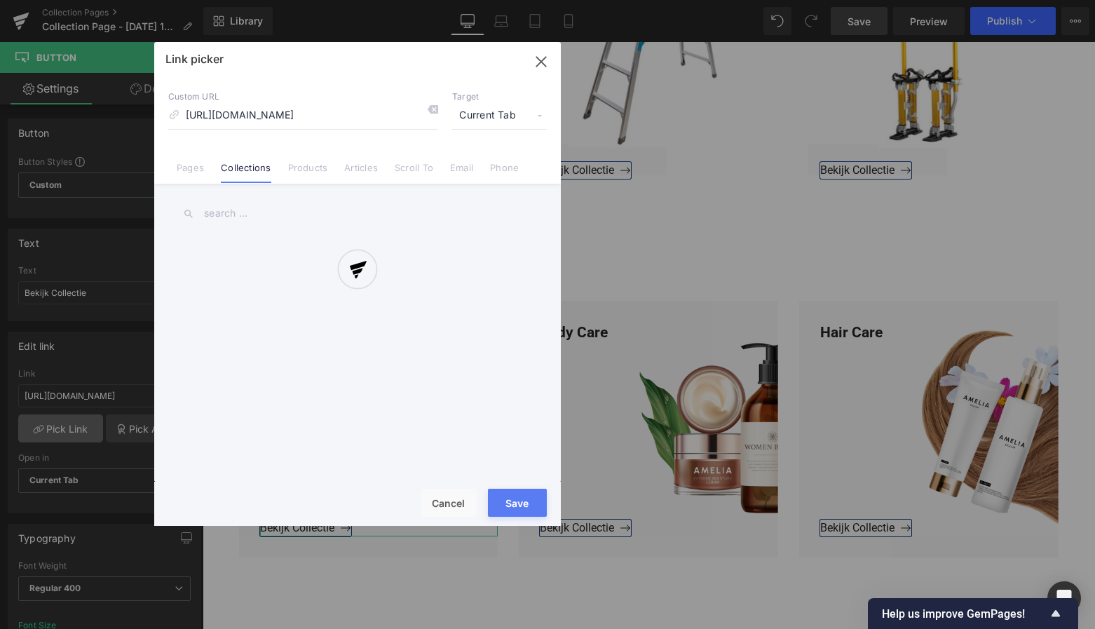
scroll to position [0, 20]
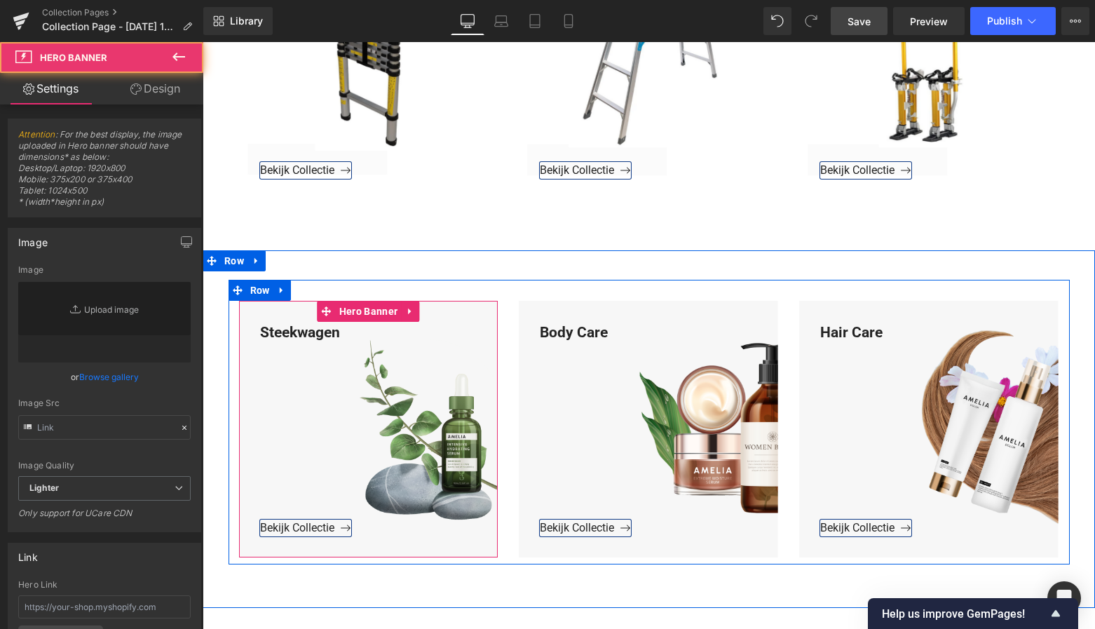
click at [365, 309] on div "Steekwagen Text Block Bekijk Collectie Button Hero Banner" at bounding box center [368, 429] width 259 height 257
type input "[URL][DOMAIN_NAME]"
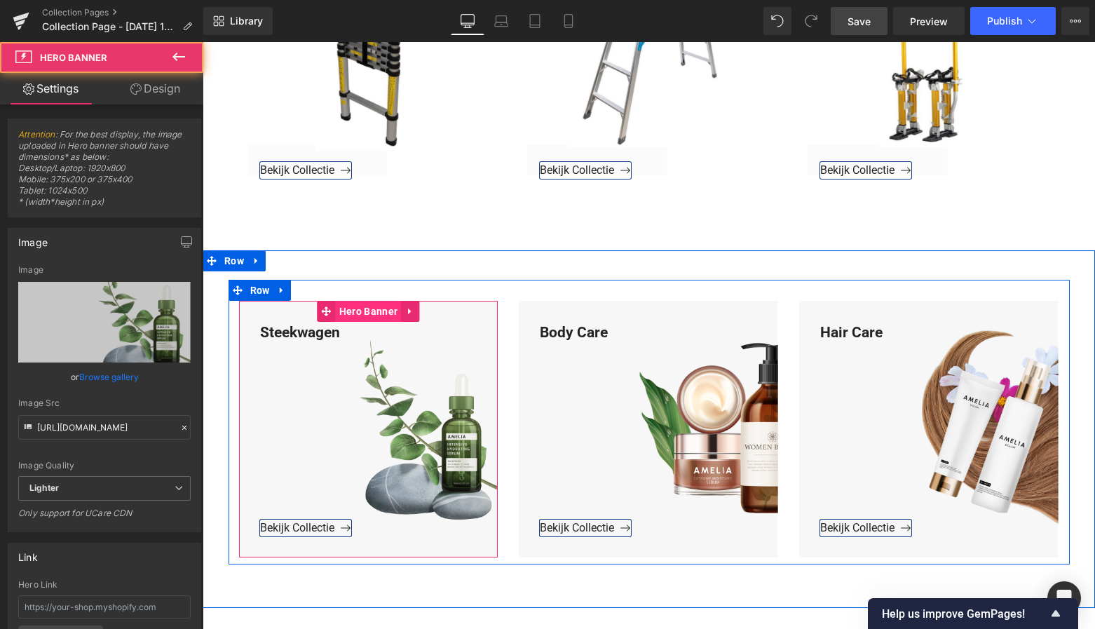
click at [369, 307] on span "Hero Banner" at bounding box center [368, 311] width 65 height 21
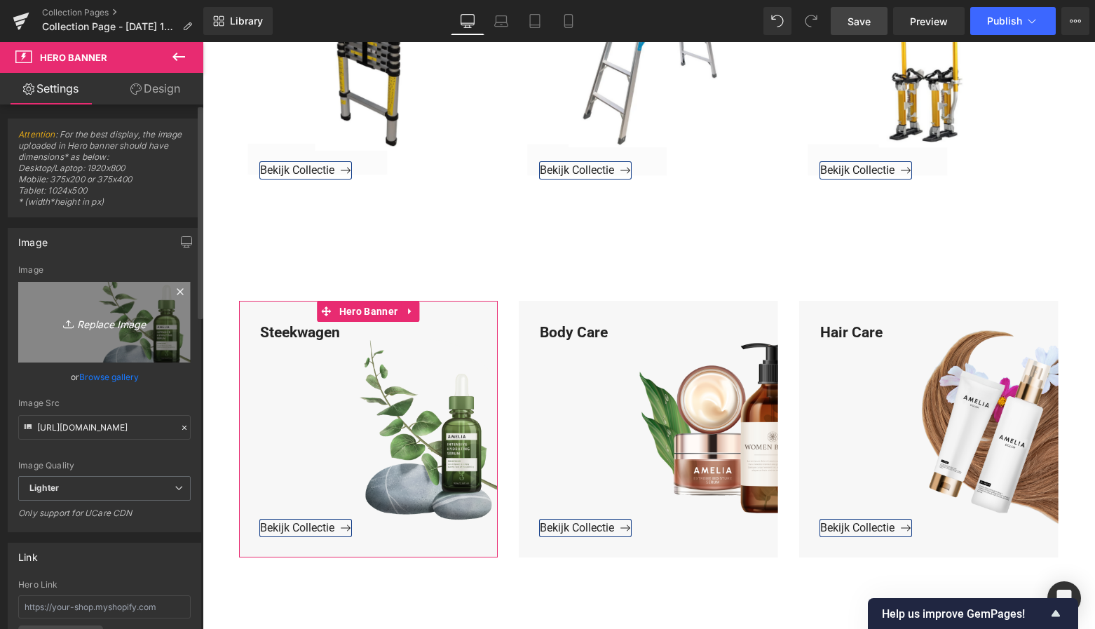
click at [111, 327] on icon "Replace Image" at bounding box center [104, 322] width 112 height 18
type input "C:\fakepath\Groen Modern Doe-het-zelf Instagram Stories (800 x 800 px)-3.png"
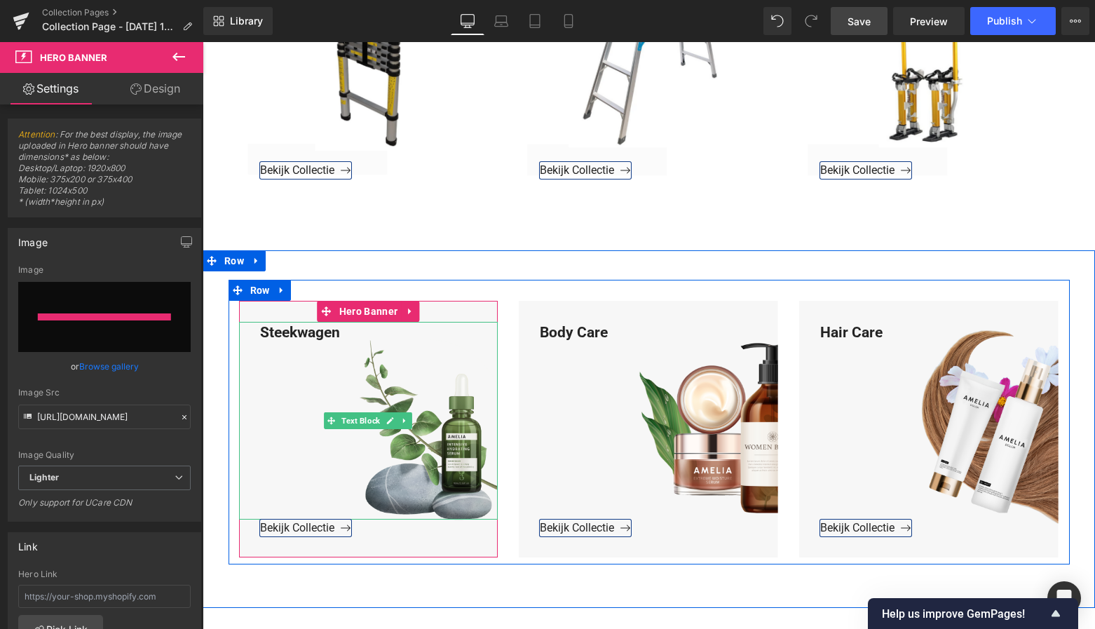
type input "[URL][DOMAIN_NAME]"
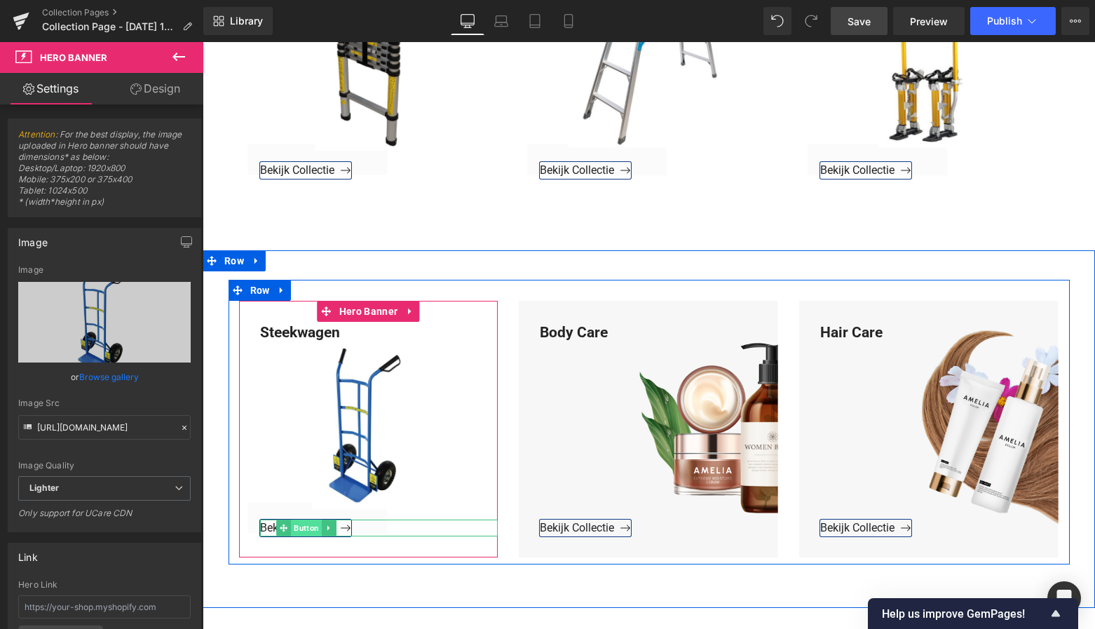
click at [301, 523] on span "Button" at bounding box center [306, 528] width 31 height 17
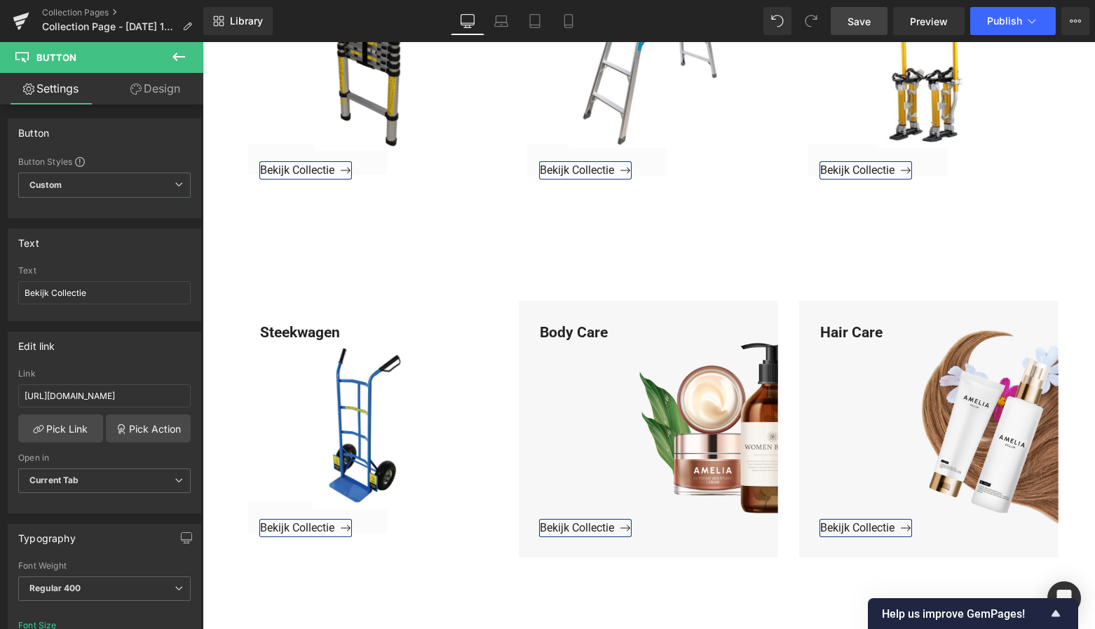
click at [866, 13] on link "Save" at bounding box center [859, 21] width 57 height 28
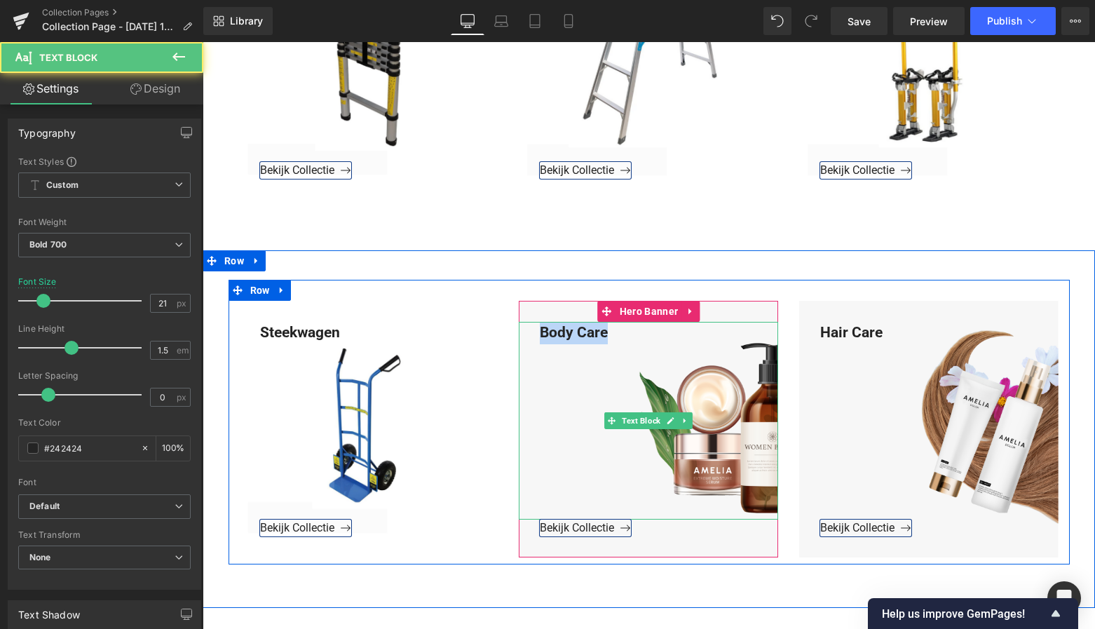
drag, startPoint x: 536, startPoint y: 327, endPoint x: 609, endPoint y: 327, distance: 72.9
click at [609, 327] on div "Body Care" at bounding box center [648, 421] width 259 height 198
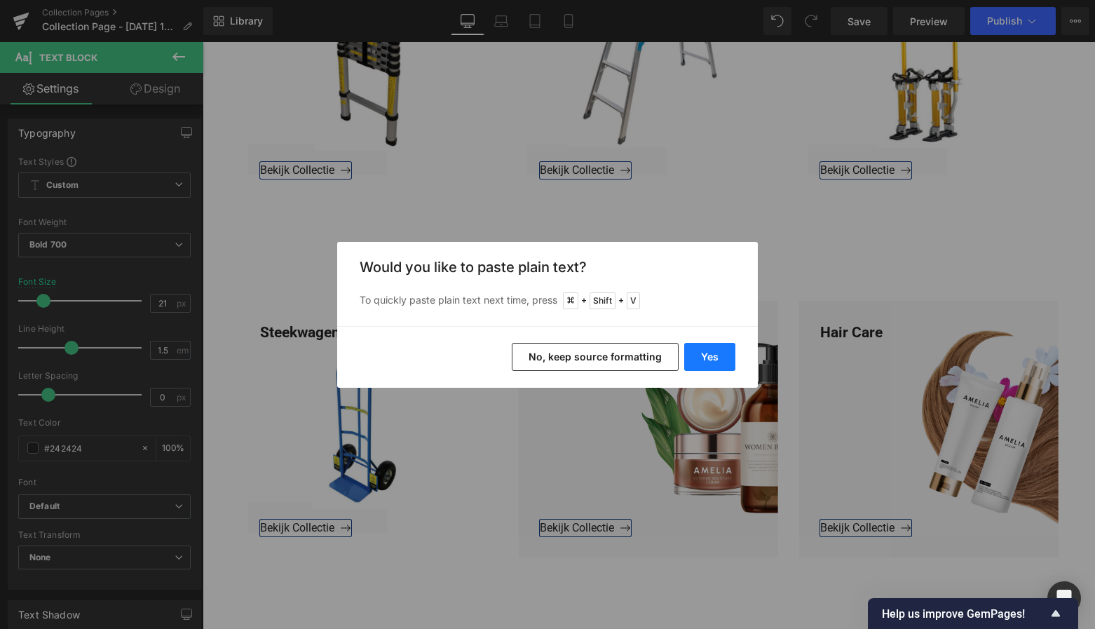
click at [701, 356] on button "Yes" at bounding box center [709, 357] width 51 height 28
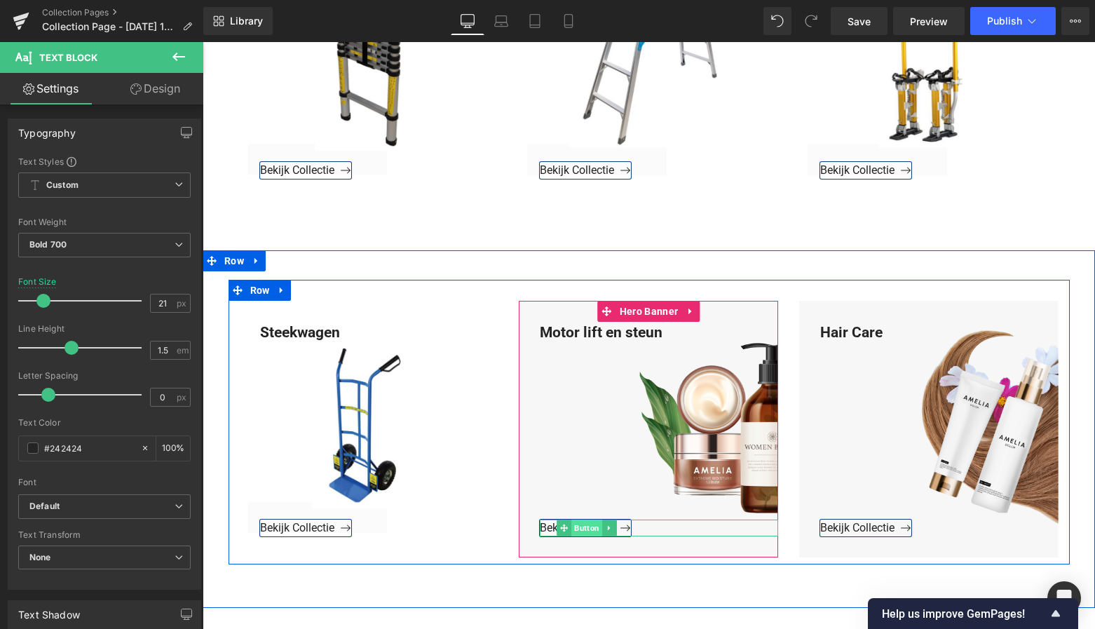
click at [581, 525] on span "Button" at bounding box center [586, 528] width 31 height 17
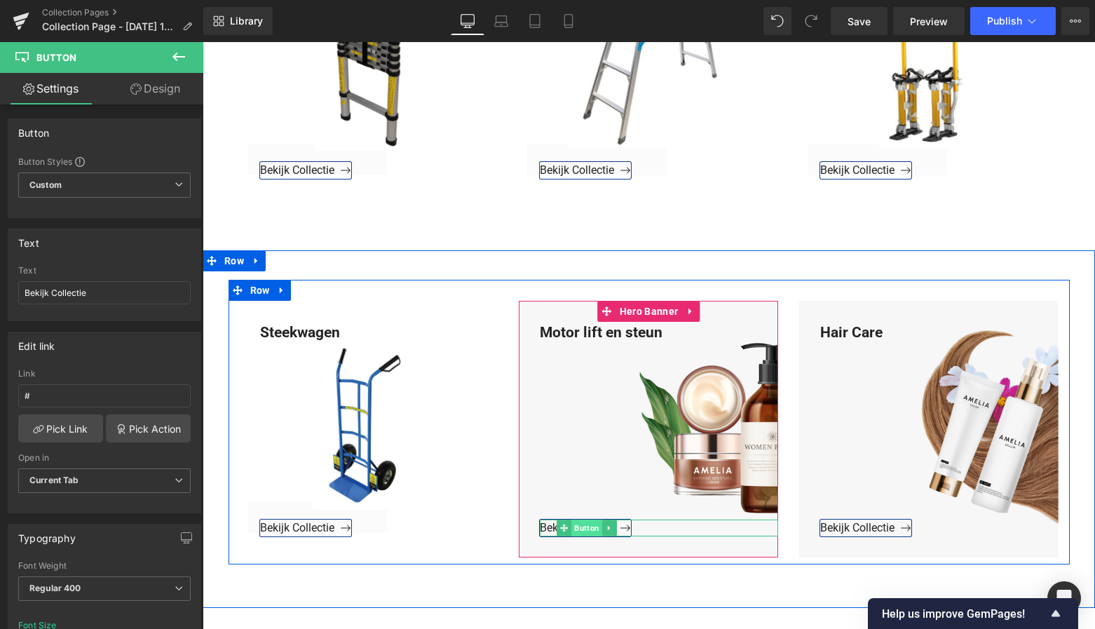
click at [578, 528] on span "Button" at bounding box center [586, 528] width 31 height 17
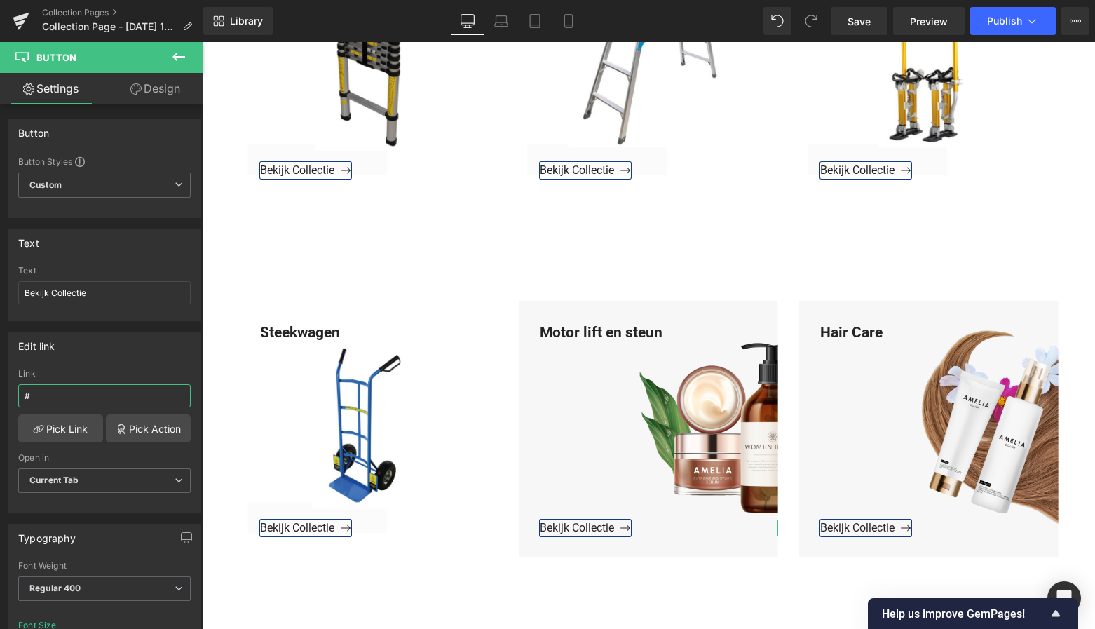
drag, startPoint x: 57, startPoint y: 393, endPoint x: -1, endPoint y: 393, distance: 57.5
click at [0, 393] on html "Button You are previewing how the will restyle your page. You can not edit Elem…" at bounding box center [547, 314] width 1095 height 629
paste input "[URL][DOMAIN_NAME]"
type input "[URL][DOMAIN_NAME]"
click at [65, 427] on link "Pick Link" at bounding box center [60, 428] width 85 height 28
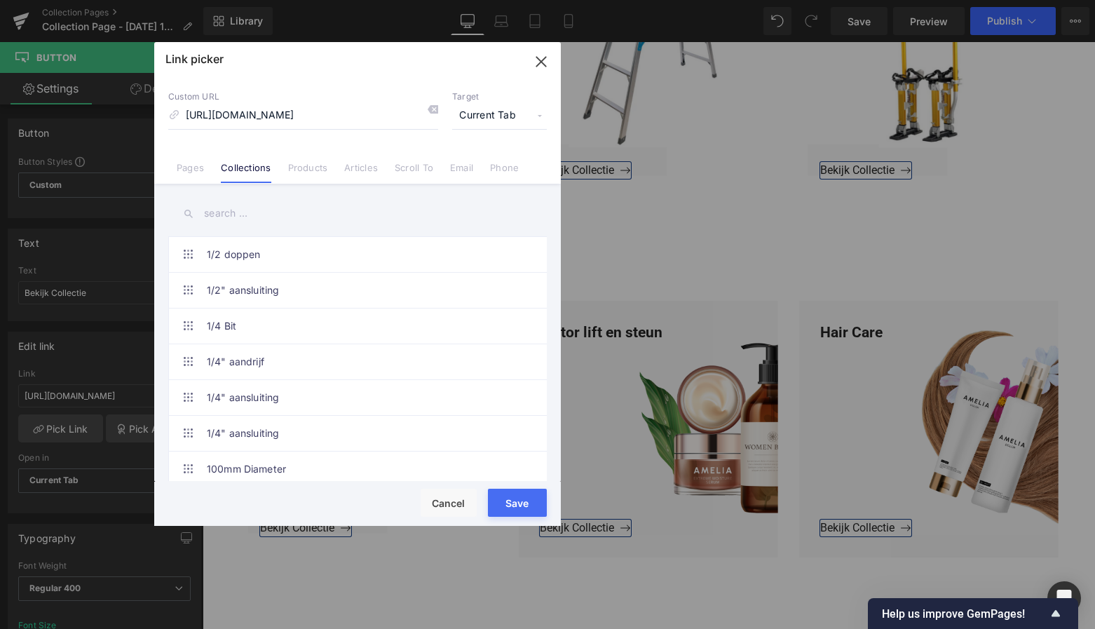
click at [522, 503] on button "Save" at bounding box center [517, 503] width 59 height 28
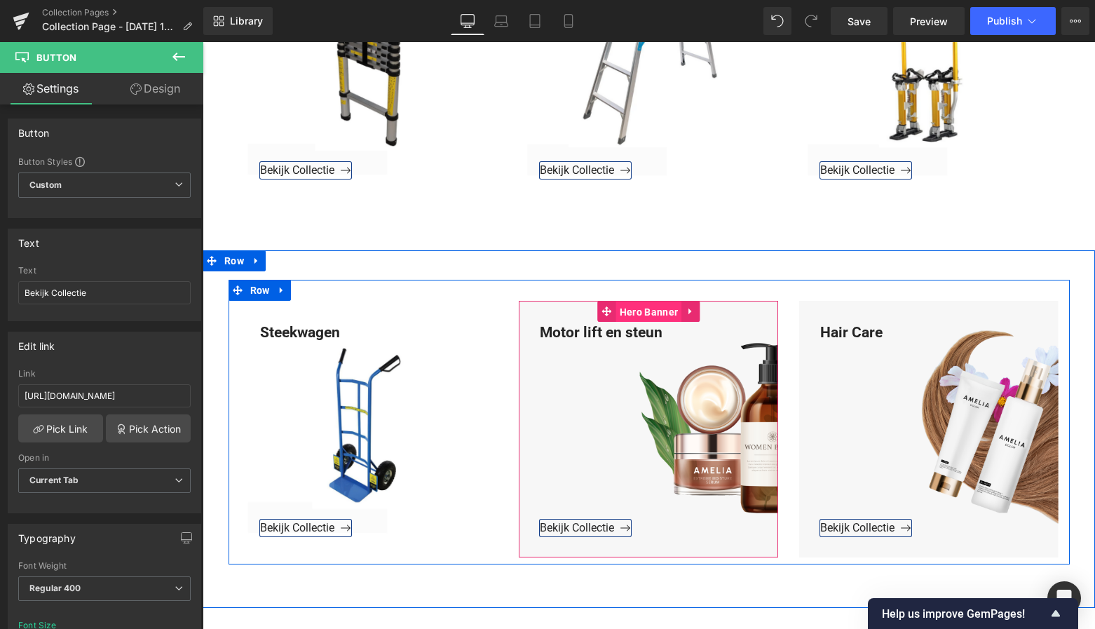
click at [657, 313] on span "Hero Banner" at bounding box center [648, 311] width 65 height 21
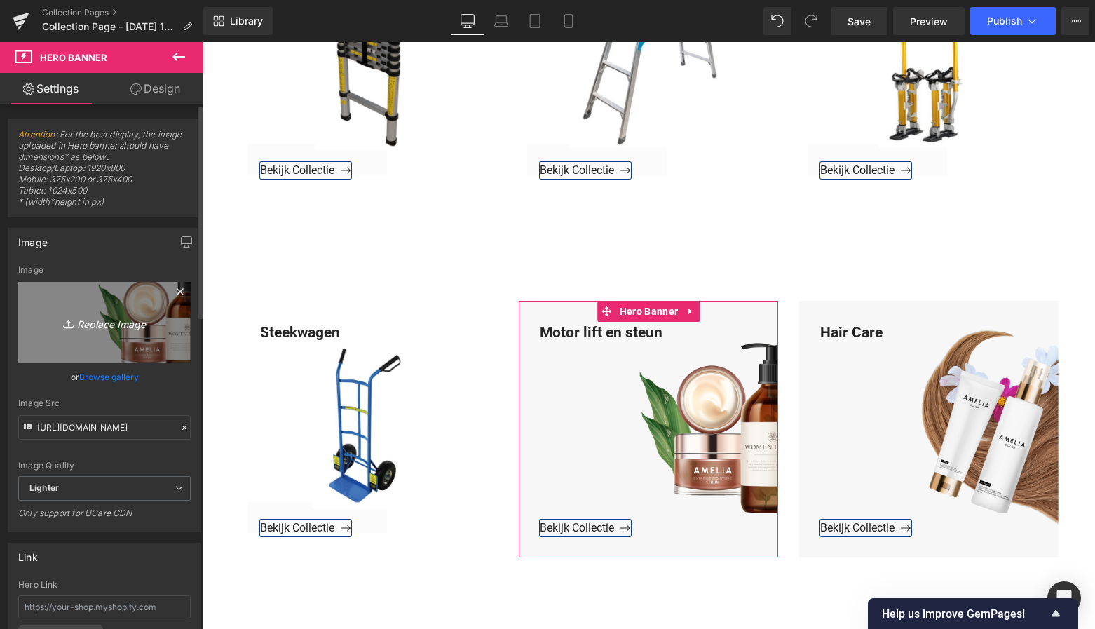
click at [129, 324] on icon "Replace Image" at bounding box center [104, 322] width 112 height 18
type input "C:\fakepath\Groen Modern Doe-het-zelf Instagram Stories (800 x 800 px)-3.png"
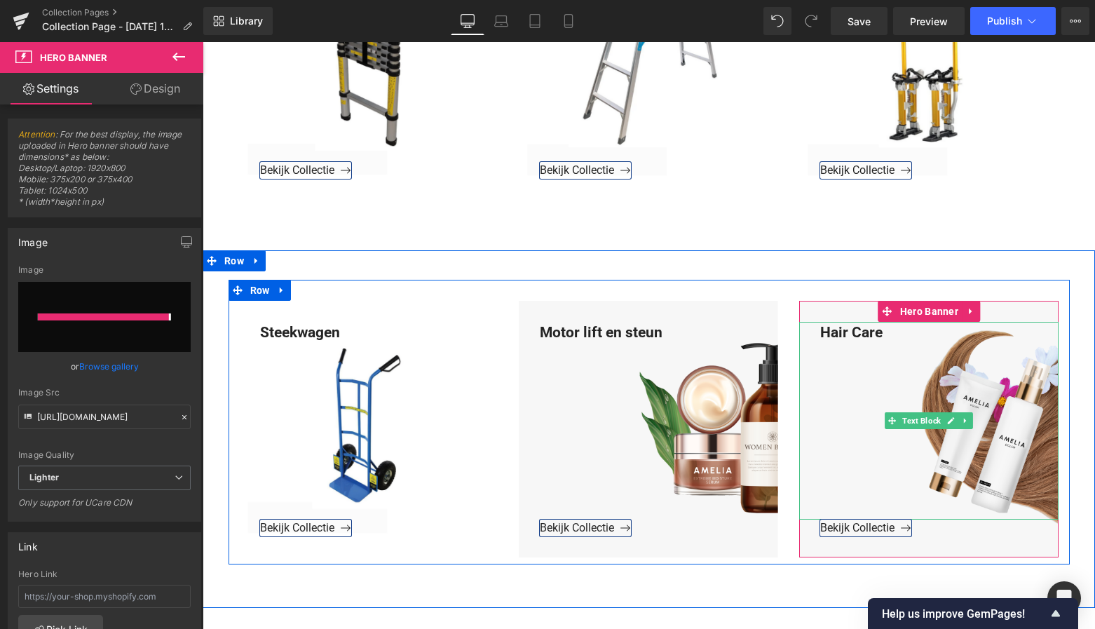
type input "[URL][DOMAIN_NAME]"
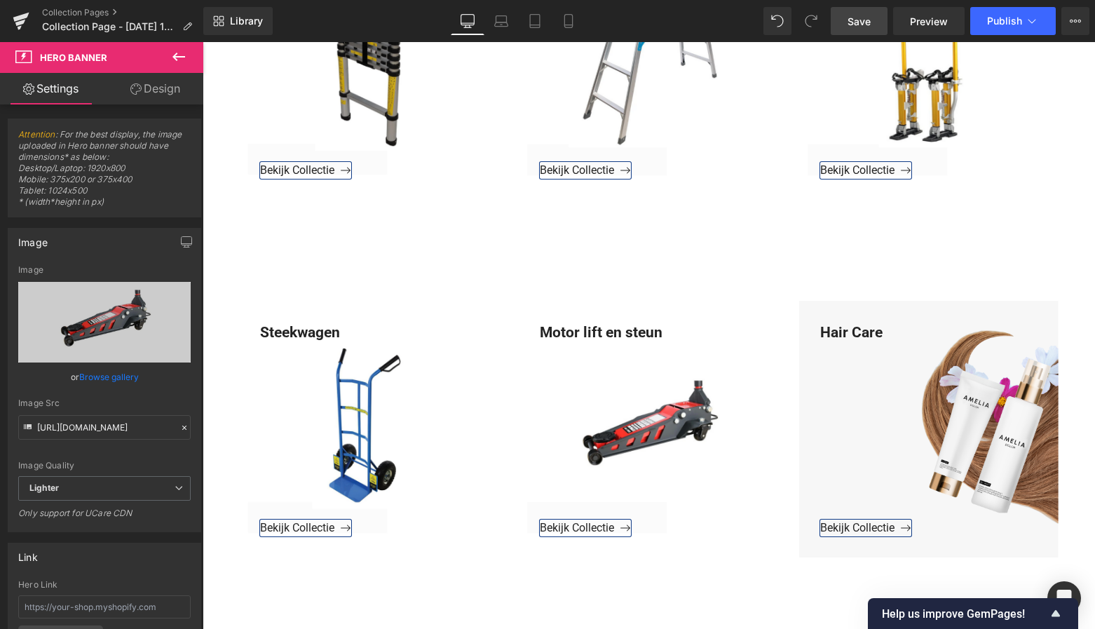
click at [876, 17] on link "Save" at bounding box center [859, 21] width 57 height 28
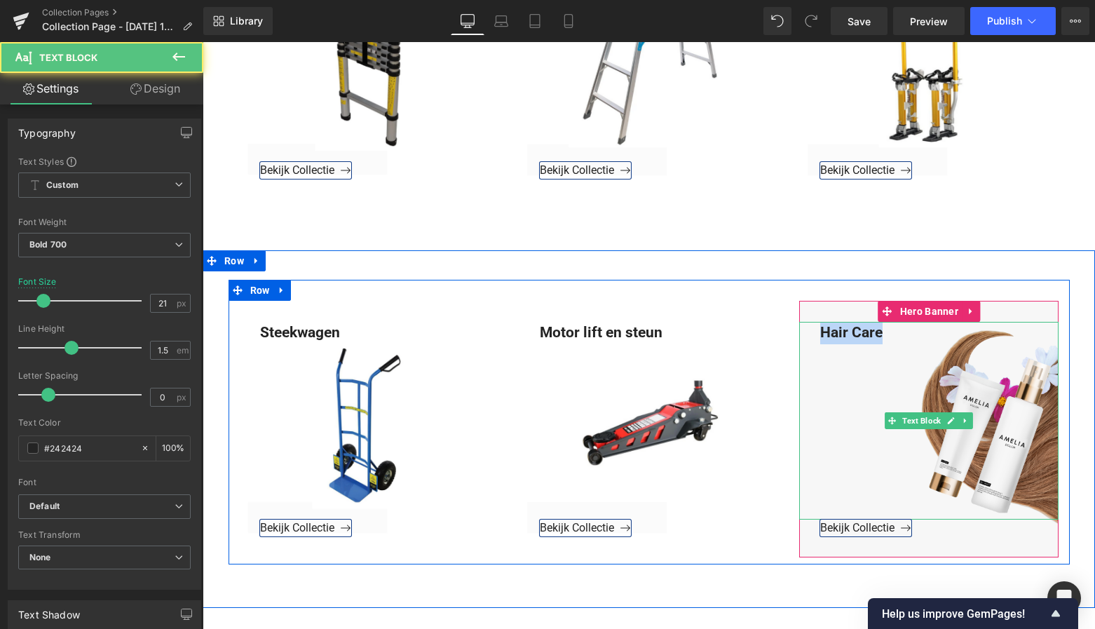
drag, startPoint x: 882, startPoint y: 332, endPoint x: 807, endPoint y: 326, distance: 75.3
click at [806, 325] on div "Hair Care" at bounding box center [928, 421] width 259 height 198
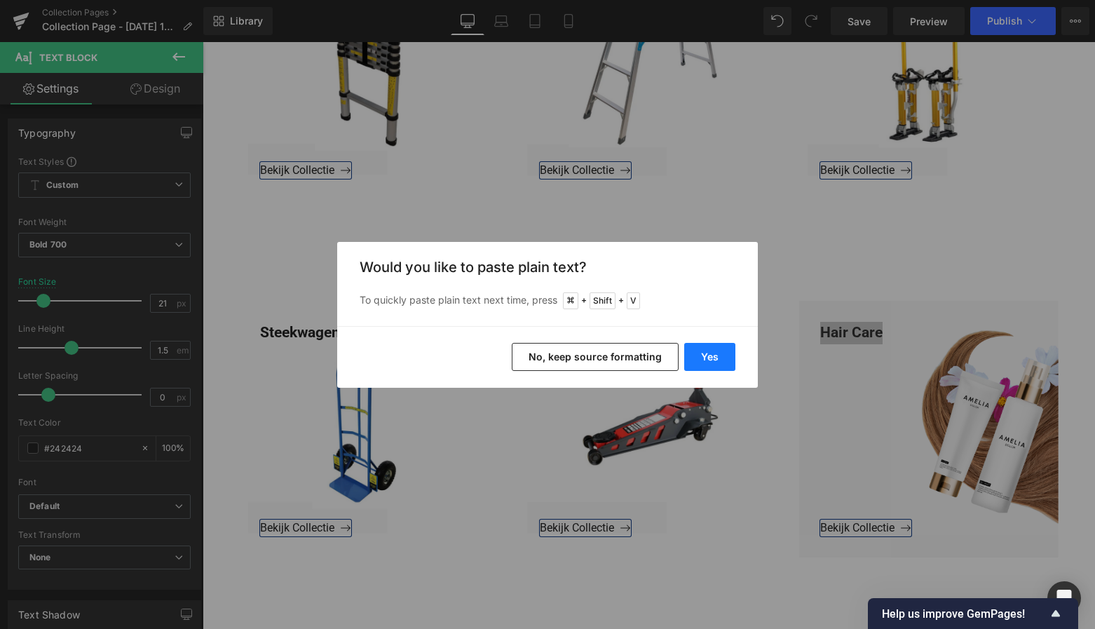
click at [707, 355] on button "Yes" at bounding box center [709, 357] width 51 height 28
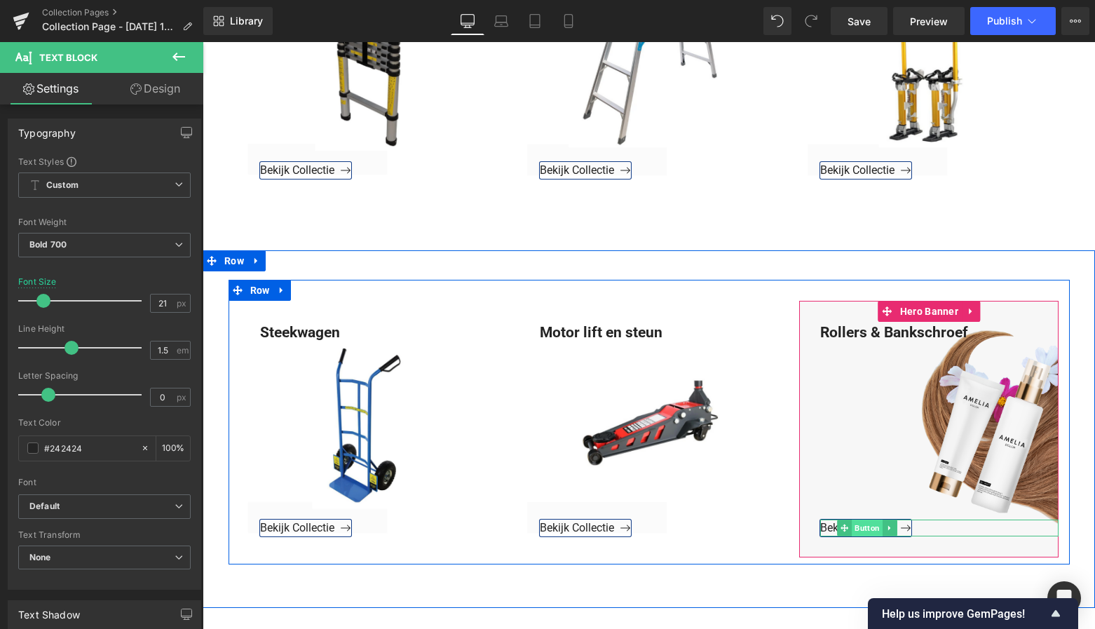
click at [862, 527] on span "Button" at bounding box center [867, 528] width 31 height 17
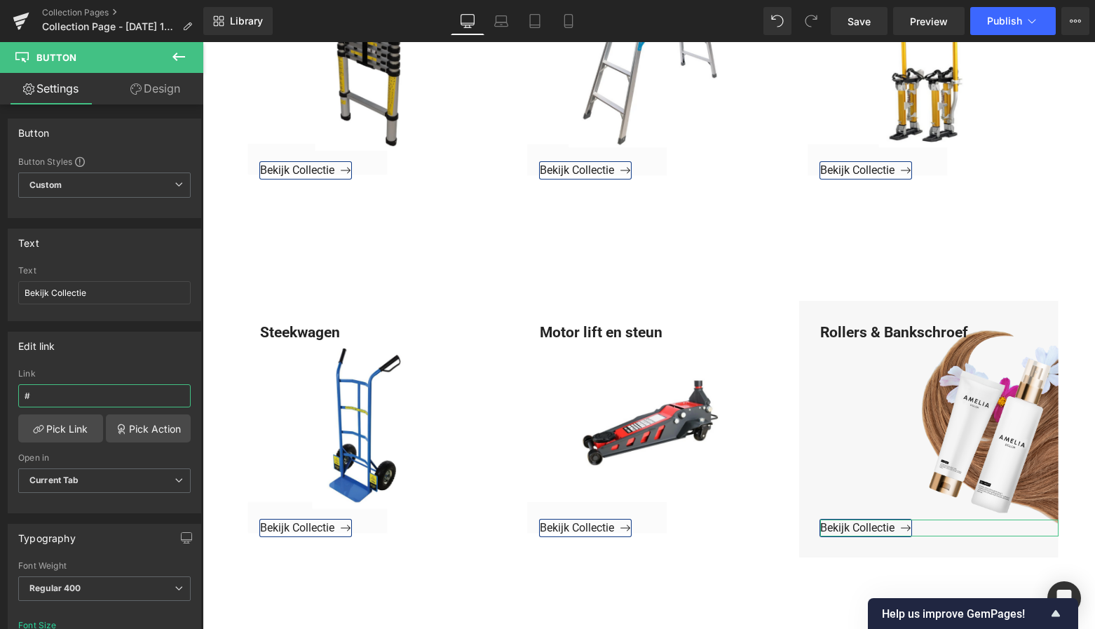
drag, startPoint x: 52, startPoint y: 397, endPoint x: -2, endPoint y: 395, distance: 54.0
click at [0, 395] on html "Button You are previewing how the will restyle your page. You can not edit Elem…" at bounding box center [547, 314] width 1095 height 629
paste input "[URL][DOMAIN_NAME]"
type input "[URL][DOMAIN_NAME]"
click at [61, 423] on link "Pick Link" at bounding box center [60, 428] width 85 height 28
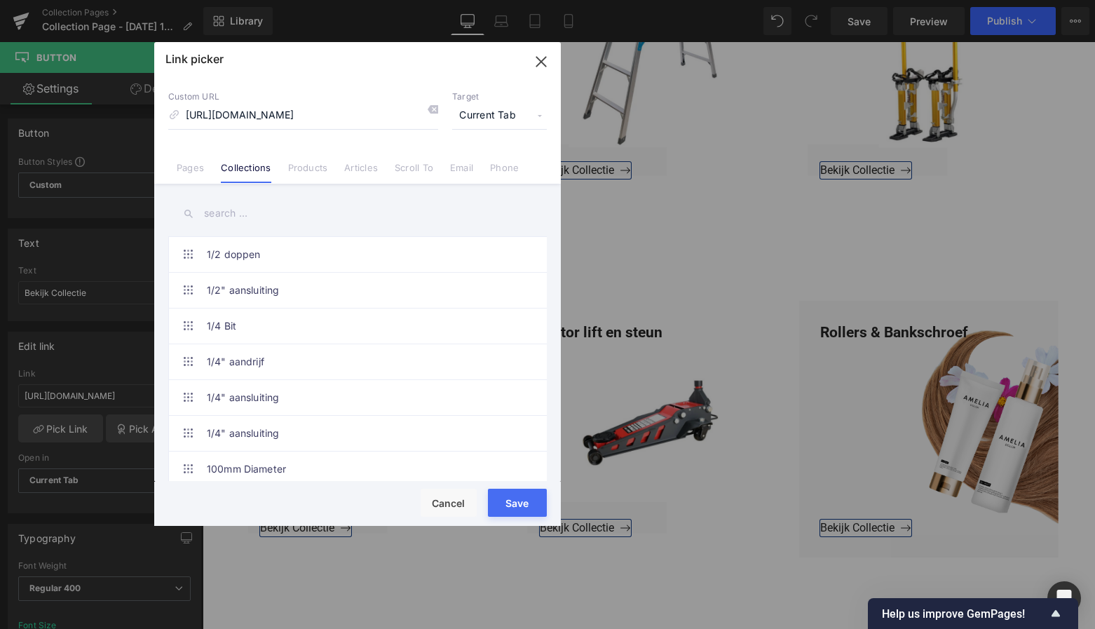
click at [524, 506] on button "Save" at bounding box center [517, 503] width 59 height 28
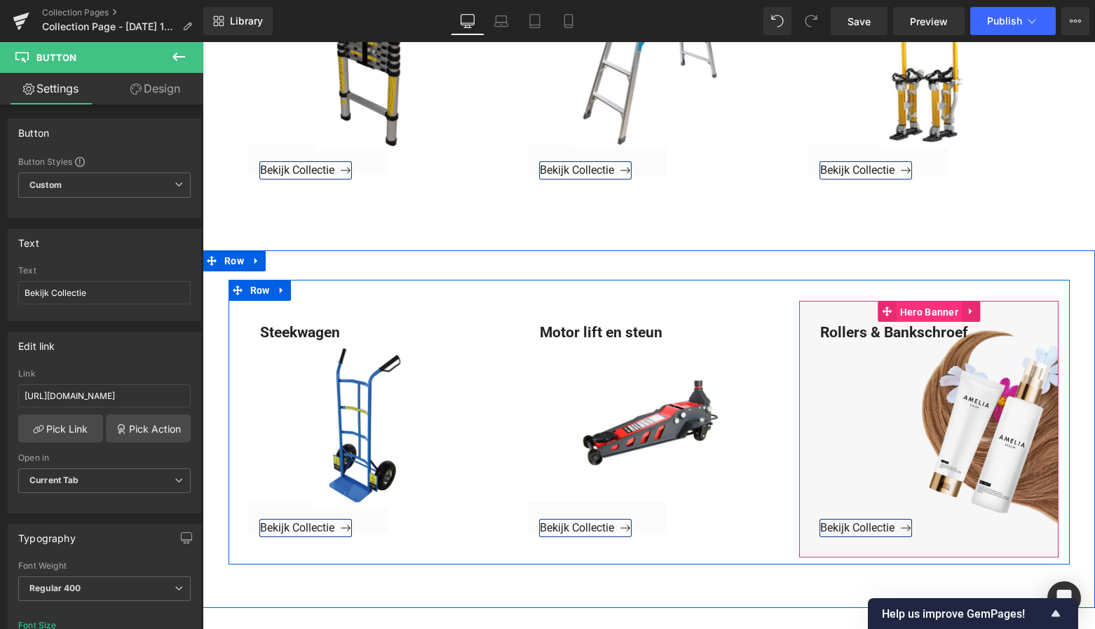
click at [916, 308] on span "Hero Banner" at bounding box center [929, 311] width 65 height 21
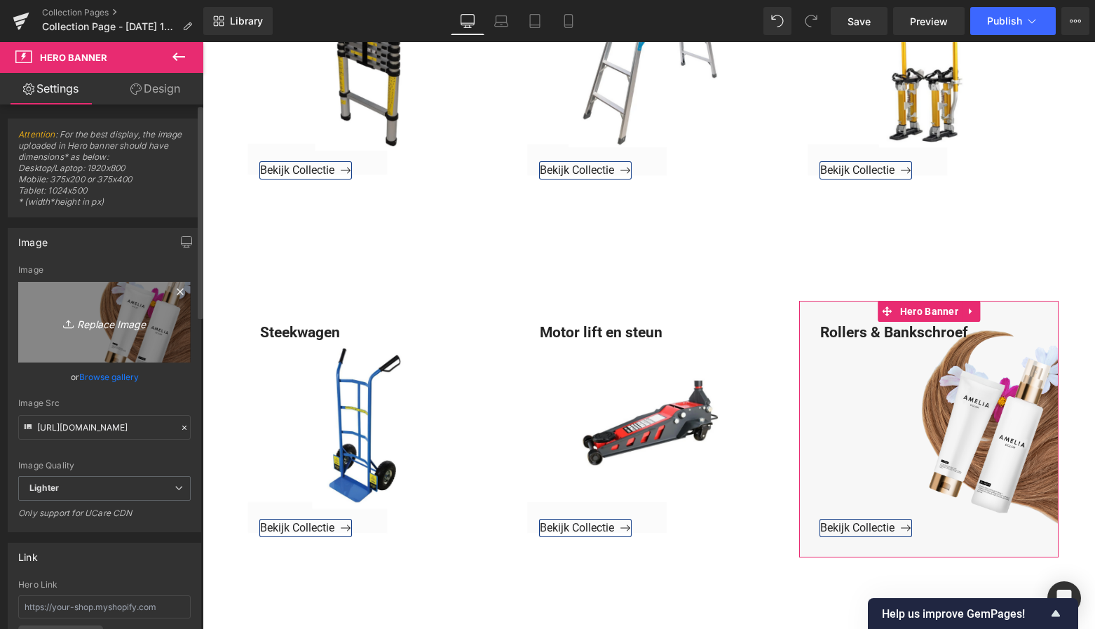
click at [124, 318] on icon "Replace Image" at bounding box center [104, 322] width 112 height 18
type input "C:\fakepath\Groen Modern Doe-het-zelf Instagram Stories (800 x 800 px)-3.png"
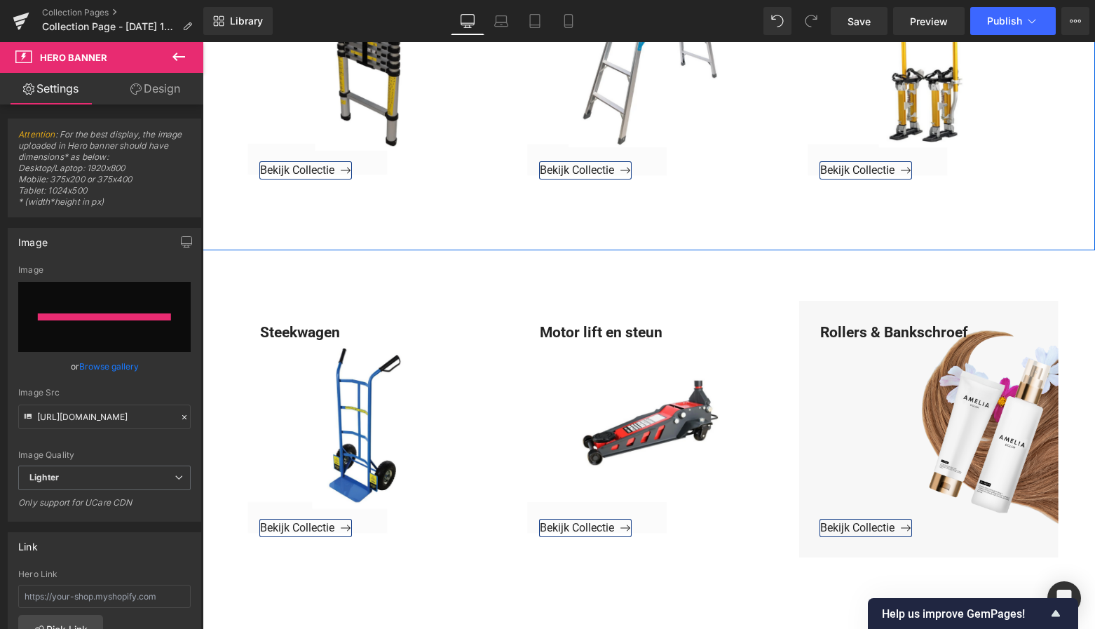
type input "[URL][DOMAIN_NAME]"
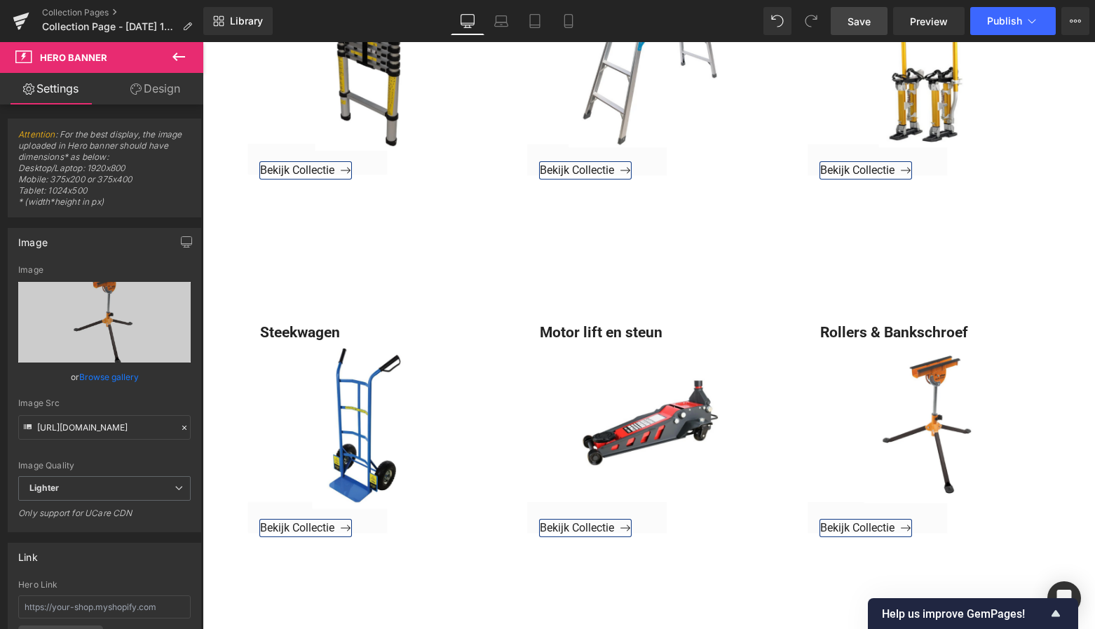
click at [858, 22] on span "Save" at bounding box center [859, 21] width 23 height 15
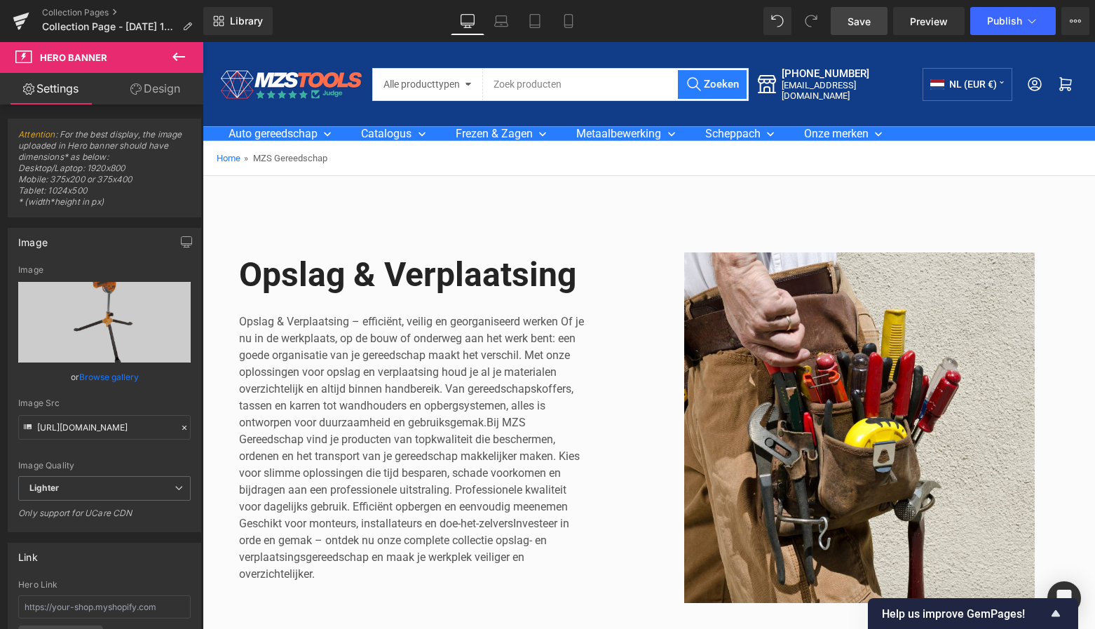
scroll to position [0, 0]
click at [25, 16] on icon at bounding box center [21, 17] width 16 height 9
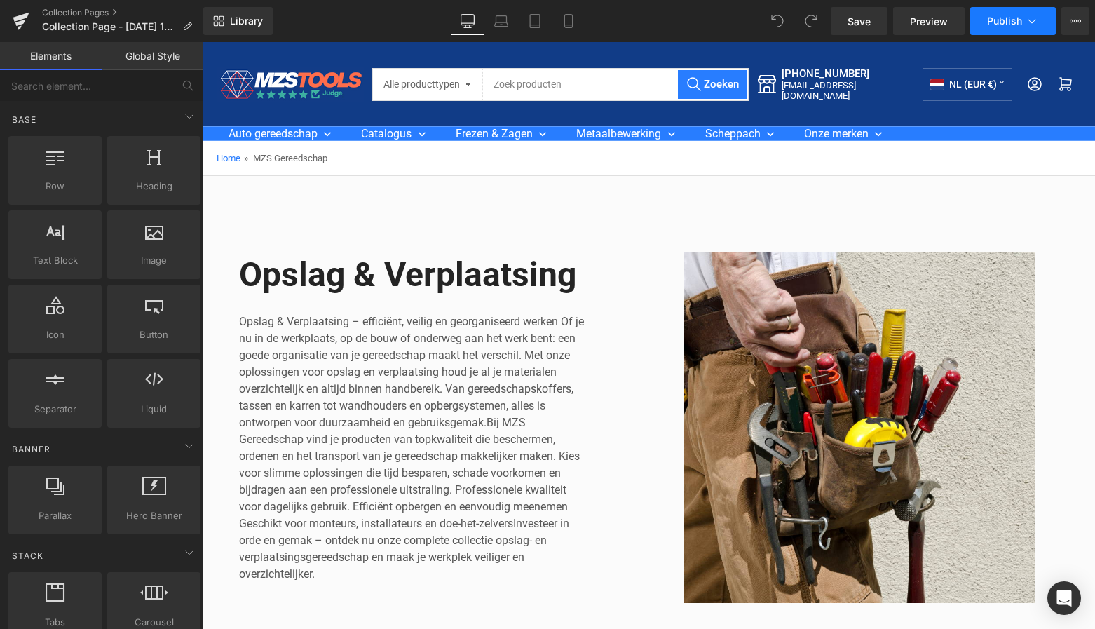
click at [1016, 25] on span "Publish" at bounding box center [1004, 20] width 35 height 11
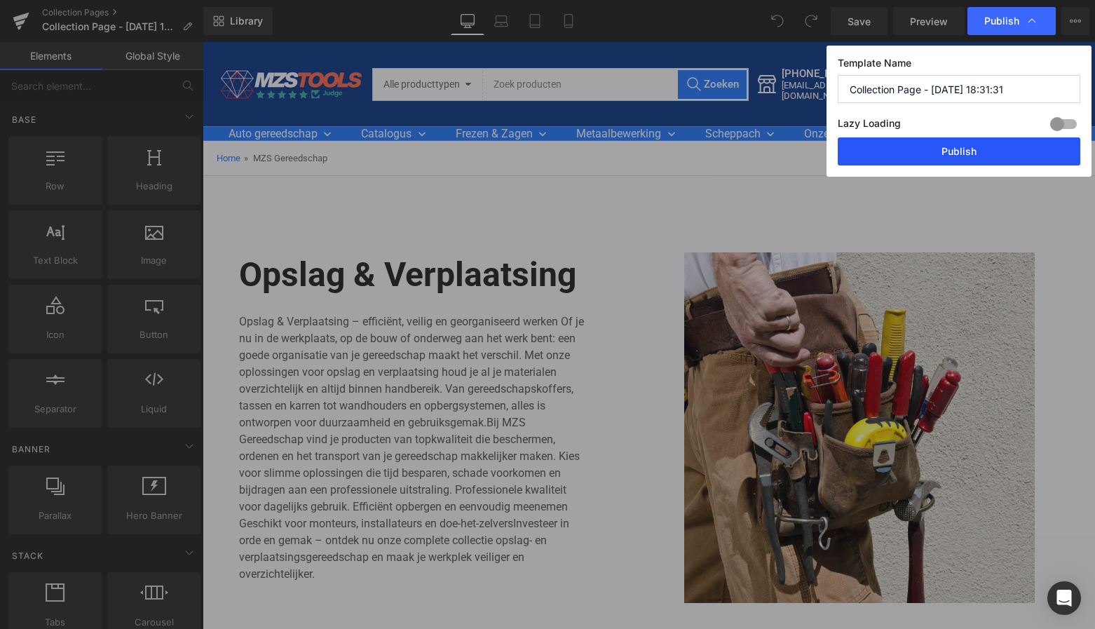
click at [967, 145] on button "Publish" at bounding box center [959, 151] width 243 height 28
